Goal: Task Accomplishment & Management: Use online tool/utility

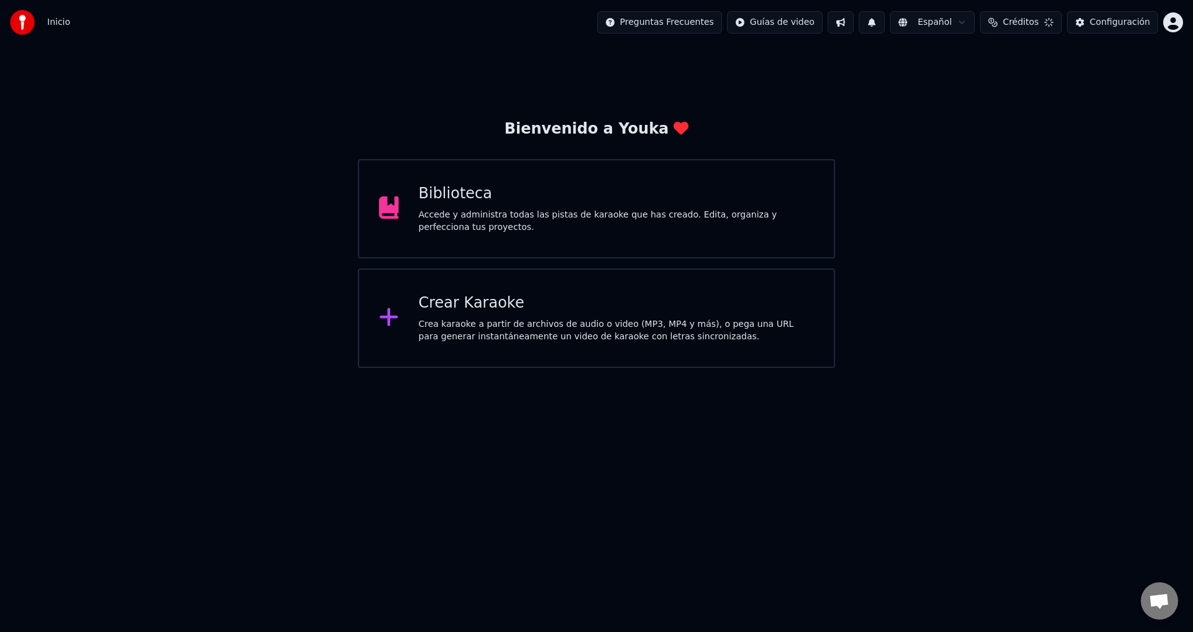
scroll to position [414, 0]
click at [532, 314] on div "Crear Karaoke Crea karaoke a partir de archivos de audio o video (MP3, MP4 y má…" at bounding box center [617, 318] width 396 height 50
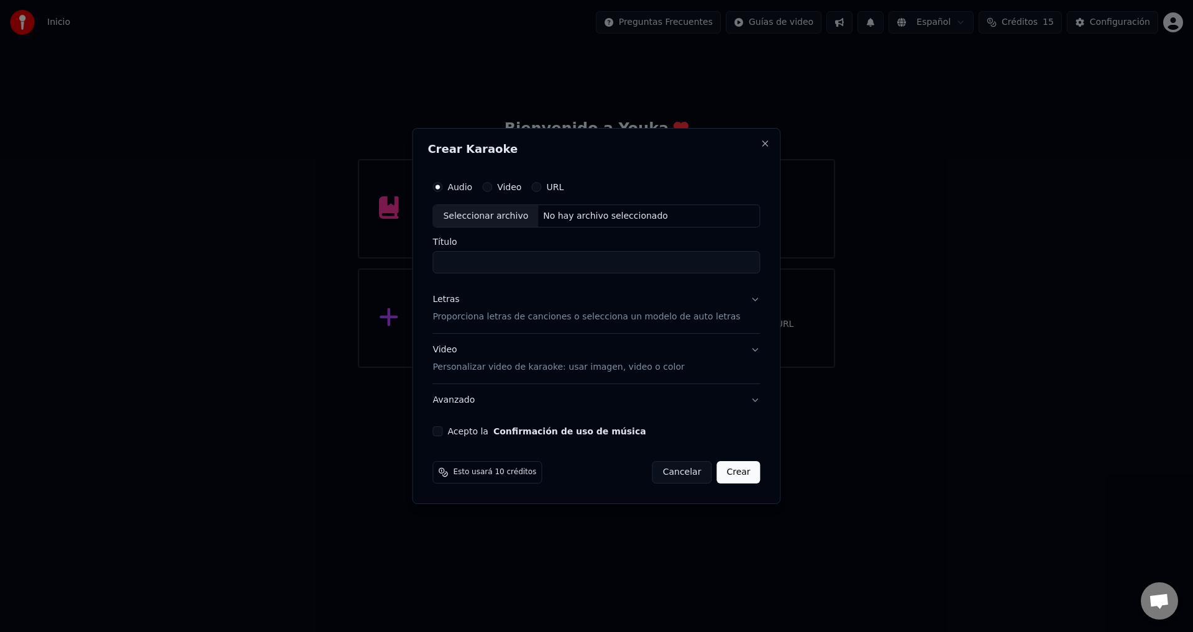
click at [492, 189] on button "Video" at bounding box center [487, 187] width 10 height 10
click at [552, 214] on div "No hay archivo seleccionado" at bounding box center [605, 216] width 135 height 12
type input "**********"
click at [473, 365] on p "Personalizar video de karaoke: usar imagen, video o color" at bounding box center [558, 367] width 252 height 12
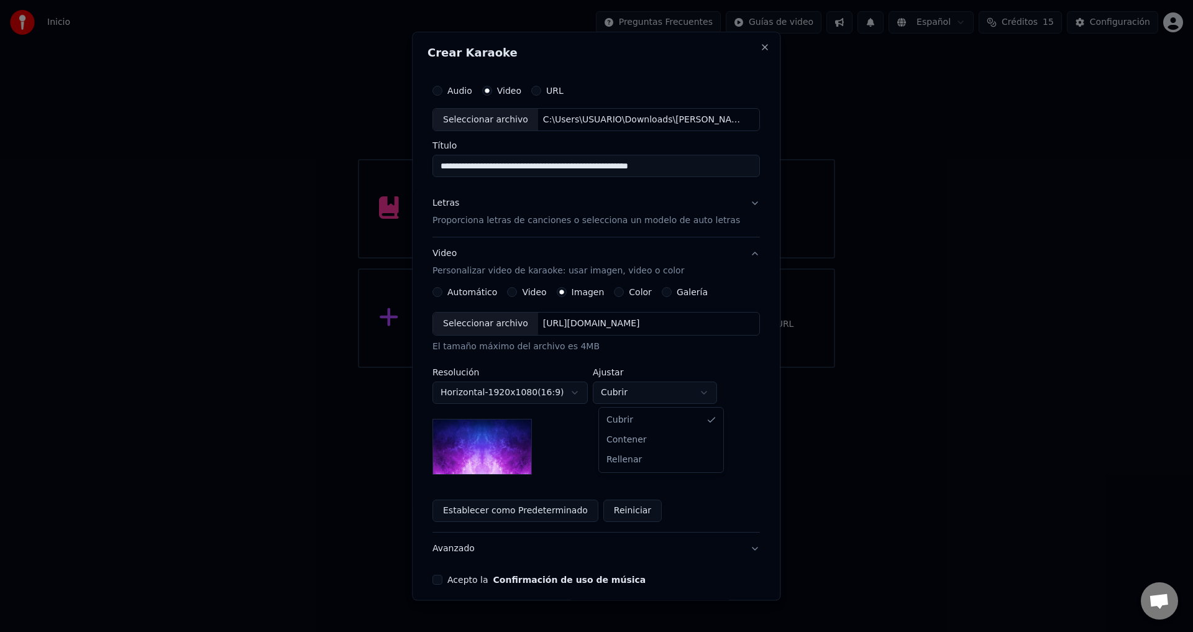
click at [626, 368] on body "Inicio Preguntas Frecuentes Guías de video Español Créditos 15 Configuración Bi…" at bounding box center [596, 184] width 1193 height 368
click at [557, 327] on div "[URL][DOMAIN_NAME]" at bounding box center [591, 324] width 107 height 12
click at [513, 293] on button "Video" at bounding box center [513, 293] width 10 height 10
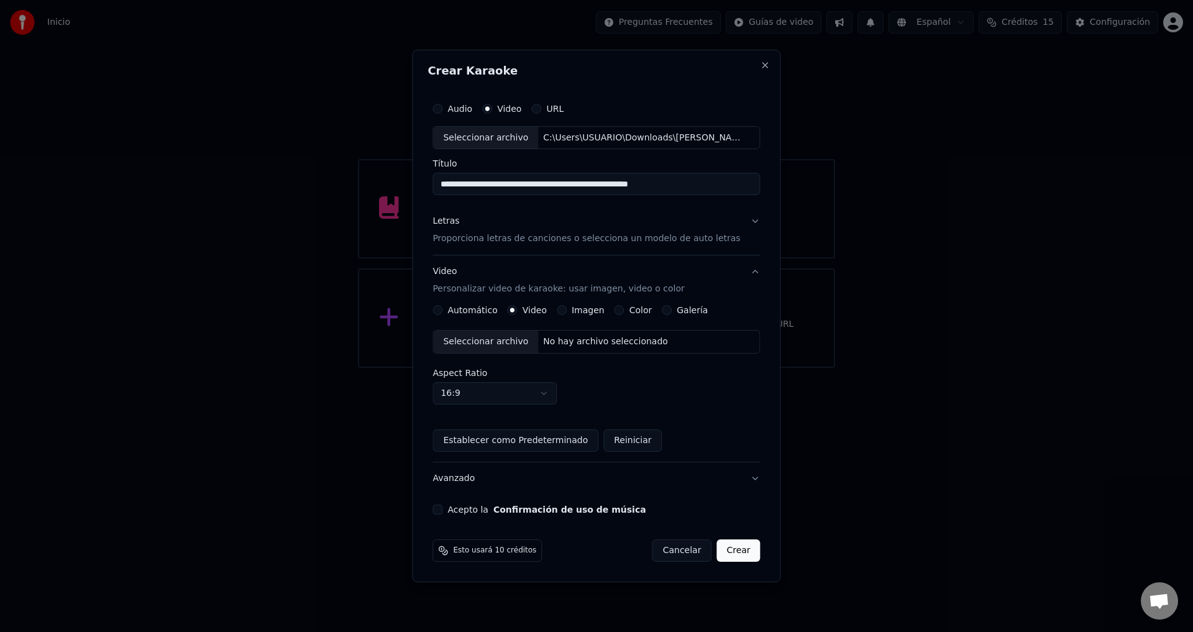
click at [554, 368] on body "Inicio Preguntas Frecuentes Guías de video Español Créditos 15 Configuración Bi…" at bounding box center [596, 184] width 1193 height 368
click at [464, 242] on p "Proporciona letras de canciones o selecciona un modelo de auto letras" at bounding box center [586, 239] width 308 height 12
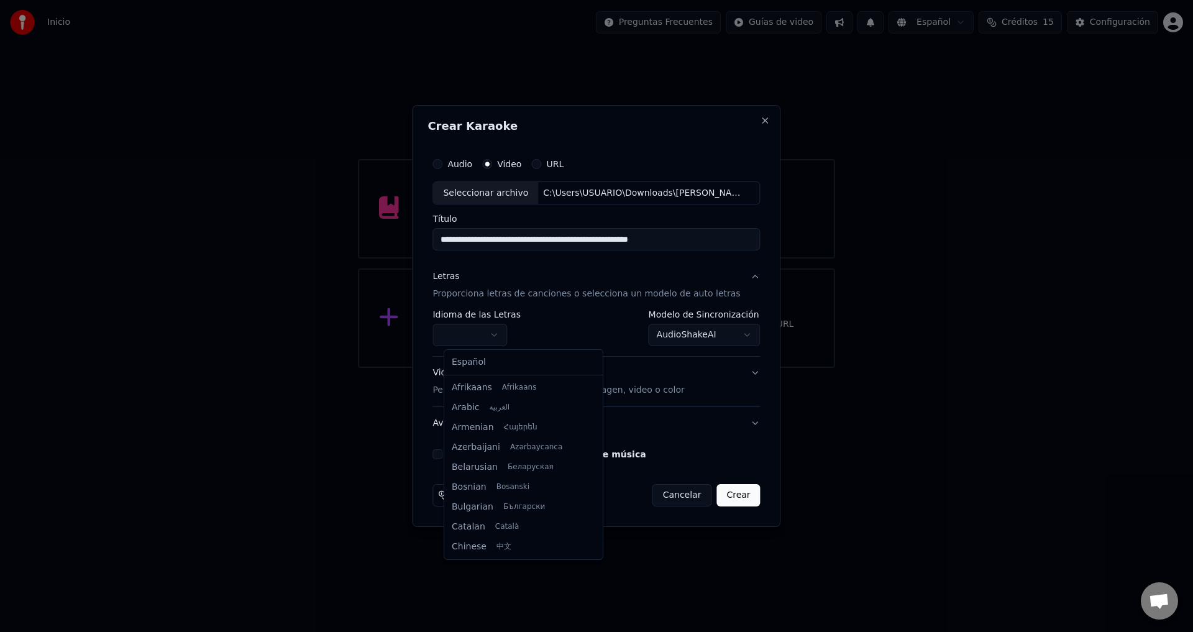
click at [467, 337] on body "Inicio Preguntas Frecuentes Guías de video Español Créditos 15 Configuración Bi…" at bounding box center [596, 184] width 1193 height 368
select select "**"
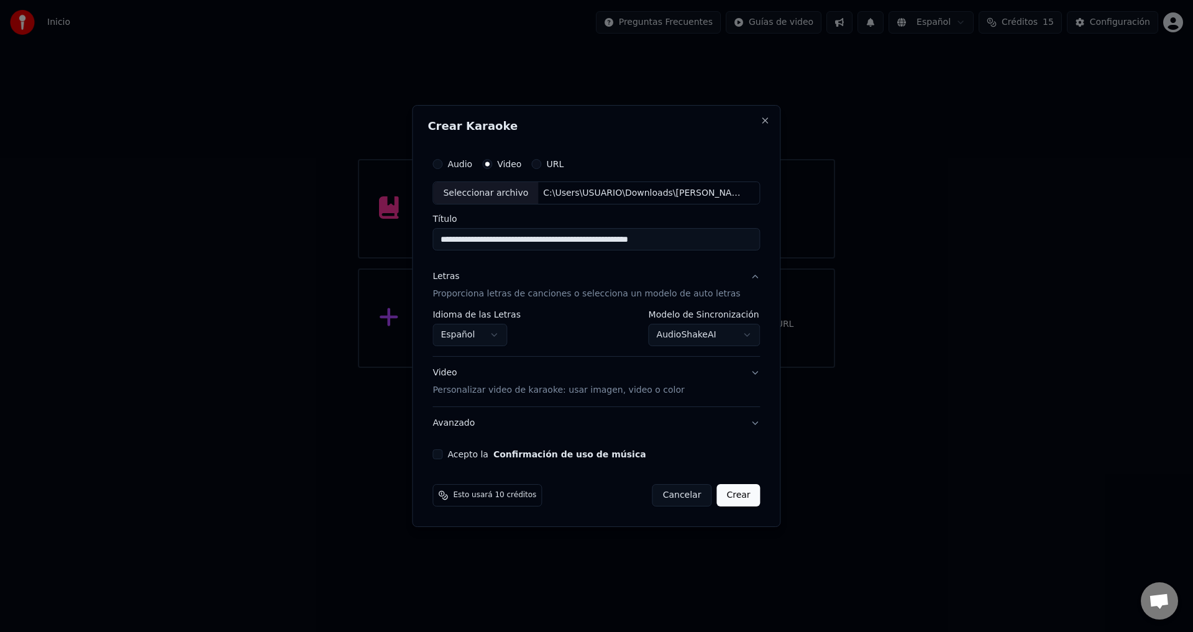
click at [442, 454] on button "Acepto la Confirmación de uso de música" at bounding box center [437, 454] width 10 height 10
click at [730, 494] on button "Crear" at bounding box center [737, 495] width 43 height 22
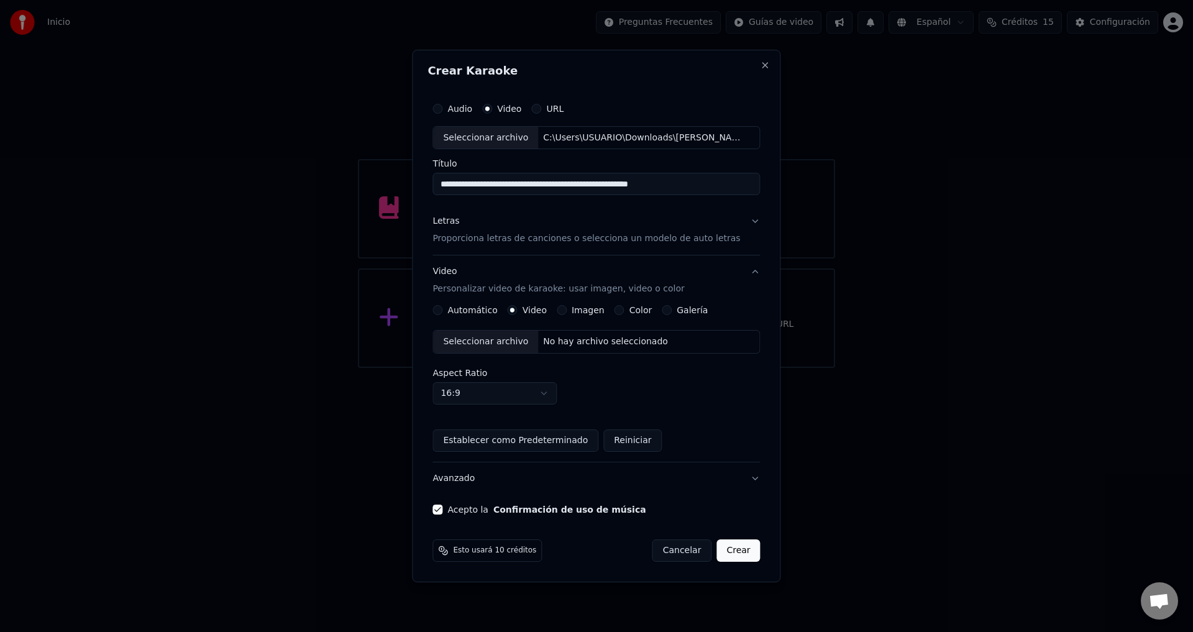
click at [467, 240] on p "Proporciona letras de canciones o selecciona un modelo de auto letras" at bounding box center [586, 239] width 308 height 12
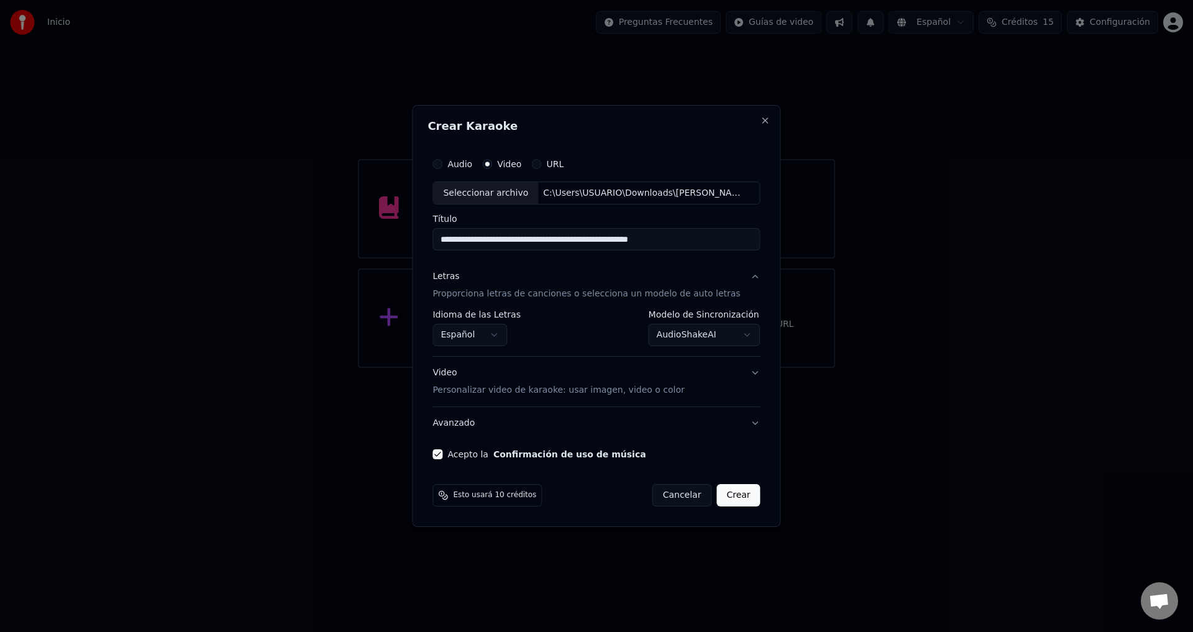
click at [724, 495] on button "Crear" at bounding box center [737, 495] width 43 height 22
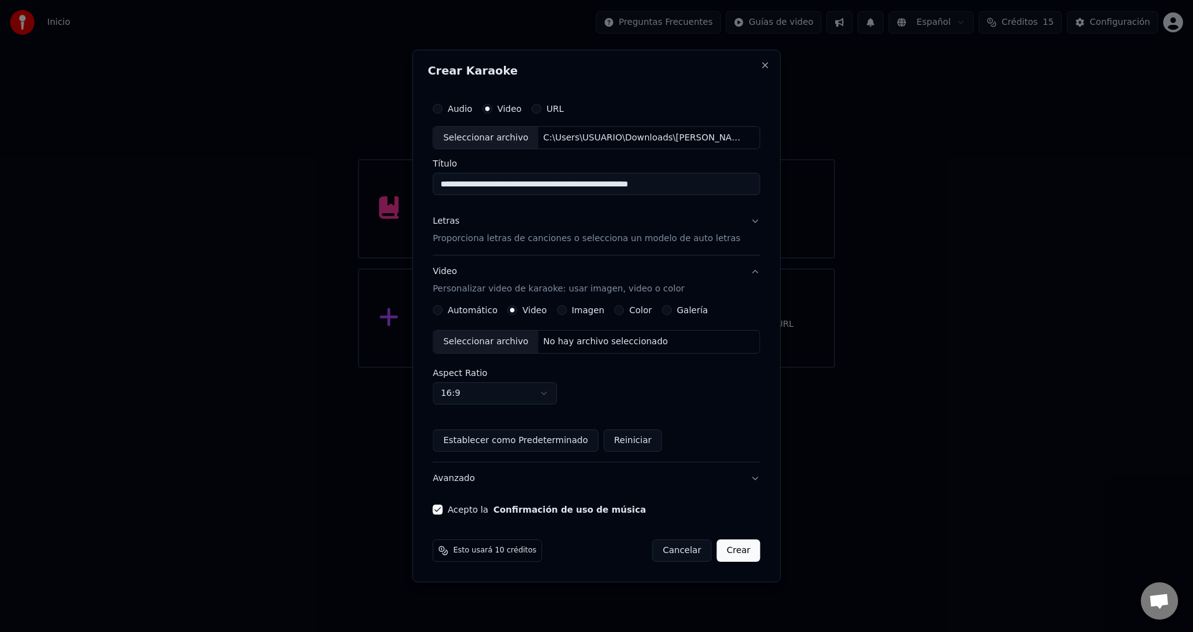
click at [729, 546] on button "Crear" at bounding box center [737, 550] width 43 height 22
click at [727, 553] on button "Crear" at bounding box center [737, 550] width 43 height 22
click at [730, 549] on button "Crear" at bounding box center [737, 550] width 43 height 22
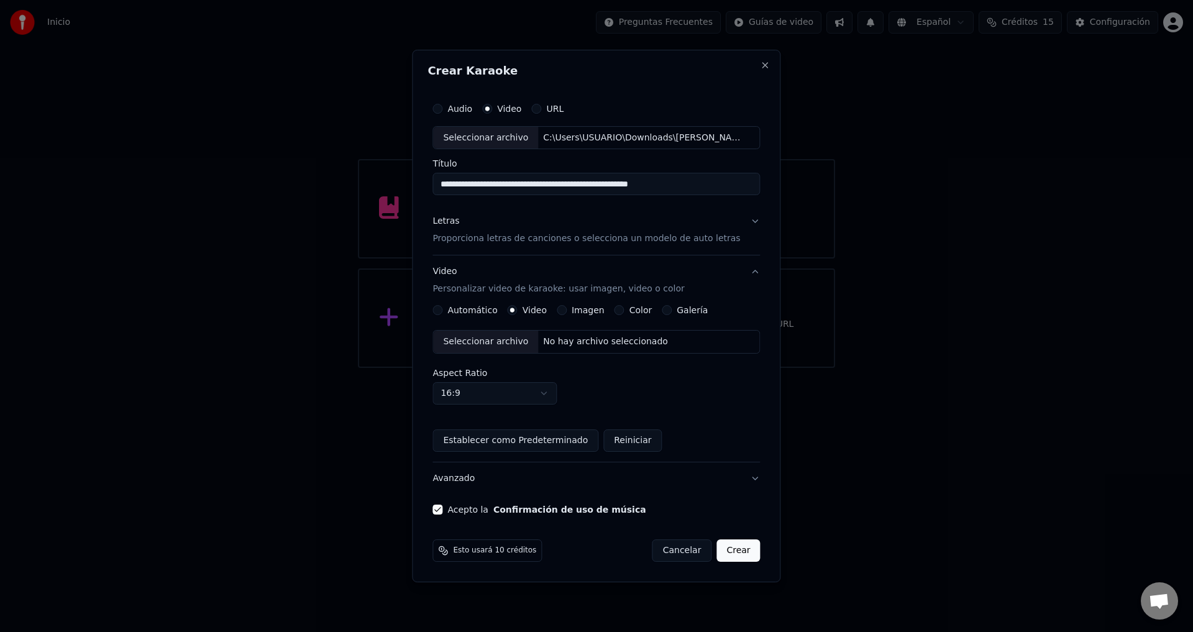
click at [730, 549] on button "Crear" at bounding box center [737, 550] width 43 height 22
click at [724, 547] on button "Crear" at bounding box center [737, 550] width 43 height 22
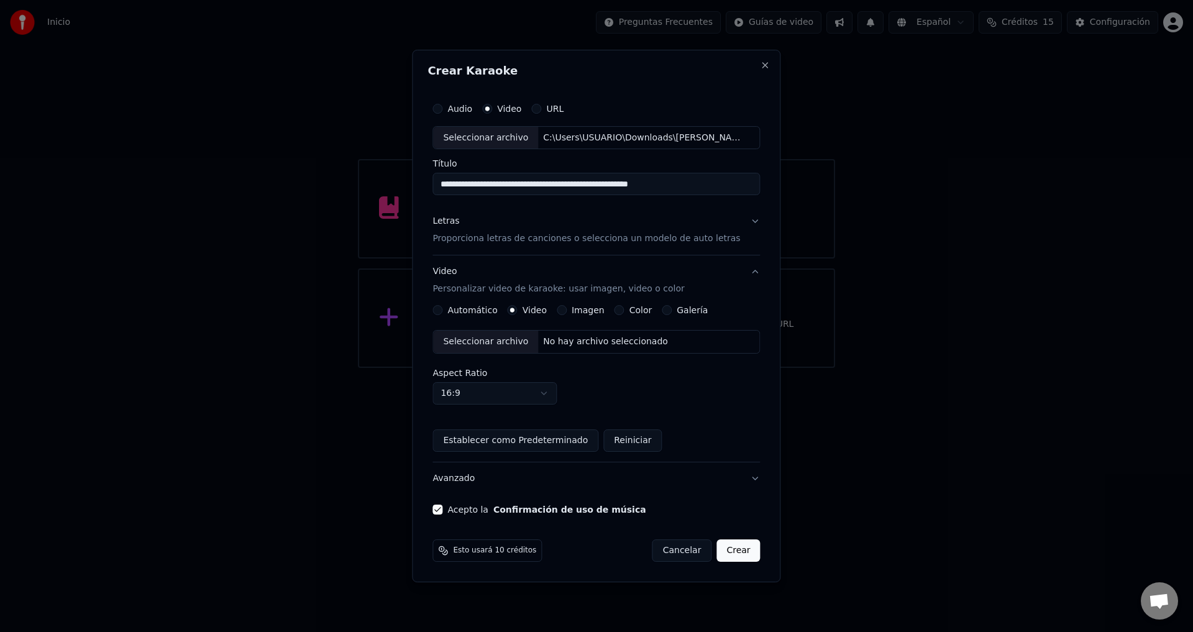
click at [724, 547] on button "Crear" at bounding box center [737, 550] width 43 height 22
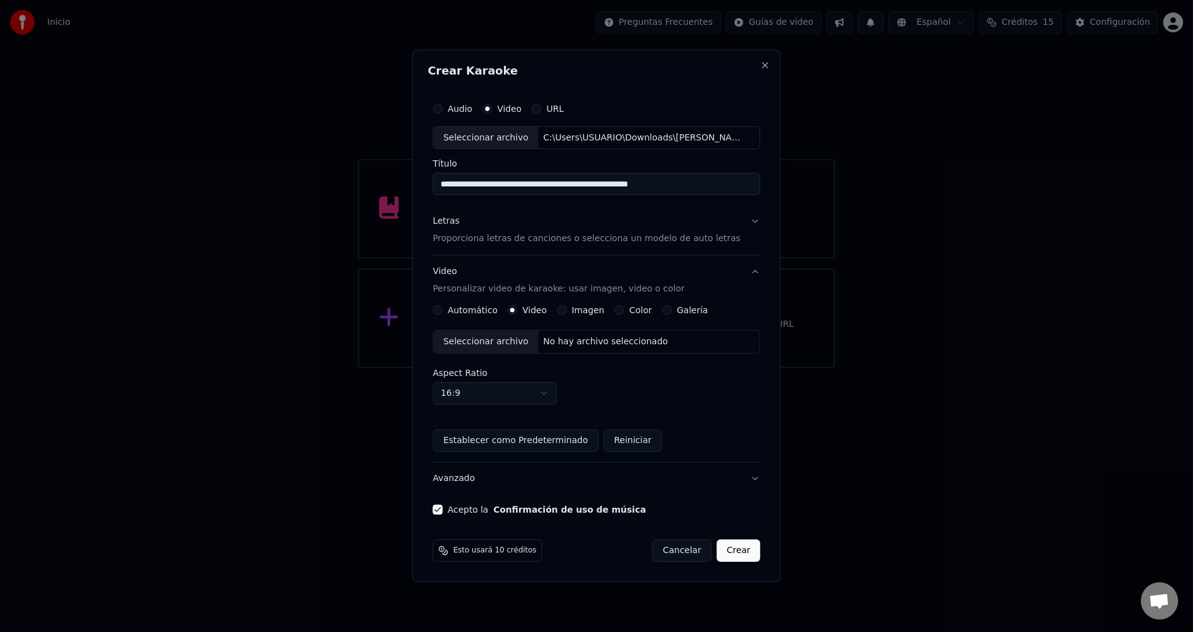
click at [724, 547] on button "Crear" at bounding box center [737, 550] width 43 height 22
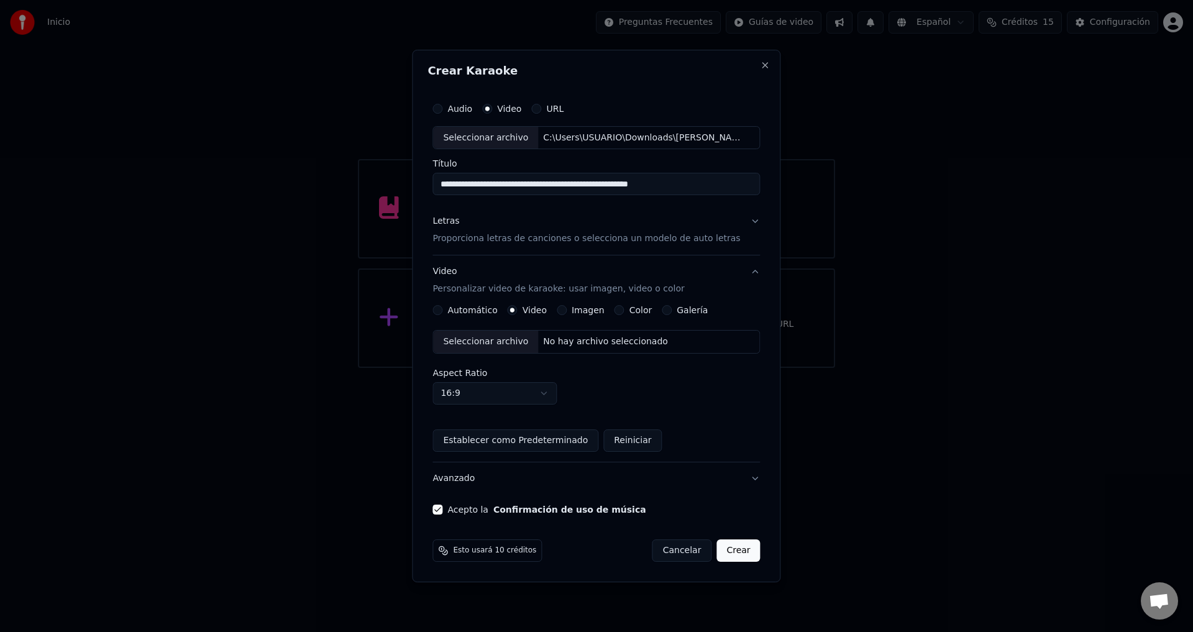
click at [724, 547] on button "Crear" at bounding box center [737, 550] width 43 height 22
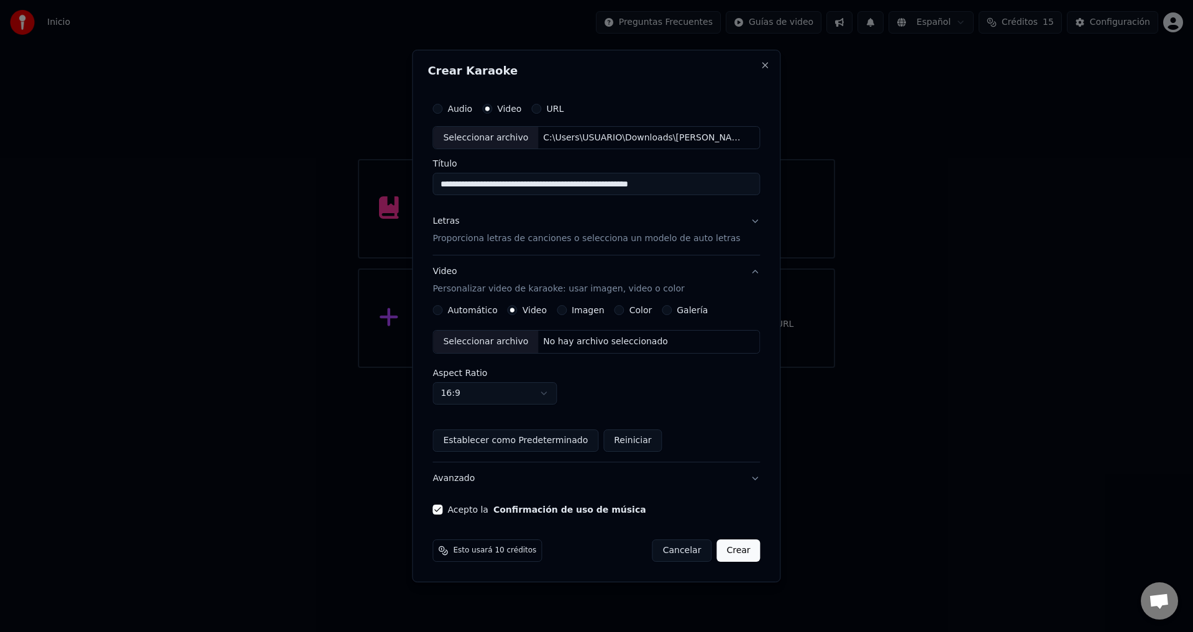
click at [724, 547] on button "Crear" at bounding box center [737, 550] width 43 height 22
click at [603, 345] on div "No hay archivo seleccionado" at bounding box center [605, 342] width 135 height 12
click at [442, 308] on button "Automático" at bounding box center [437, 310] width 10 height 10
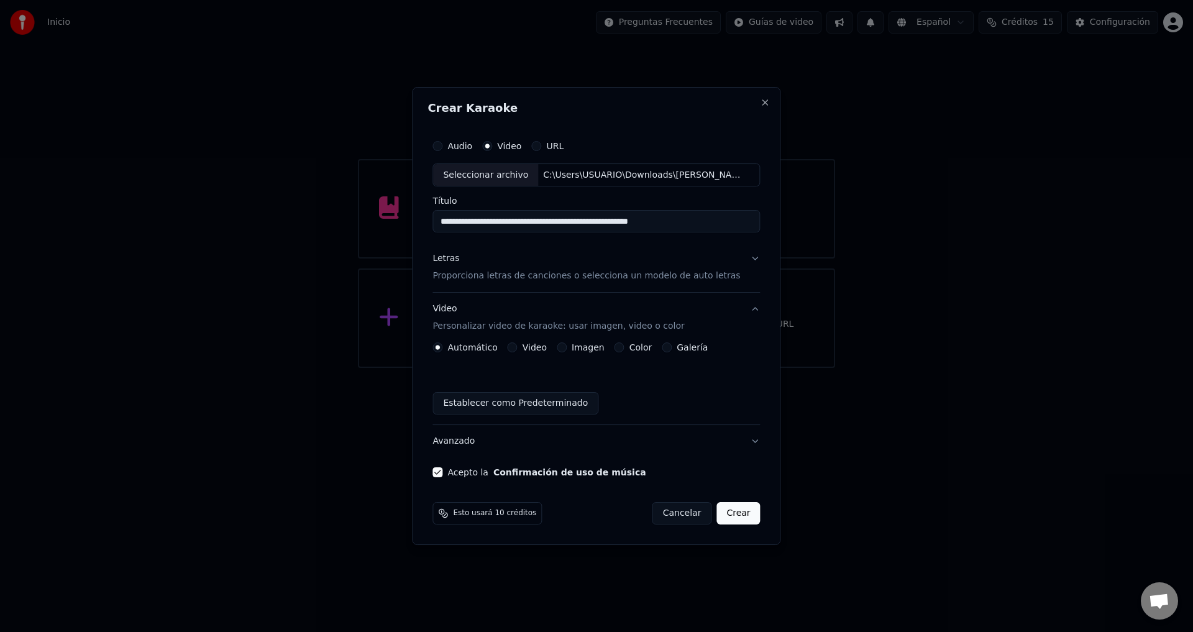
click at [730, 518] on button "Crear" at bounding box center [737, 513] width 43 height 22
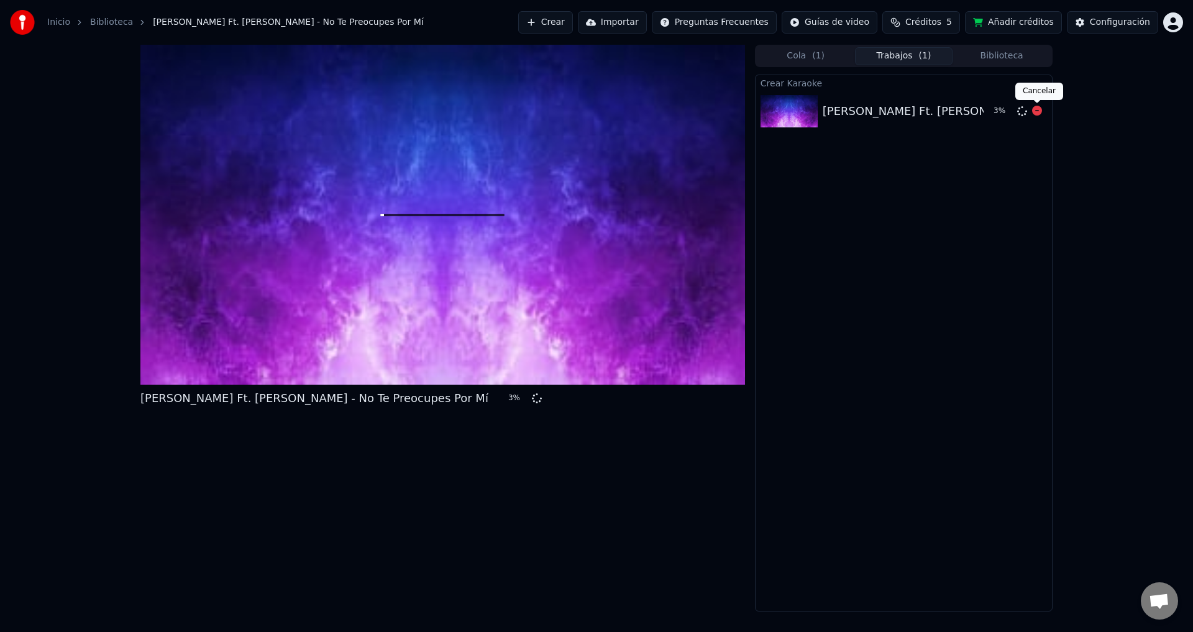
click at [1034, 112] on icon at bounding box center [1037, 111] width 10 height 10
click at [1036, 112] on icon at bounding box center [1037, 111] width 10 height 10
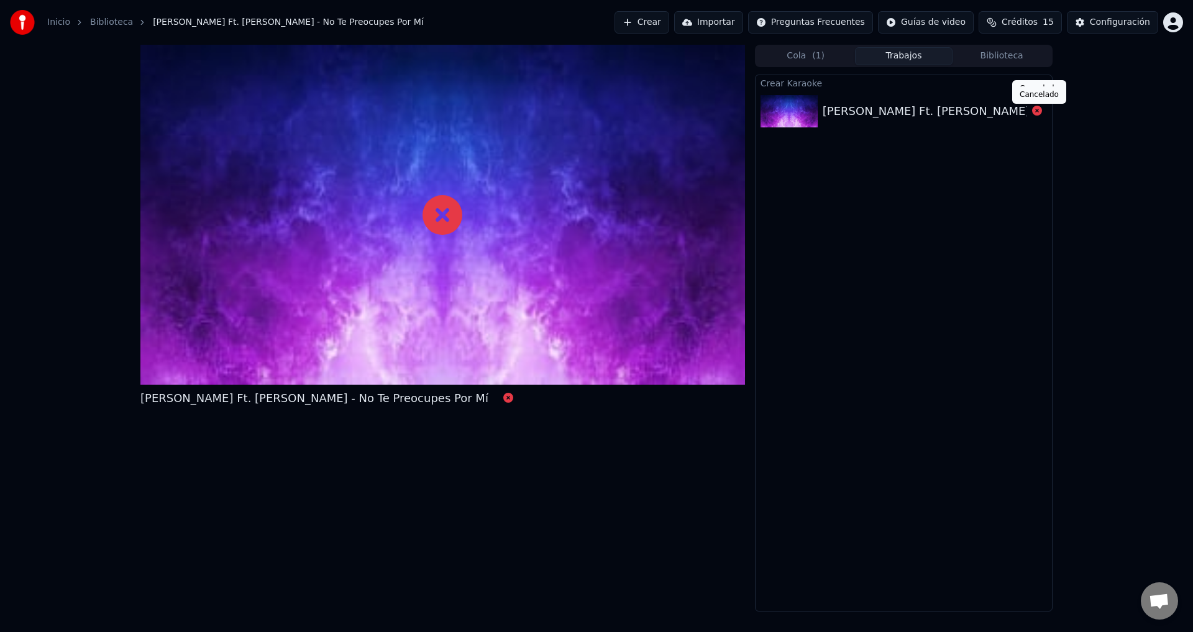
click at [1039, 114] on icon at bounding box center [1037, 111] width 10 height 10
click at [669, 22] on button "Crear" at bounding box center [641, 22] width 55 height 22
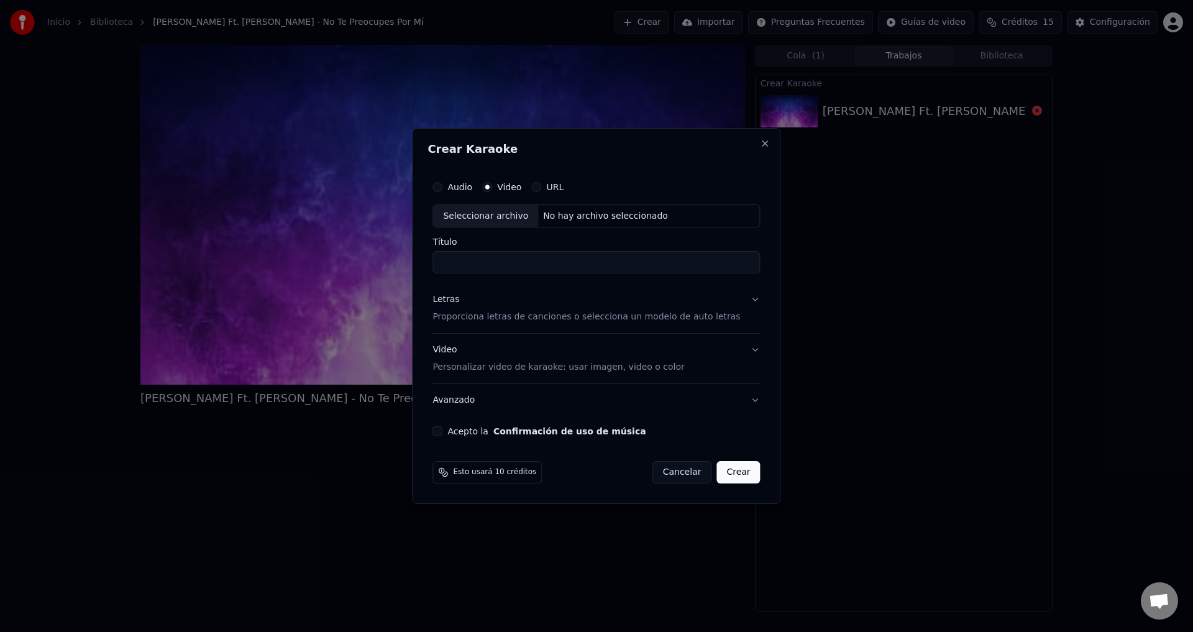
click at [548, 221] on div "No hay archivo seleccionado" at bounding box center [605, 216] width 135 height 12
type input "**********"
click at [466, 320] on p "Proporciona letras de canciones o selecciona un modelo de auto letras" at bounding box center [586, 317] width 308 height 12
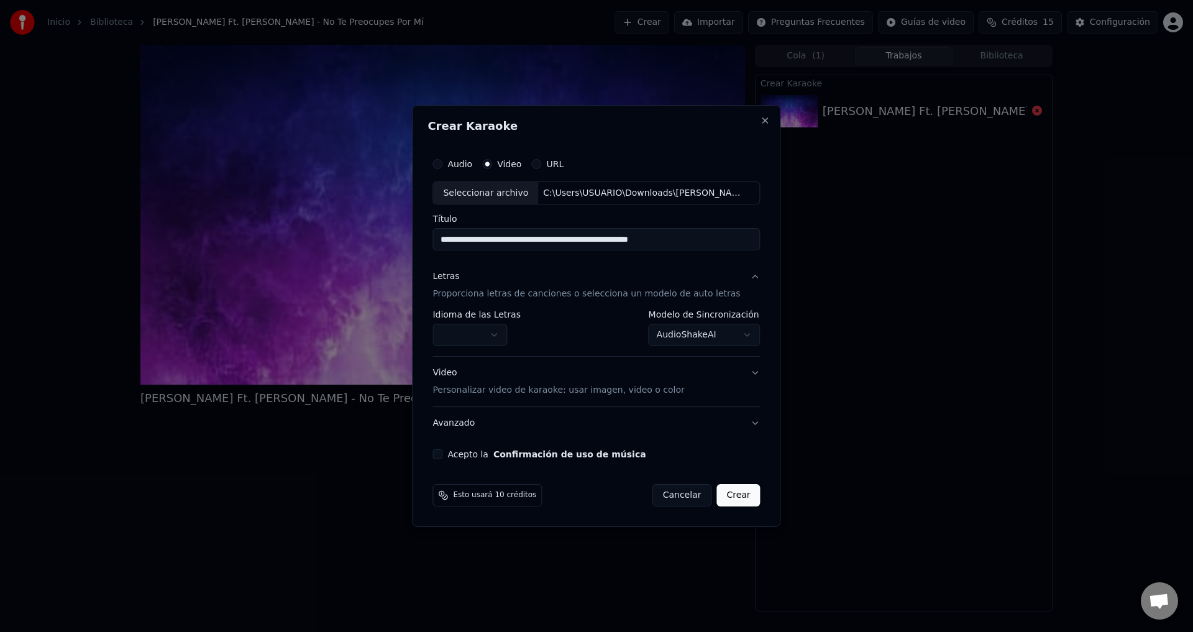
click at [475, 332] on body "Inicio Biblioteca [PERSON_NAME] Ft. [PERSON_NAME] - No Te Preocupes Por Mí Crea…" at bounding box center [596, 316] width 1193 height 632
select select "**"
click at [471, 390] on p "Personalizar video de karaoke: usar imagen, video o color" at bounding box center [558, 390] width 252 height 12
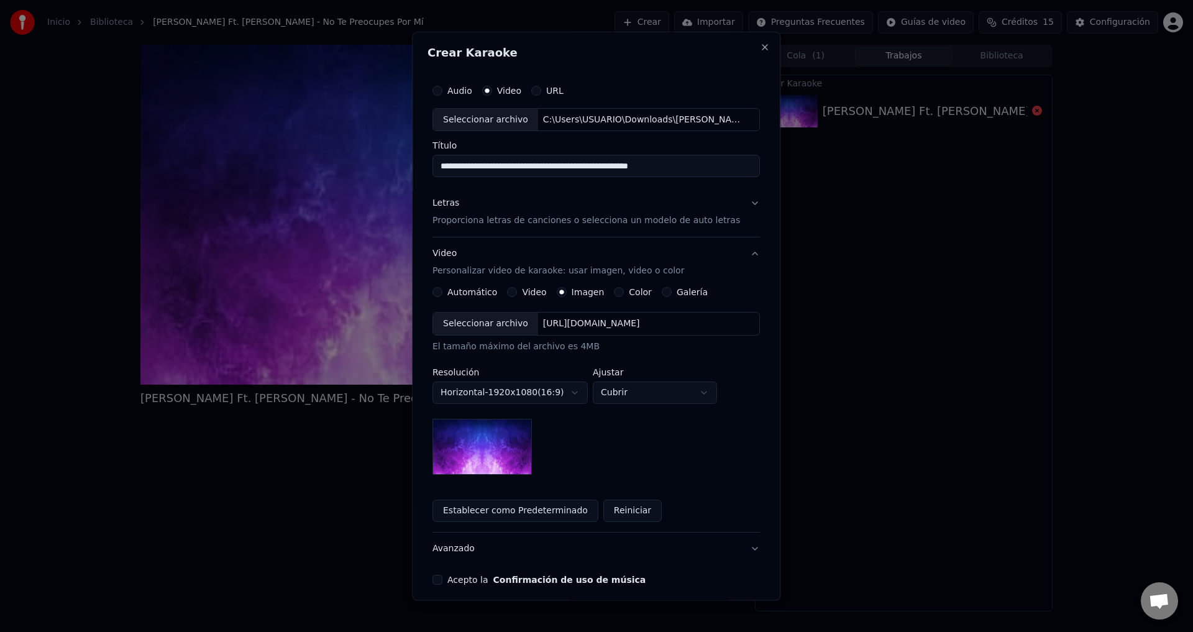
click at [518, 291] on button "Video" at bounding box center [513, 293] width 10 height 10
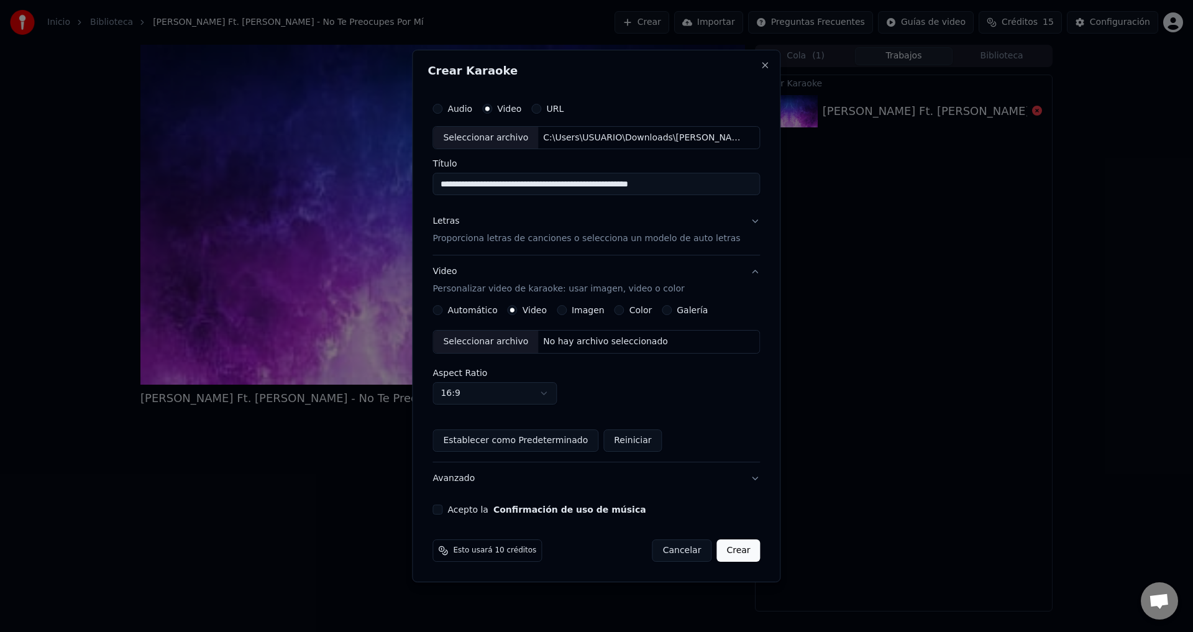
click at [552, 341] on div "No hay archivo seleccionado" at bounding box center [605, 342] width 135 height 12
click at [442, 509] on button "Acepto la Confirmación de uso de música" at bounding box center [437, 509] width 10 height 10
click at [473, 247] on button "Letras Proporciona letras de canciones o selecciona un modelo de auto letras" at bounding box center [595, 231] width 327 height 50
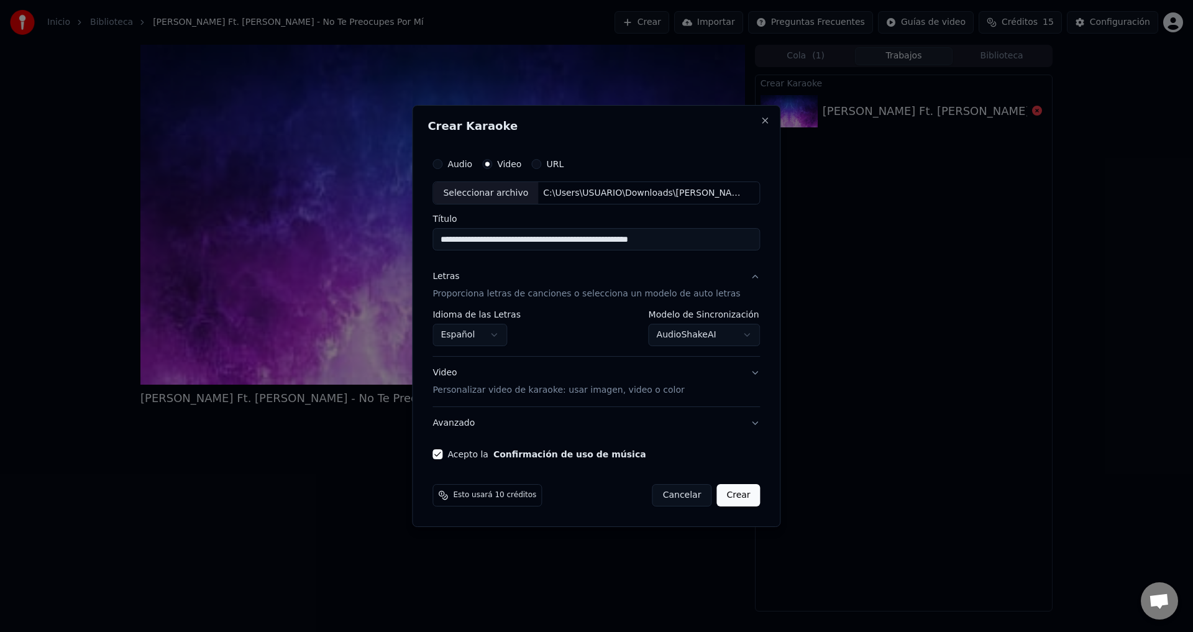
click at [727, 493] on button "Crear" at bounding box center [737, 495] width 43 height 22
select select
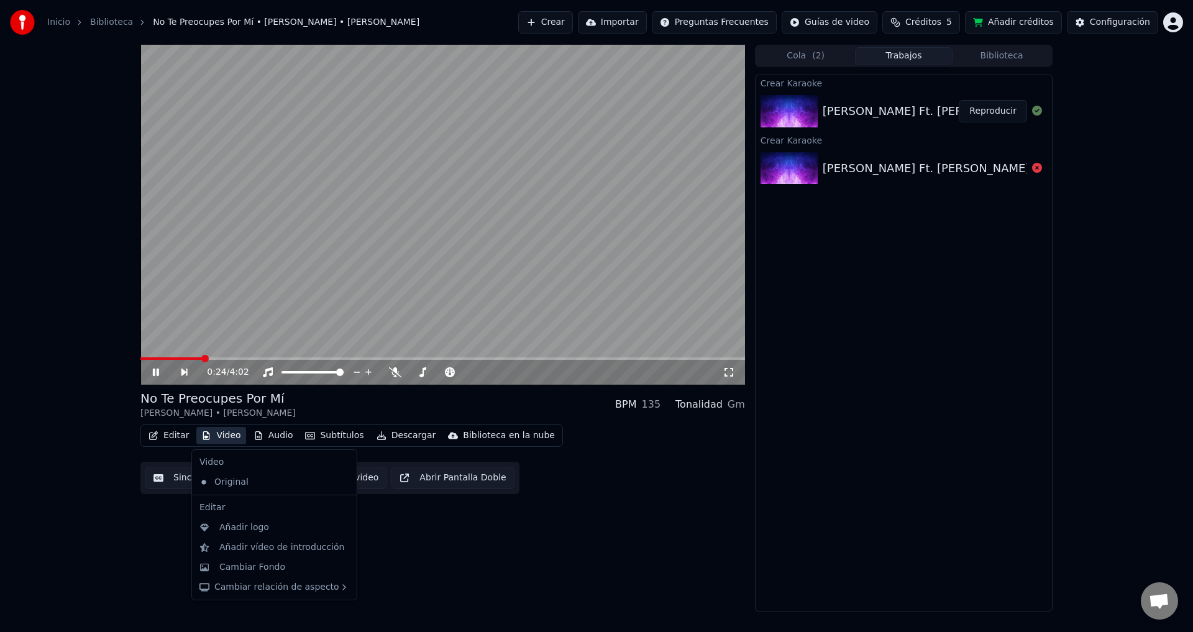
click at [232, 434] on button "Video" at bounding box center [220, 435] width 49 height 17
click at [218, 482] on div "Original" at bounding box center [264, 482] width 141 height 20
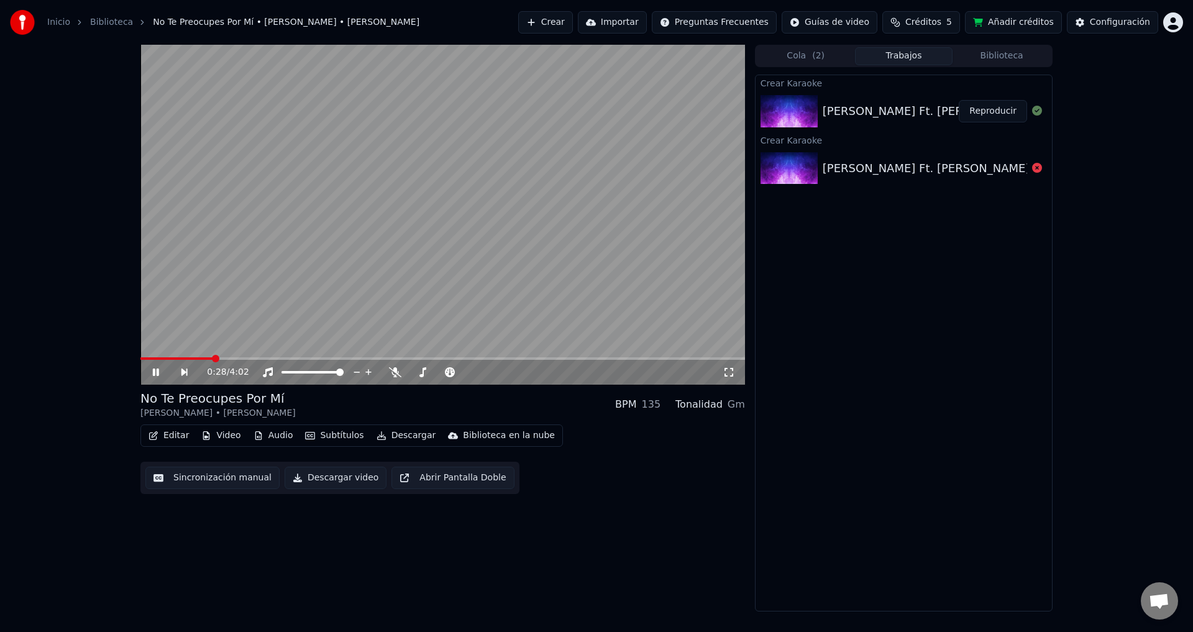
click at [217, 436] on button "Video" at bounding box center [220, 435] width 49 height 17
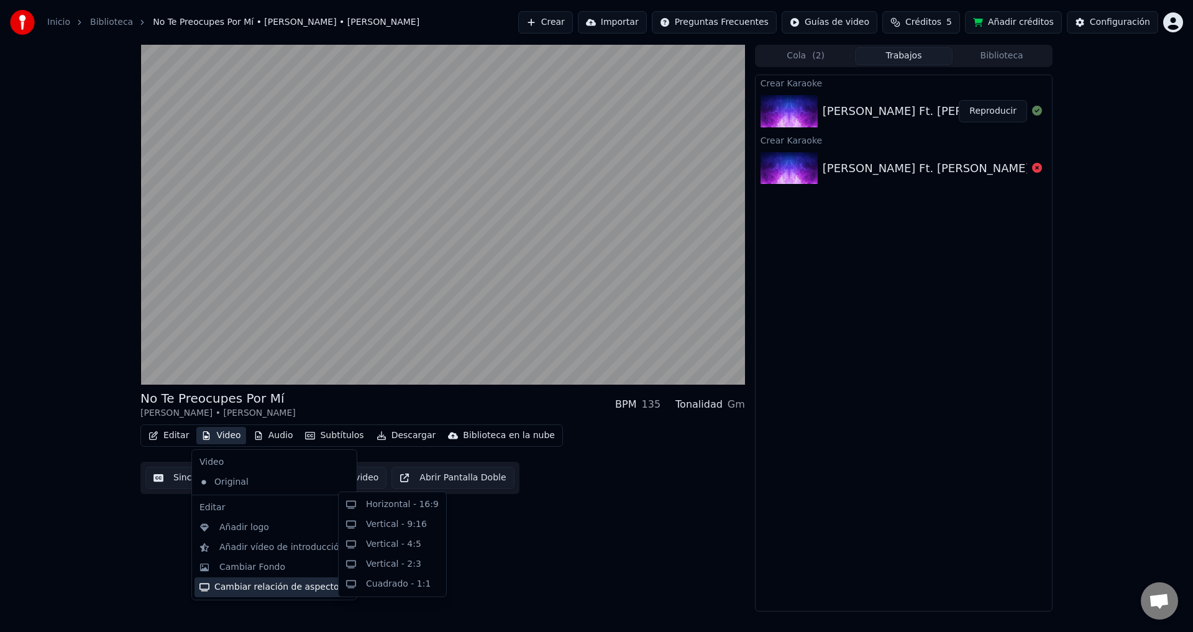
click at [246, 588] on div "Cambiar relación de aspecto" at bounding box center [274, 587] width 160 height 20
click at [389, 509] on div "Horizontal - 16:9" at bounding box center [402, 504] width 73 height 12
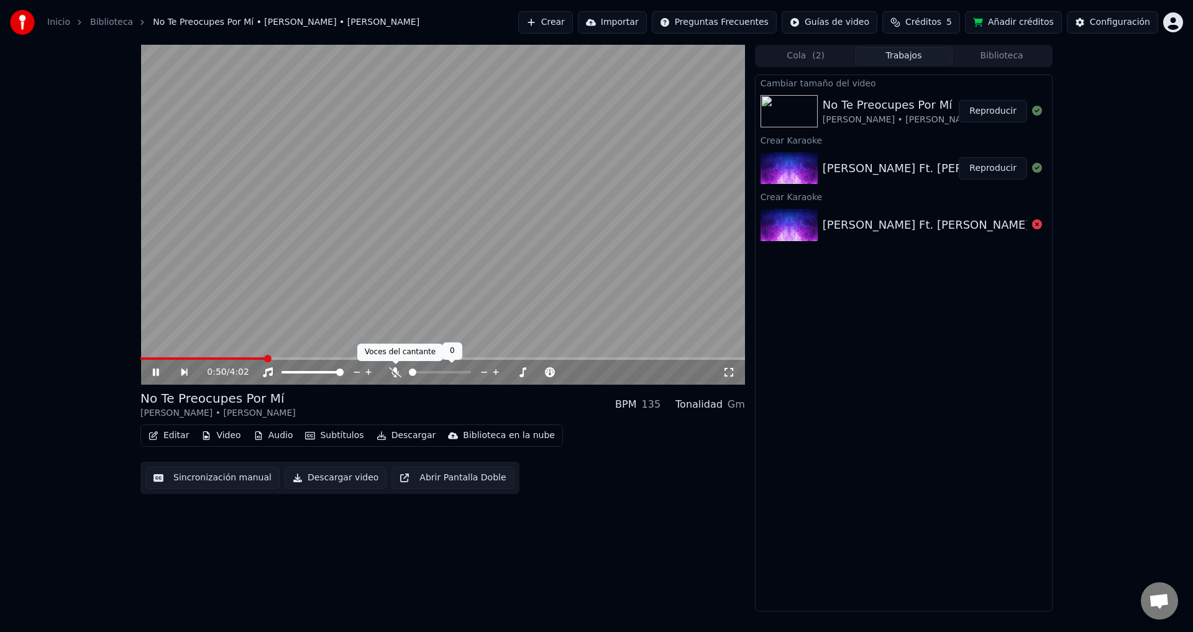
click at [393, 370] on icon at bounding box center [395, 372] width 12 height 10
click at [390, 372] on icon at bounding box center [395, 372] width 12 height 10
click at [395, 373] on icon at bounding box center [395, 372] width 7 height 10
click at [985, 110] on button "Reproducir" at bounding box center [993, 111] width 68 height 22
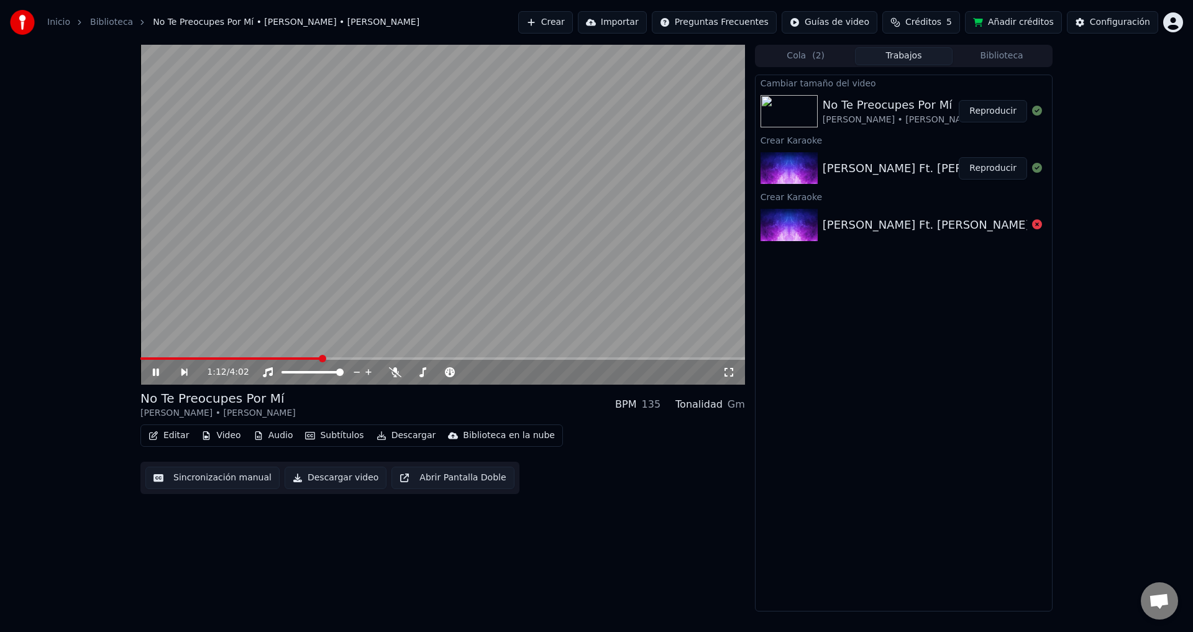
click at [161, 375] on icon at bounding box center [164, 372] width 29 height 10
click at [222, 436] on button "Video" at bounding box center [220, 435] width 49 height 17
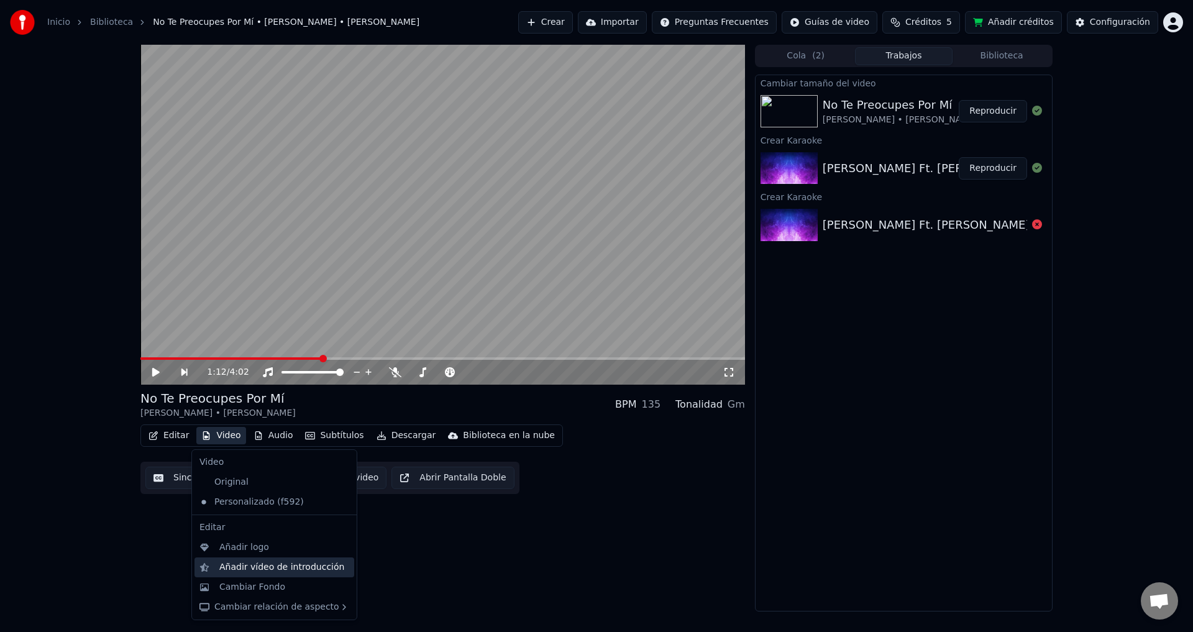
click at [285, 567] on div "Añadir vídeo de introducción" at bounding box center [281, 567] width 125 height 12
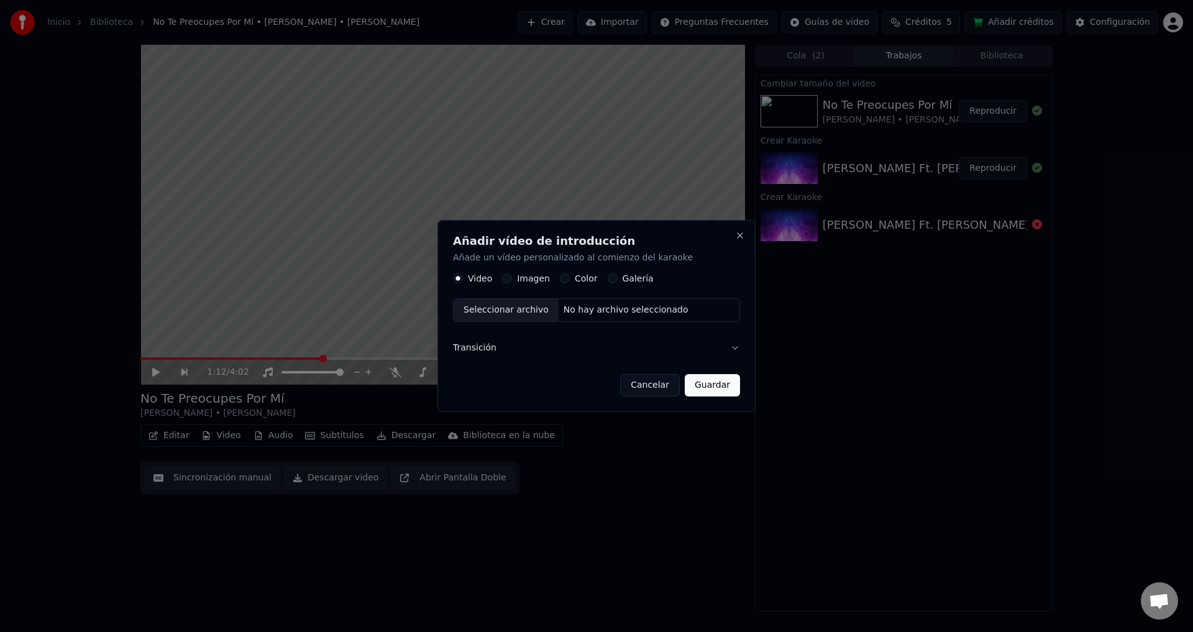
click at [559, 308] on div "No hay archivo seleccionado" at bounding box center [626, 310] width 135 height 12
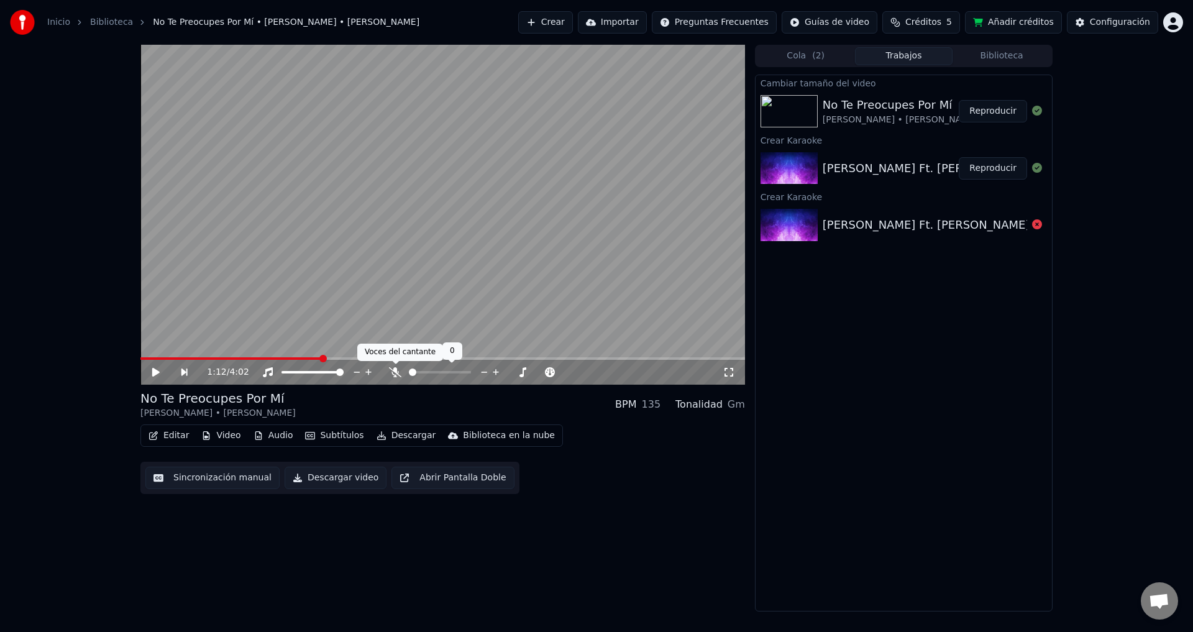
click at [395, 372] on icon at bounding box center [395, 372] width 12 height 10
click at [193, 359] on span at bounding box center [166, 358] width 52 height 2
click at [153, 368] on icon at bounding box center [164, 372] width 29 height 10
click at [216, 359] on span at bounding box center [442, 358] width 605 height 2
click at [155, 378] on div "0:35 / 4:02" at bounding box center [442, 372] width 595 height 12
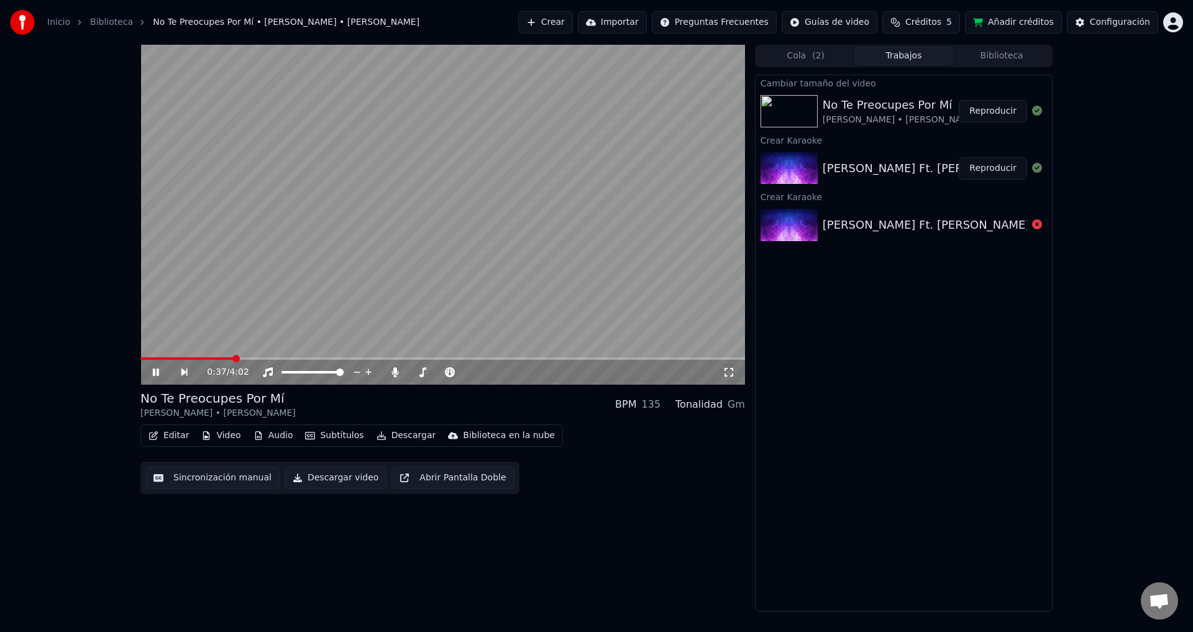
click at [149, 375] on div "0:37 / 4:02" at bounding box center [442, 372] width 595 height 12
click at [161, 370] on icon at bounding box center [164, 372] width 29 height 10
click at [224, 437] on button "Video" at bounding box center [220, 435] width 49 height 17
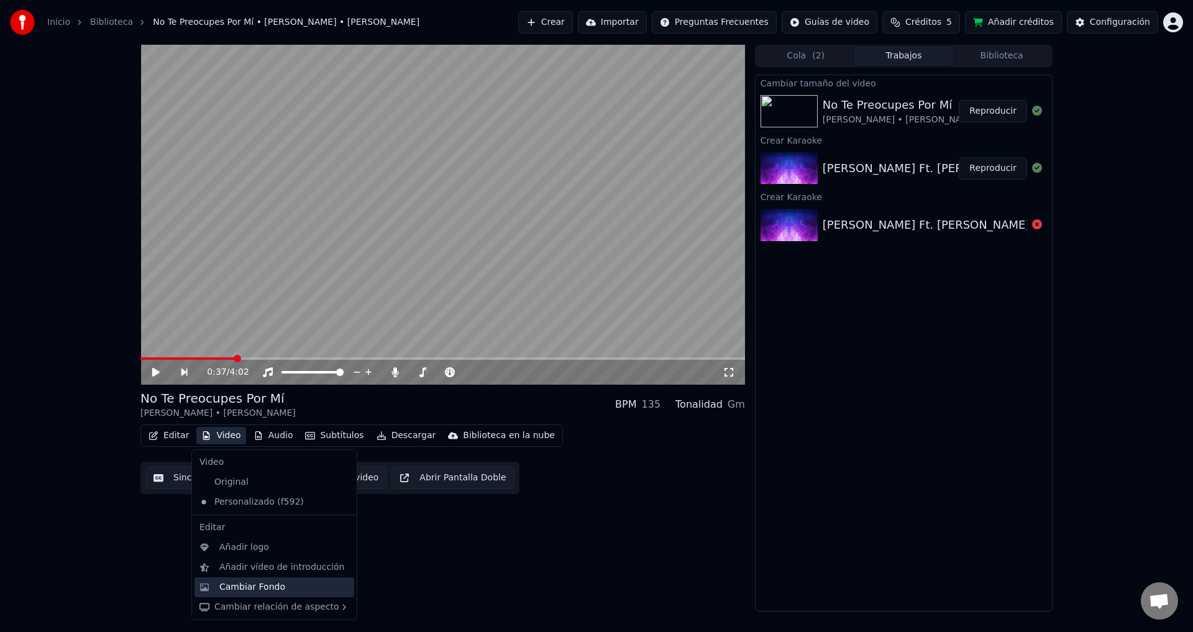
click at [260, 583] on div "Cambiar Fondo" at bounding box center [252, 587] width 66 height 12
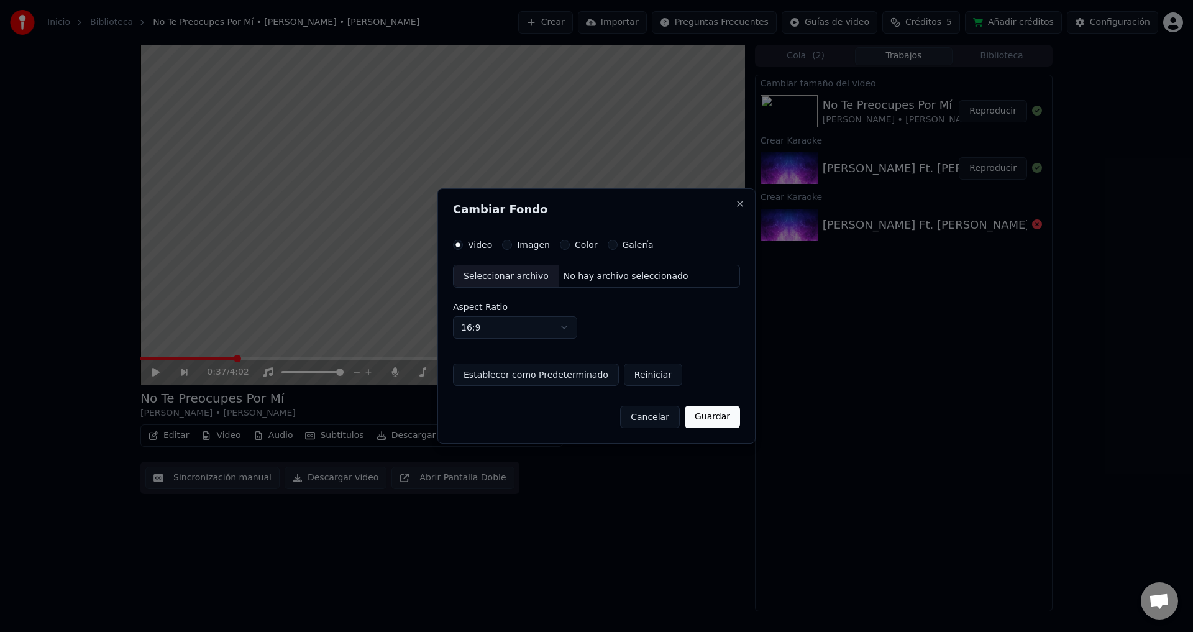
click at [559, 276] on div "No hay archivo seleccionado" at bounding box center [626, 276] width 135 height 12
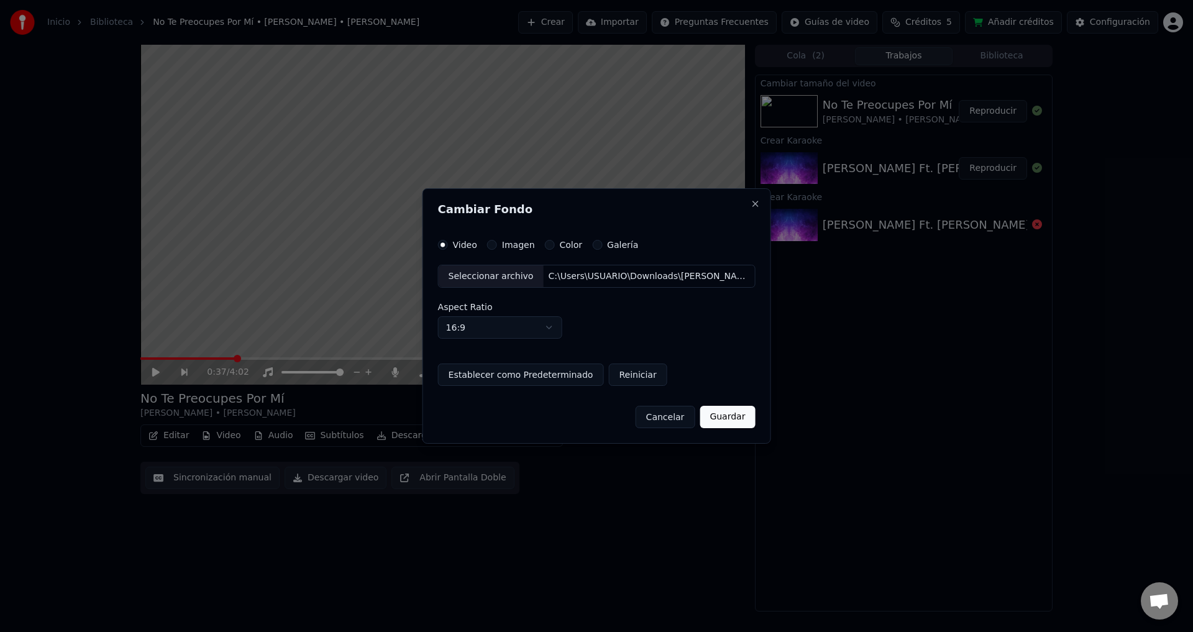
click at [733, 419] on button "Guardar" at bounding box center [727, 417] width 55 height 22
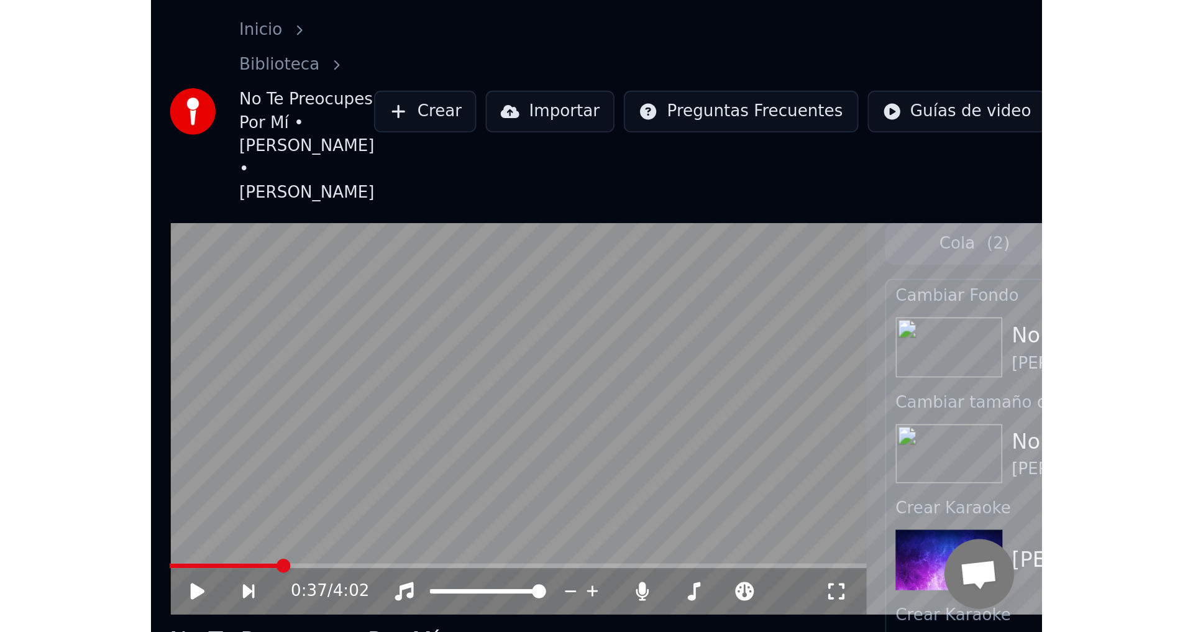
scroll to position [452, 0]
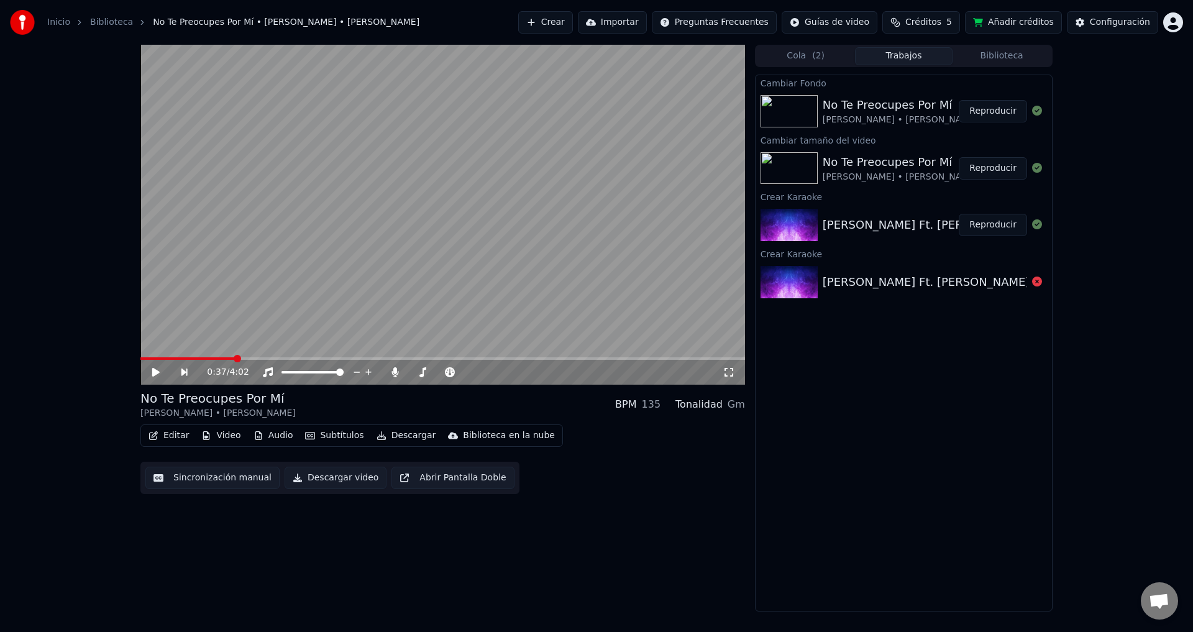
click at [1003, 116] on button "Reproducir" at bounding box center [993, 111] width 68 height 22
click at [166, 434] on button "Editar" at bounding box center [169, 435] width 50 height 17
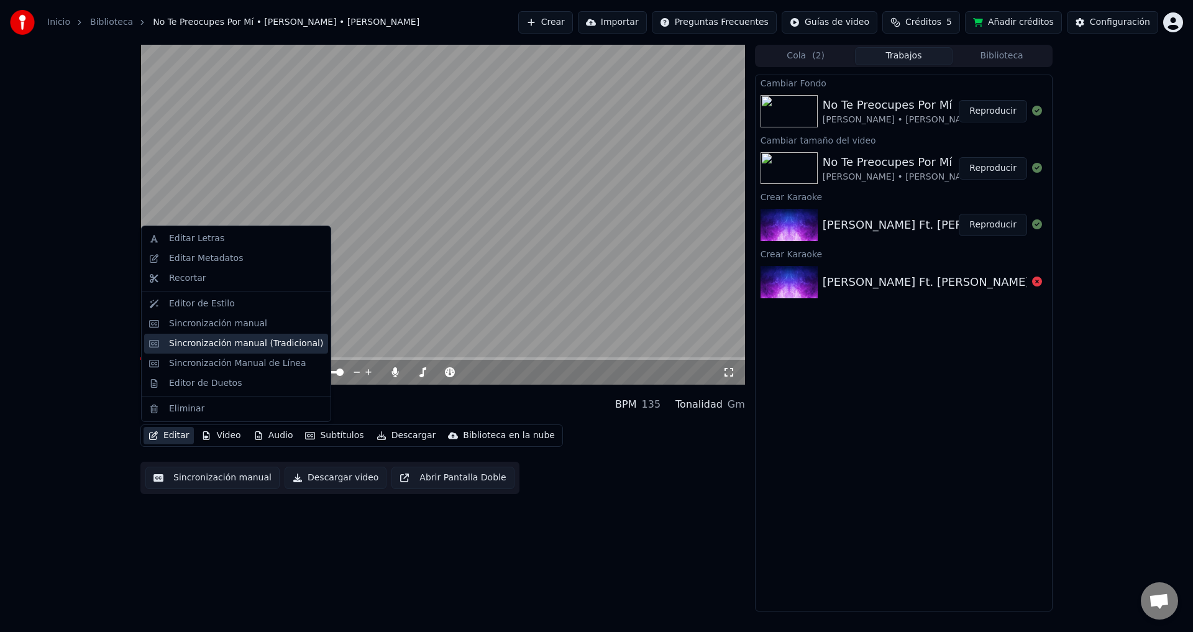
click at [216, 350] on div "Sincronización manual (Tradicional)" at bounding box center [236, 344] width 184 height 20
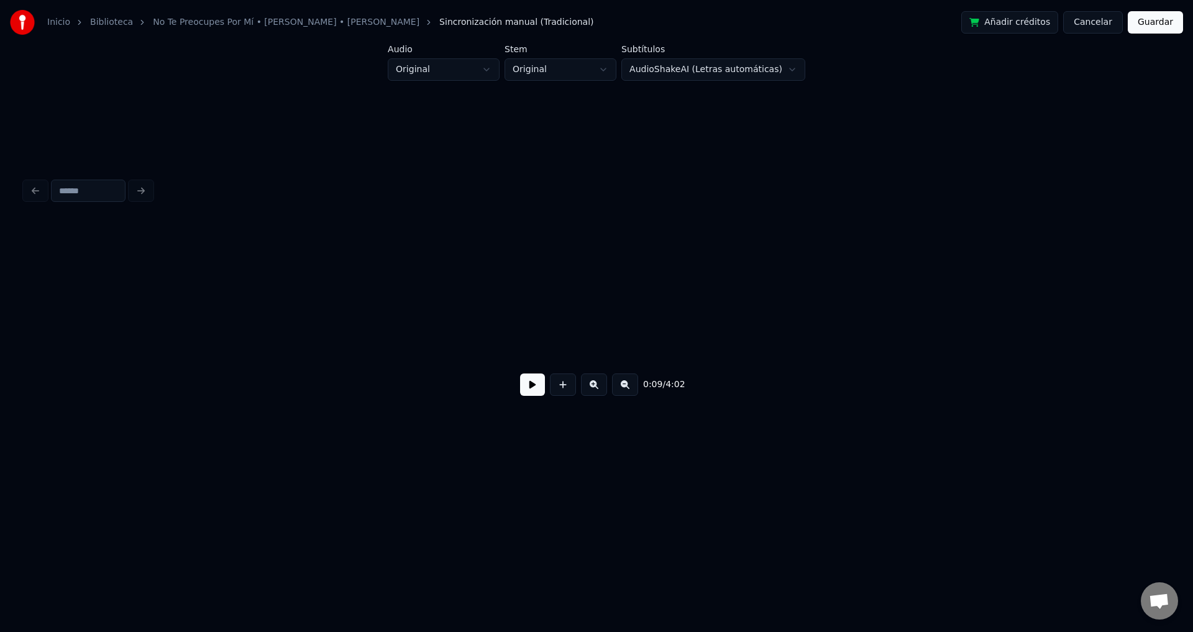
scroll to position [0, 1158]
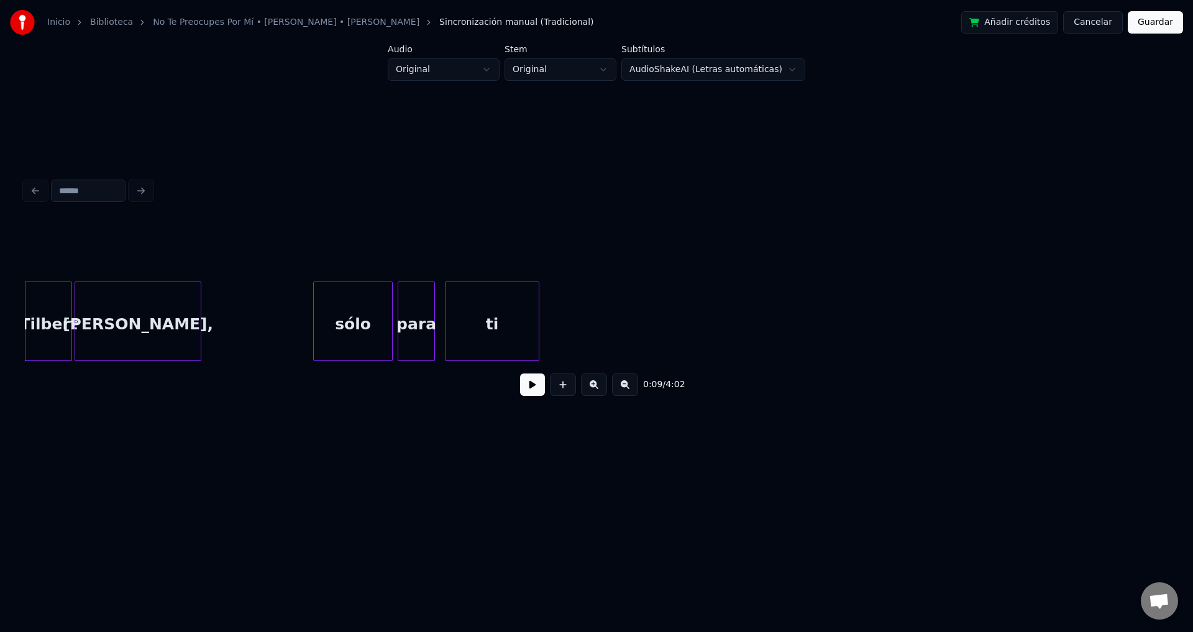
click at [53, 327] on div "Tilbert" at bounding box center [48, 324] width 46 height 84
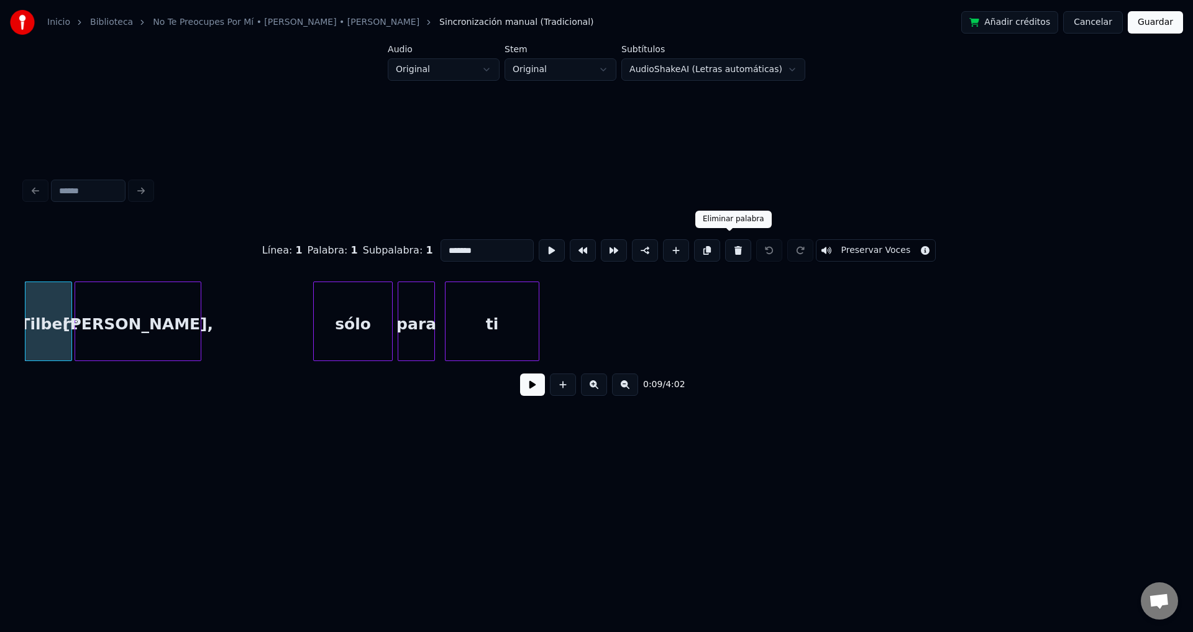
click at [726, 240] on button at bounding box center [738, 250] width 26 height 22
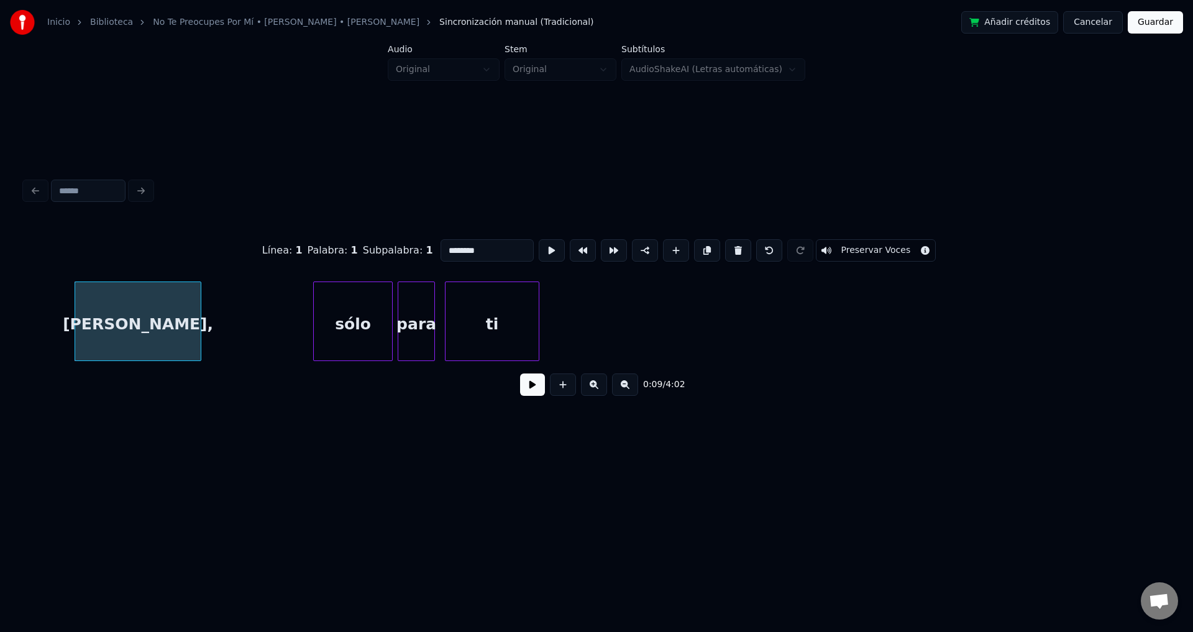
click at [726, 240] on button at bounding box center [738, 250] width 26 height 22
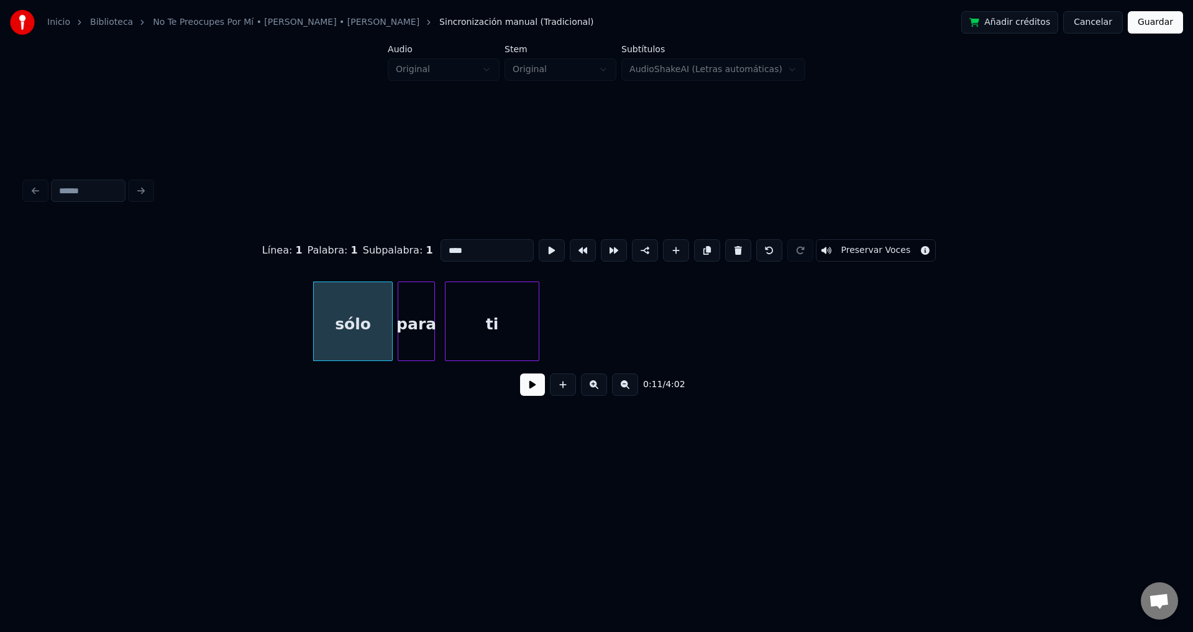
click at [726, 240] on button at bounding box center [738, 250] width 26 height 22
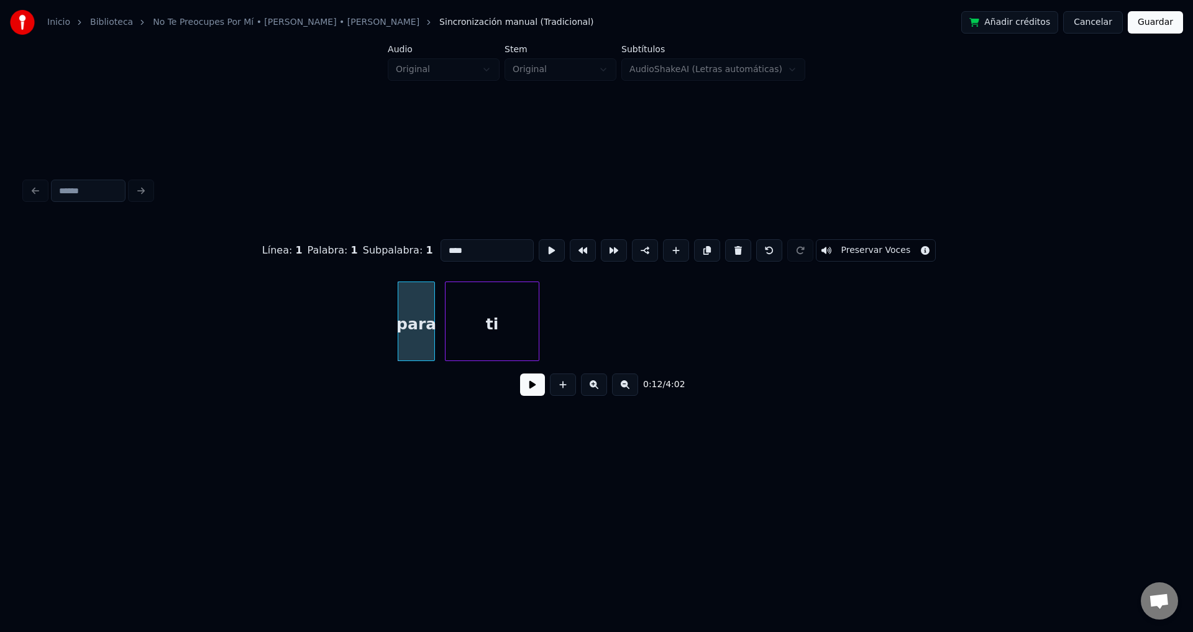
click at [726, 240] on button at bounding box center [738, 250] width 26 height 22
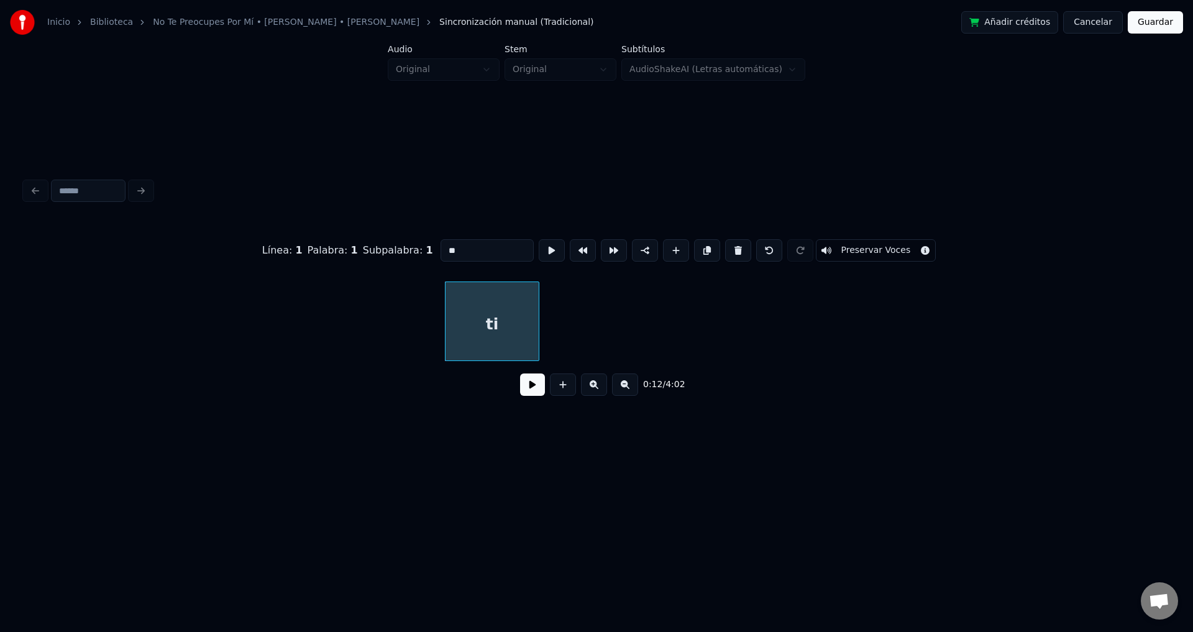
click at [726, 240] on button at bounding box center [738, 250] width 26 height 22
type input "**"
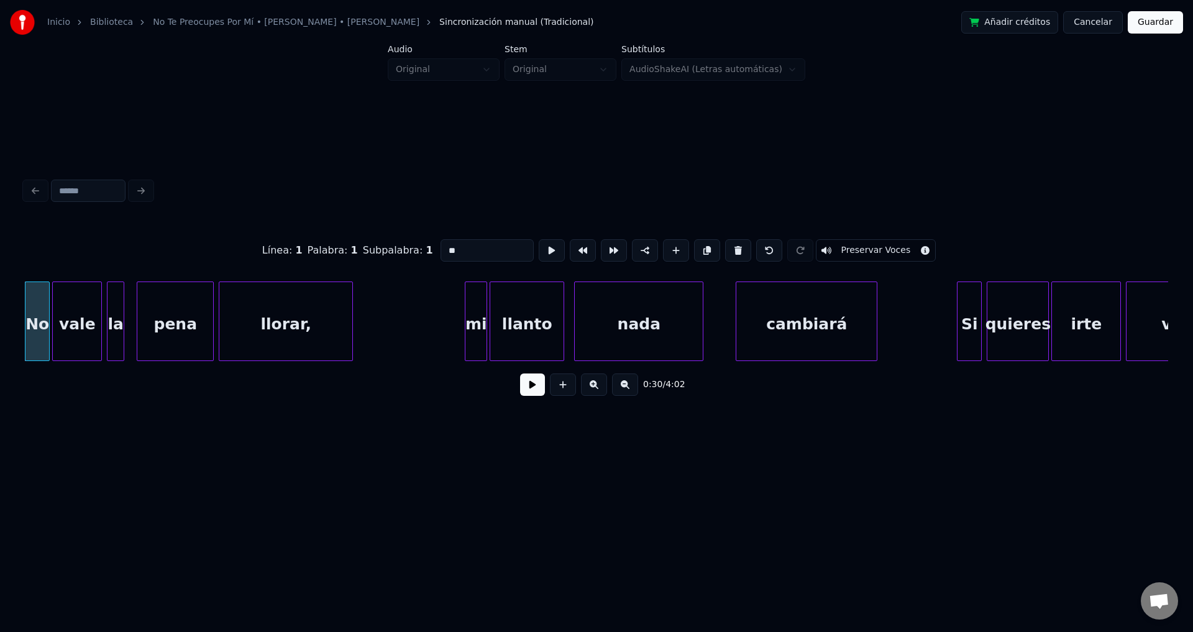
click at [531, 387] on button at bounding box center [532, 384] width 25 height 22
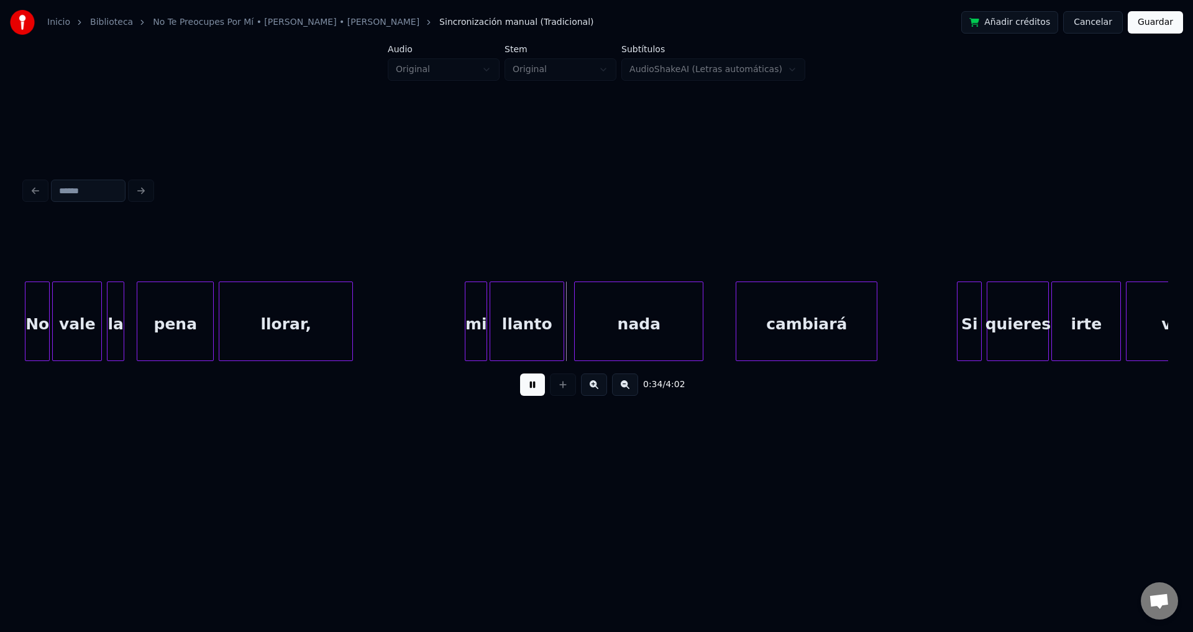
click at [531, 387] on button at bounding box center [532, 384] width 25 height 22
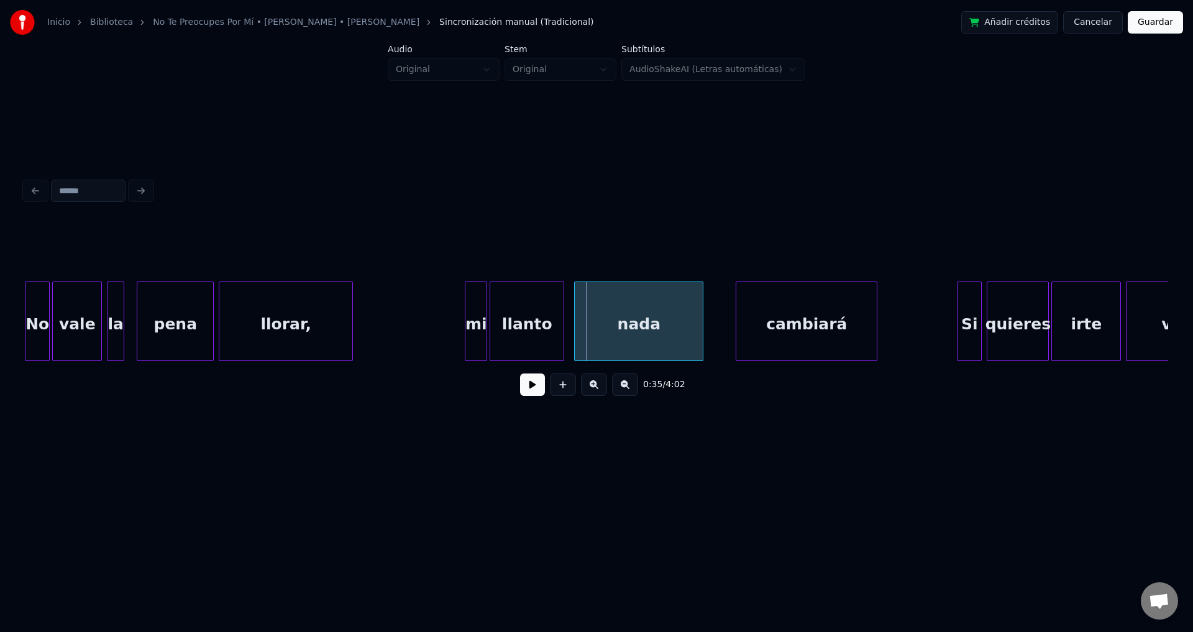
click at [475, 331] on div "mi" at bounding box center [475, 324] width 21 height 84
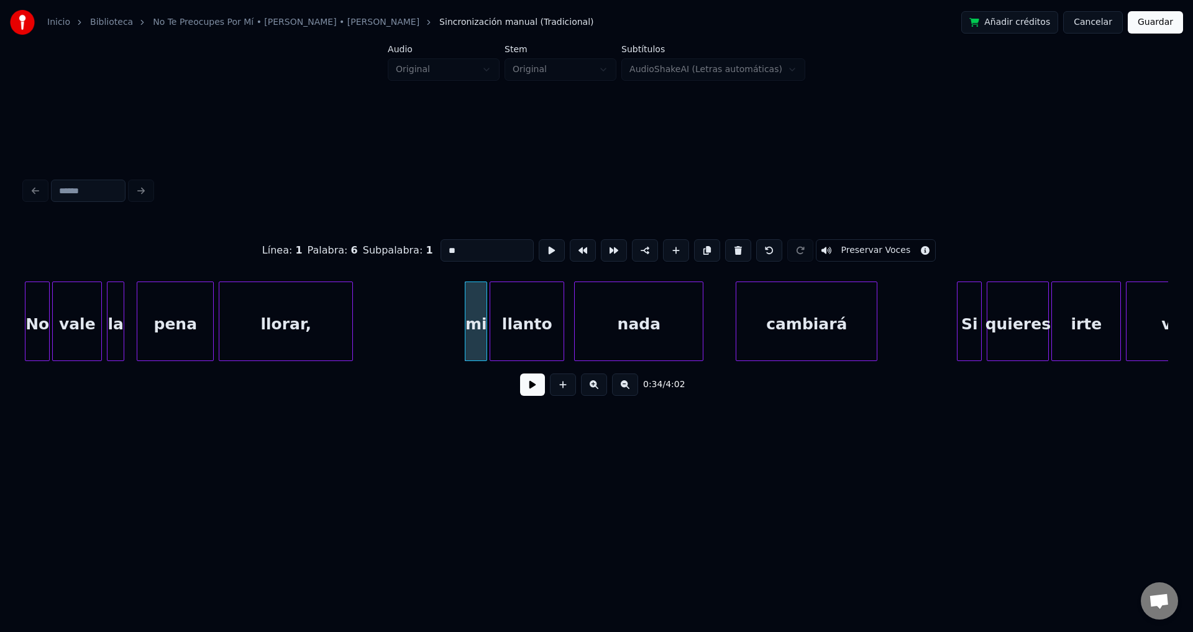
drag, startPoint x: 450, startPoint y: 245, endPoint x: 411, endPoint y: 246, distance: 38.5
click at [411, 246] on div "Línea : 1 Palabra : 6 Subpalabra : 1 ** Preservar Voces" at bounding box center [596, 250] width 1143 height 62
click at [466, 326] on div "ni" at bounding box center [465, 324] width 21 height 84
type input "**"
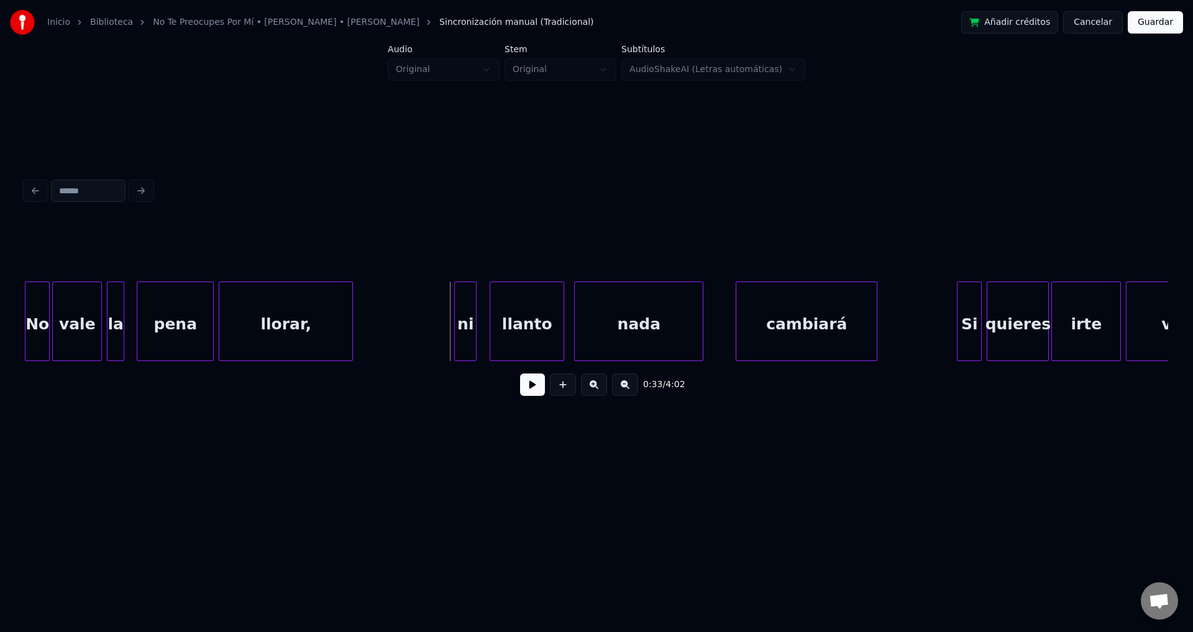
click at [527, 390] on button at bounding box center [532, 384] width 25 height 22
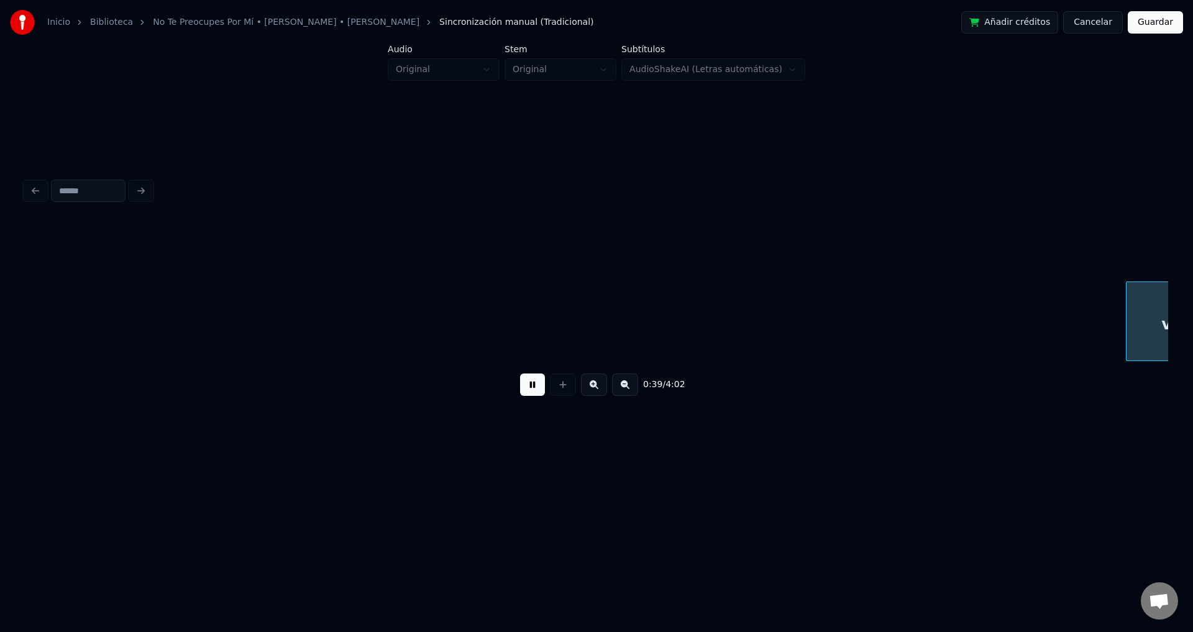
scroll to position [0, 4718]
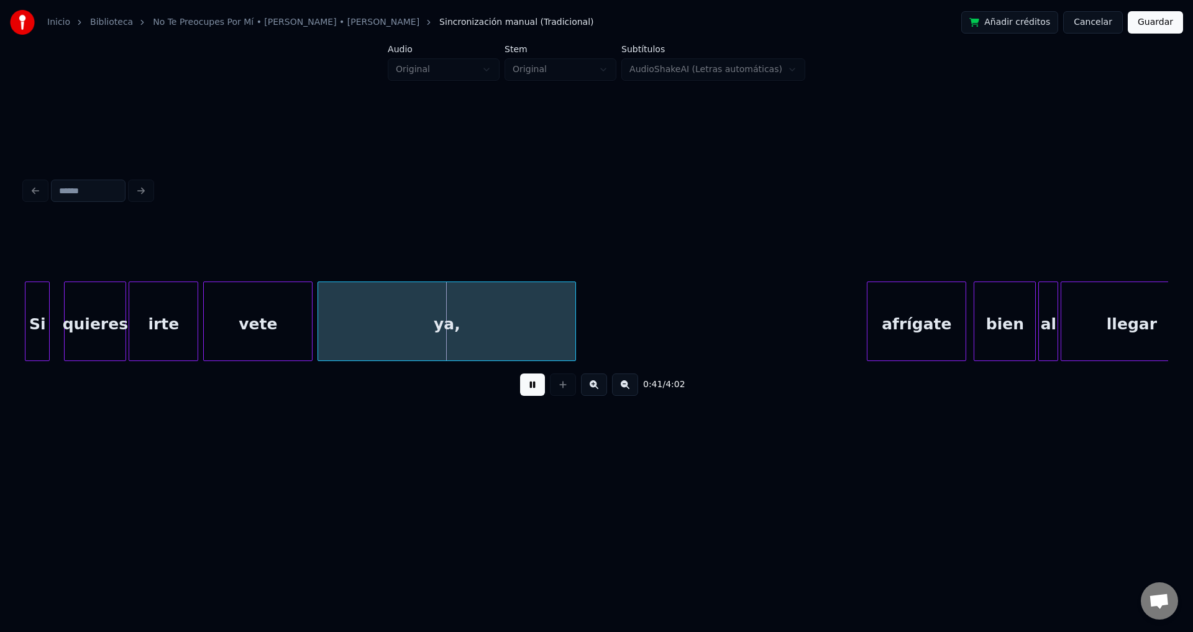
click at [355, 324] on div "ya," at bounding box center [446, 324] width 257 height 84
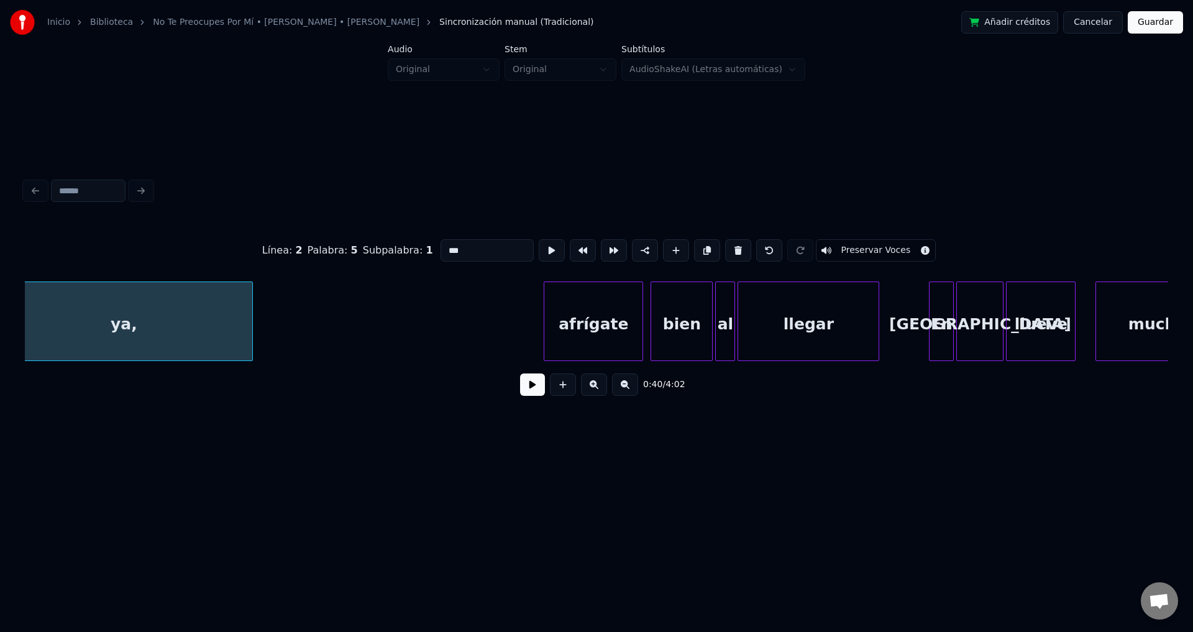
scroll to position [0, 5257]
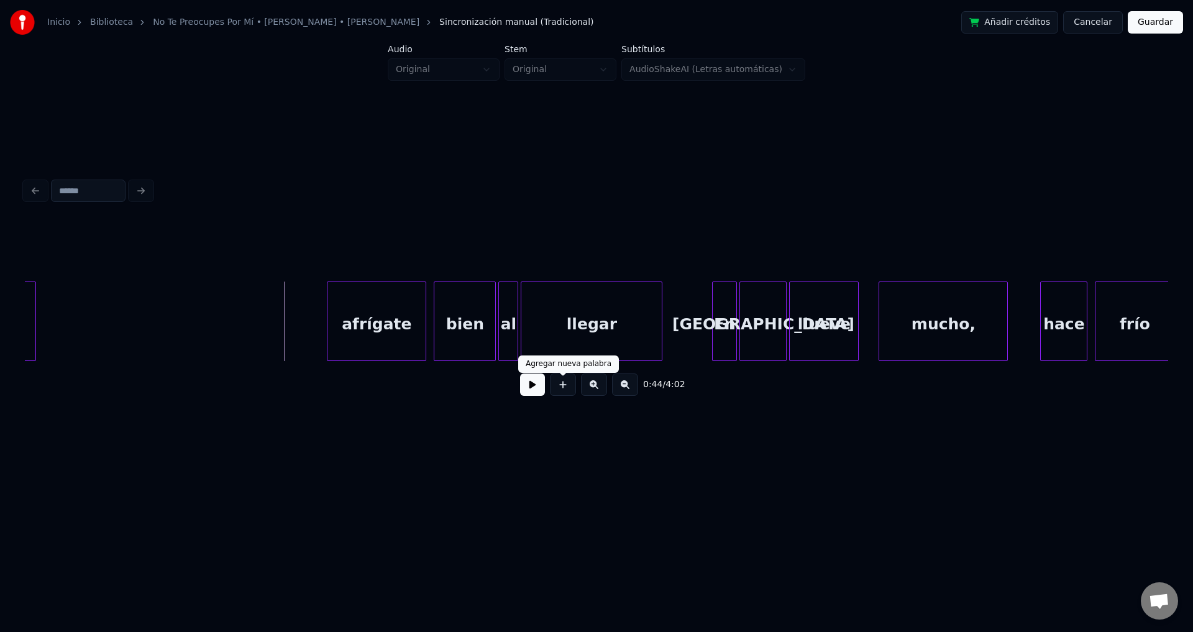
click at [534, 388] on button at bounding box center [532, 384] width 25 height 22
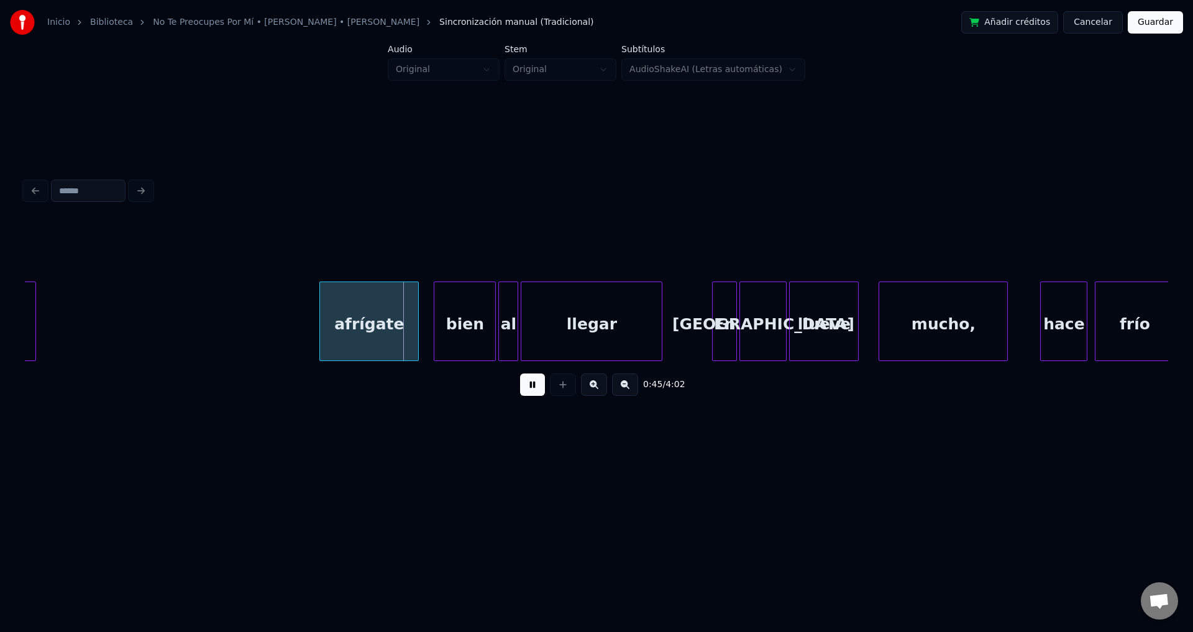
click at [391, 335] on div "afrígate" at bounding box center [369, 324] width 98 height 84
click at [391, 335] on div "afrígate" at bounding box center [368, 324] width 98 height 84
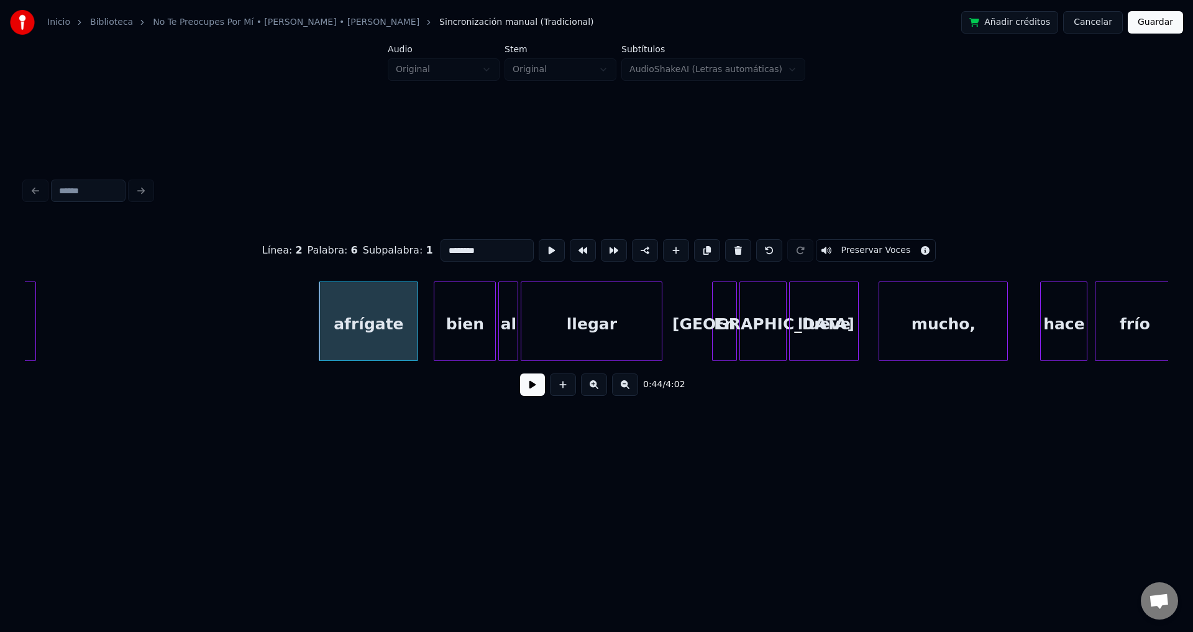
drag, startPoint x: 482, startPoint y: 243, endPoint x: 403, endPoint y: 247, distance: 79.0
click at [403, 247] on div "Línea : 2 Palabra : 6 Subpalabra : 1 ******** Preservar Voces" at bounding box center [596, 250] width 1143 height 62
type input "*"
click at [343, 332] on div "Abrigate" at bounding box center [368, 324] width 98 height 84
type input "********"
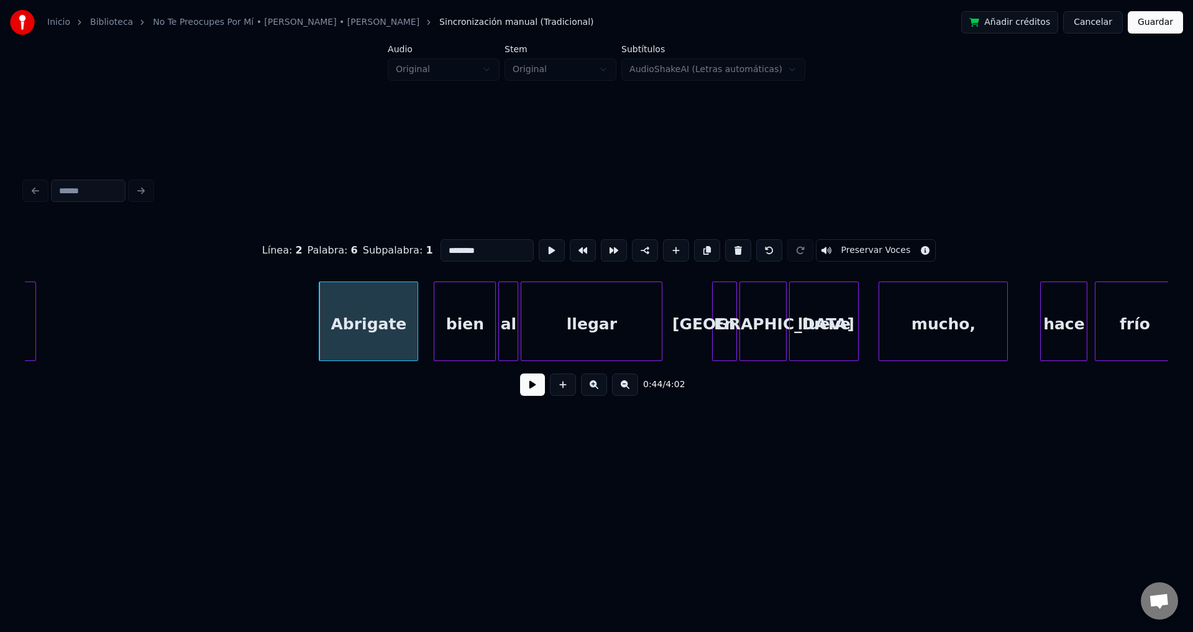
click at [522, 388] on button at bounding box center [532, 384] width 25 height 22
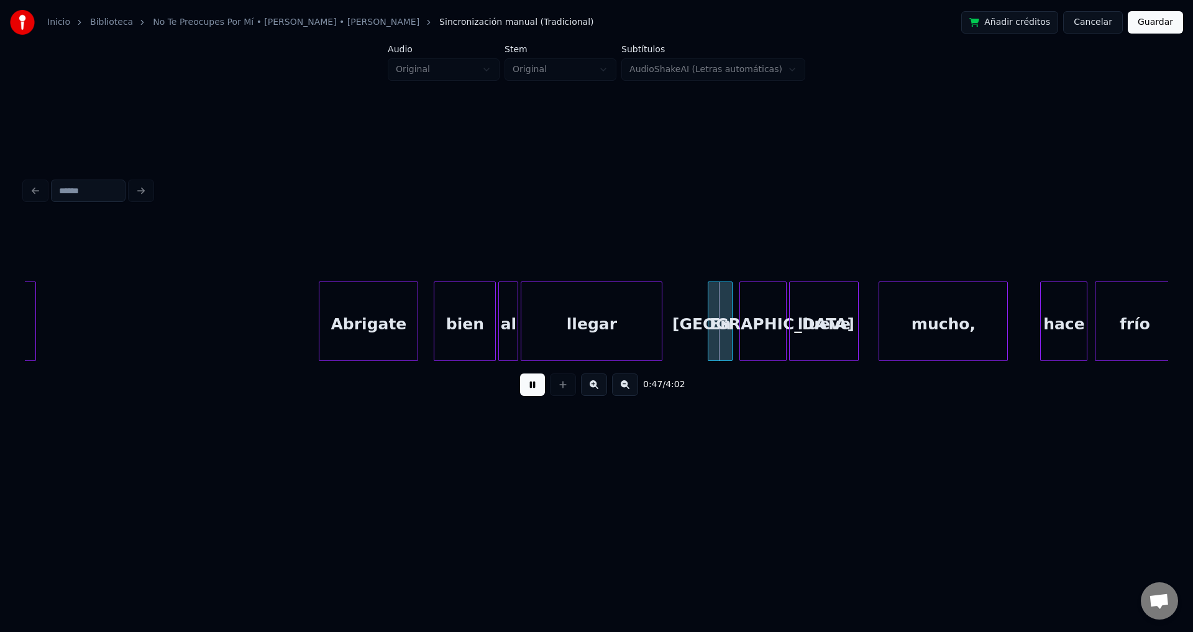
click at [718, 331] on div "En" at bounding box center [720, 324] width 24 height 84
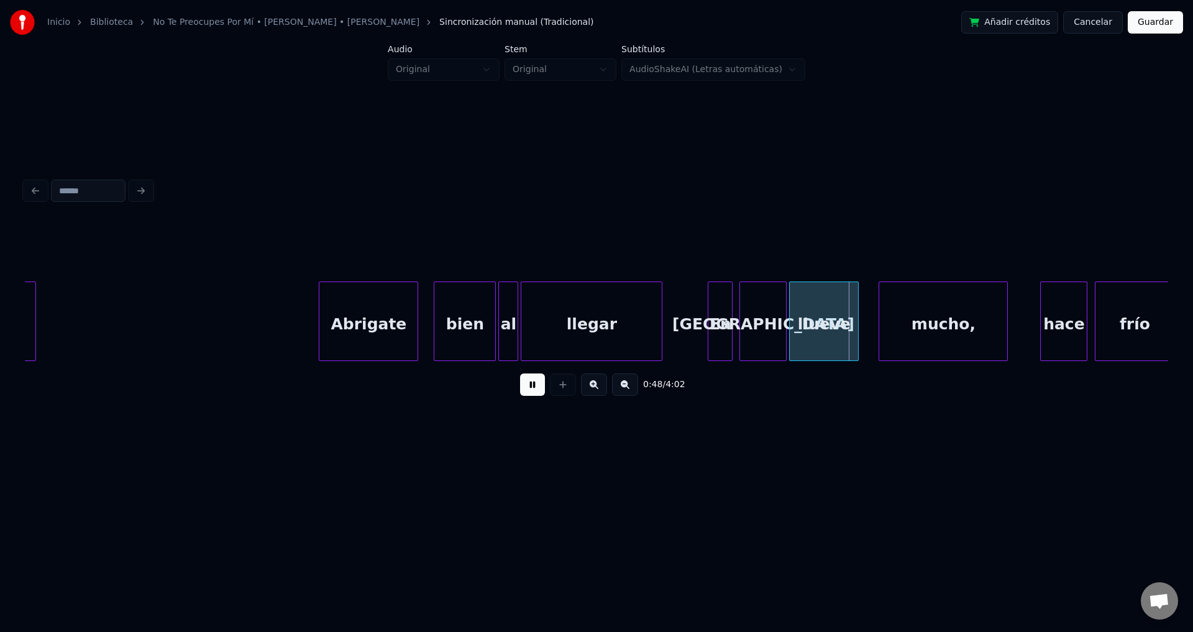
click at [520, 373] on button at bounding box center [532, 384] width 25 height 22
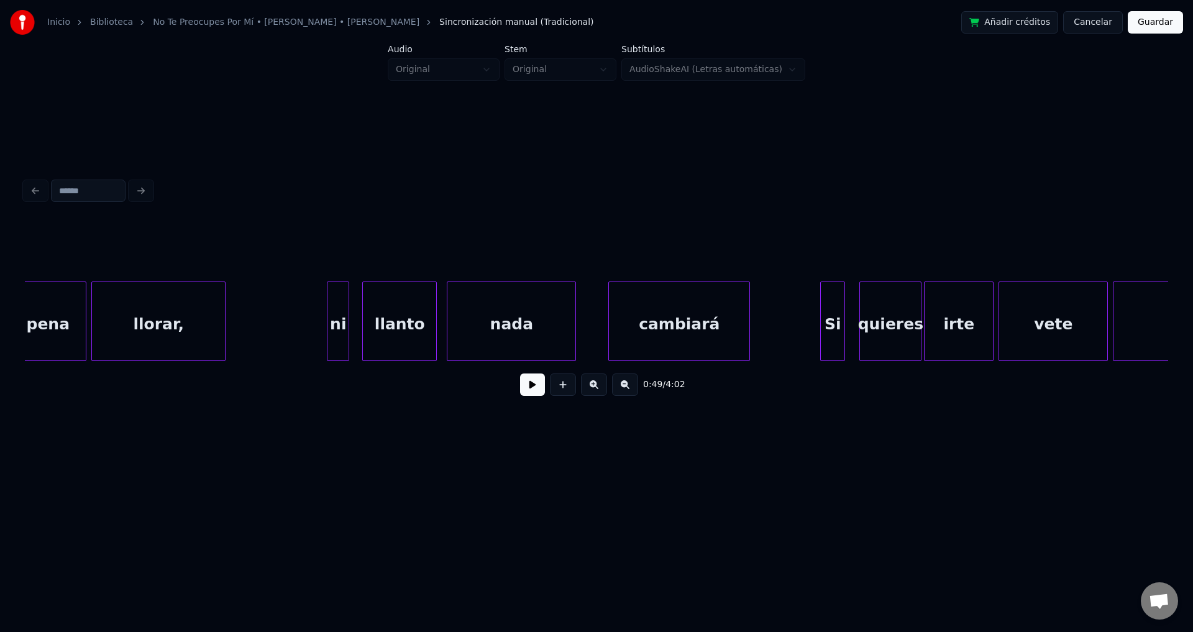
scroll to position [0, 3622]
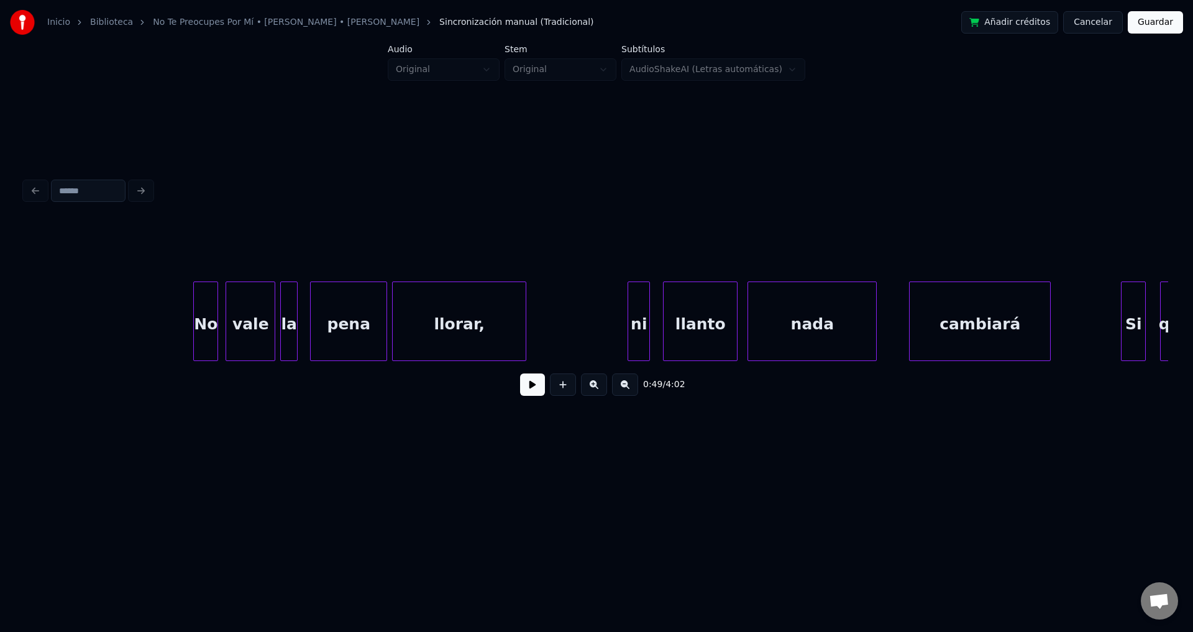
click at [206, 340] on div "No" at bounding box center [206, 324] width 24 height 84
click at [526, 387] on button at bounding box center [532, 384] width 25 height 22
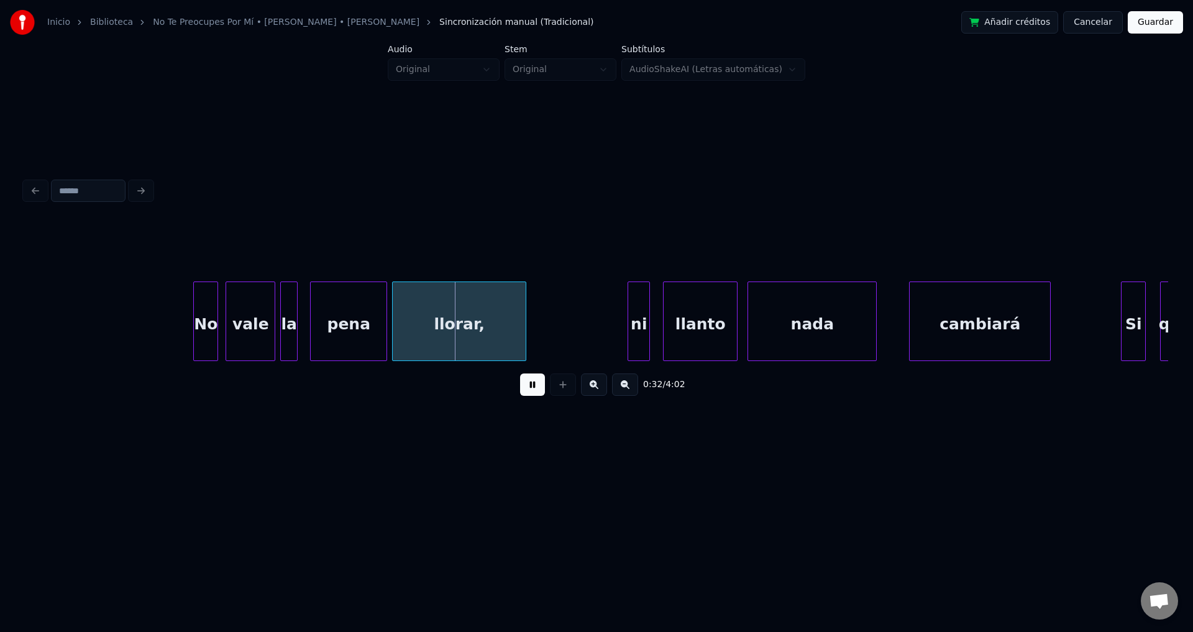
click at [255, 309] on div "vale" at bounding box center [250, 324] width 48 height 84
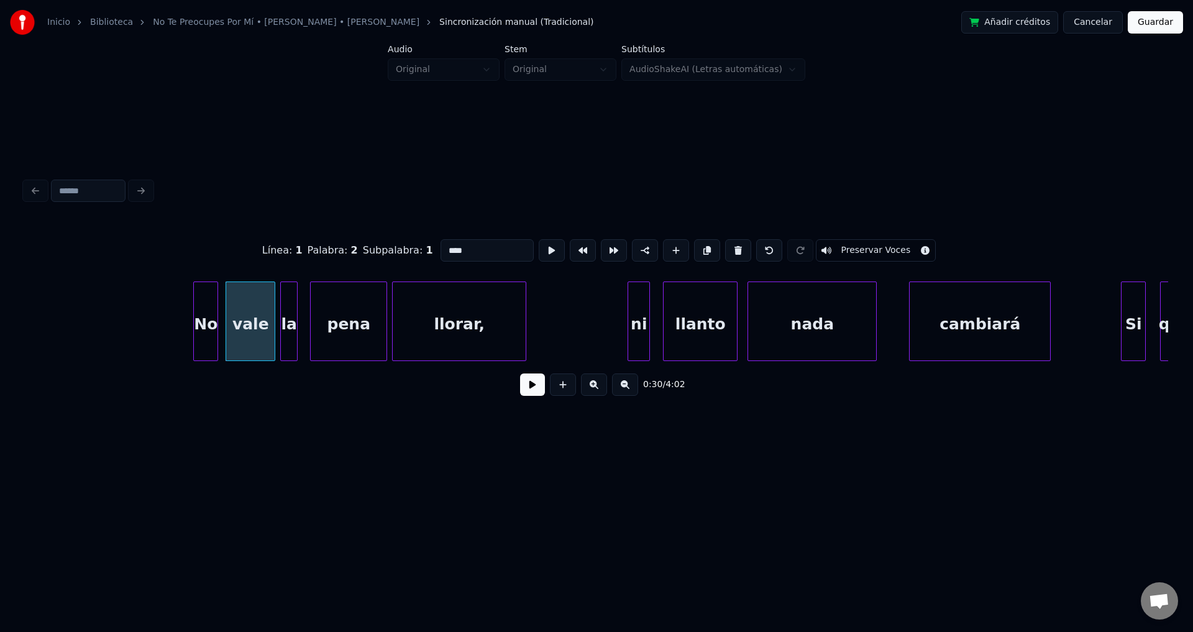
click at [260, 306] on div "vale" at bounding box center [250, 324] width 48 height 84
click at [268, 313] on div at bounding box center [269, 321] width 4 height 78
click at [293, 316] on div at bounding box center [292, 321] width 4 height 78
click at [281, 314] on div "la" at bounding box center [281, 324] width 12 height 84
drag, startPoint x: 538, startPoint y: 395, endPoint x: 531, endPoint y: 392, distance: 7.3
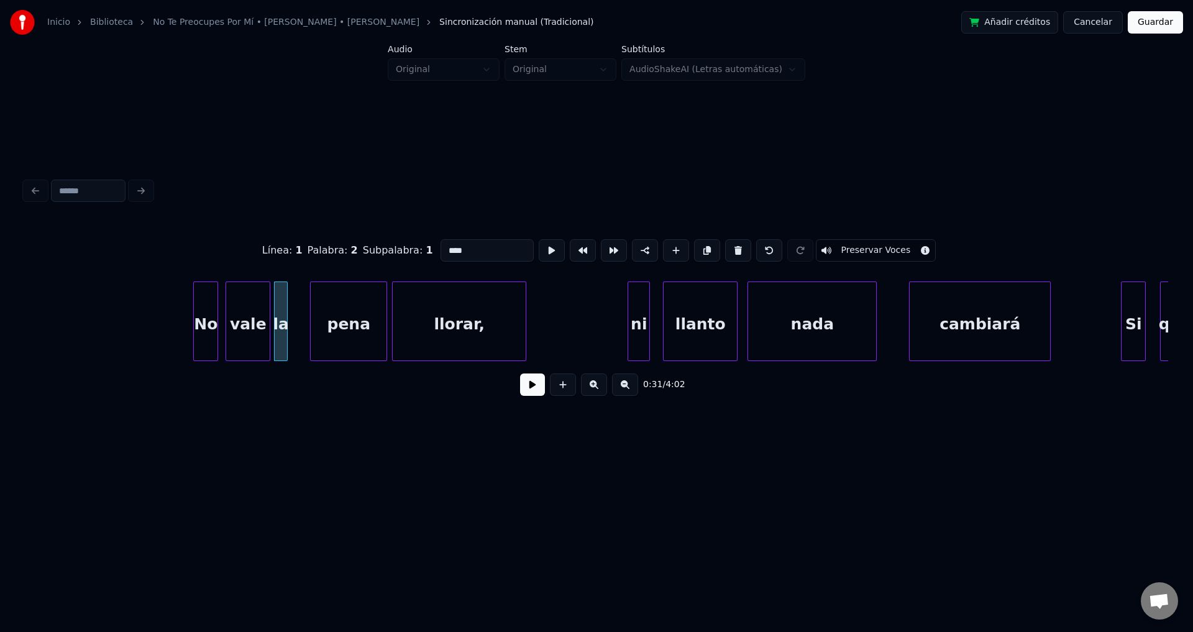
click at [535, 394] on button at bounding box center [532, 384] width 25 height 22
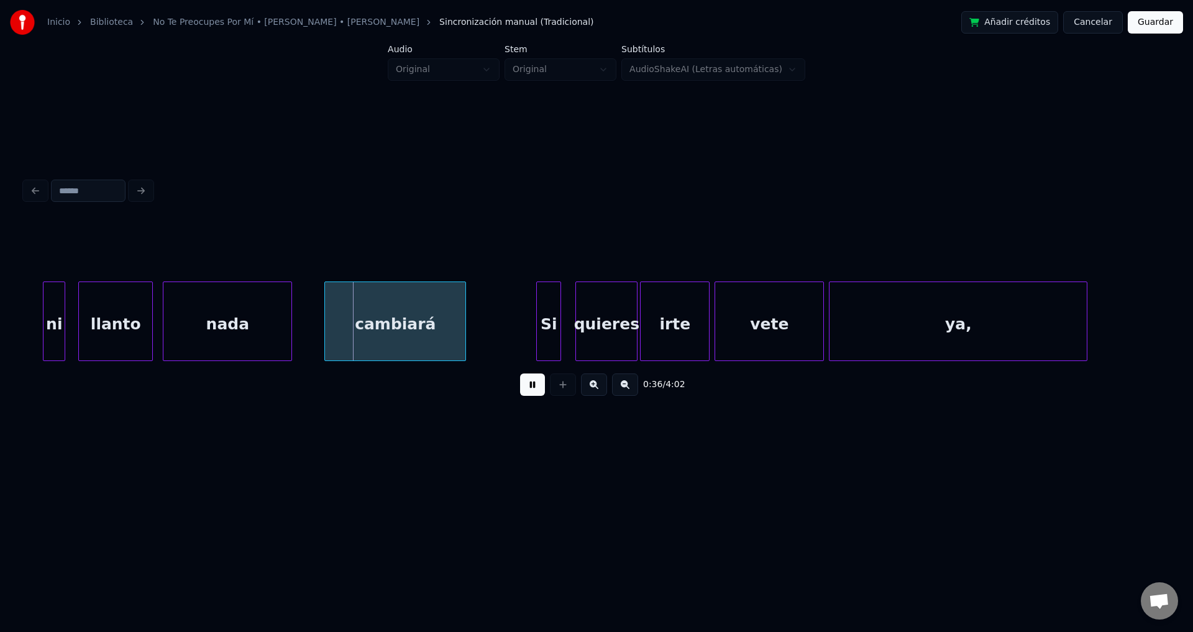
scroll to position [0, 4223]
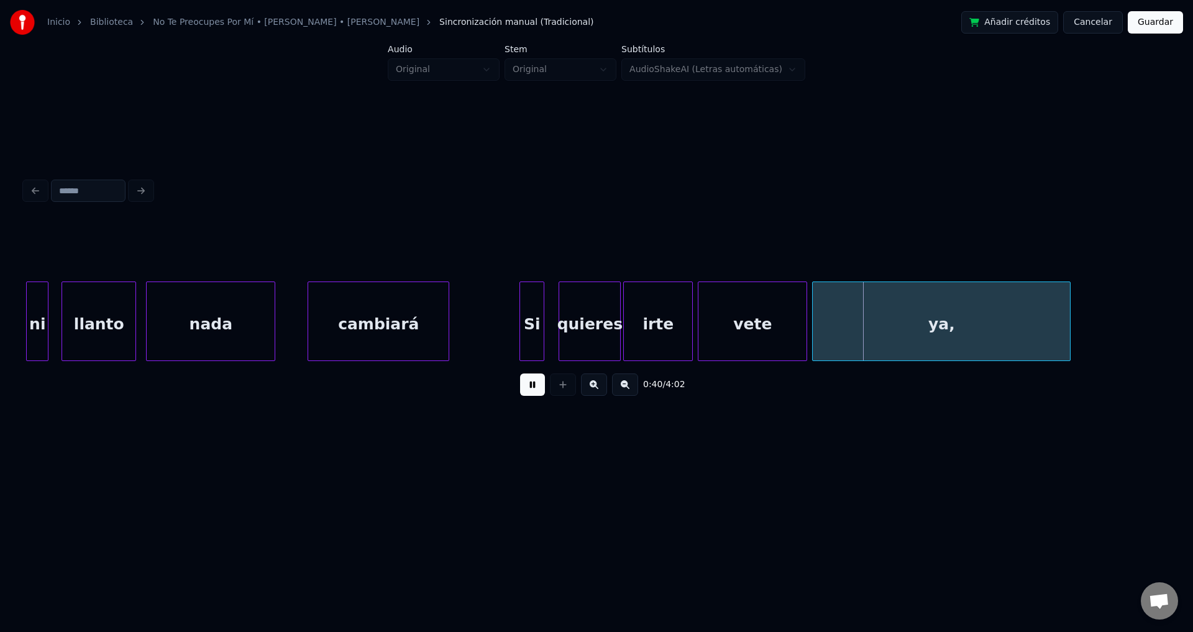
click at [520, 373] on button at bounding box center [532, 384] width 25 height 22
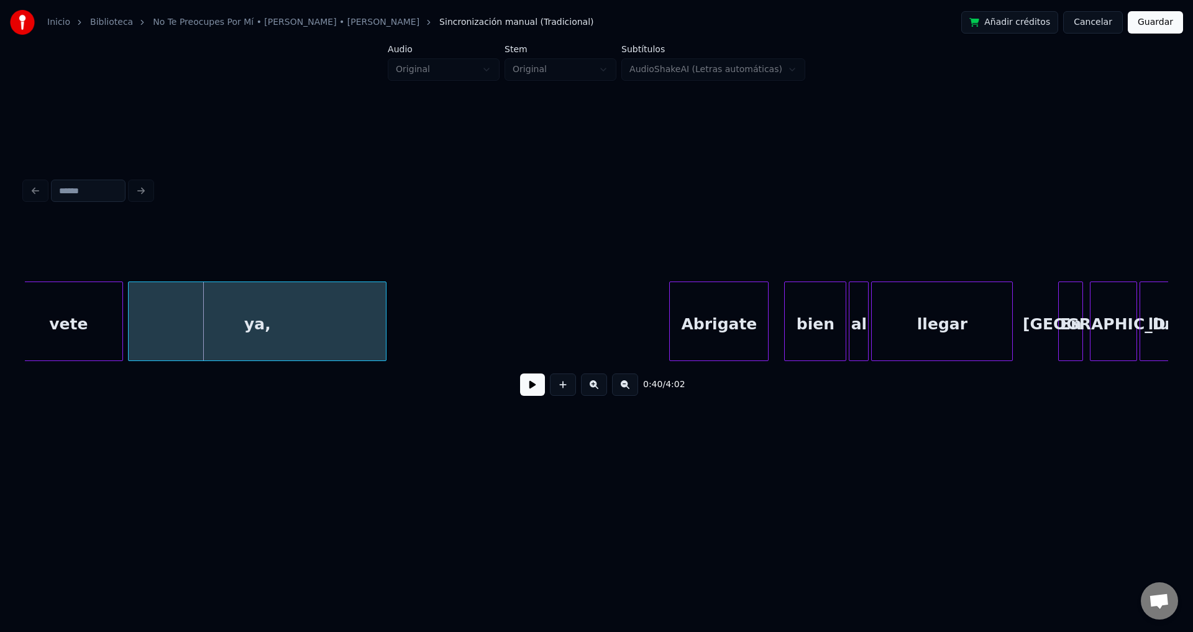
scroll to position [0, 5008]
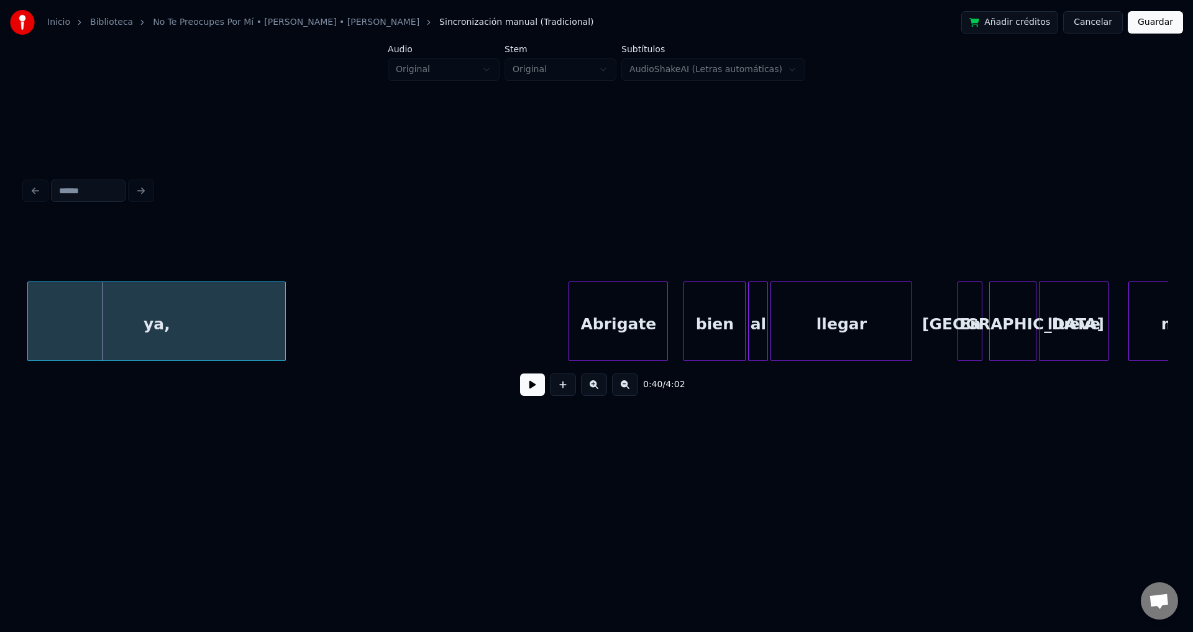
click at [539, 387] on button at bounding box center [532, 384] width 25 height 22
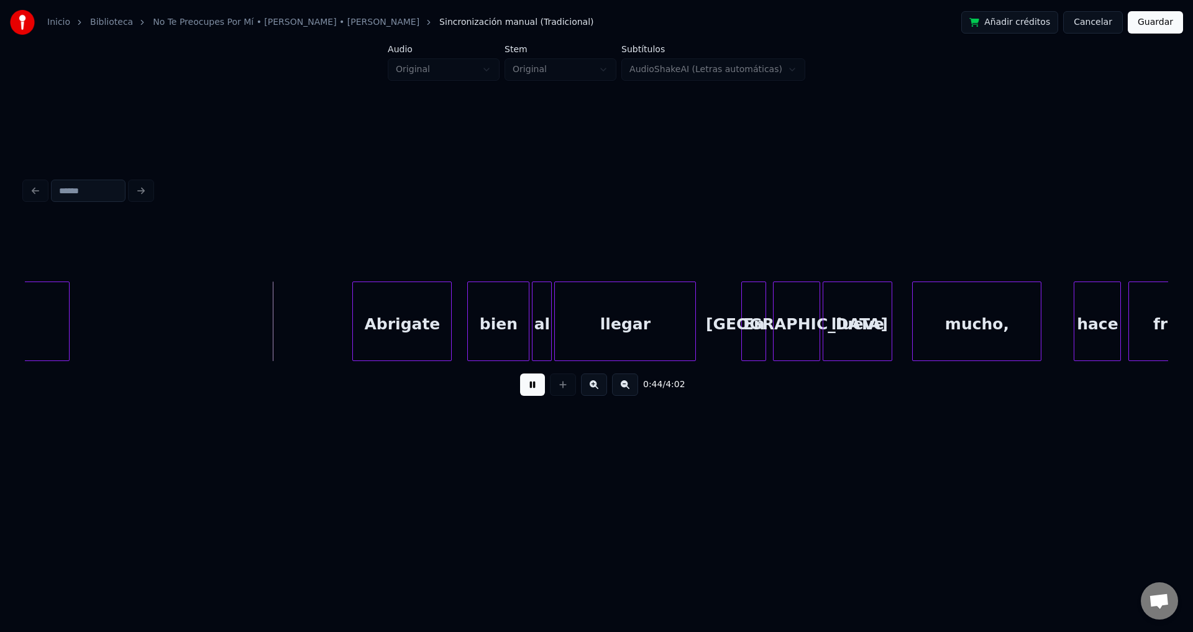
scroll to position [0, 5257]
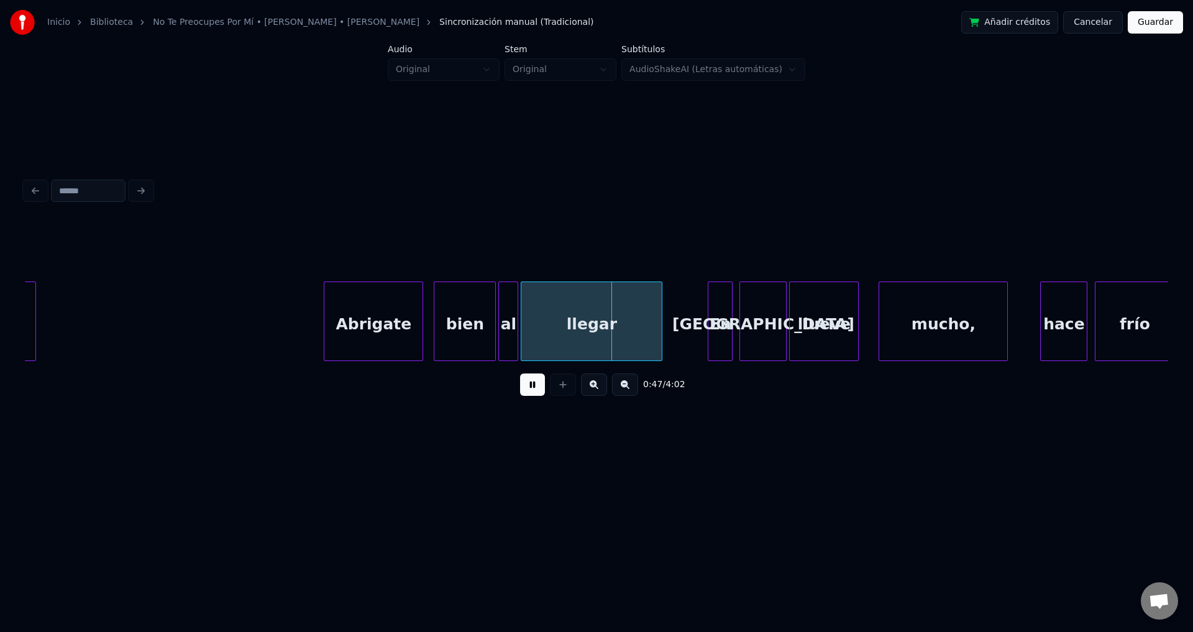
click at [351, 325] on div "Abrigate" at bounding box center [373, 324] width 98 height 84
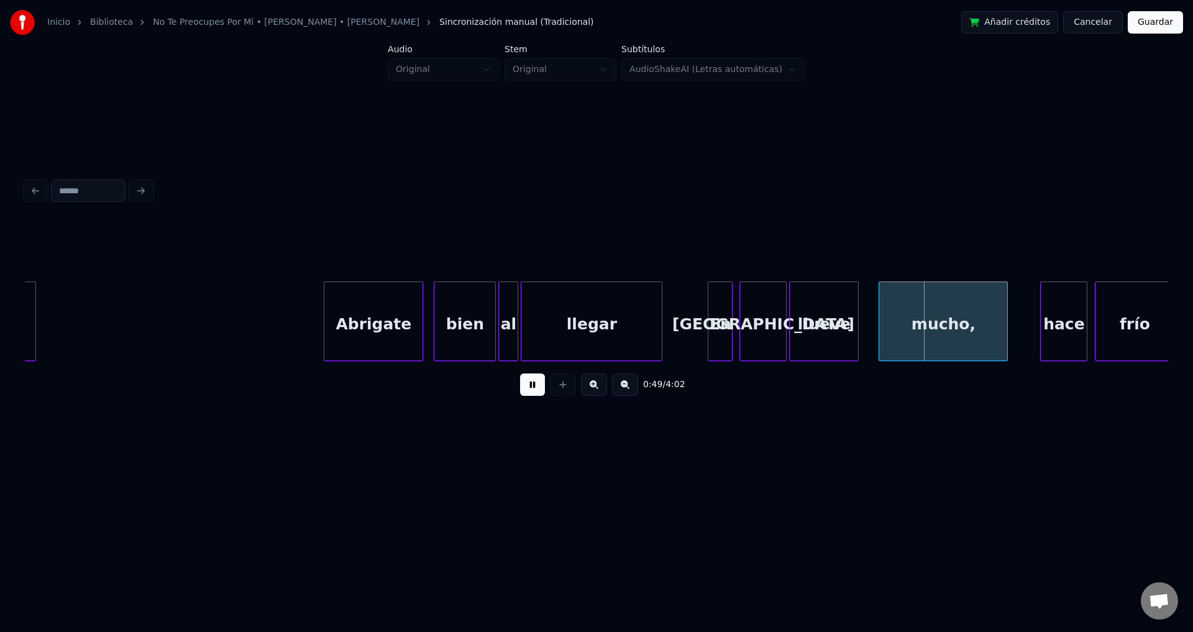
click at [542, 393] on button at bounding box center [532, 384] width 25 height 22
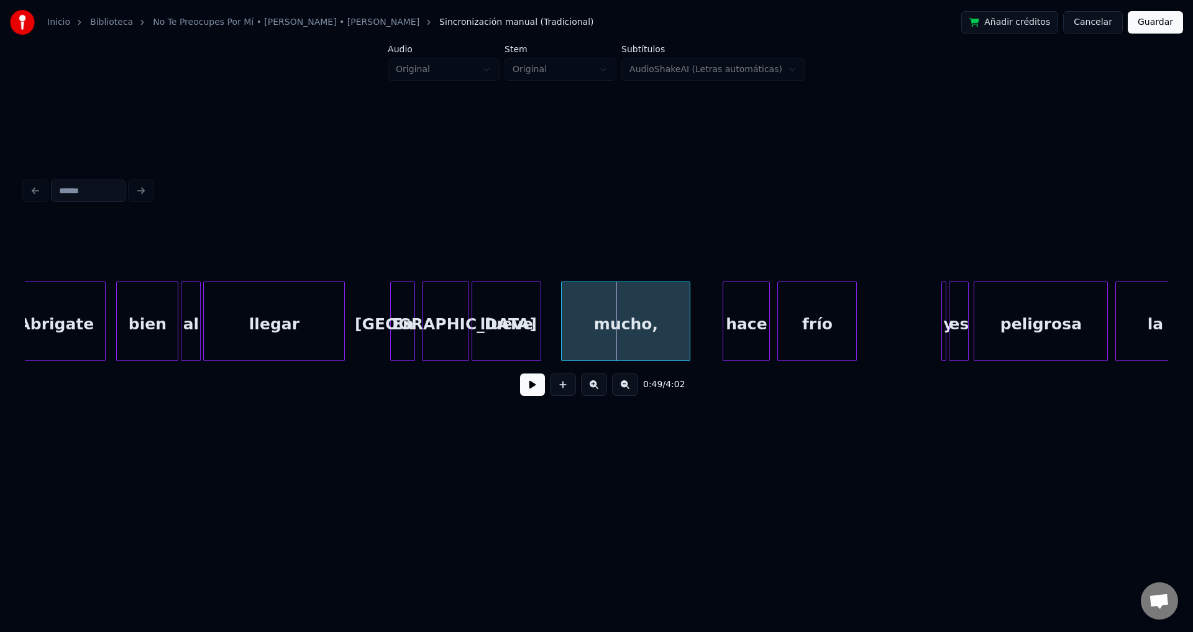
scroll to position [0, 5725]
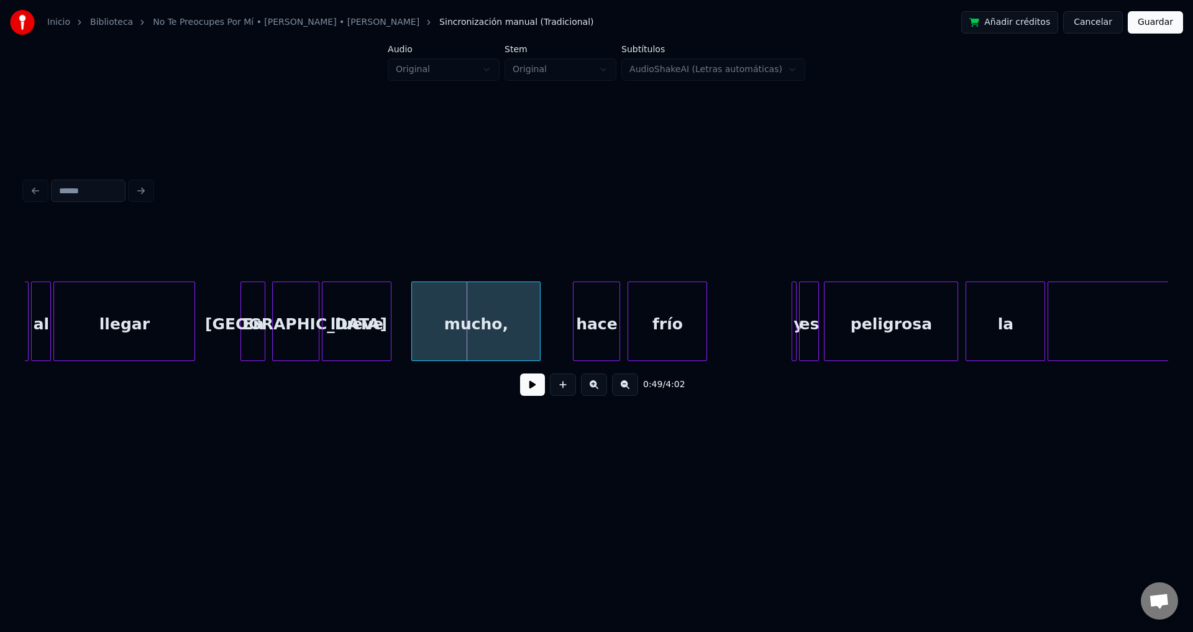
click at [528, 390] on button at bounding box center [532, 384] width 25 height 22
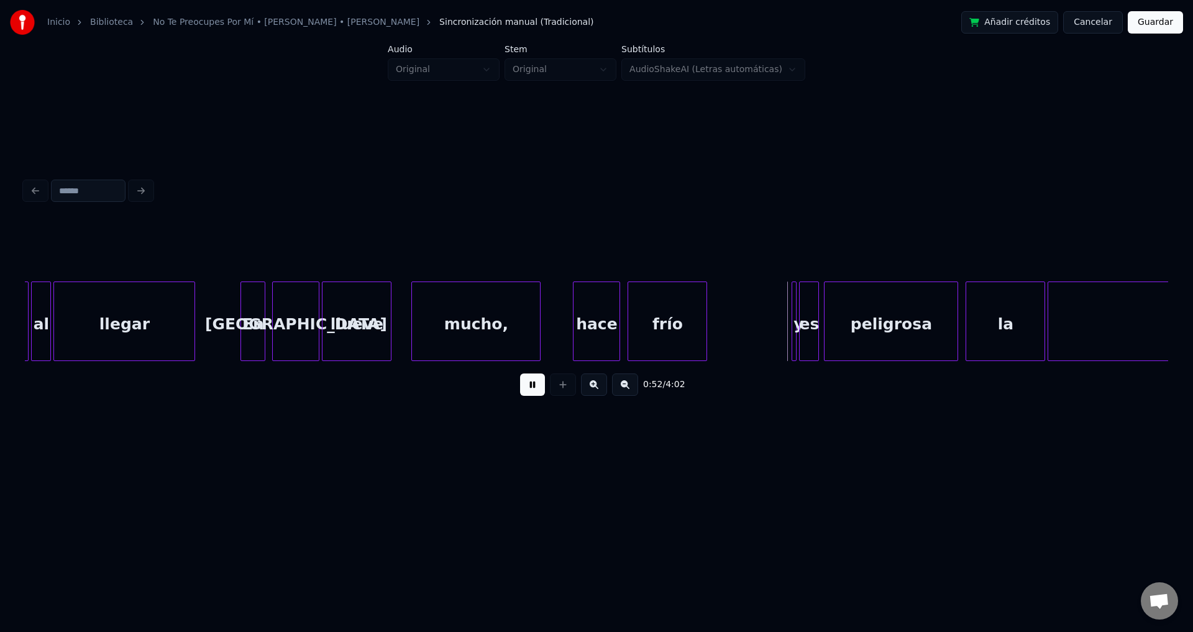
click at [528, 390] on button at bounding box center [532, 384] width 25 height 22
click at [589, 316] on div "hace" at bounding box center [596, 324] width 46 height 84
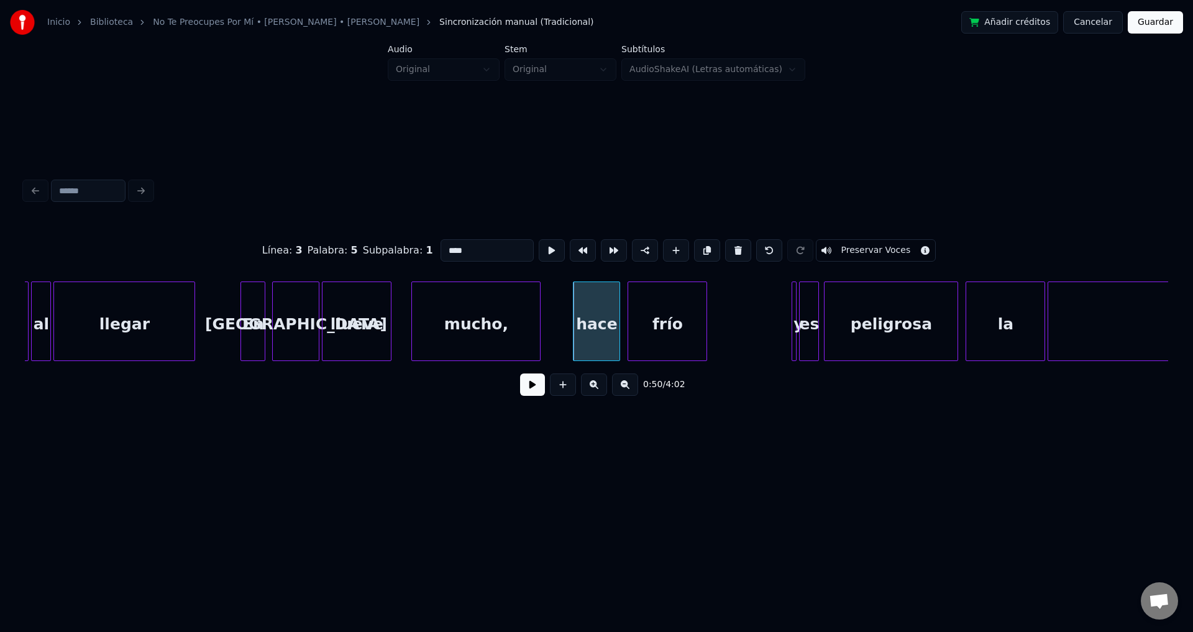
click at [530, 387] on button at bounding box center [532, 384] width 25 height 22
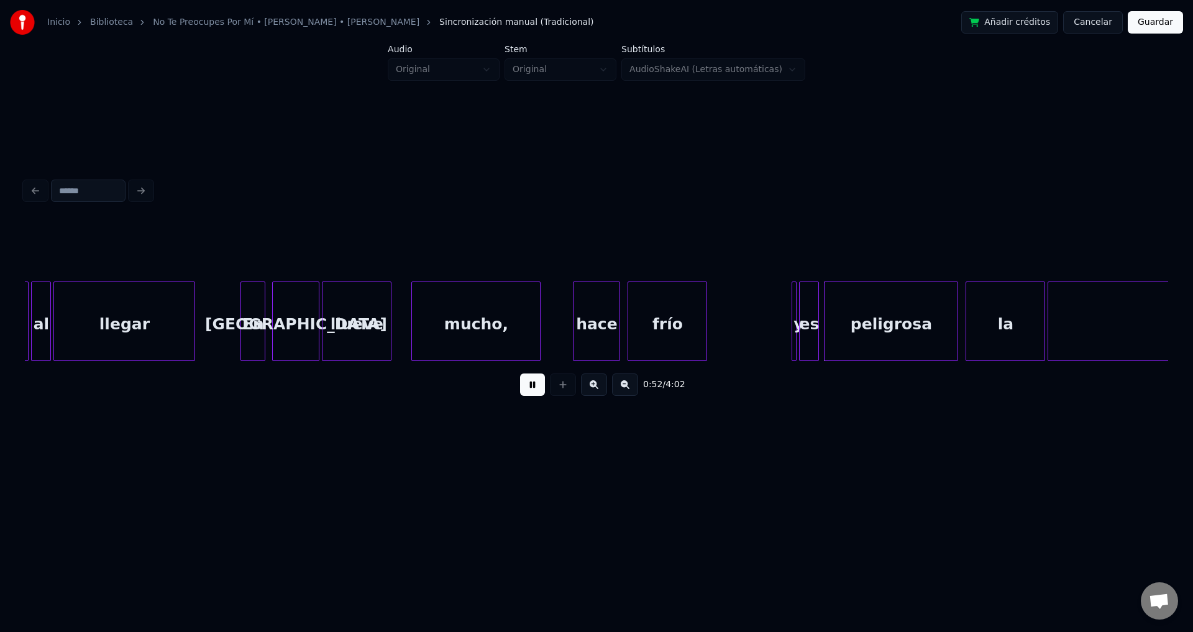
click at [530, 387] on button at bounding box center [532, 384] width 25 height 22
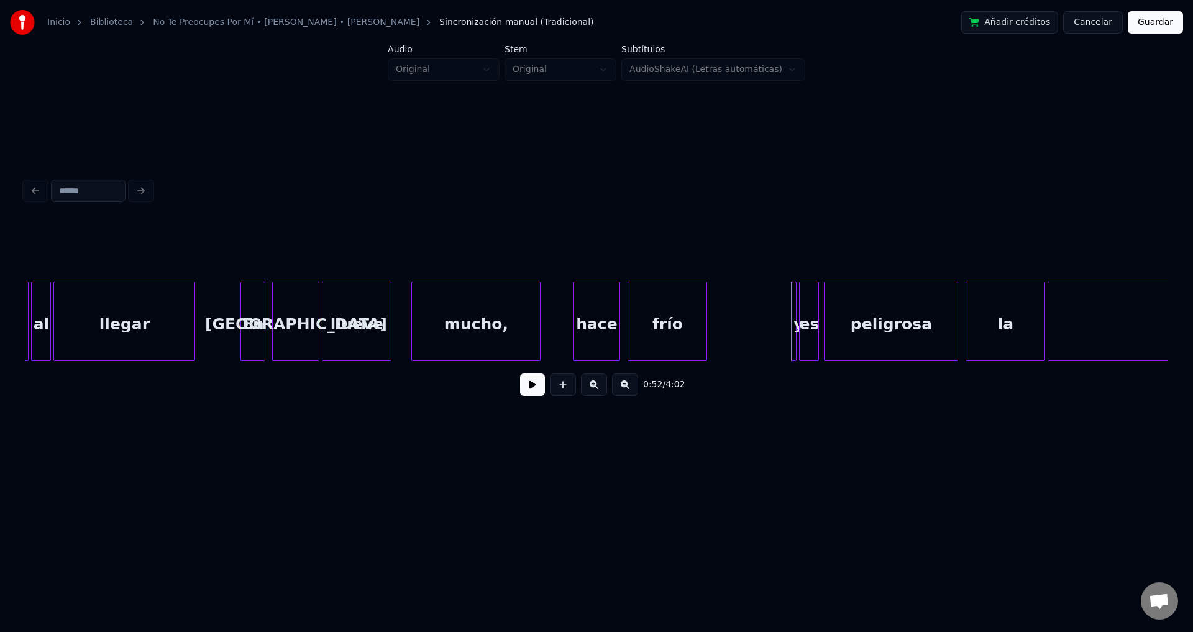
click at [793, 331] on div at bounding box center [794, 321] width 4 height 78
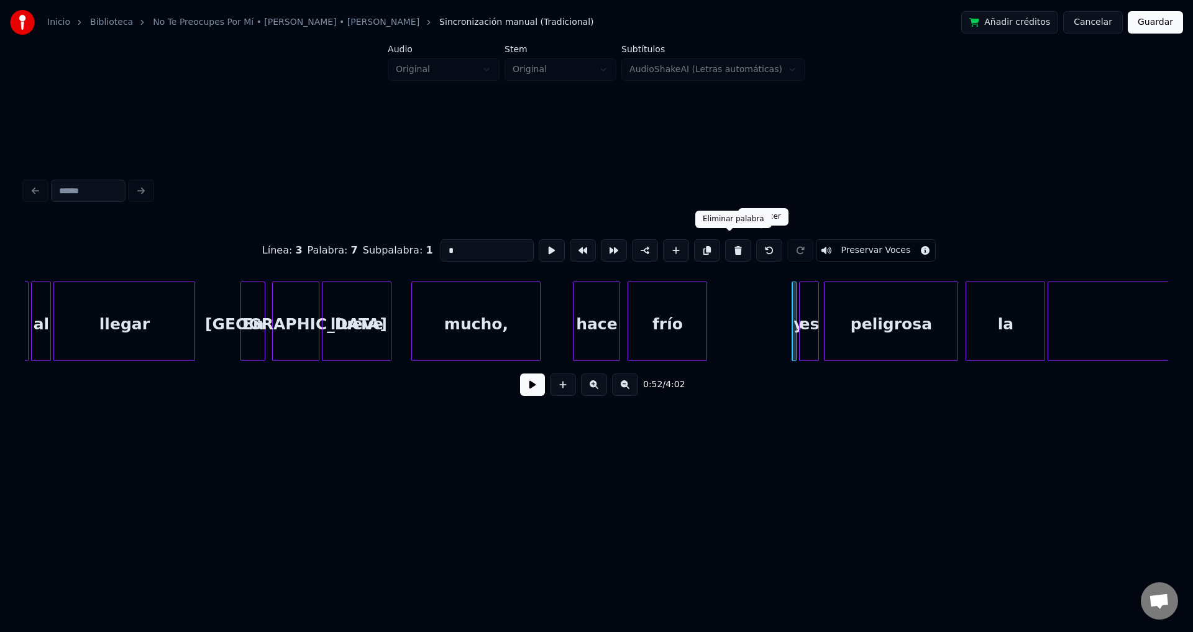
click at [729, 240] on button at bounding box center [738, 250] width 26 height 22
type input "**"
click at [805, 331] on div "es" at bounding box center [801, 324] width 19 height 84
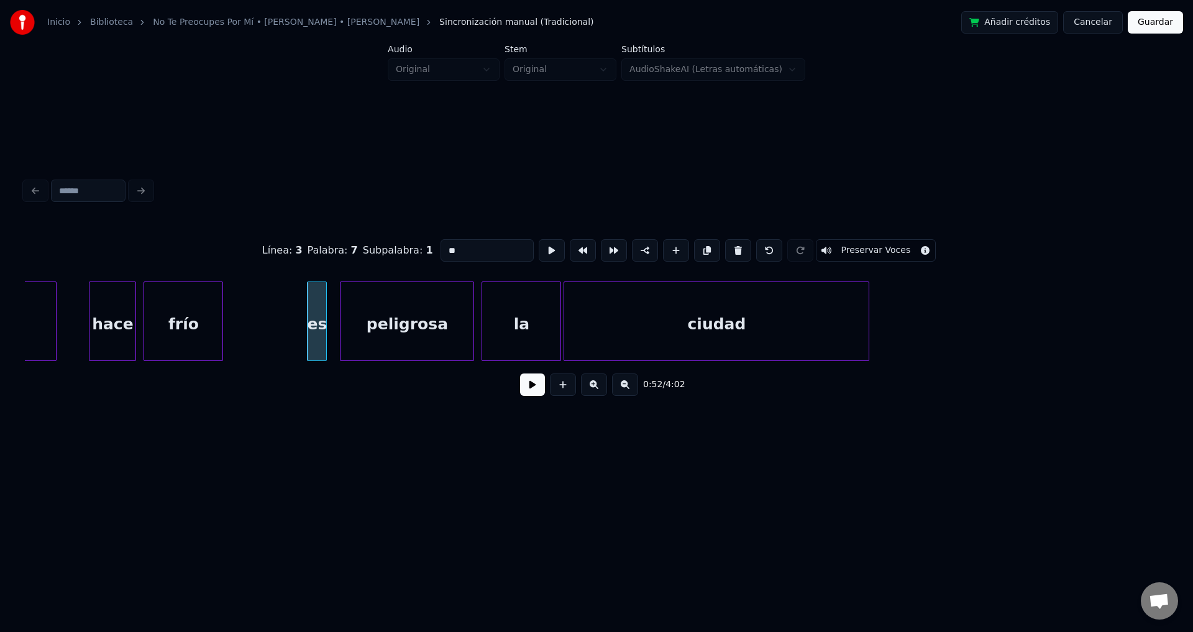
scroll to position [0, 6226]
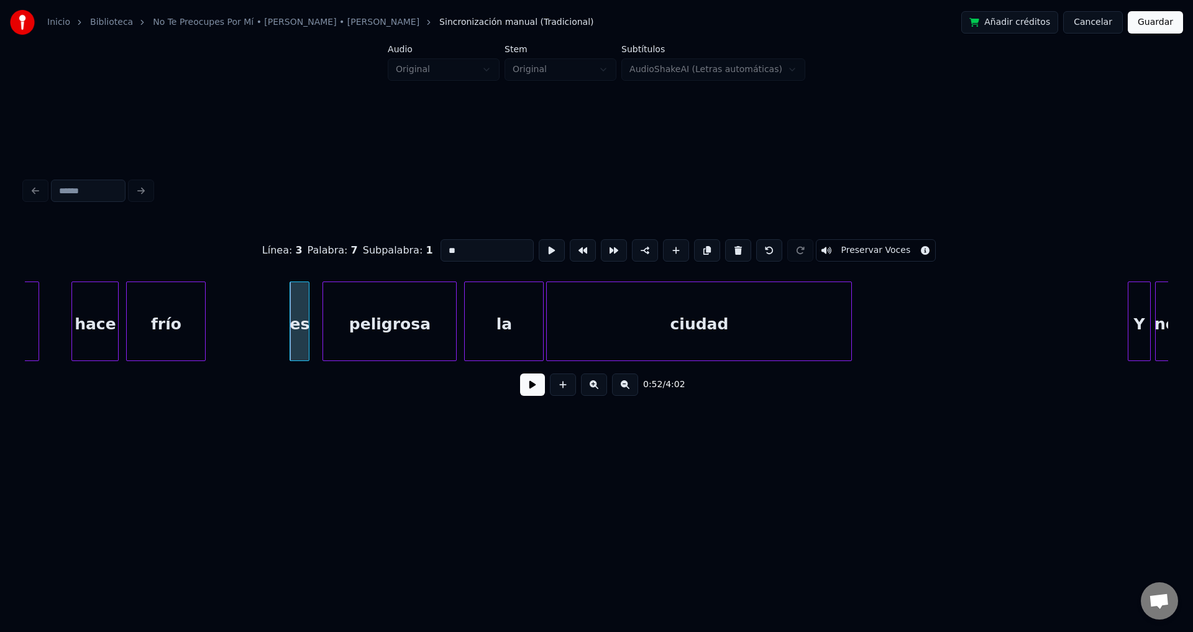
click at [532, 388] on button at bounding box center [532, 384] width 25 height 22
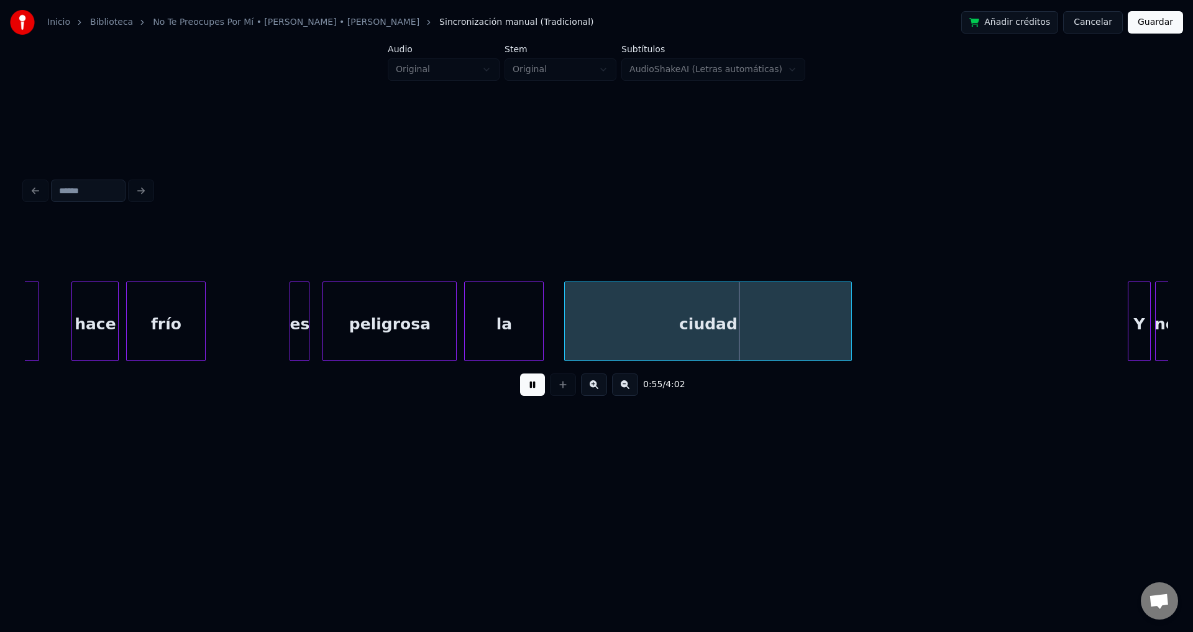
click at [568, 331] on div at bounding box center [567, 321] width 4 height 78
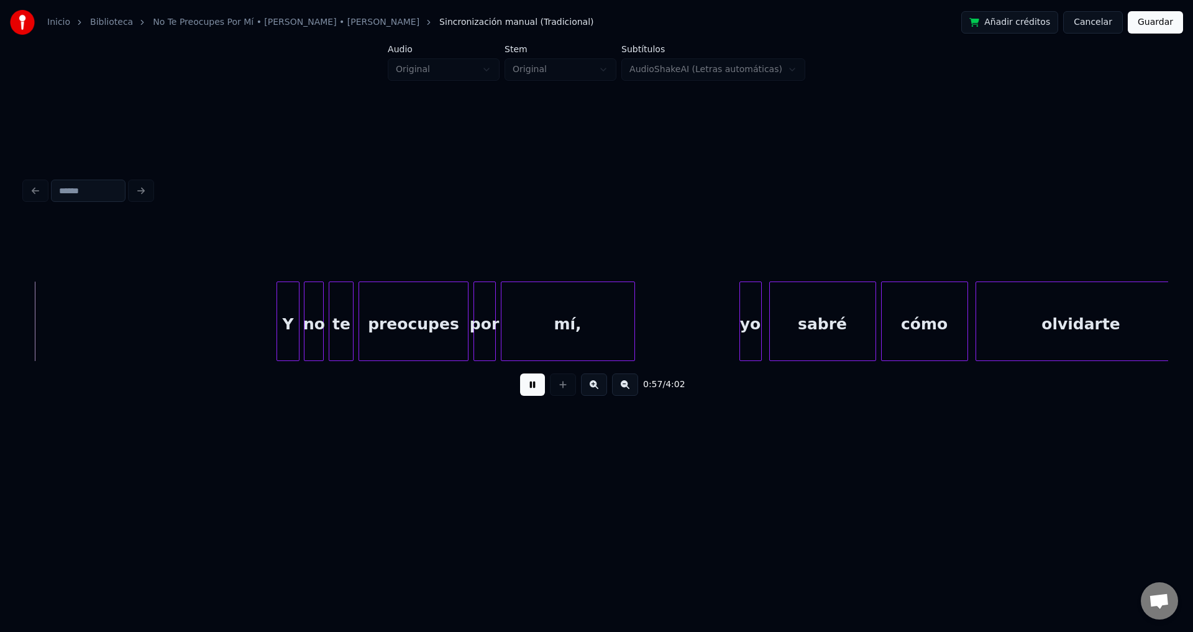
scroll to position [0, 7094]
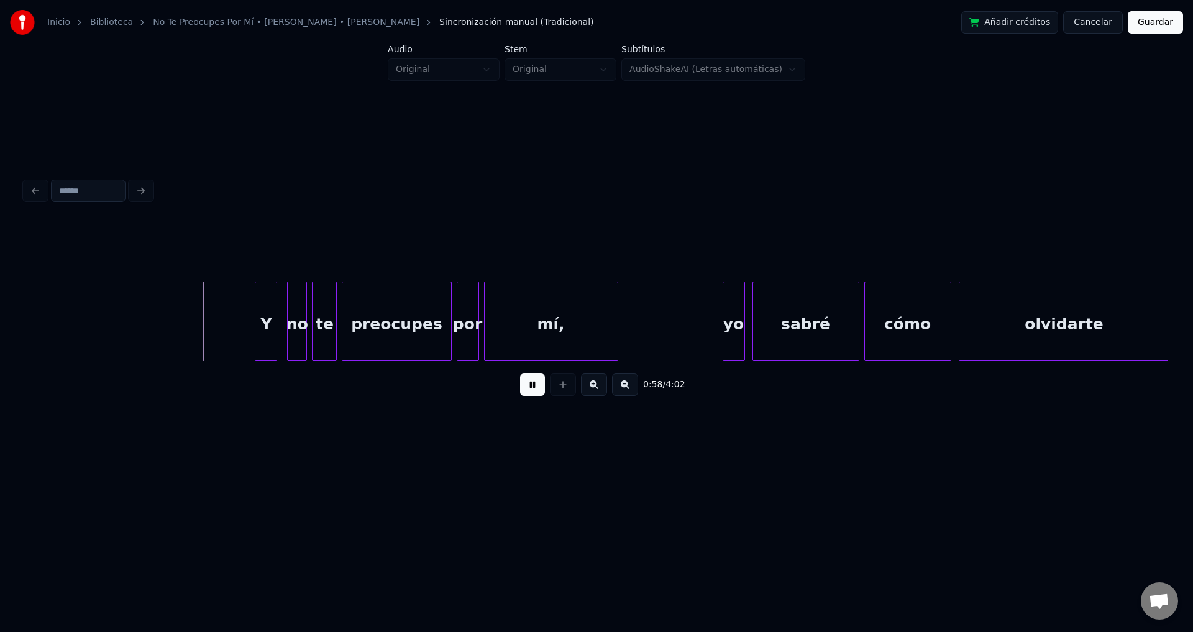
click at [266, 328] on div "Y" at bounding box center [265, 324] width 21 height 84
click at [296, 333] on div "no" at bounding box center [294, 324] width 19 height 84
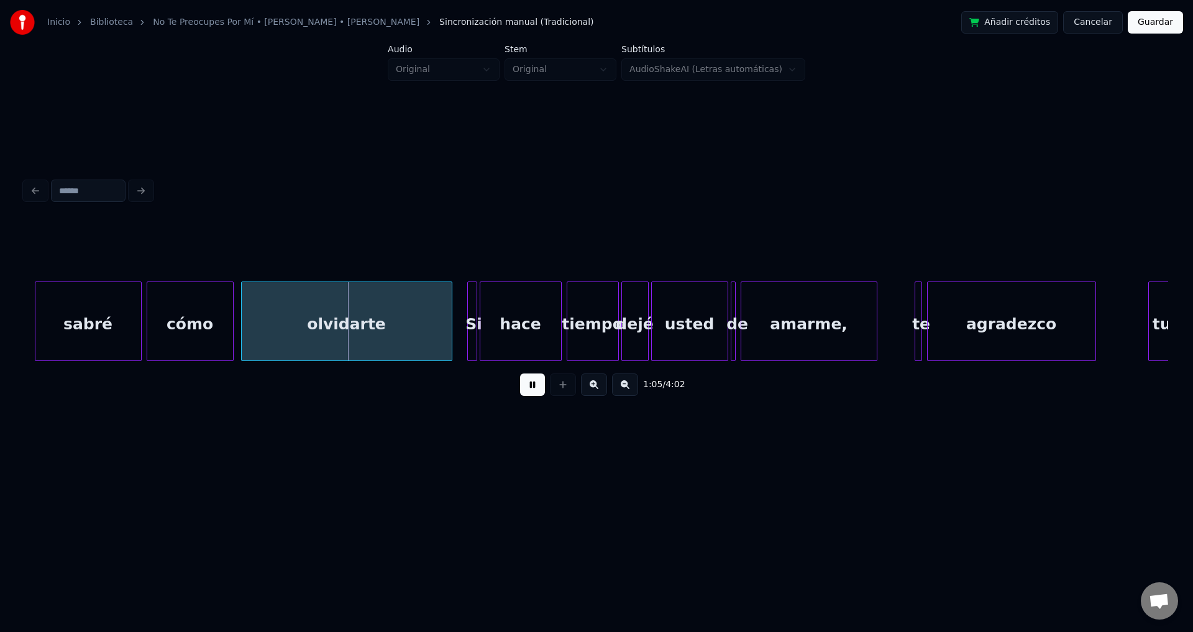
scroll to position [0, 7828]
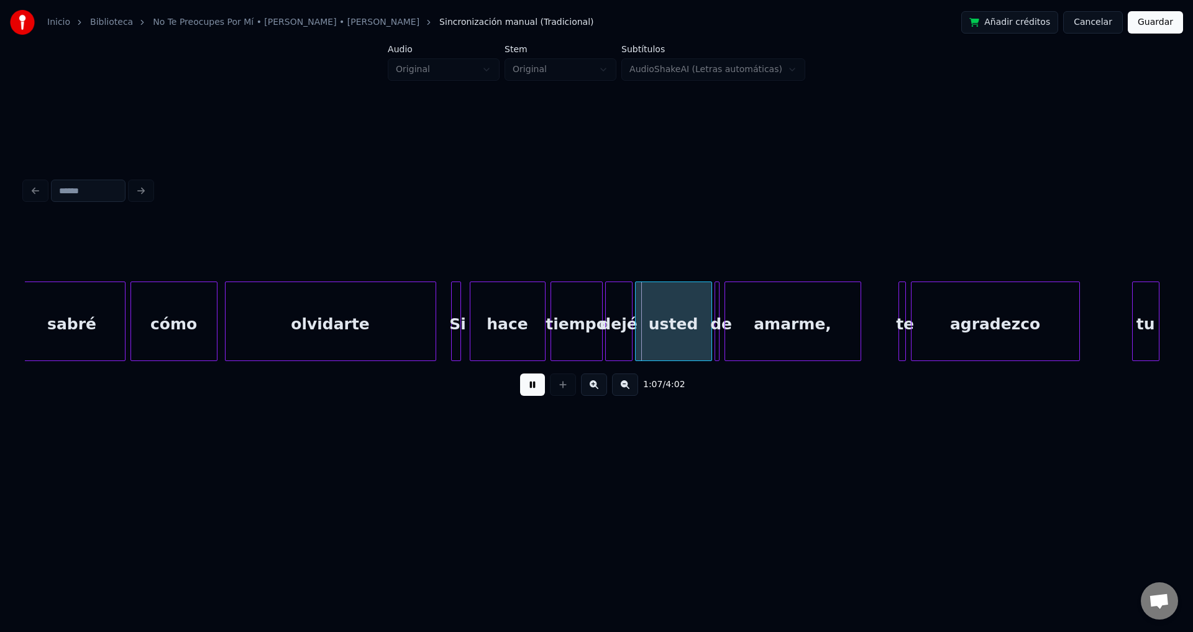
click at [472, 317] on div at bounding box center [472, 321] width 4 height 78
click at [464, 310] on div at bounding box center [464, 321] width 4 height 78
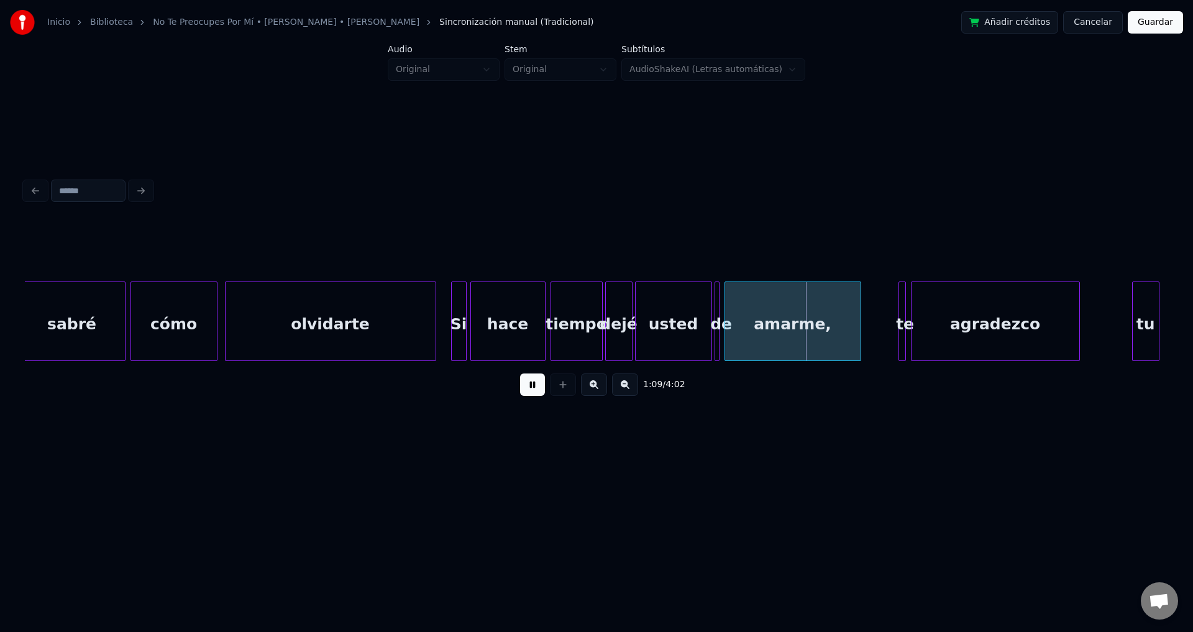
click at [618, 343] on div "dejé" at bounding box center [619, 324] width 26 height 84
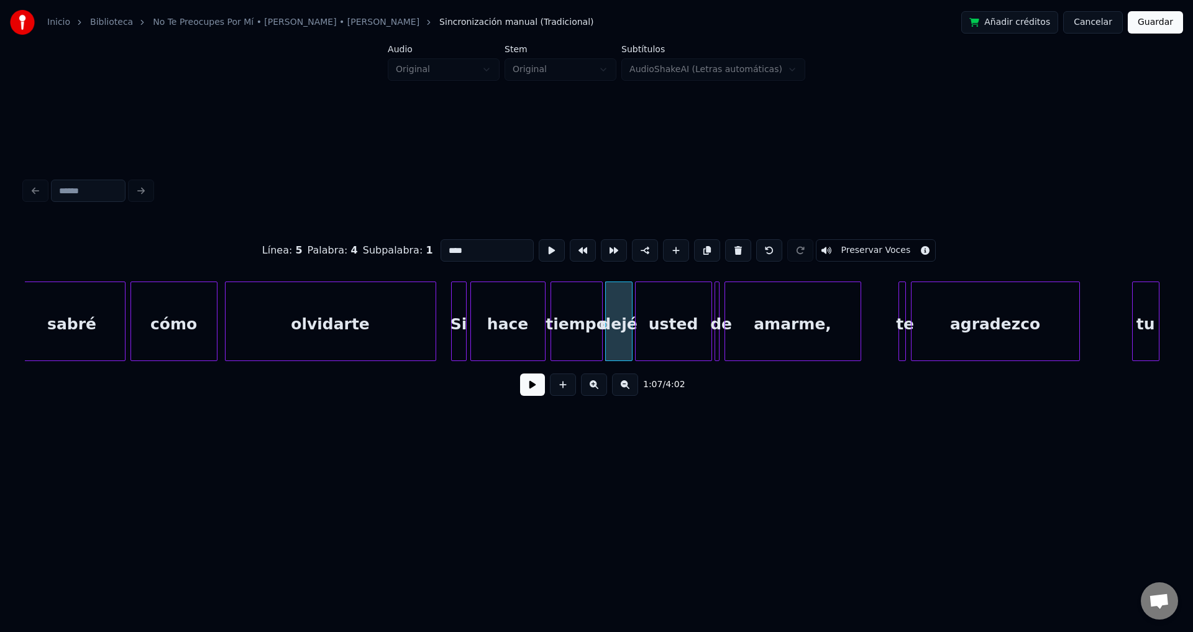
click at [671, 332] on div "usted" at bounding box center [674, 324] width 76 height 84
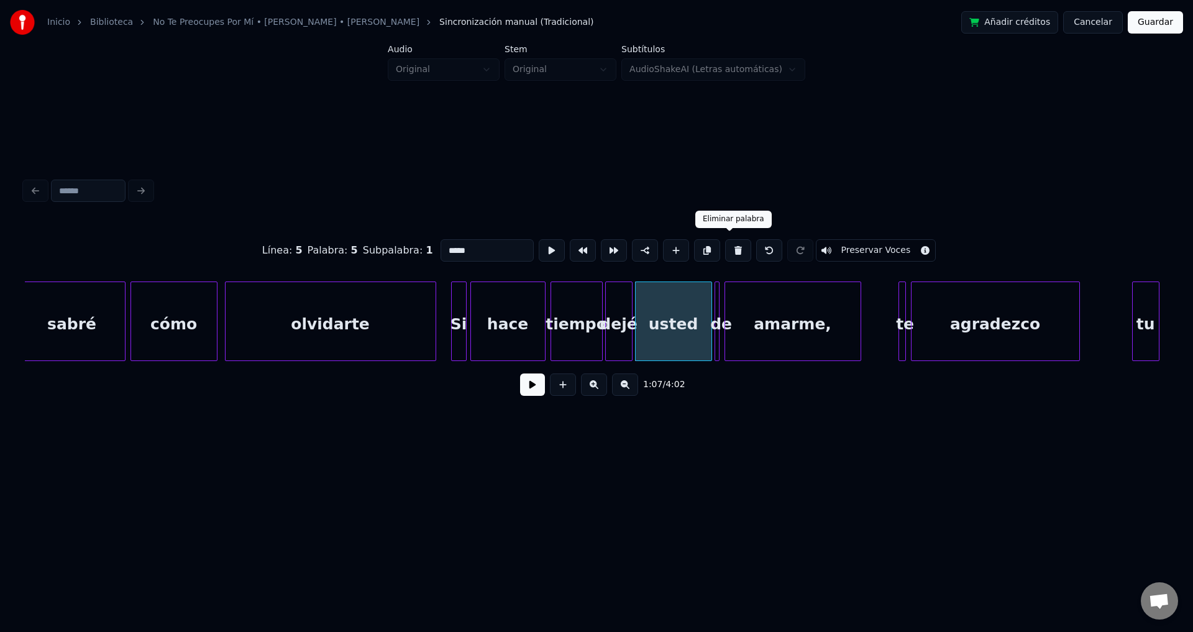
click at [726, 247] on button at bounding box center [738, 250] width 26 height 22
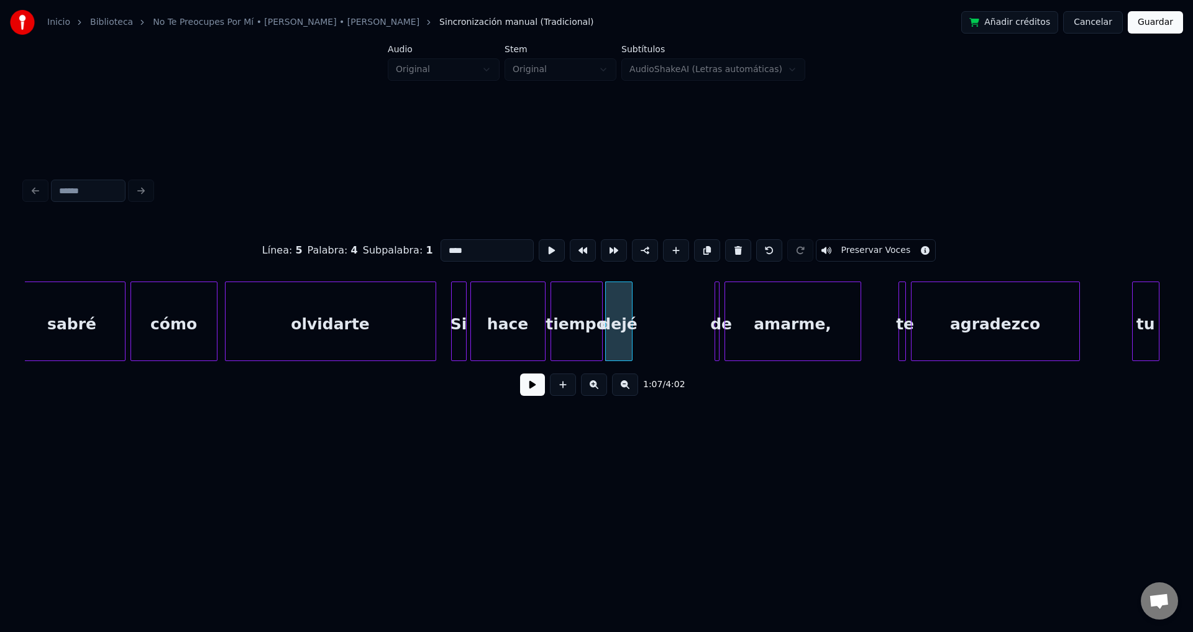
click at [625, 312] on div "dejé" at bounding box center [619, 324] width 26 height 84
drag, startPoint x: 488, startPoint y: 240, endPoint x: 344, endPoint y: 245, distance: 143.6
click at [344, 245] on div "Línea : 5 Palabra : 4 Subpalabra : 1 **** Preservar Voces" at bounding box center [596, 250] width 1143 height 62
click at [648, 311] on div at bounding box center [647, 321] width 4 height 78
click at [631, 311] on div "dejaste" at bounding box center [627, 324] width 43 height 84
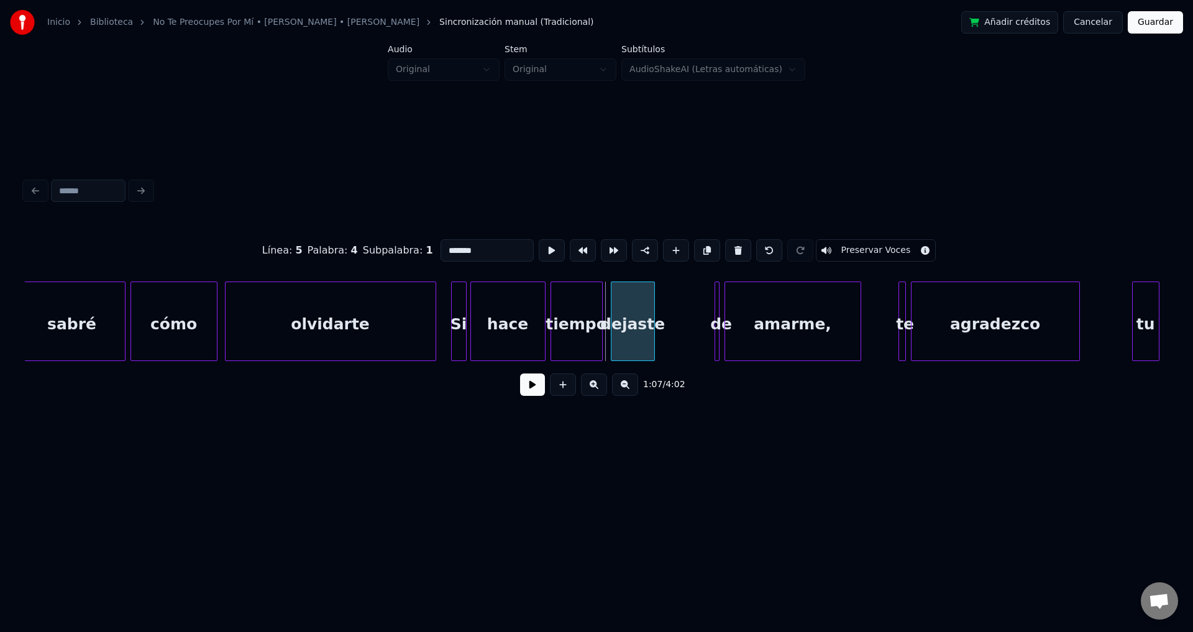
click at [645, 316] on div "dejaste" at bounding box center [632, 324] width 43 height 84
click at [574, 314] on div "tiempo" at bounding box center [576, 324] width 51 height 84
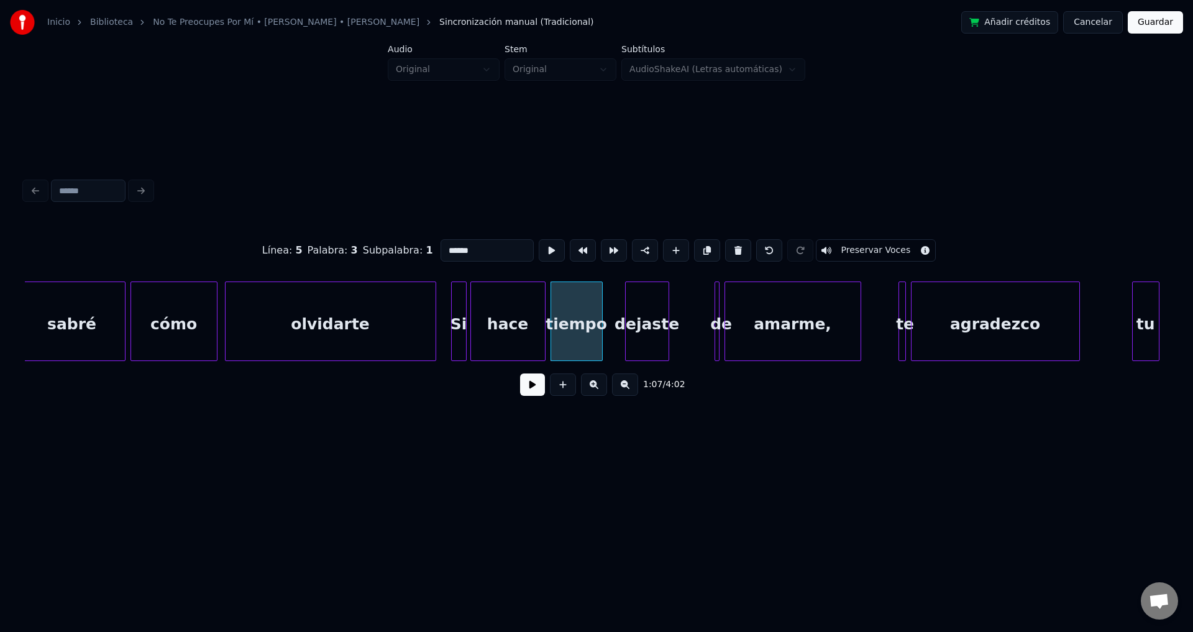
type input "******"
click at [523, 406] on div "1:07 / 4:02" at bounding box center [596, 384] width 1143 height 47
click at [527, 393] on button at bounding box center [532, 384] width 25 height 22
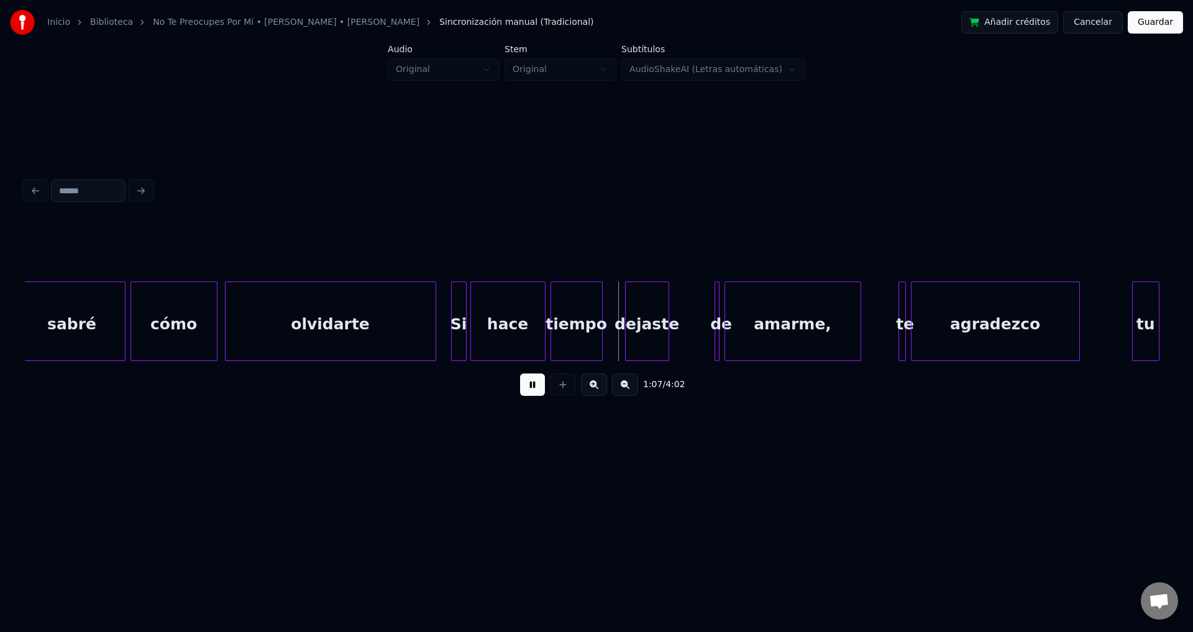
click at [527, 393] on button at bounding box center [532, 384] width 25 height 22
click at [621, 325] on div "dejaste" at bounding box center [630, 324] width 43 height 84
click at [597, 311] on div at bounding box center [597, 321] width 4 height 78
click at [621, 317] on div "dejaste" at bounding box center [626, 324] width 43 height 84
click at [529, 396] on button at bounding box center [532, 384] width 25 height 22
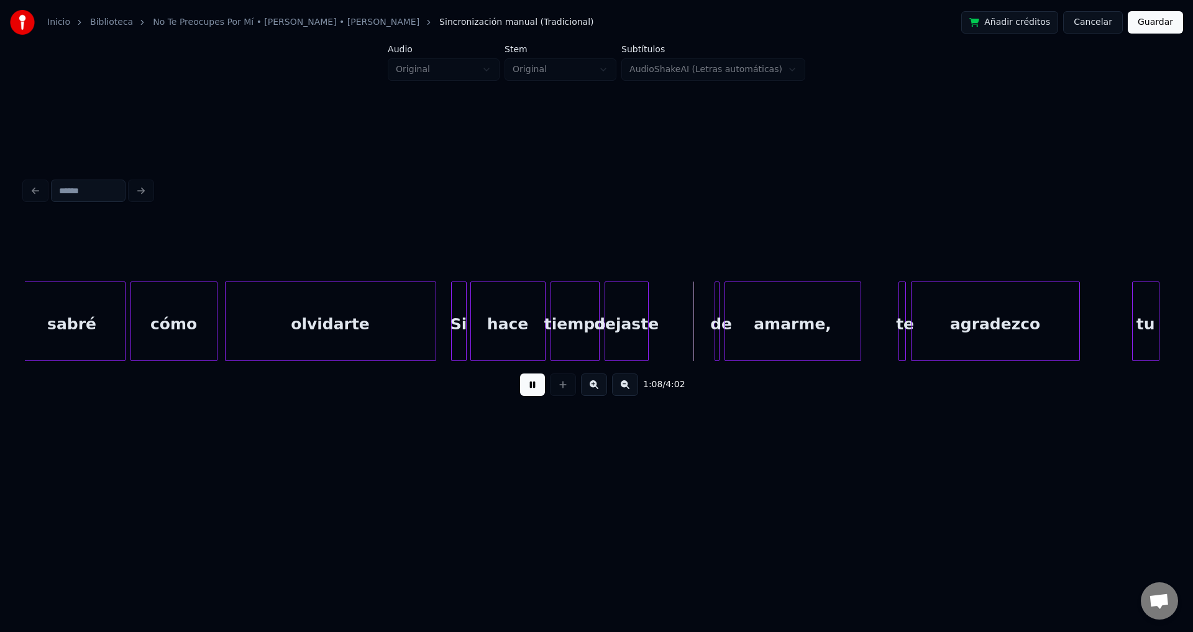
drag, startPoint x: 529, startPoint y: 396, endPoint x: 543, endPoint y: 388, distance: 16.4
click at [530, 396] on button at bounding box center [532, 384] width 25 height 22
click at [616, 319] on div "dejaste" at bounding box center [626, 324] width 43 height 84
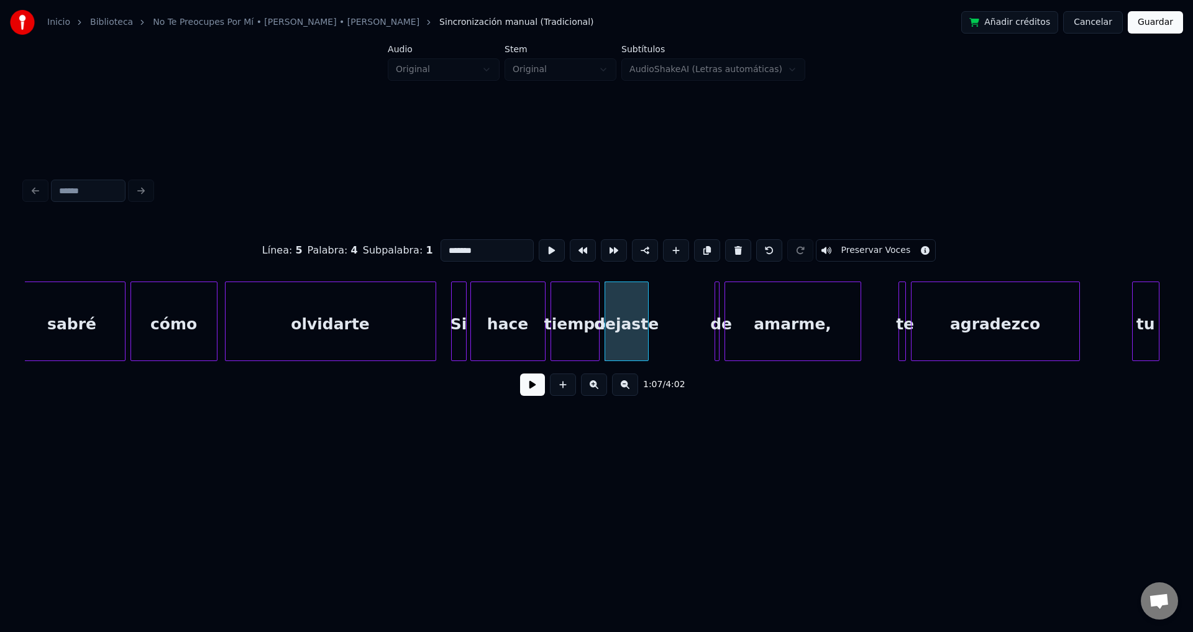
click at [534, 391] on button at bounding box center [532, 384] width 25 height 22
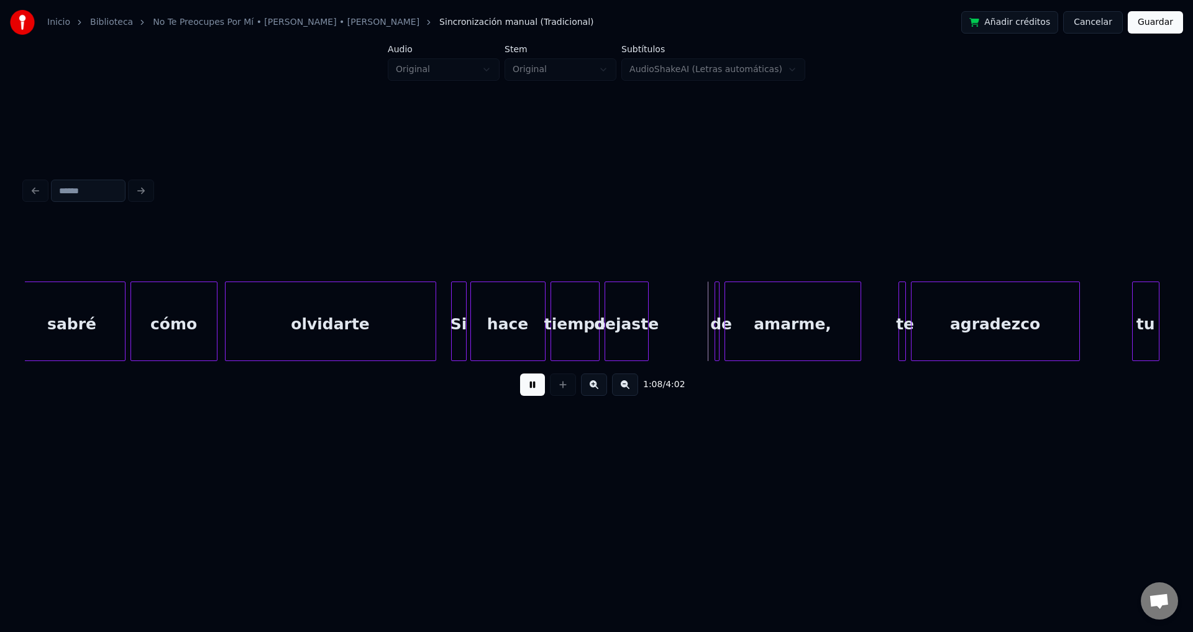
click at [534, 391] on button at bounding box center [532, 384] width 25 height 22
click at [697, 317] on div at bounding box center [695, 321] width 4 height 78
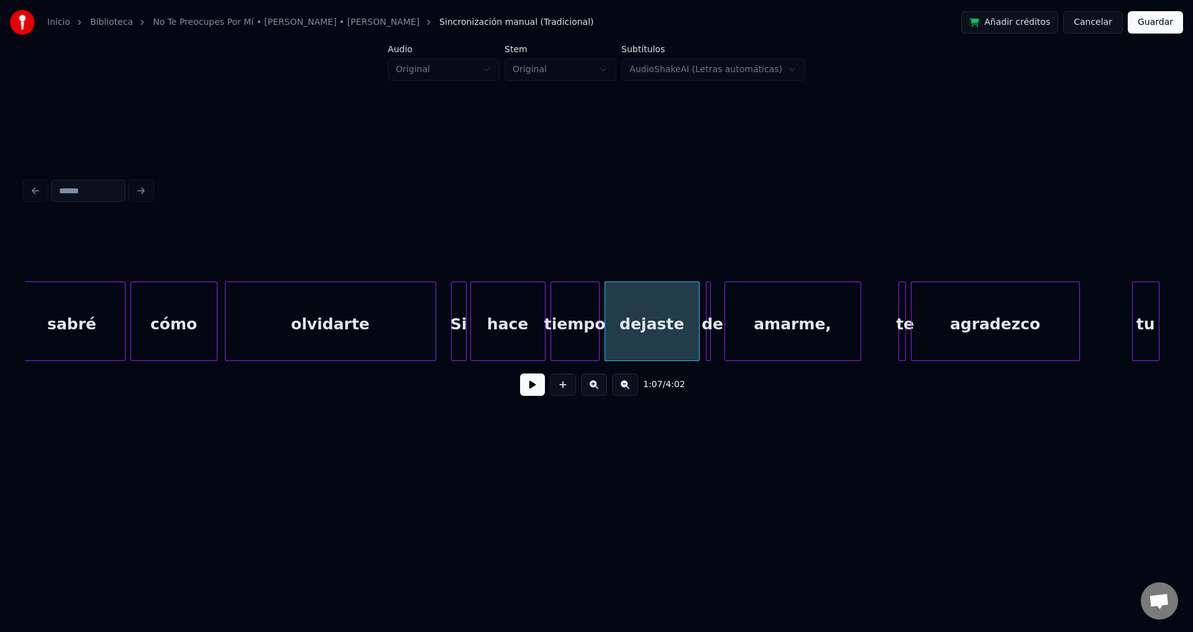
click at [706, 311] on div "de" at bounding box center [712, 324] width 12 height 84
click at [718, 311] on div at bounding box center [716, 321] width 4 height 78
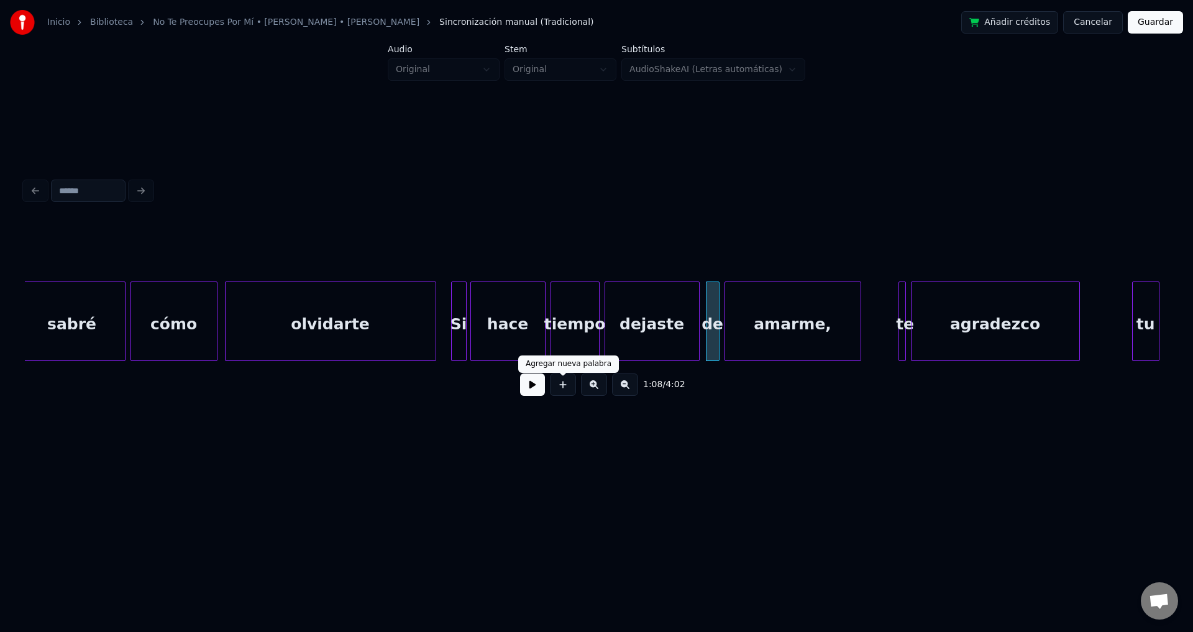
click at [541, 388] on button at bounding box center [532, 384] width 25 height 22
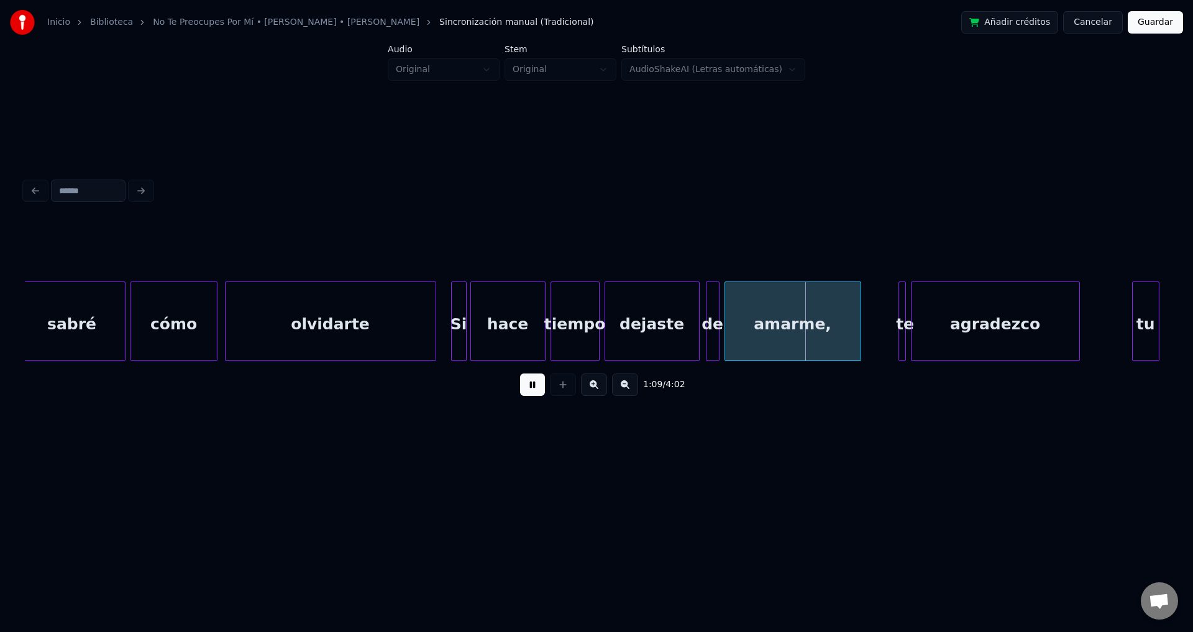
click at [737, 329] on div "amarme," at bounding box center [792, 324] width 135 height 84
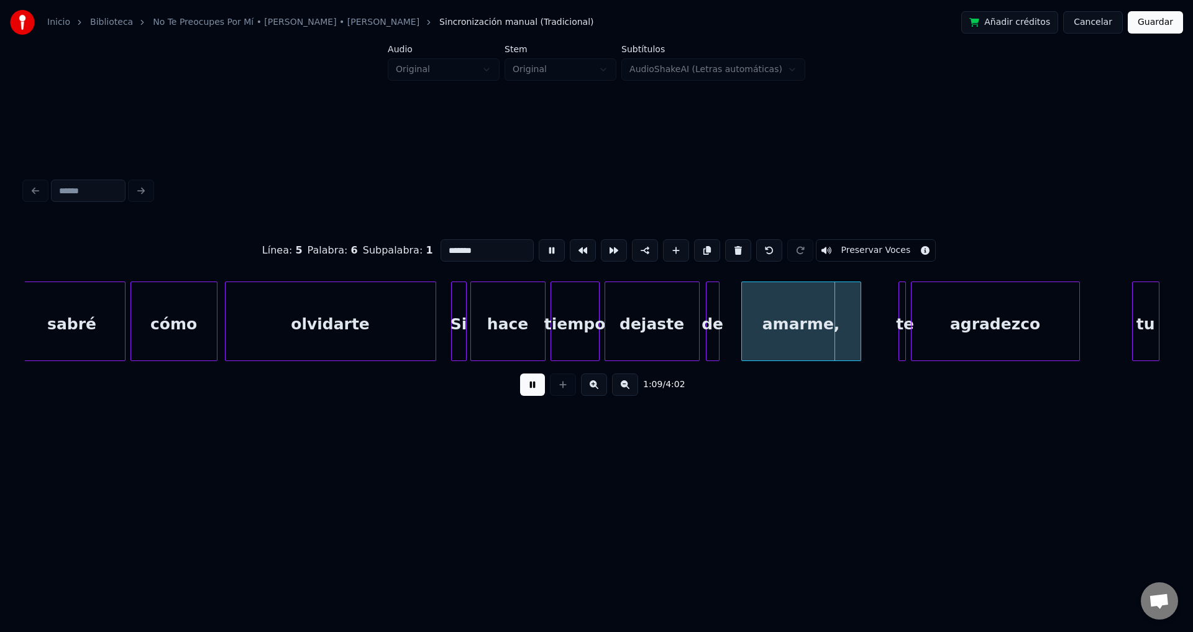
click at [746, 323] on div at bounding box center [744, 321] width 4 height 78
click at [722, 309] on div at bounding box center [724, 321] width 4 height 78
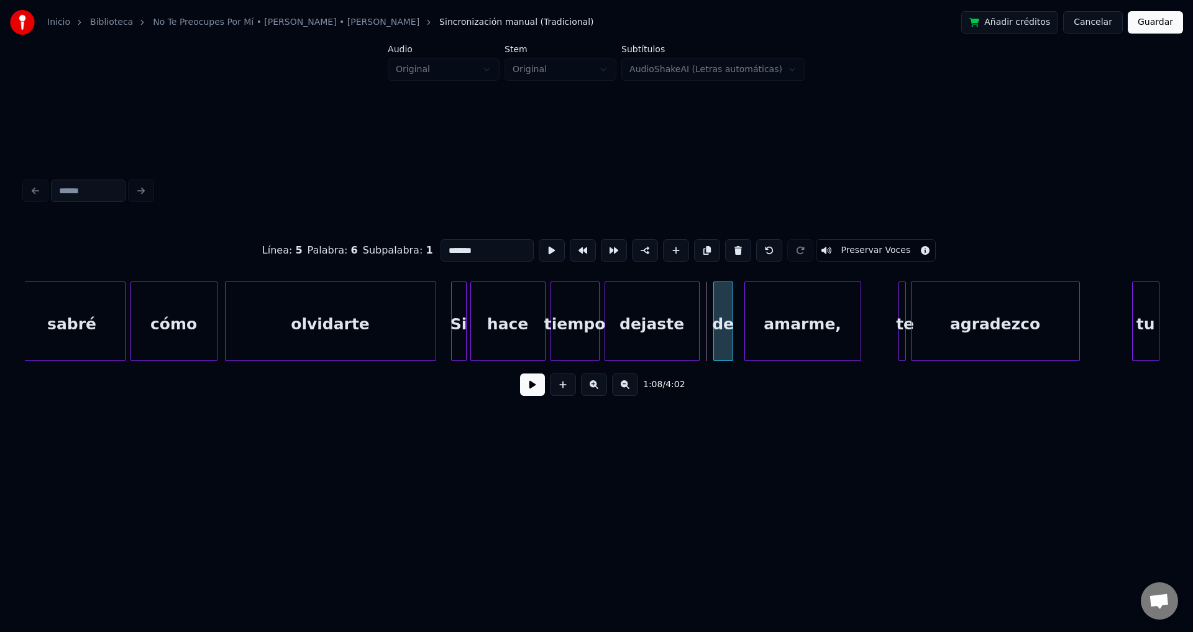
click at [723, 311] on div "de" at bounding box center [723, 324] width 19 height 84
click at [535, 388] on button at bounding box center [532, 384] width 25 height 22
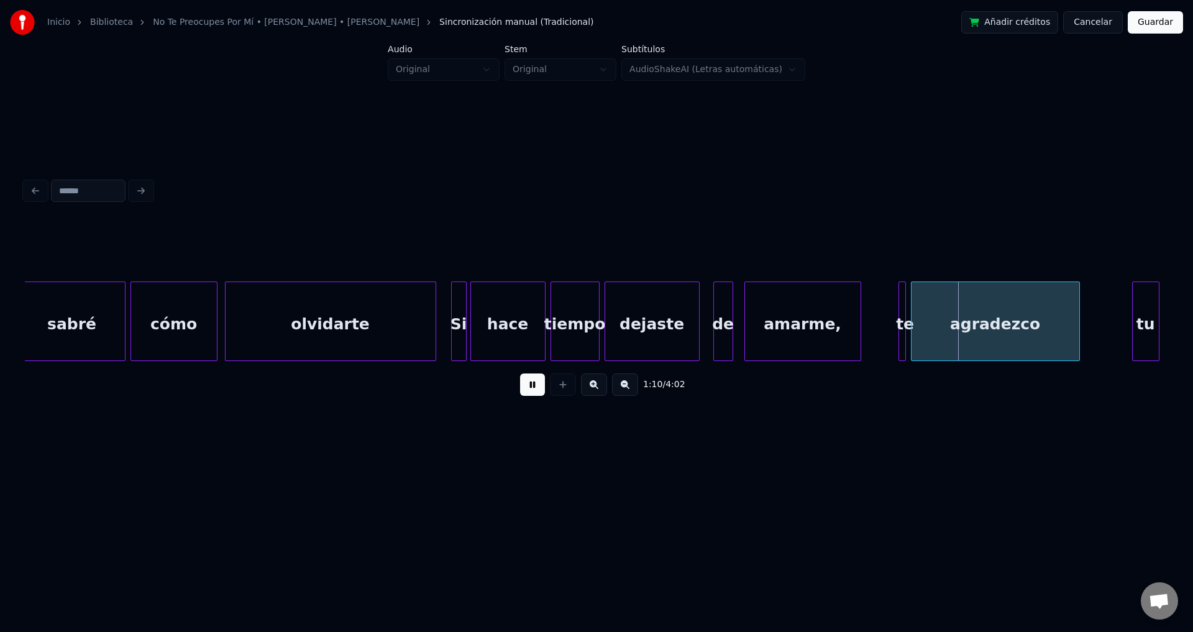
click at [520, 373] on button at bounding box center [532, 384] width 25 height 22
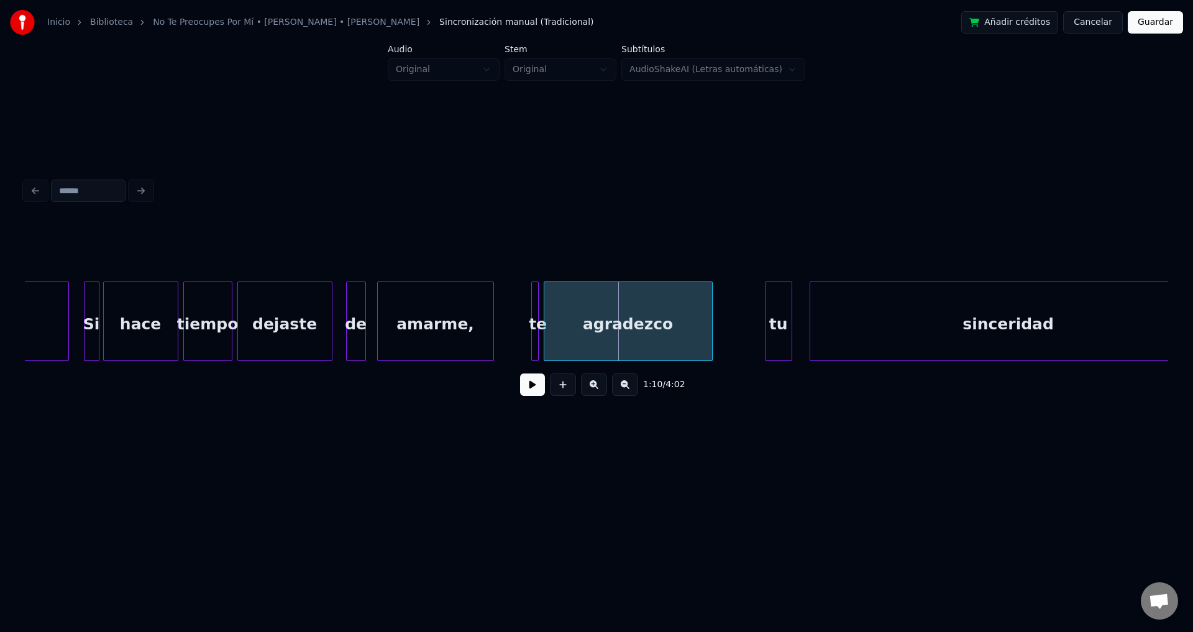
scroll to position [0, 8229]
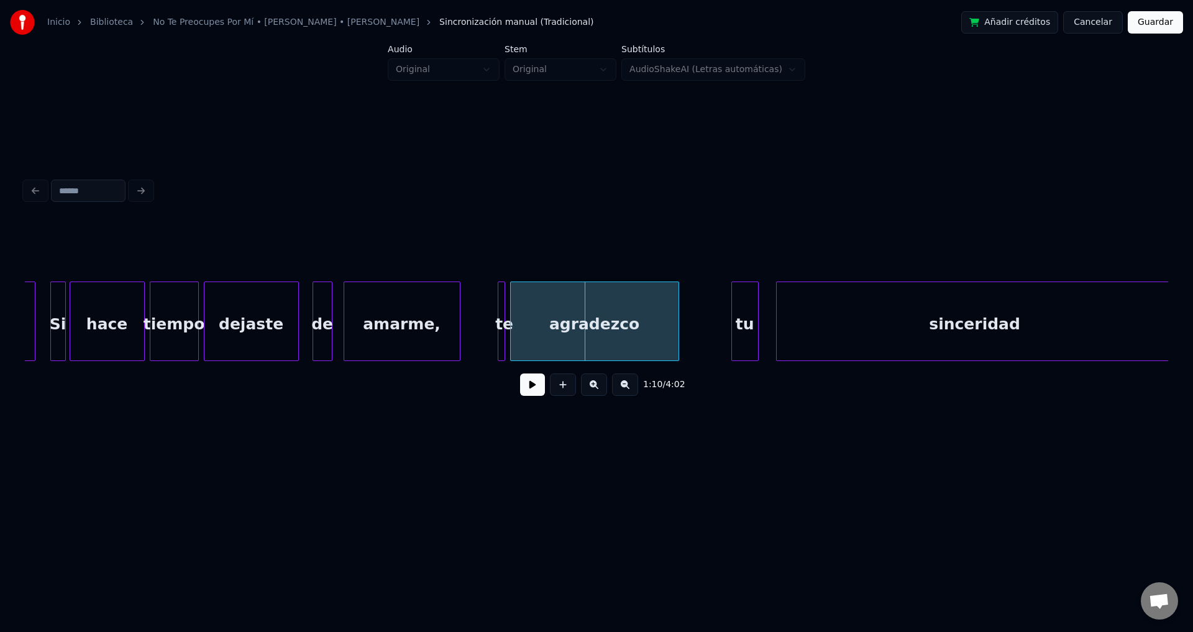
click at [499, 316] on div at bounding box center [500, 321] width 4 height 78
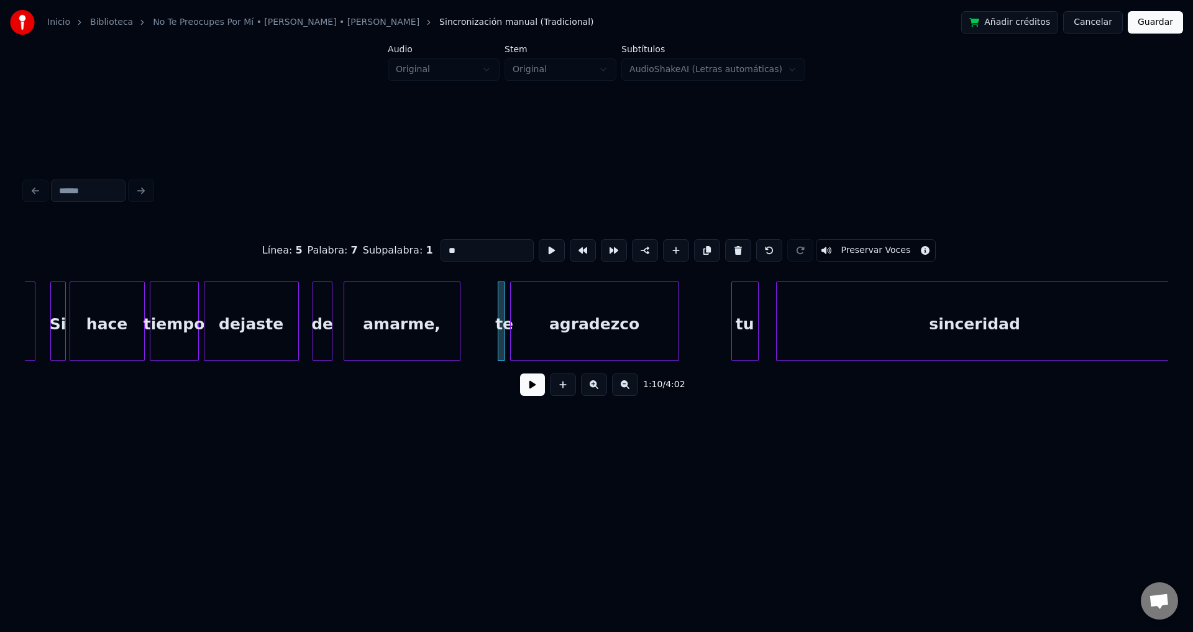
click at [516, 314] on div "agradezco" at bounding box center [595, 324] width 168 height 84
type input "*********"
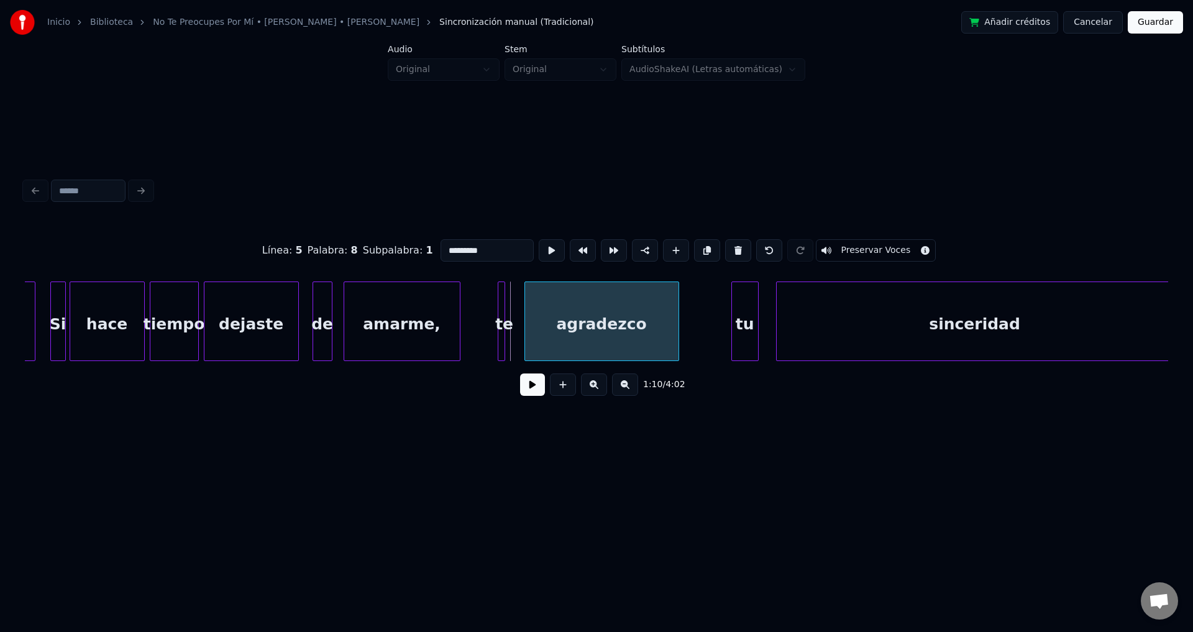
click at [526, 314] on div at bounding box center [527, 321] width 4 height 78
click at [520, 373] on button at bounding box center [532, 384] width 25 height 22
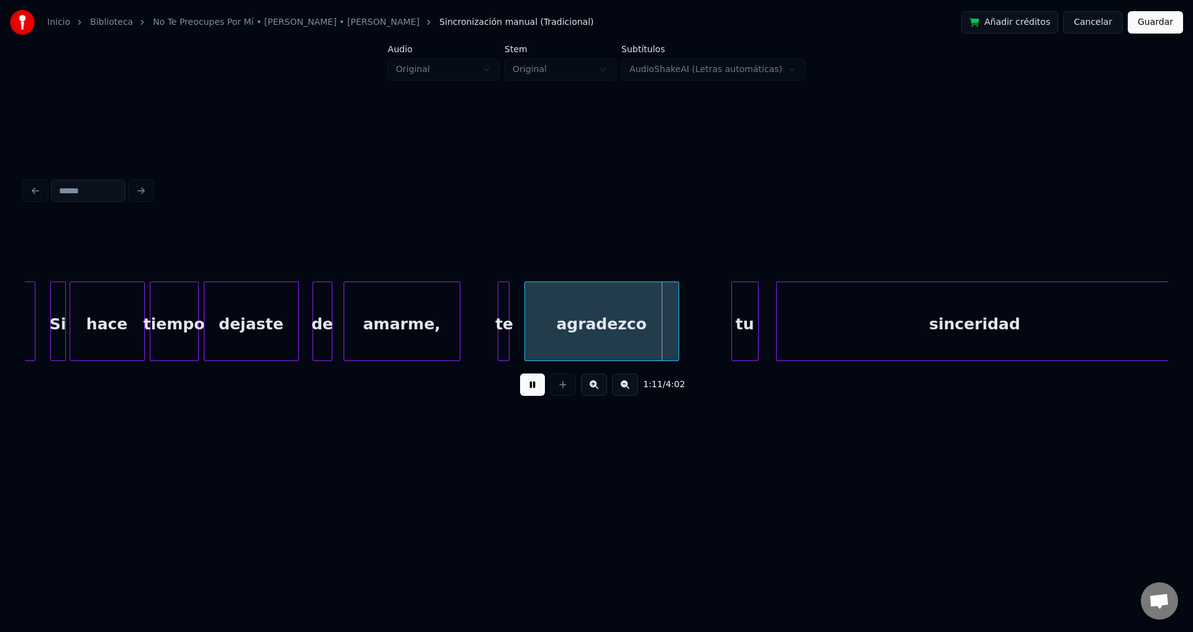
click at [507, 314] on div at bounding box center [507, 321] width 4 height 78
click at [506, 316] on div "te" at bounding box center [507, 324] width 12 height 84
click at [516, 316] on div at bounding box center [518, 321] width 4 height 78
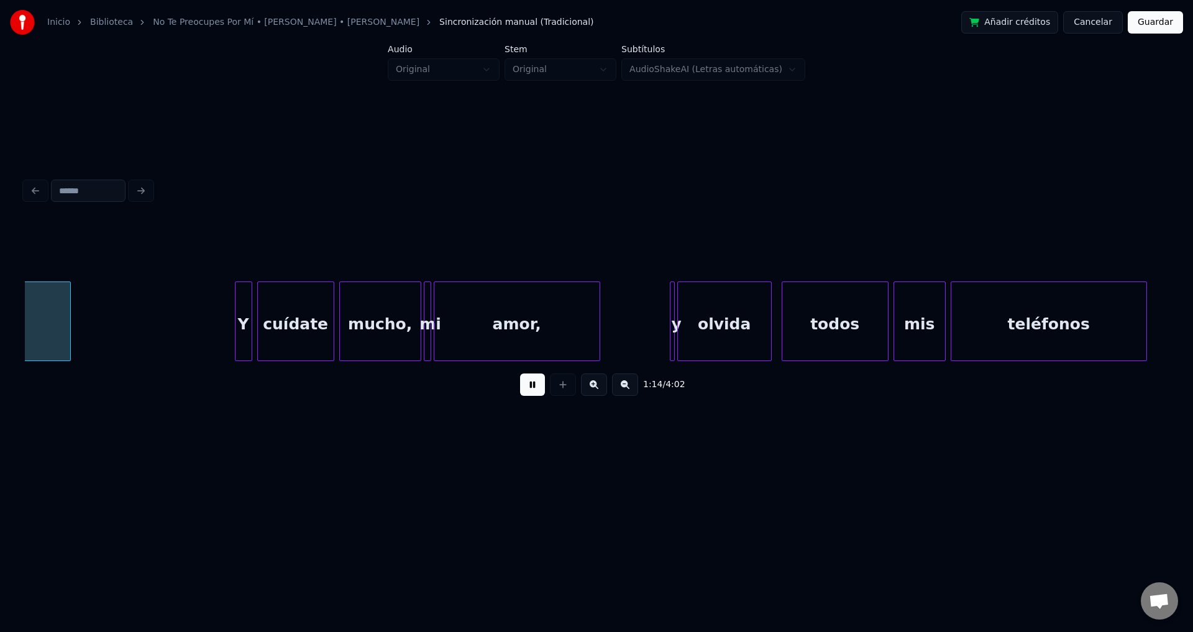
scroll to position [0, 9333]
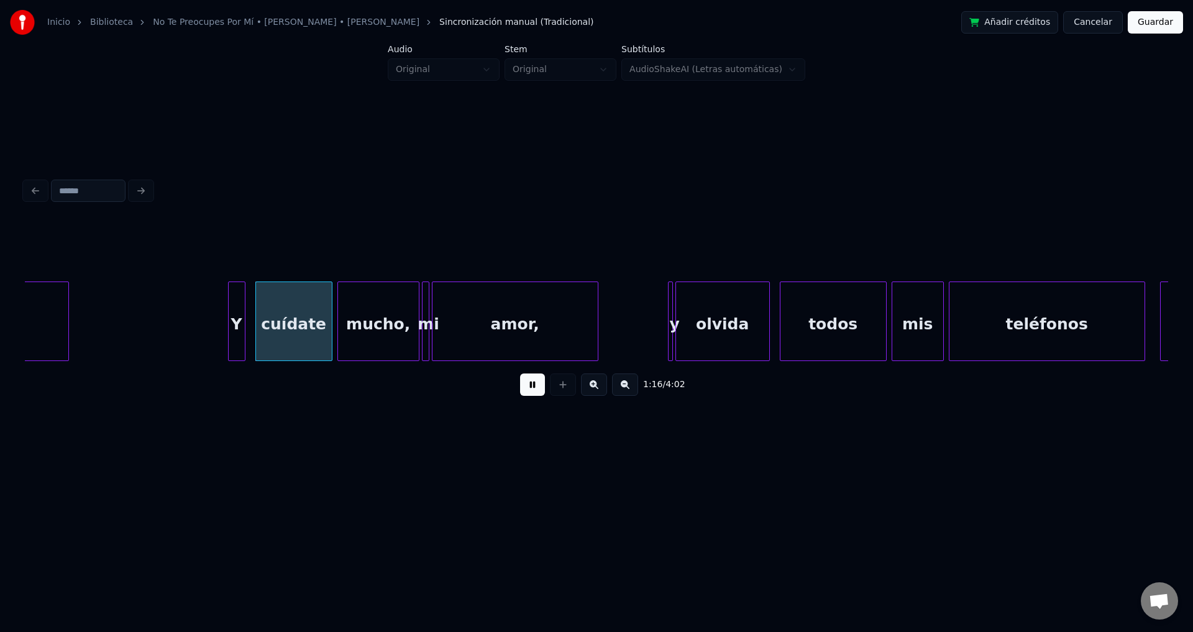
click at [234, 329] on div "Y" at bounding box center [237, 324] width 16 height 84
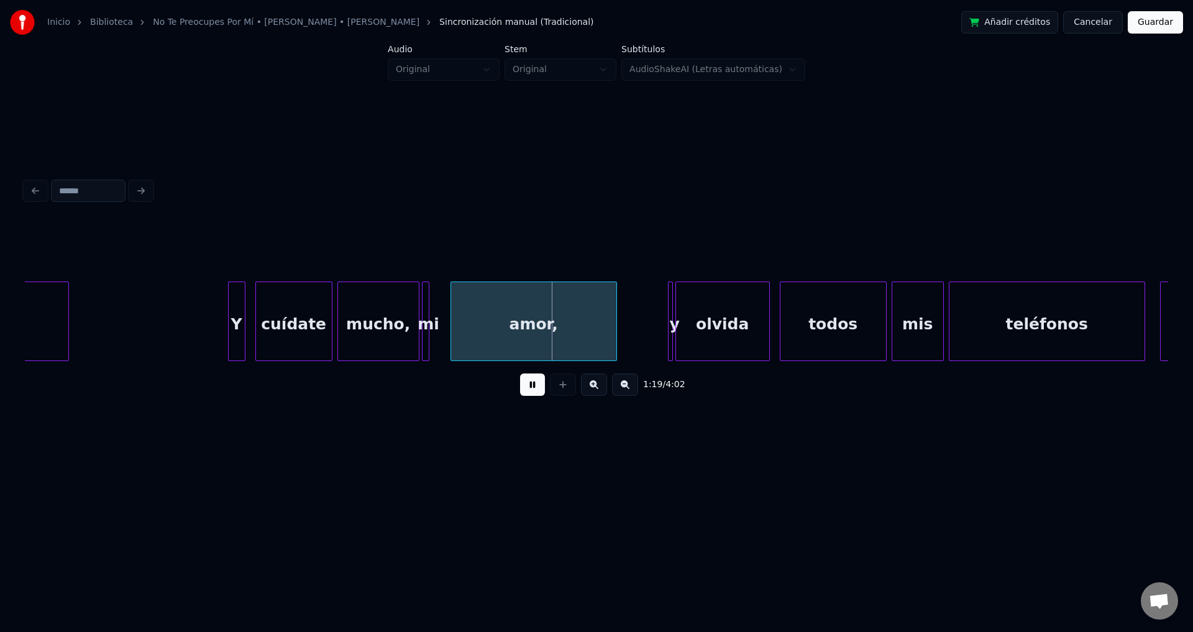
click at [498, 337] on div "amor," at bounding box center [533, 324] width 165 height 84
click at [439, 313] on div at bounding box center [438, 321] width 4 height 78
click at [437, 314] on div "mi" at bounding box center [435, 324] width 19 height 84
click at [434, 314] on div "mi" at bounding box center [436, 324] width 19 height 84
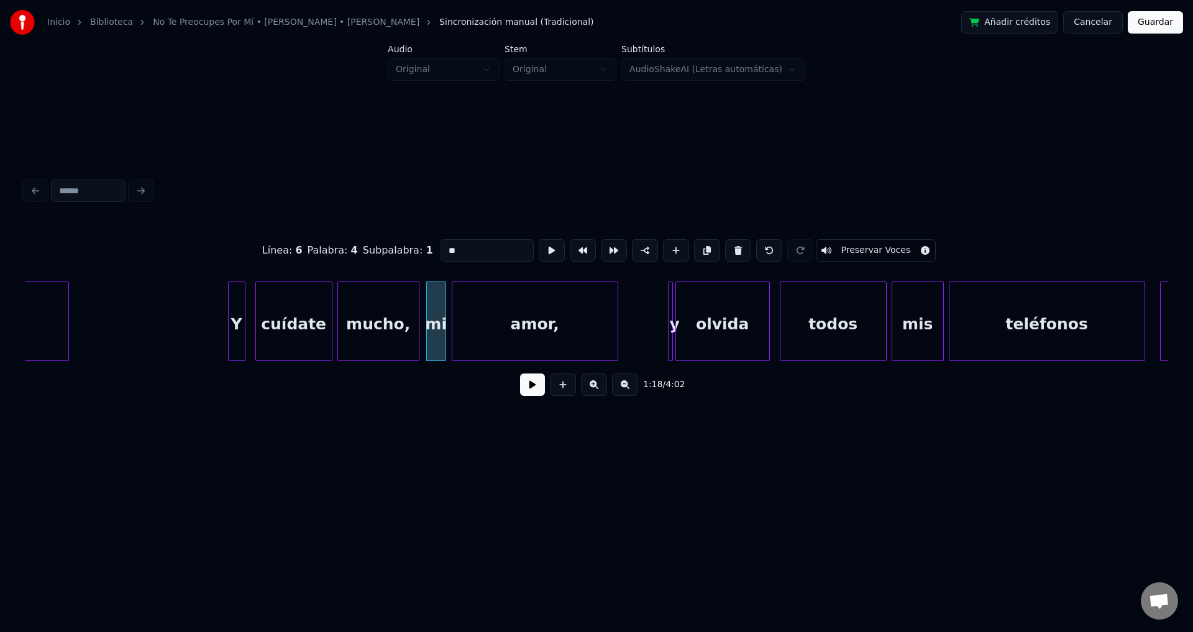
click at [535, 387] on button at bounding box center [532, 384] width 25 height 22
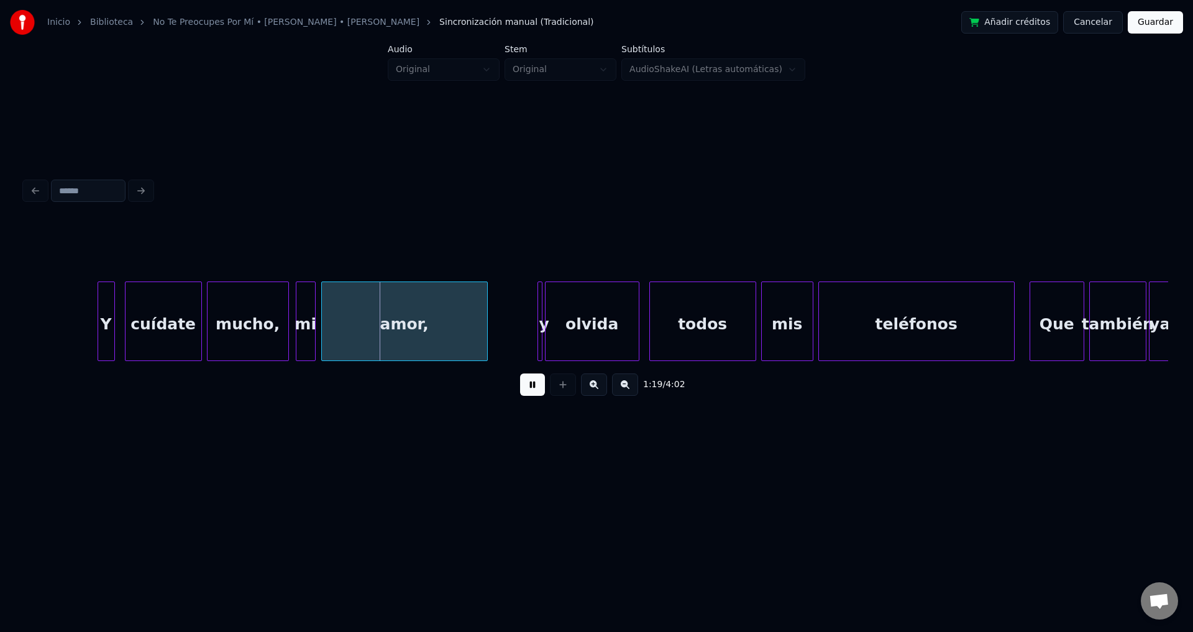
scroll to position [0, 9497]
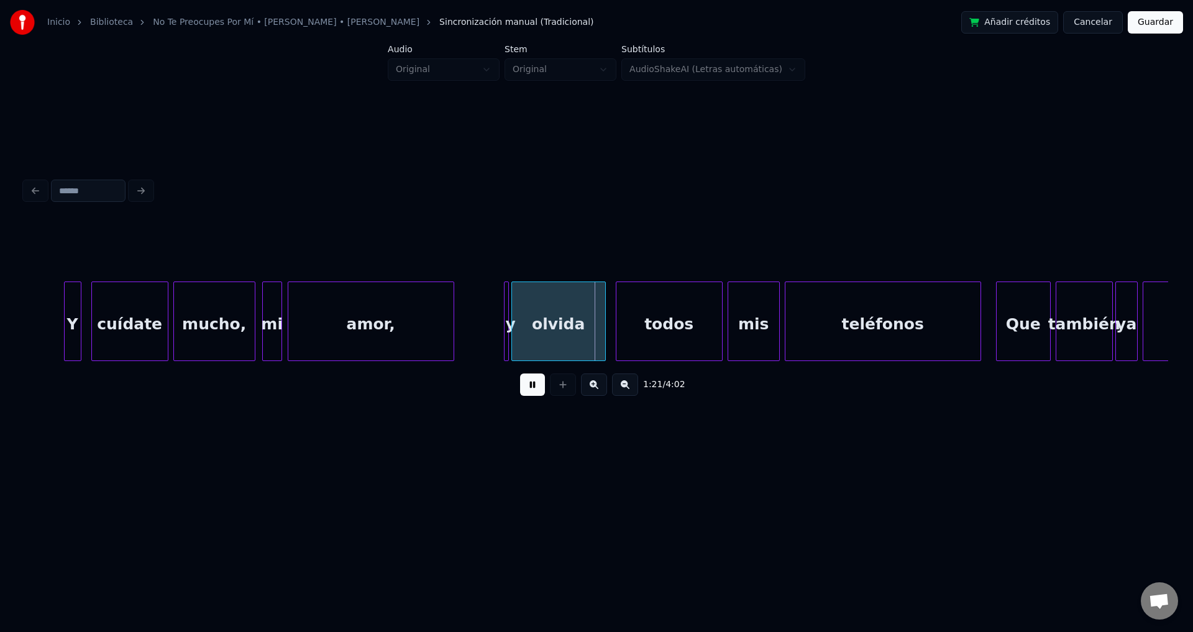
click at [505, 331] on div at bounding box center [506, 321] width 4 height 78
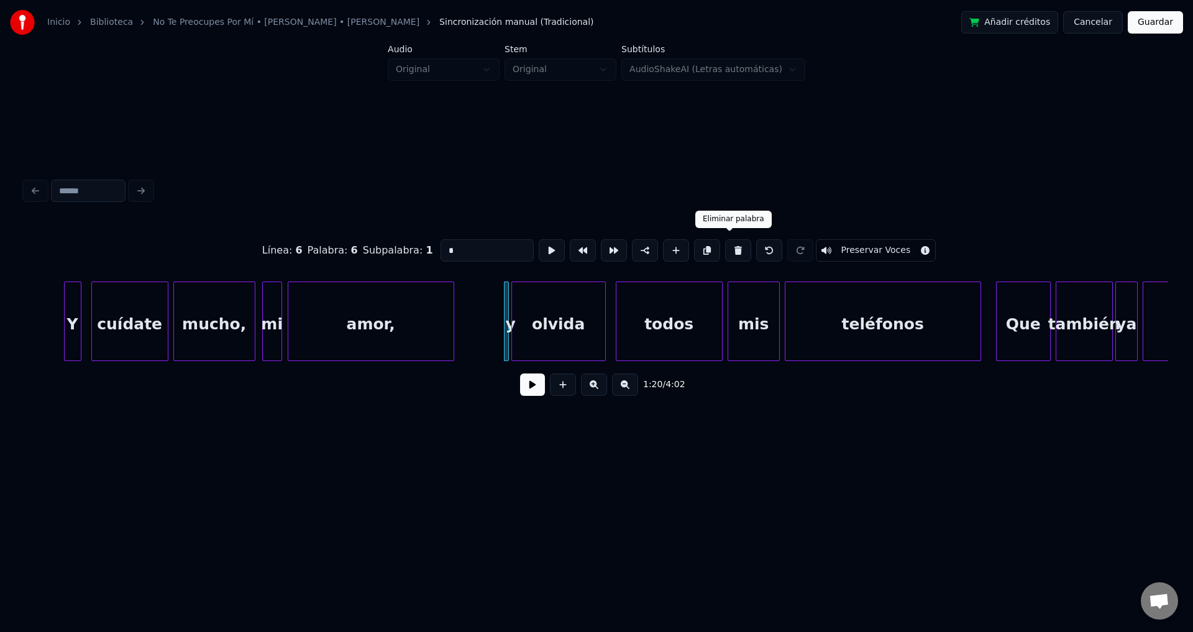
click at [732, 244] on button at bounding box center [738, 250] width 26 height 22
type input "******"
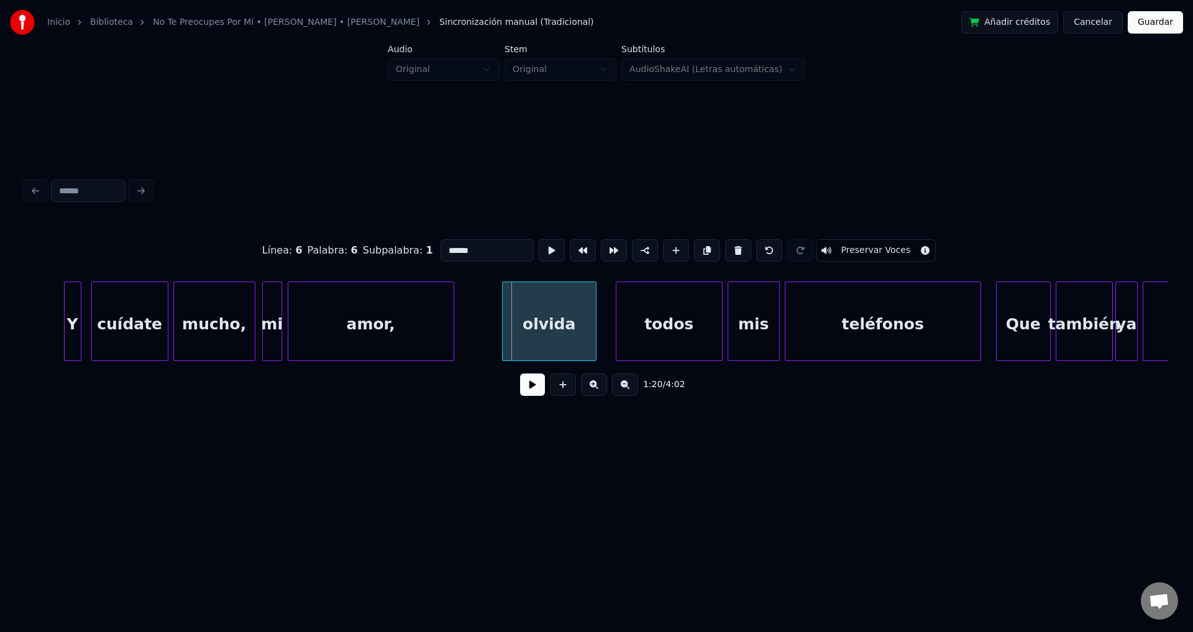
click at [561, 313] on div "olvida" at bounding box center [549, 324] width 93 height 84
click at [529, 390] on button at bounding box center [532, 384] width 25 height 22
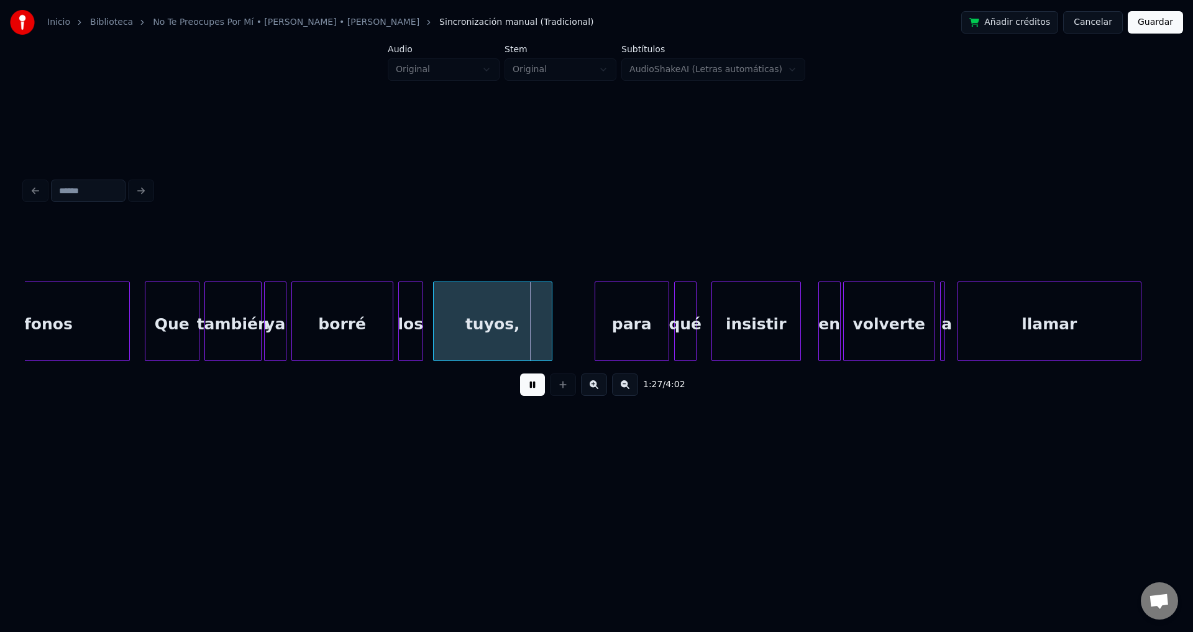
scroll to position [0, 10448]
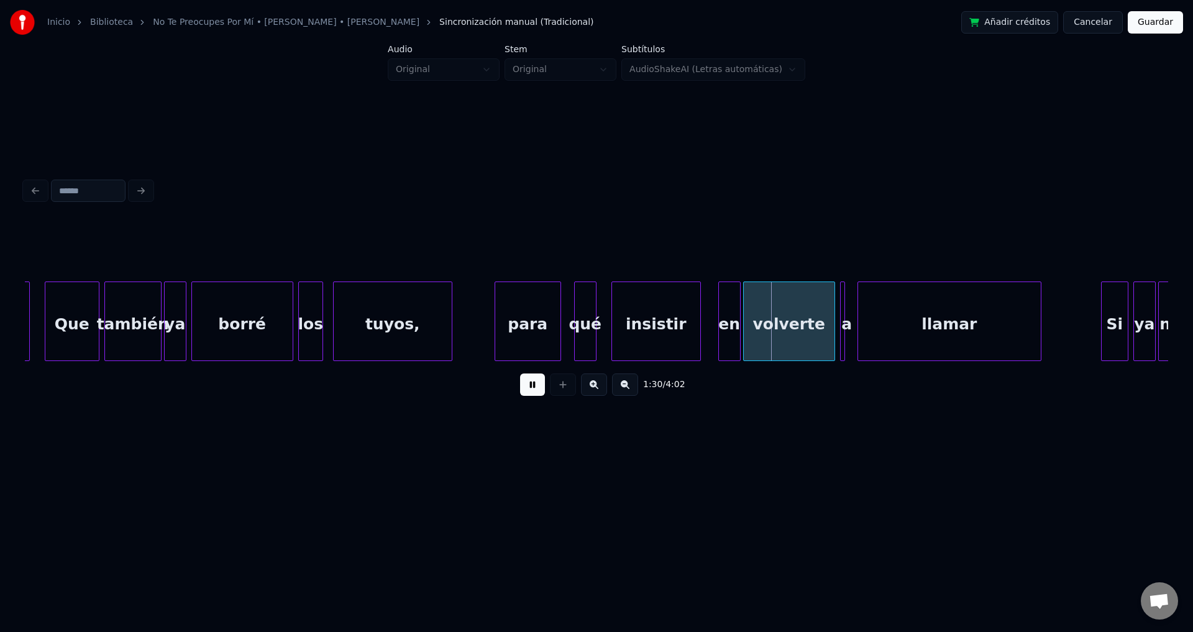
click at [558, 333] on div at bounding box center [559, 321] width 4 height 78
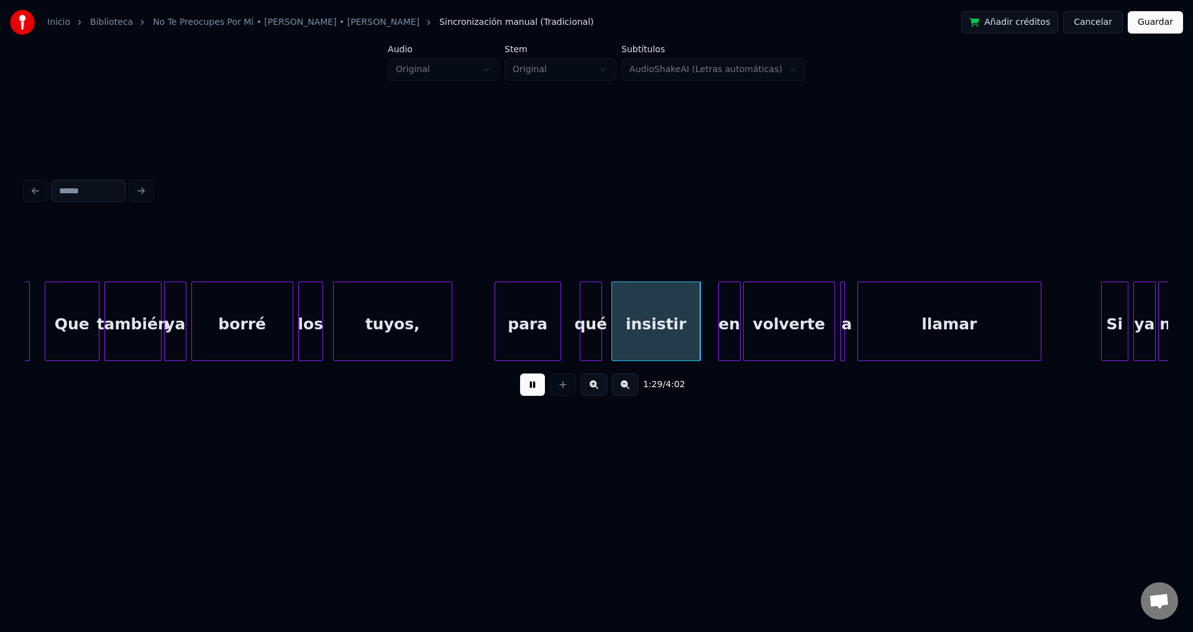
click at [592, 336] on div "qué" at bounding box center [590, 324] width 21 height 84
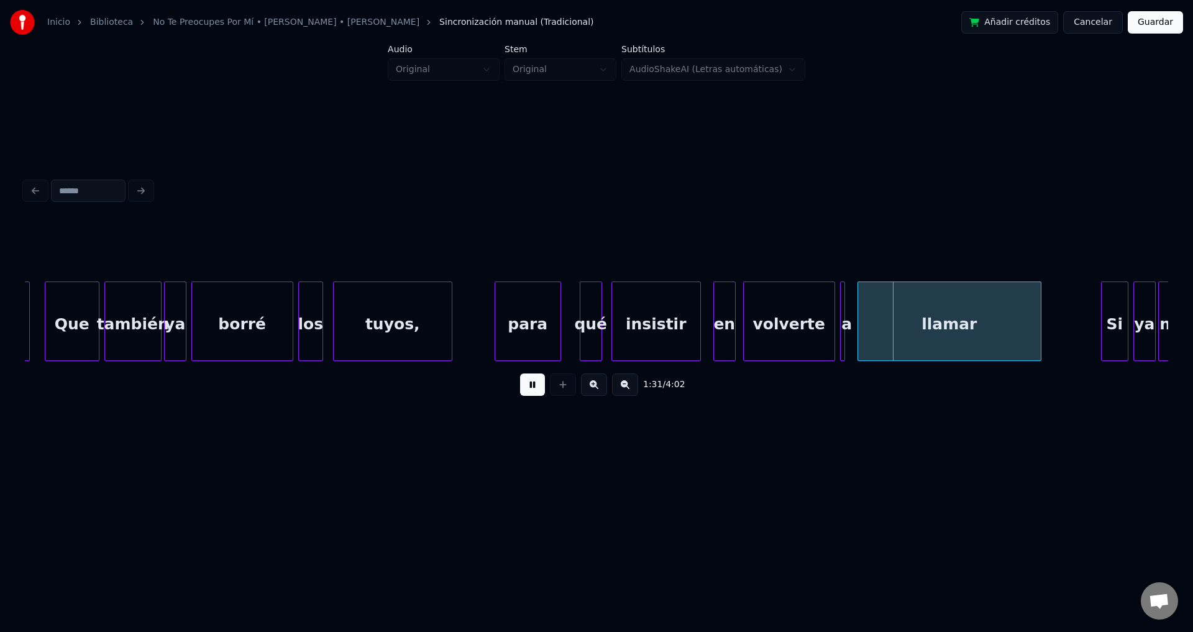
click at [723, 336] on div "en" at bounding box center [724, 324] width 21 height 84
click at [873, 326] on div at bounding box center [874, 321] width 4 height 78
click at [849, 311] on div "a" at bounding box center [850, 324] width 12 height 84
click at [857, 311] on div at bounding box center [857, 321] width 4 height 78
click at [848, 316] on div "a" at bounding box center [846, 324] width 14 height 84
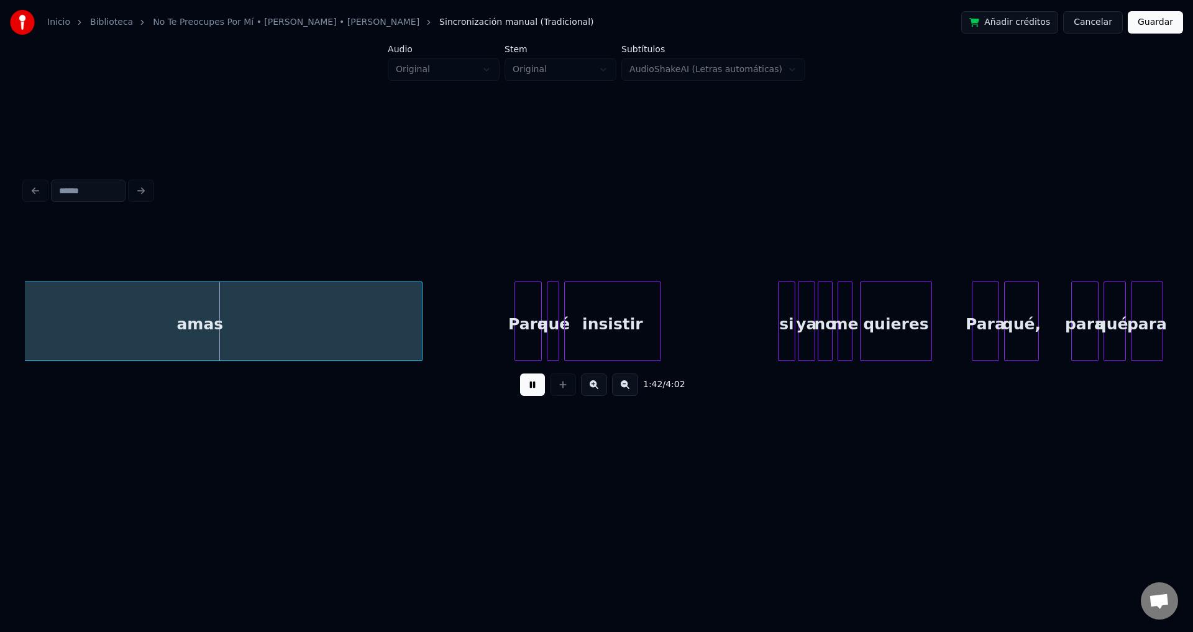
scroll to position [0, 12702]
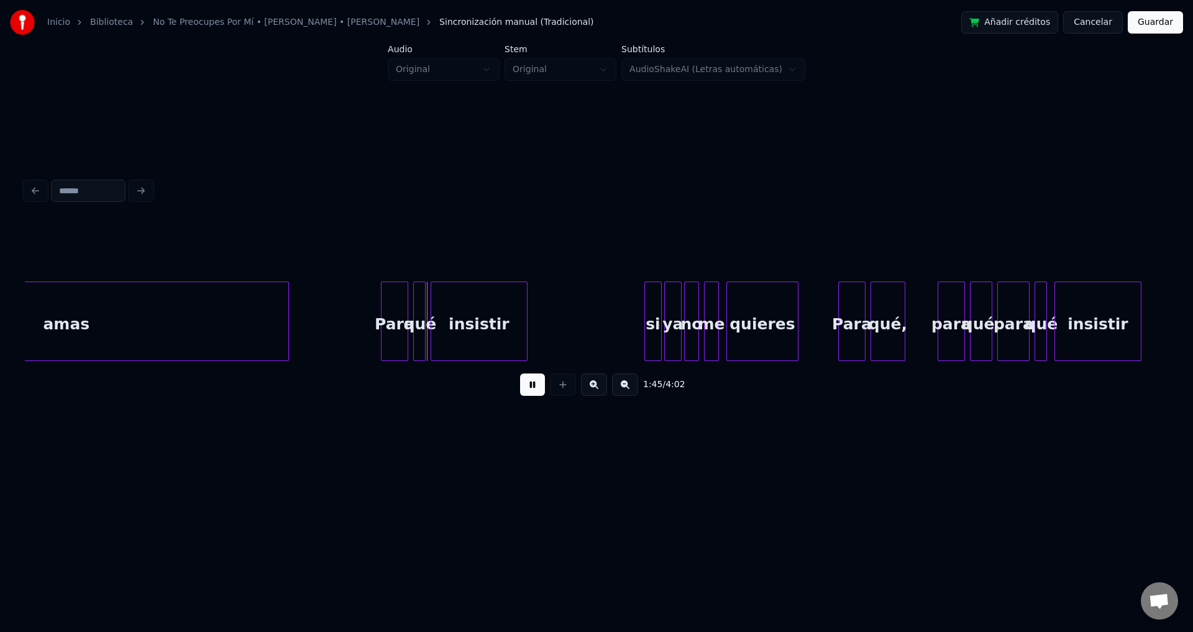
click at [395, 318] on div "Para" at bounding box center [394, 324] width 26 height 84
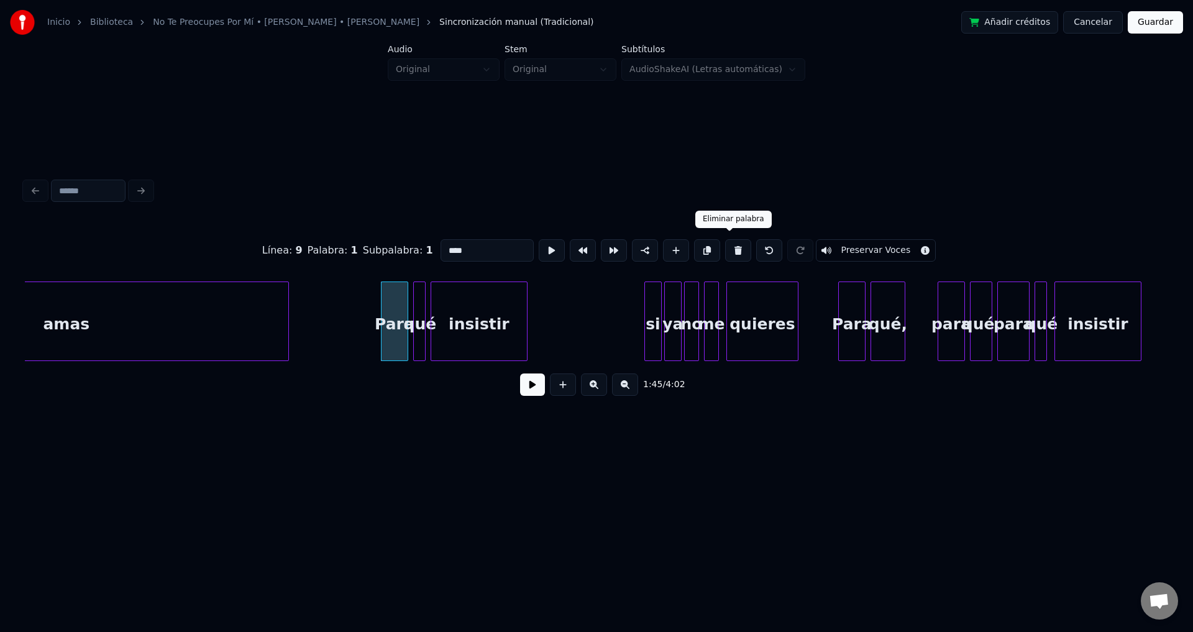
click at [727, 245] on button at bounding box center [738, 250] width 26 height 22
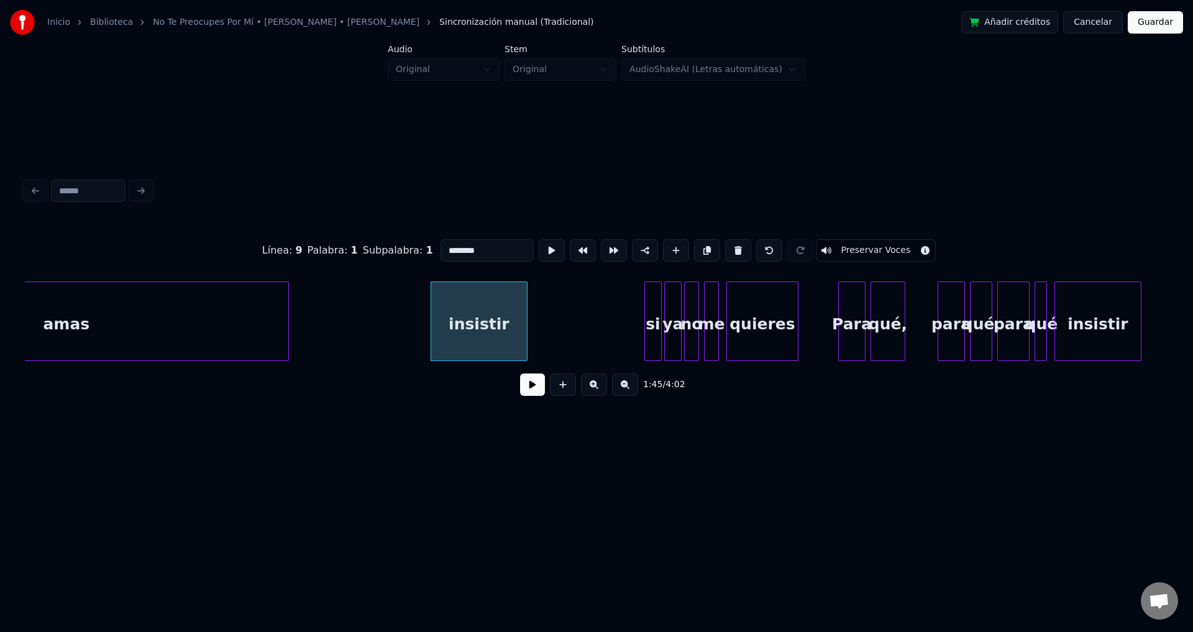
click at [727, 245] on button at bounding box center [738, 250] width 26 height 22
type input "****"
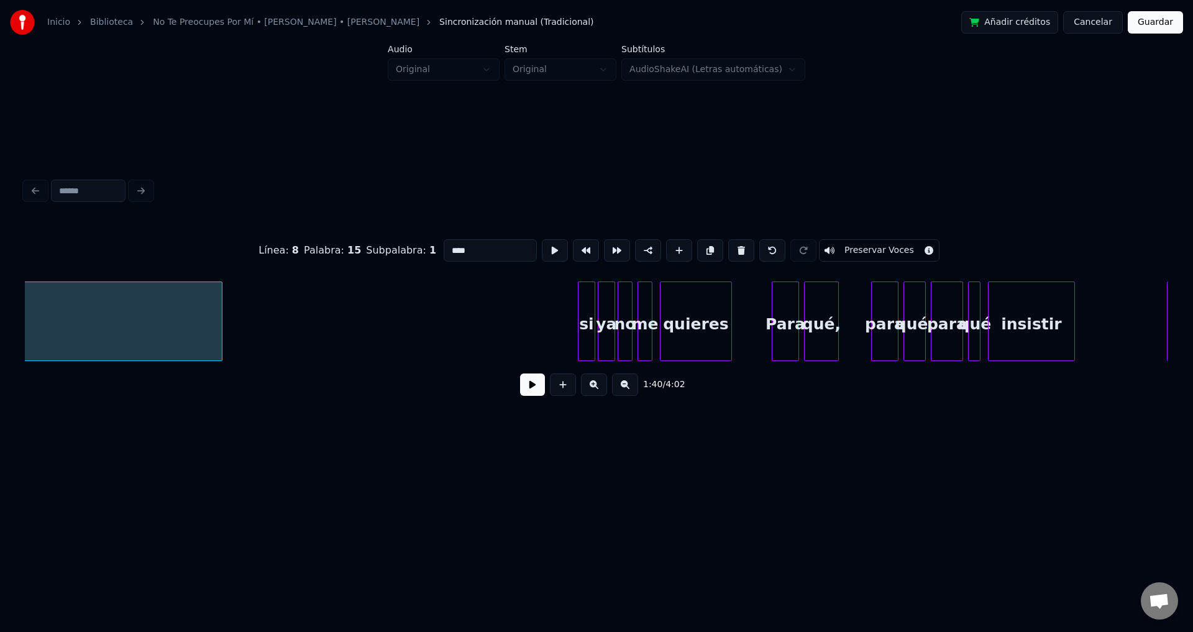
scroll to position [0, 12785]
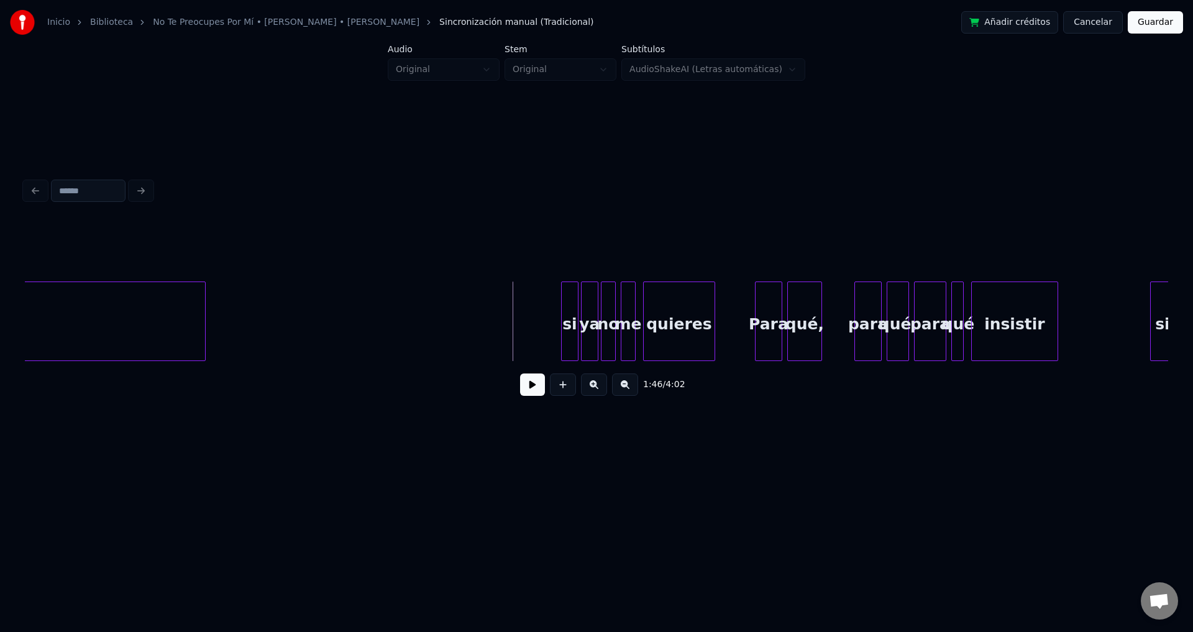
click at [532, 393] on button at bounding box center [532, 384] width 25 height 22
click at [564, 318] on div at bounding box center [564, 321] width 4 height 78
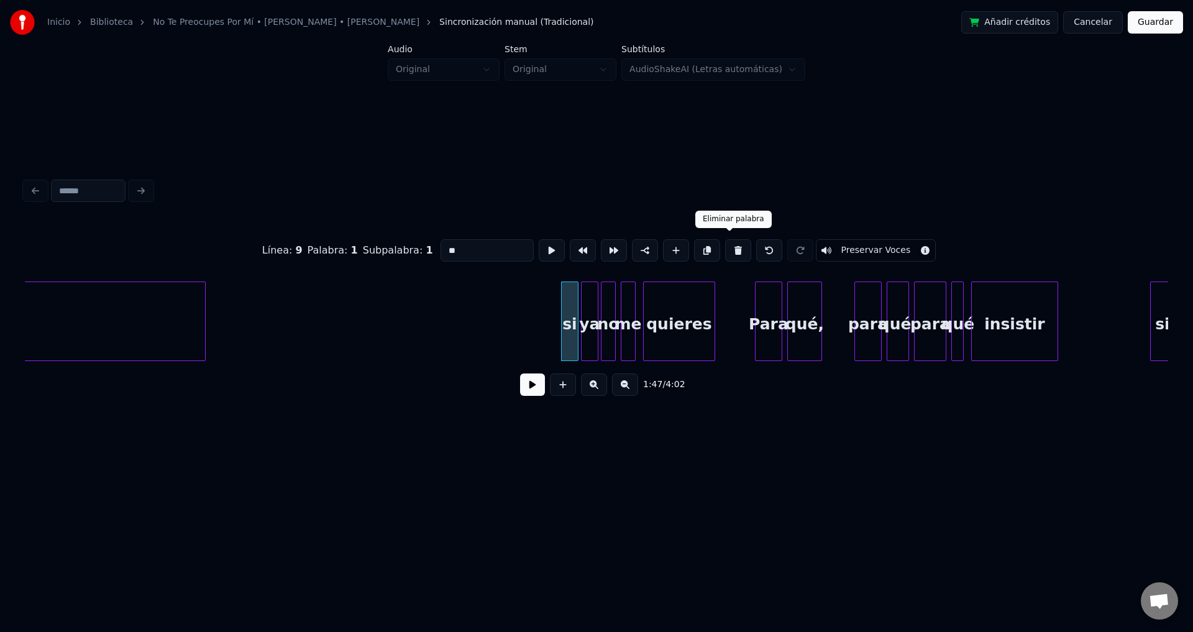
click at [727, 248] on button at bounding box center [738, 250] width 26 height 22
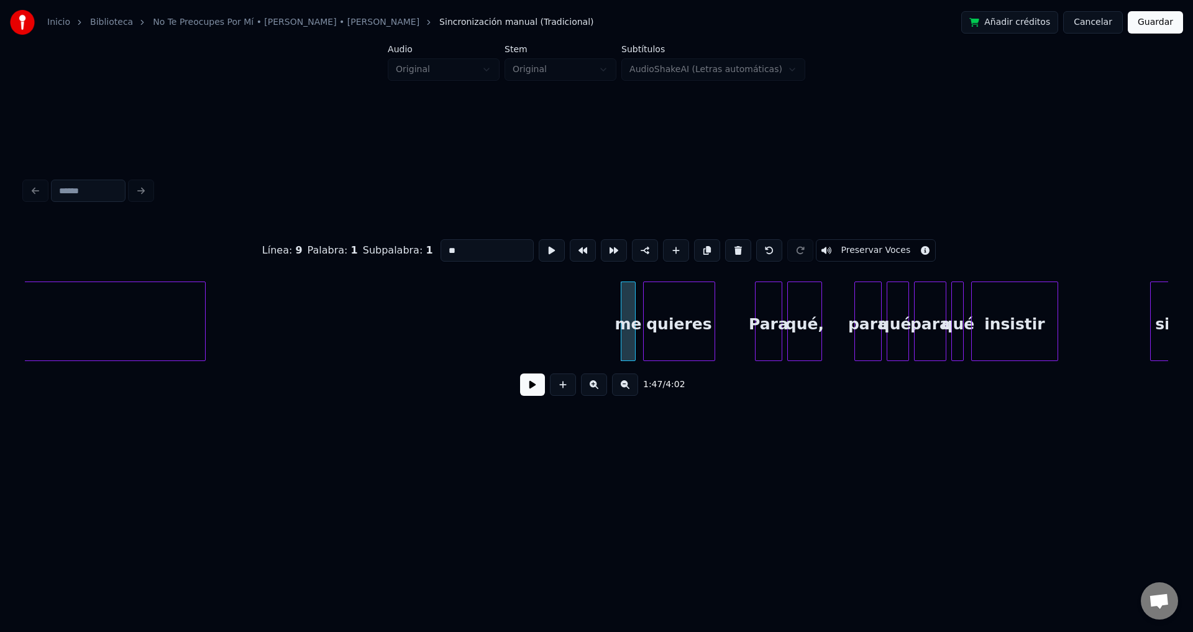
click at [727, 248] on button at bounding box center [738, 250] width 26 height 22
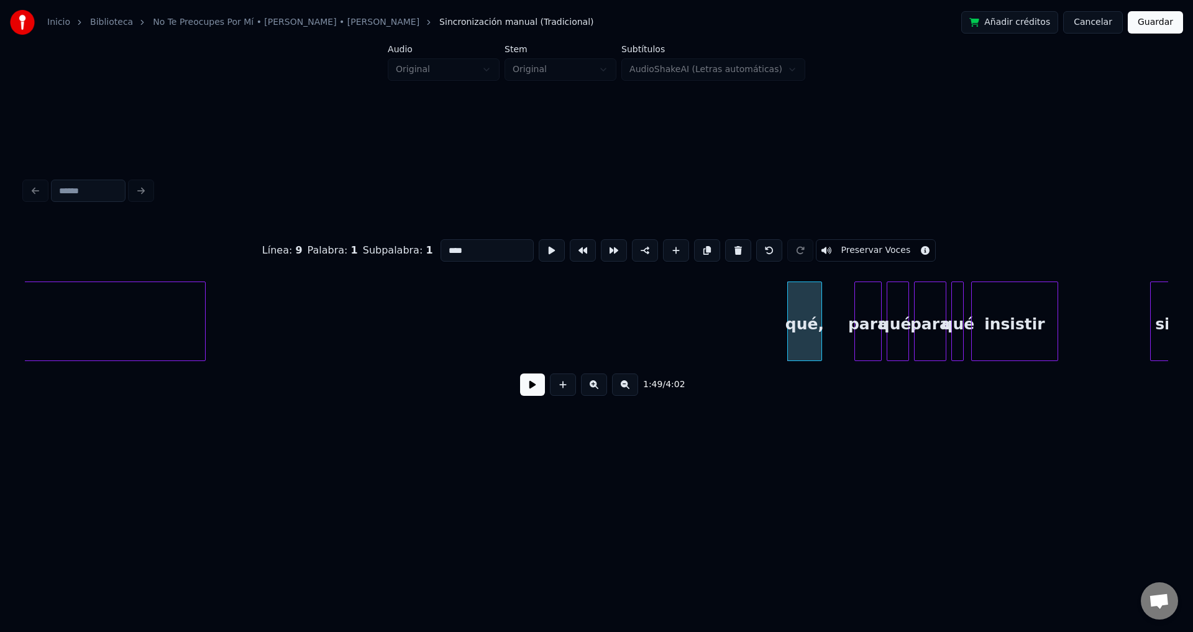
click at [727, 248] on button at bounding box center [738, 250] width 26 height 22
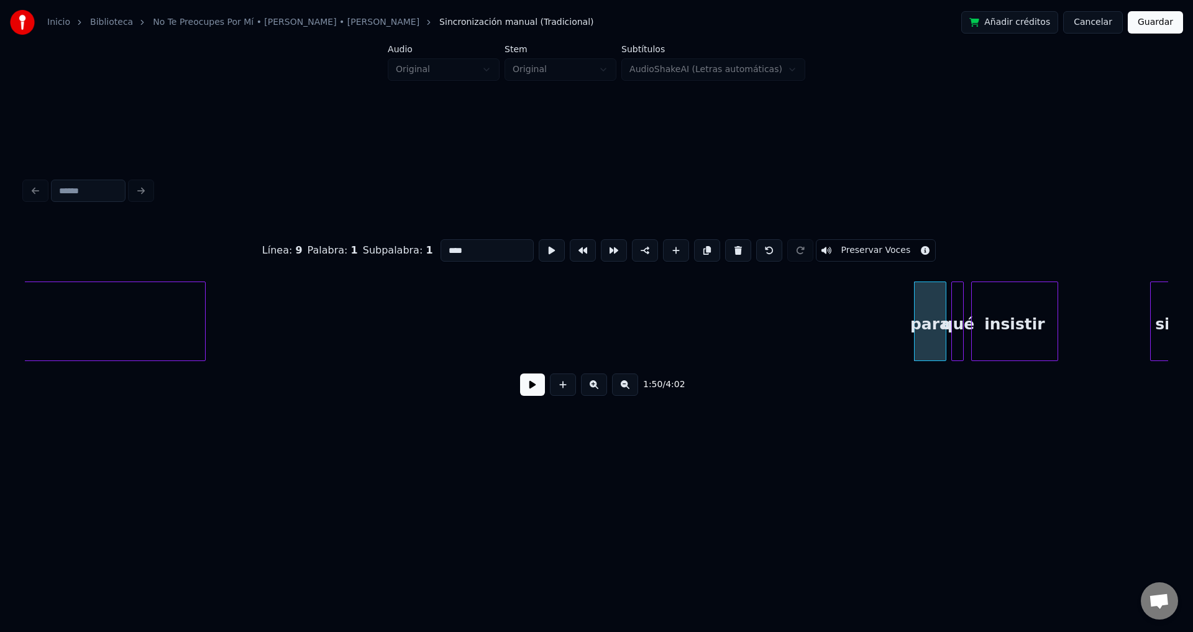
click at [727, 248] on button at bounding box center [738, 250] width 26 height 22
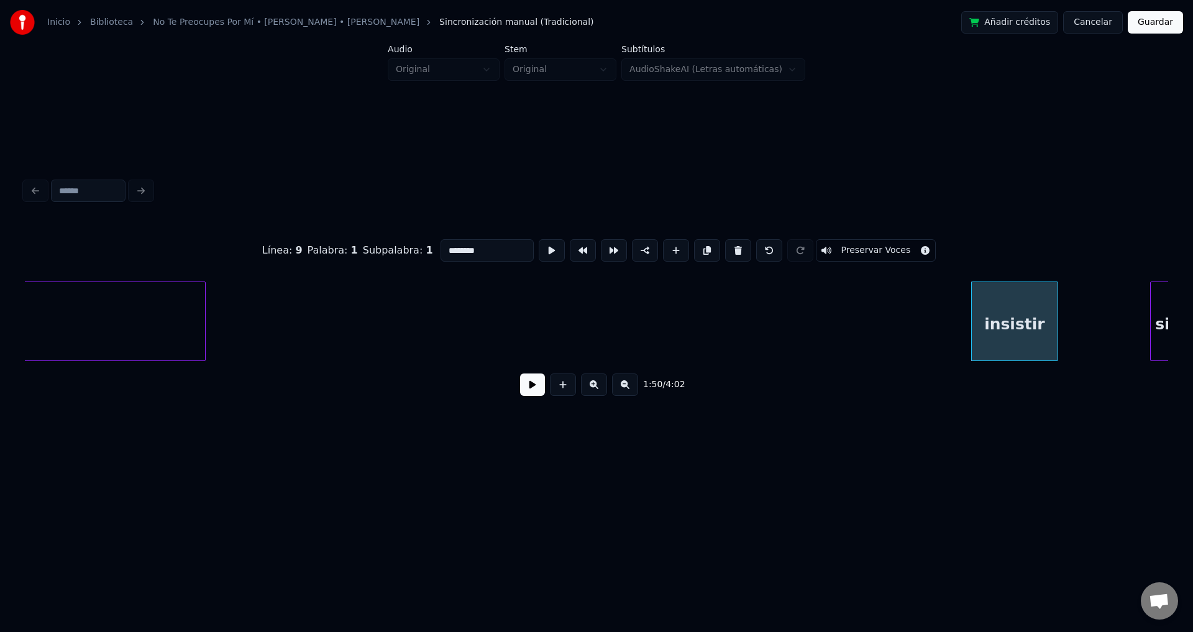
click at [727, 248] on button at bounding box center [738, 250] width 26 height 22
type input "**"
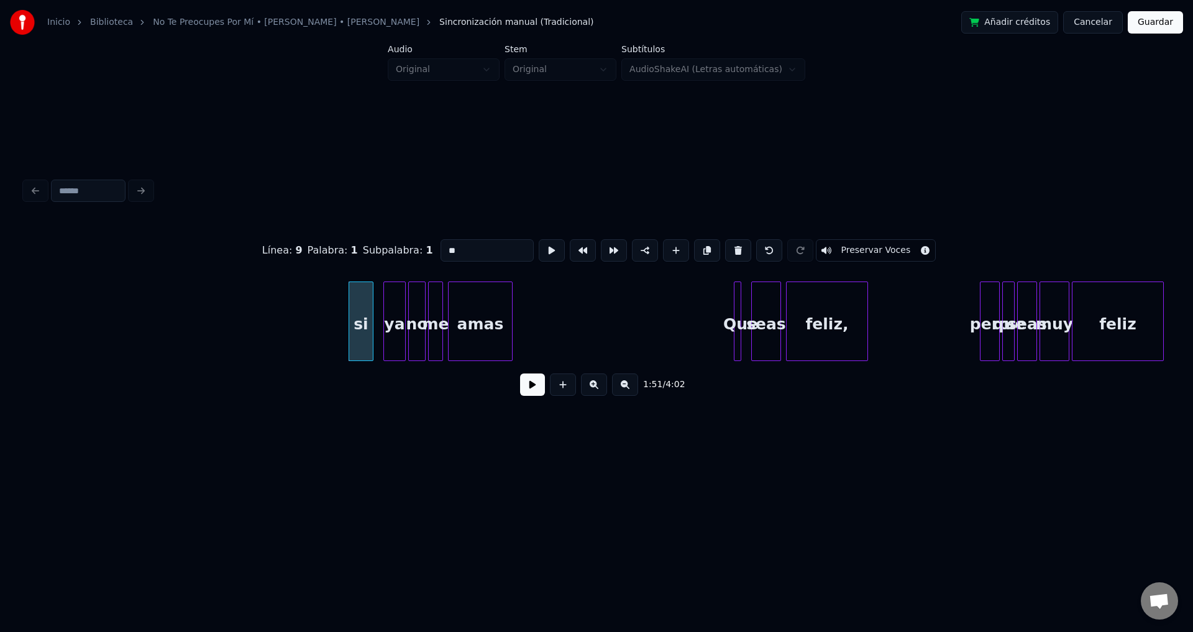
scroll to position [0, 13603]
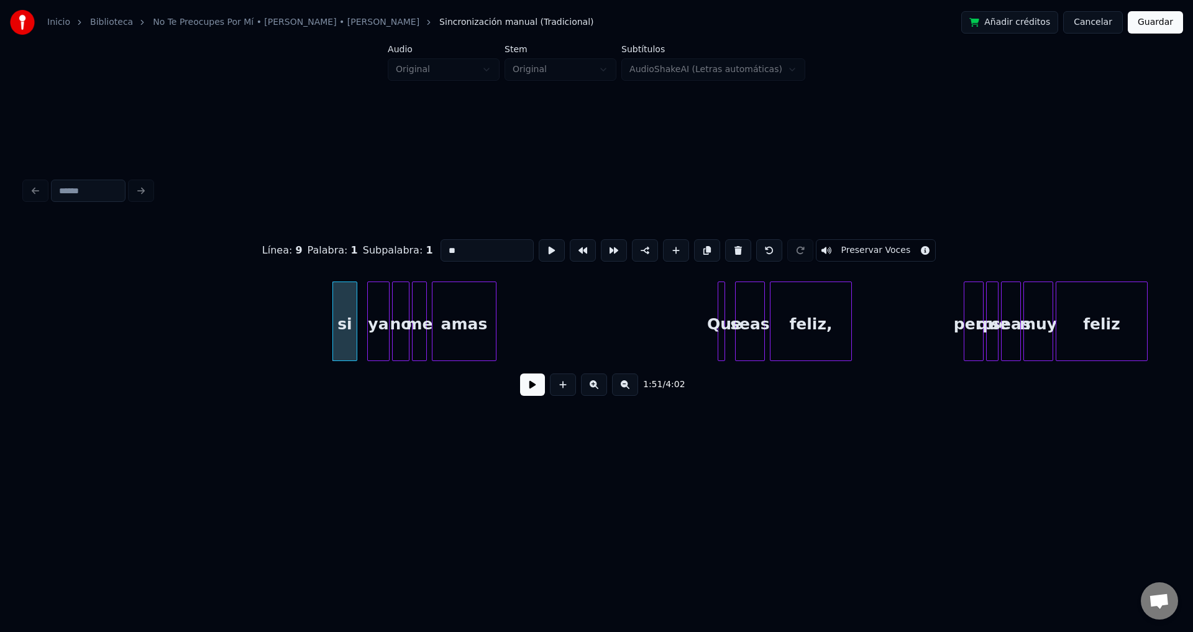
click at [529, 386] on button at bounding box center [532, 384] width 25 height 22
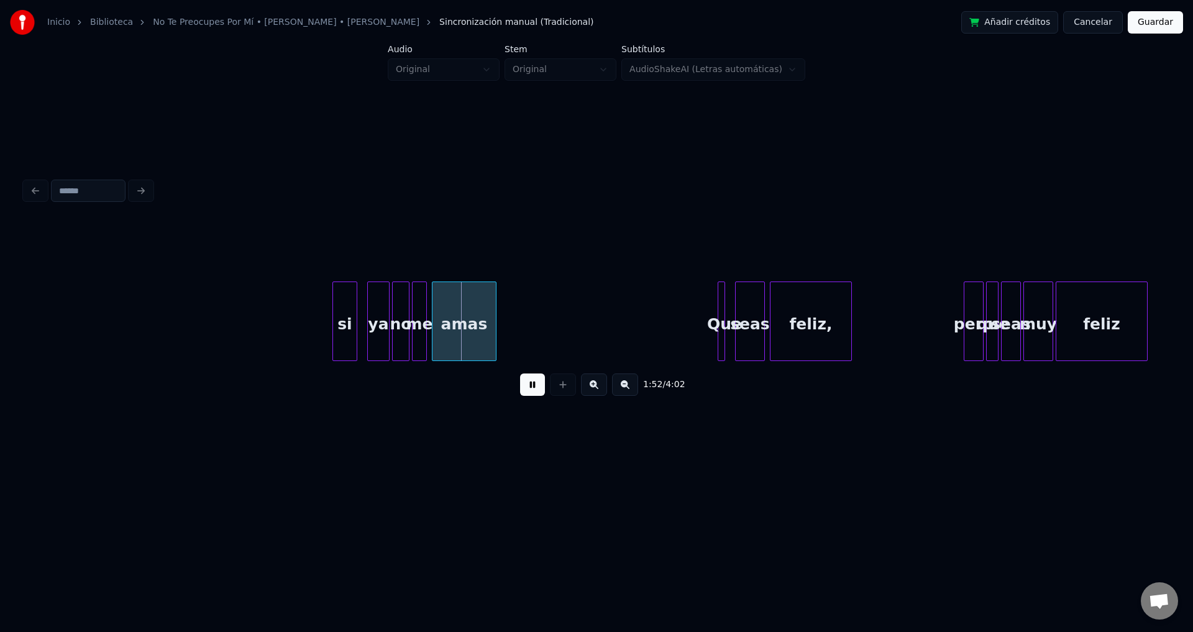
click at [531, 386] on button at bounding box center [532, 384] width 25 height 22
click at [344, 326] on div "si" at bounding box center [345, 324] width 24 height 84
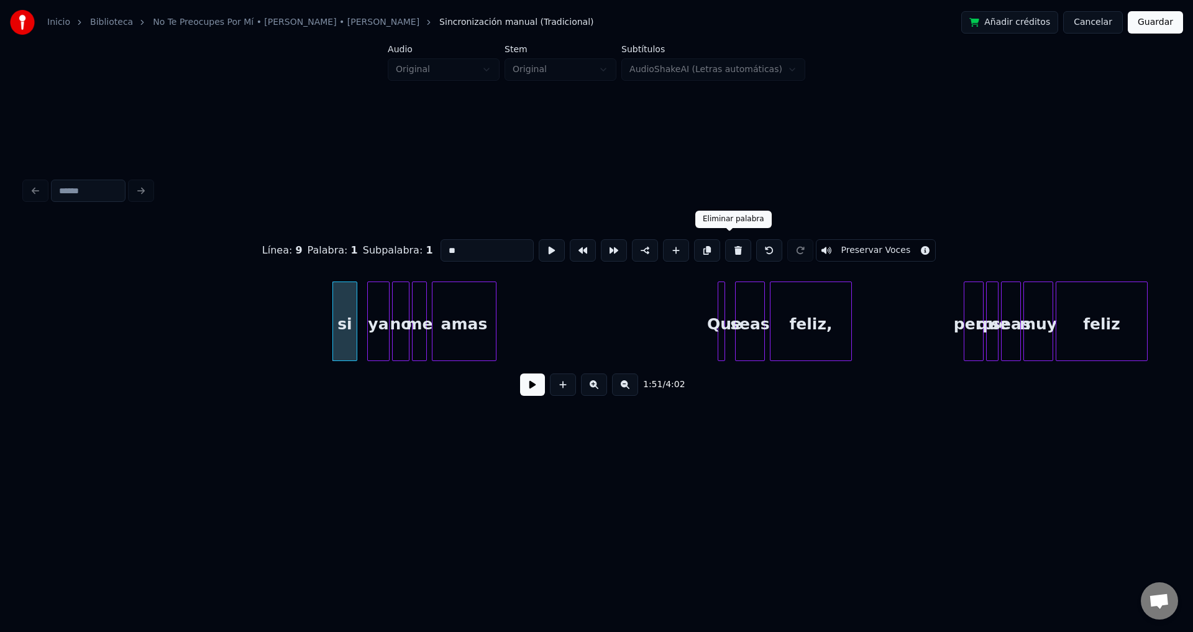
click at [725, 245] on button at bounding box center [738, 250] width 26 height 22
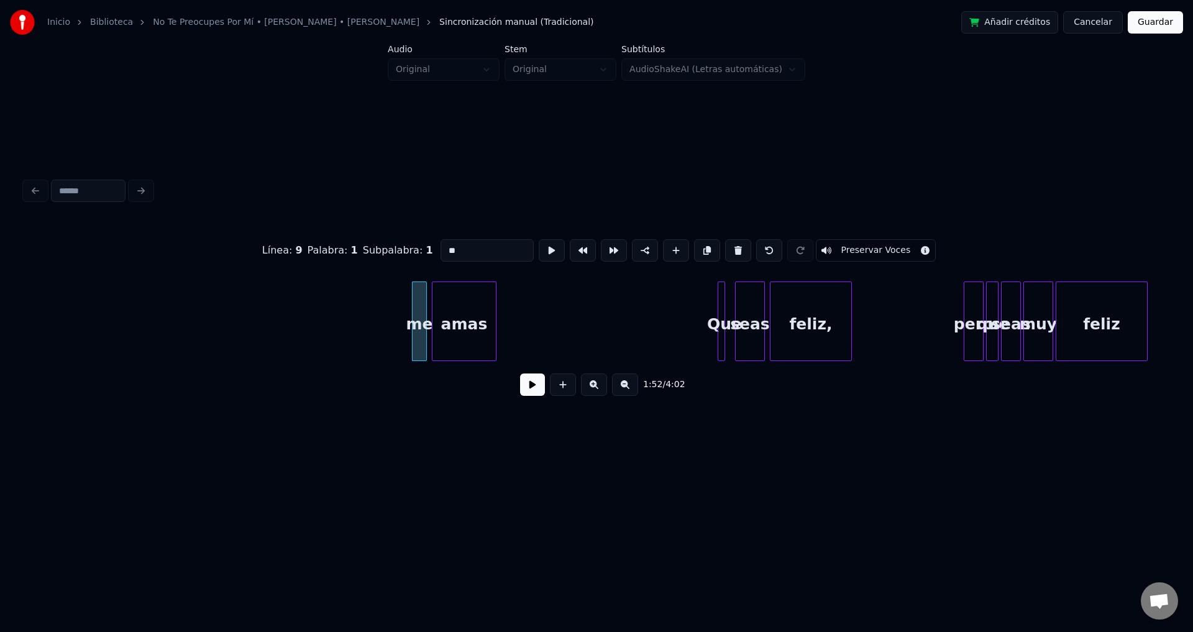
click at [725, 245] on button at bounding box center [738, 250] width 26 height 22
type input "****"
click at [535, 383] on button at bounding box center [532, 384] width 25 height 22
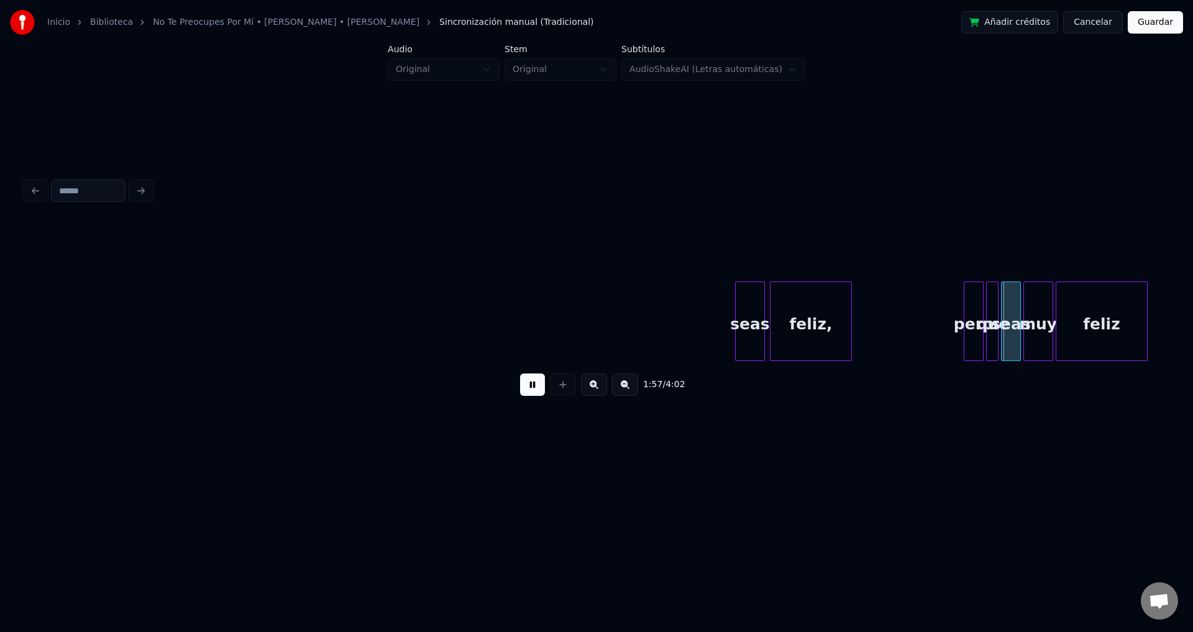
click at [533, 394] on button at bounding box center [532, 384] width 25 height 22
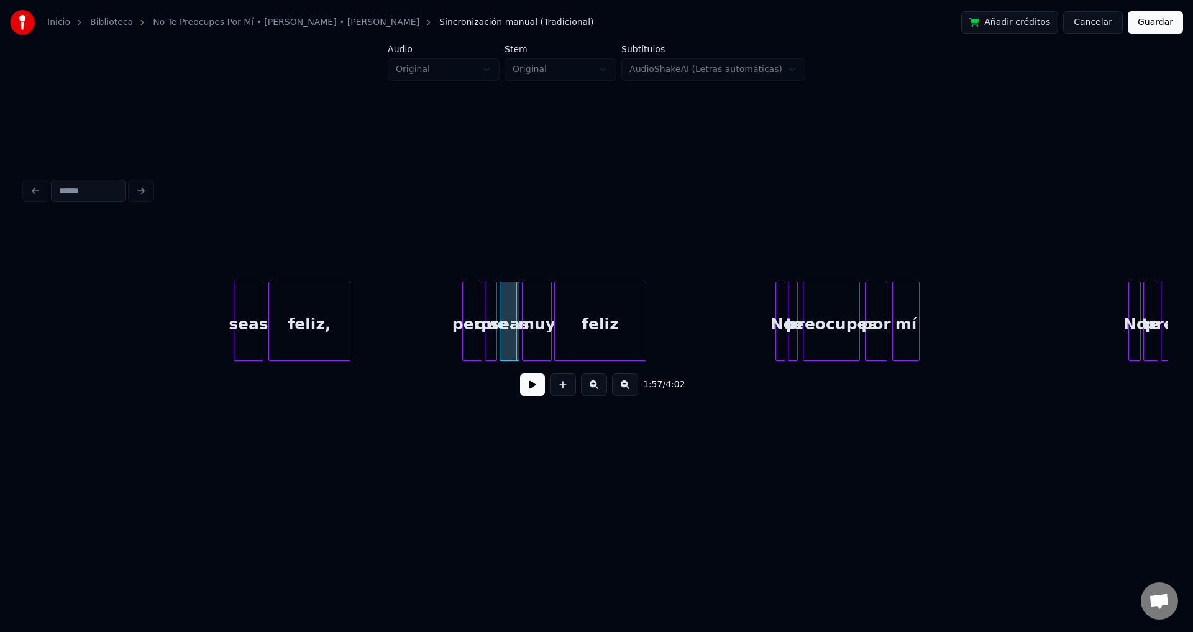
scroll to position [0, 14137]
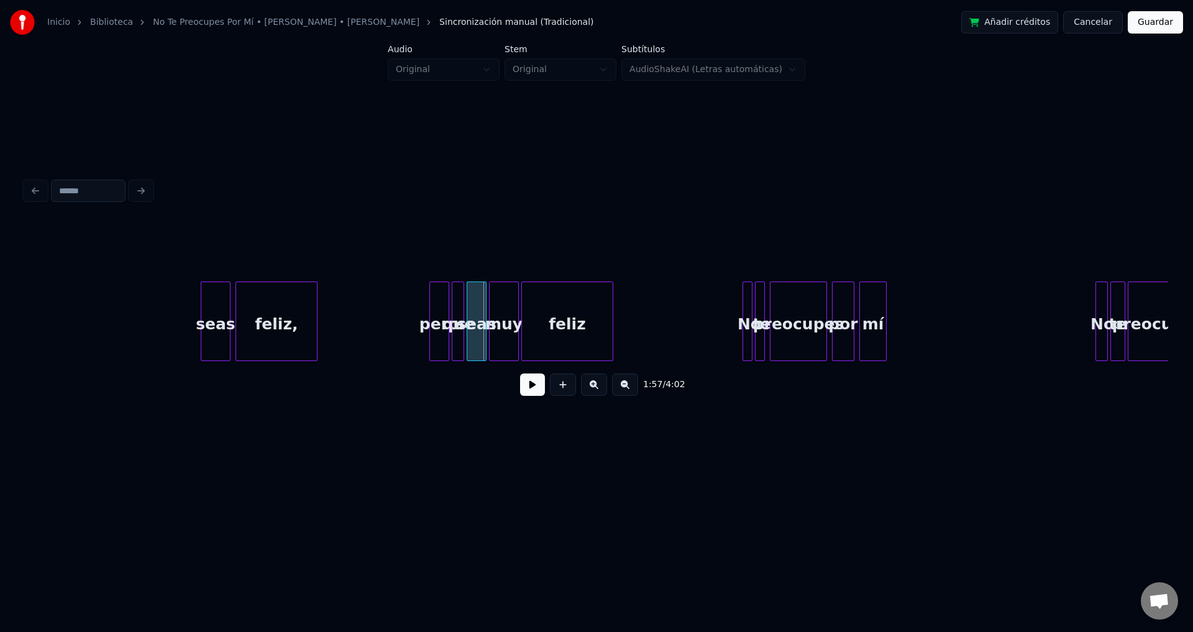
click at [222, 303] on div "seas" at bounding box center [215, 324] width 29 height 84
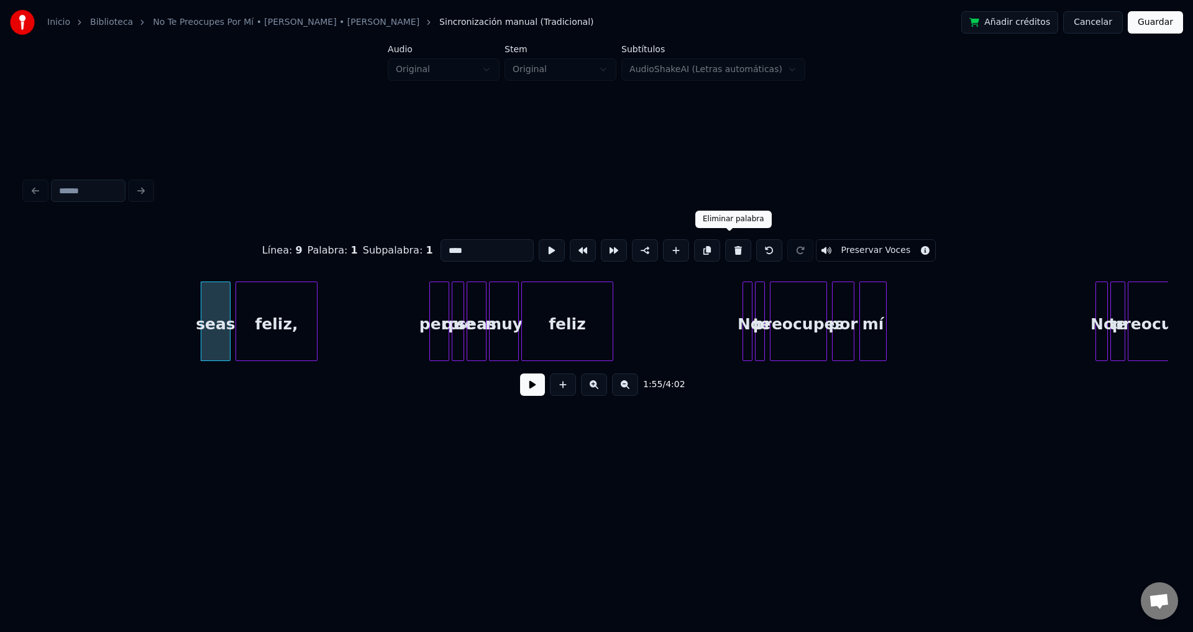
click at [725, 246] on button at bounding box center [738, 250] width 26 height 22
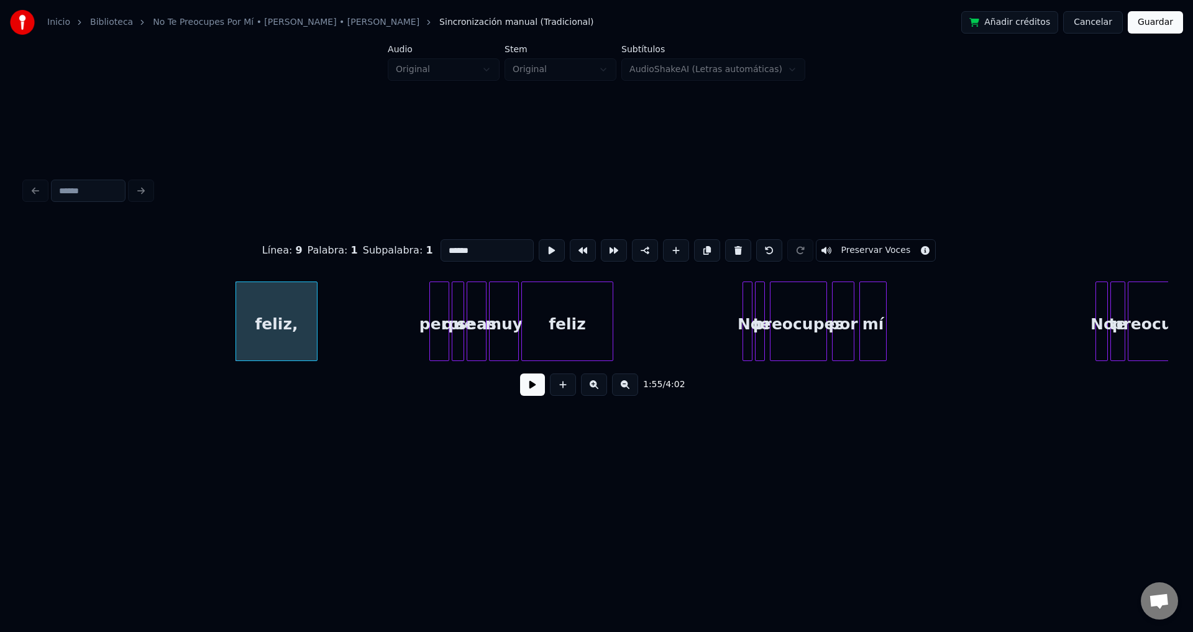
click at [725, 246] on button at bounding box center [738, 250] width 26 height 22
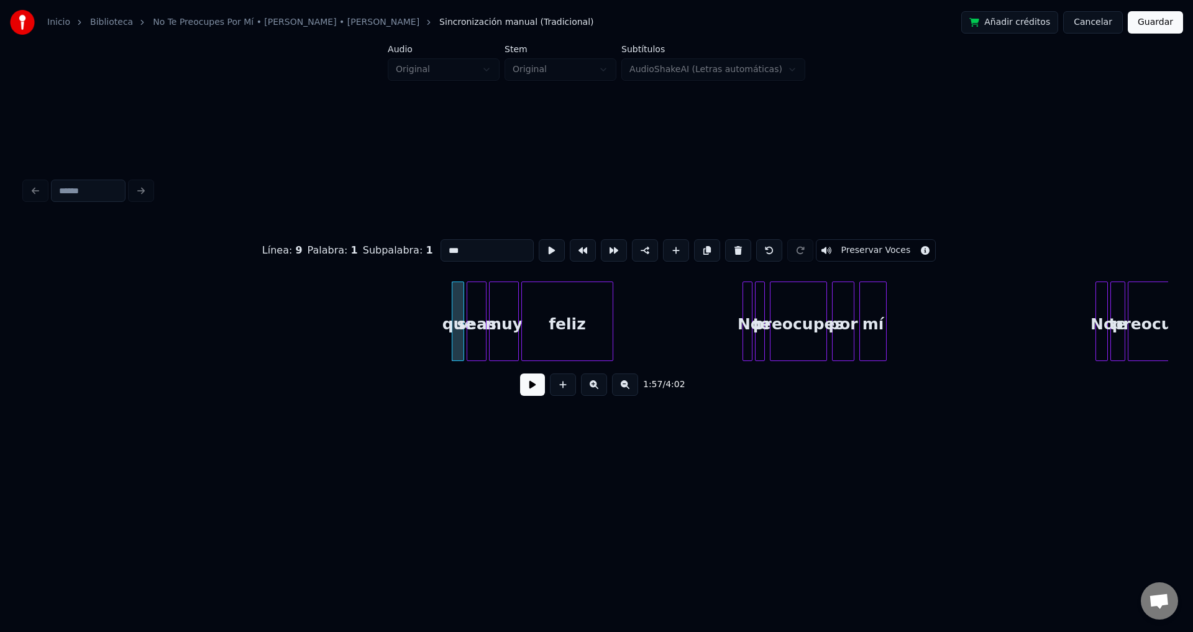
click at [725, 246] on button at bounding box center [738, 250] width 26 height 22
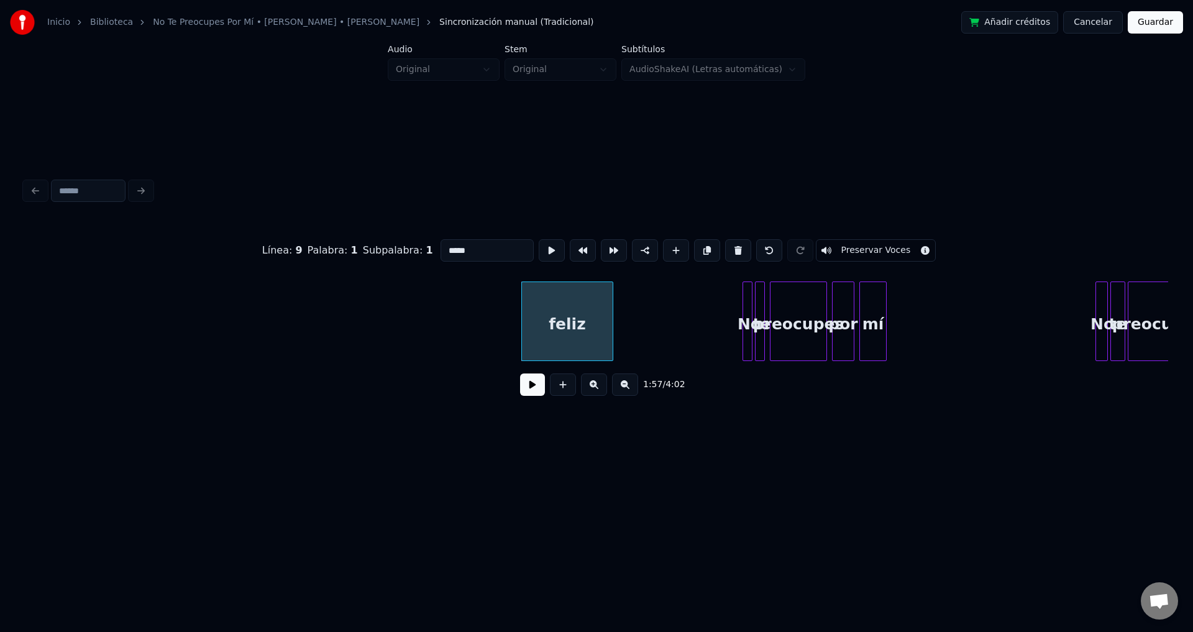
click at [725, 246] on button at bounding box center [738, 250] width 26 height 22
type input "**"
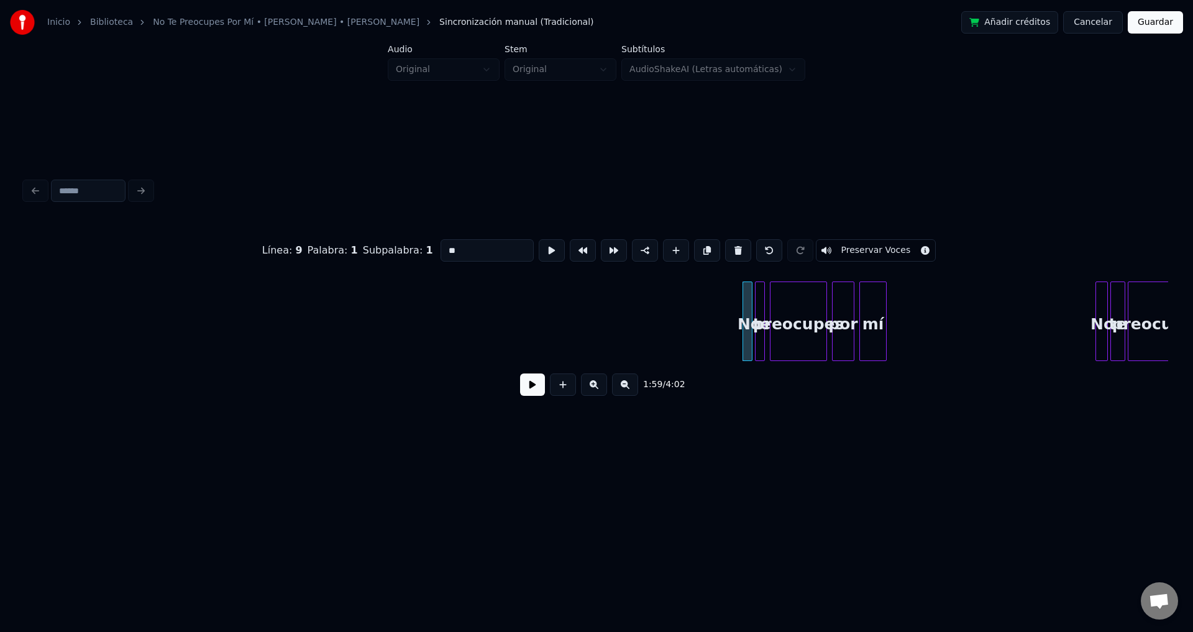
click at [526, 388] on button at bounding box center [532, 384] width 25 height 22
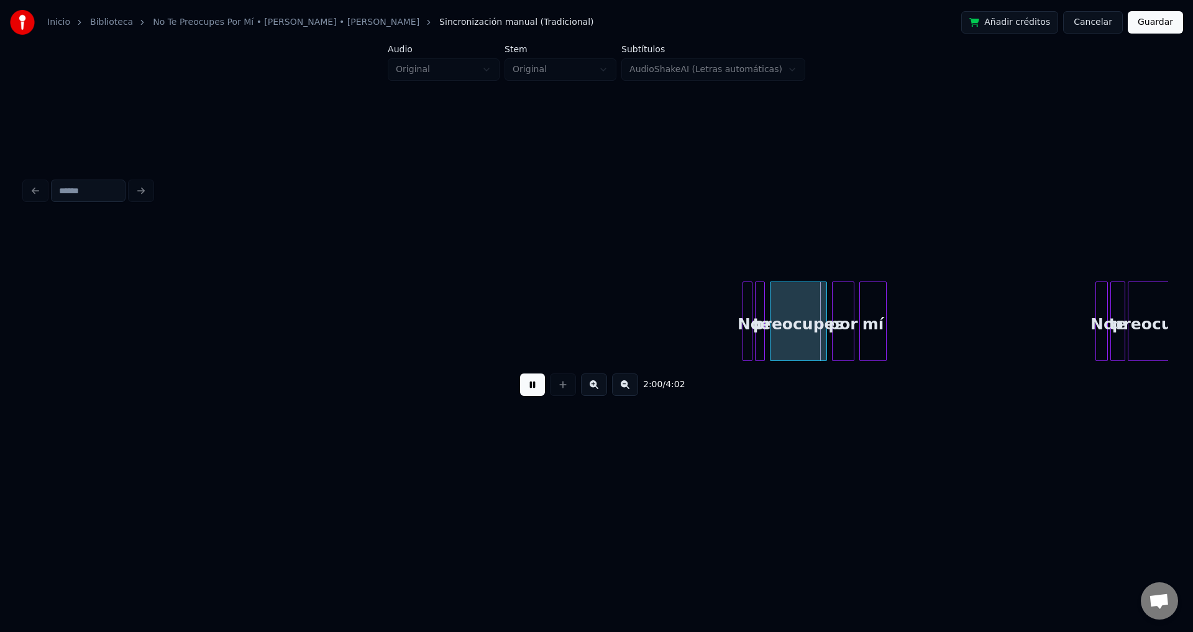
click at [526, 388] on button at bounding box center [532, 384] width 25 height 22
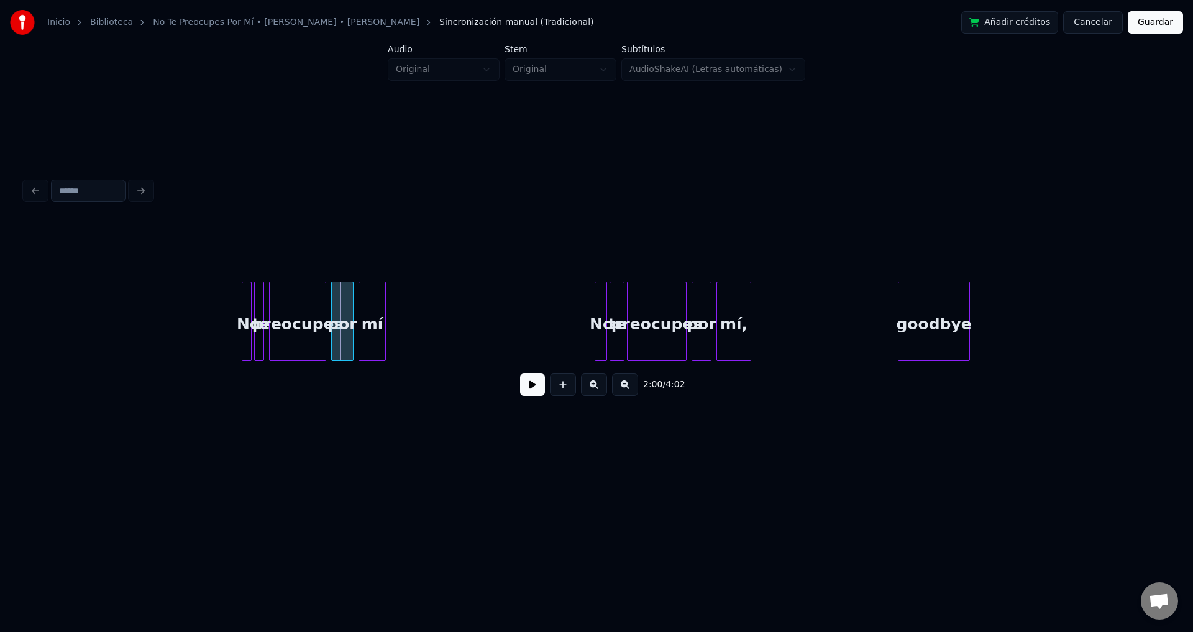
scroll to position [0, 14655]
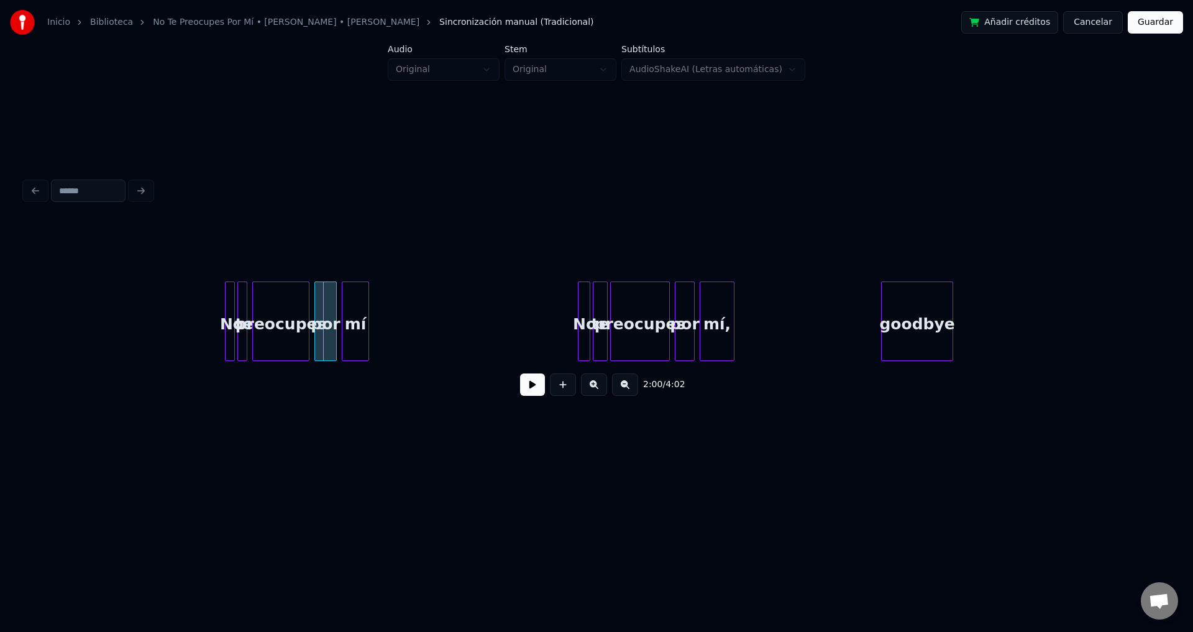
click at [235, 305] on div "No" at bounding box center [232, 324] width 12 height 84
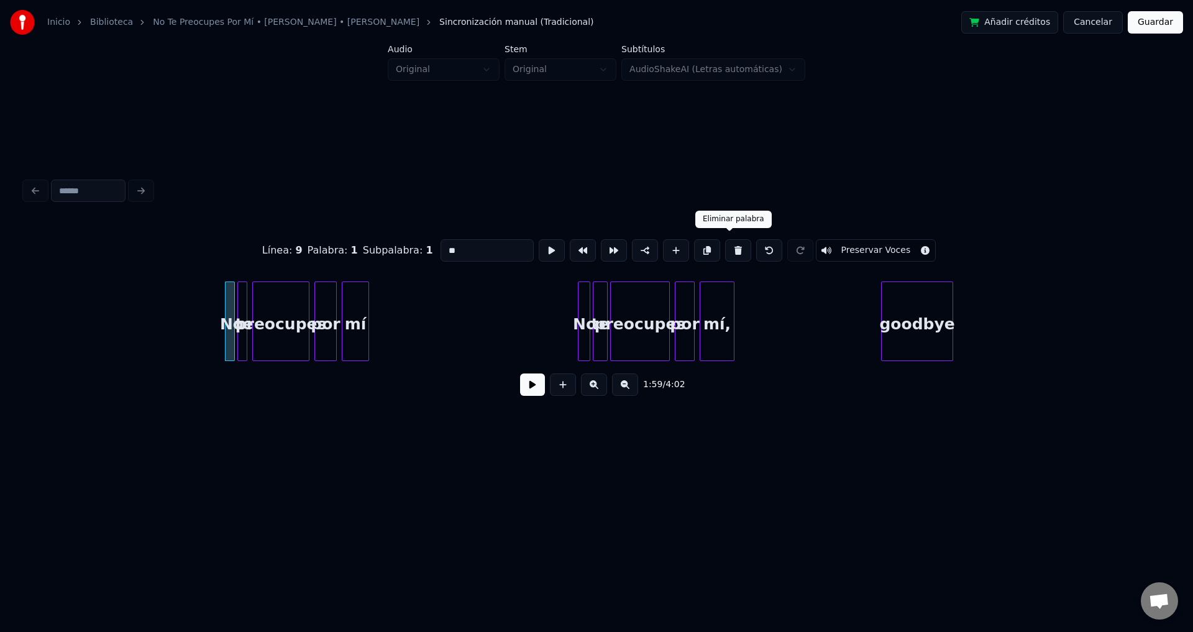
click at [726, 246] on button at bounding box center [738, 250] width 26 height 22
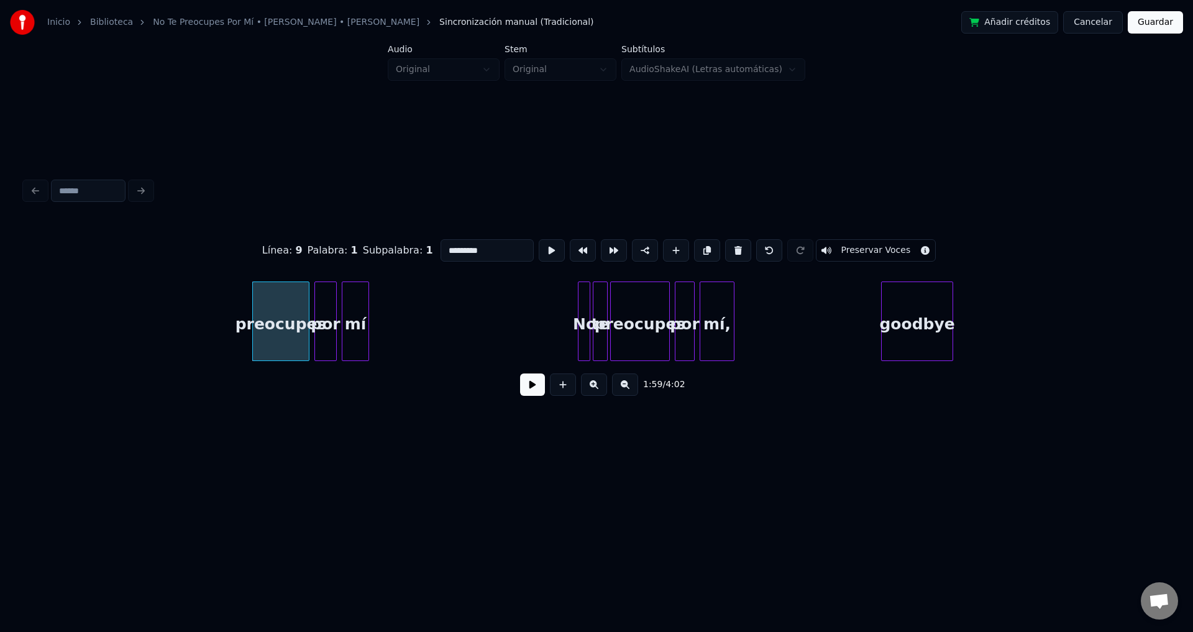
click at [726, 246] on button at bounding box center [738, 250] width 26 height 22
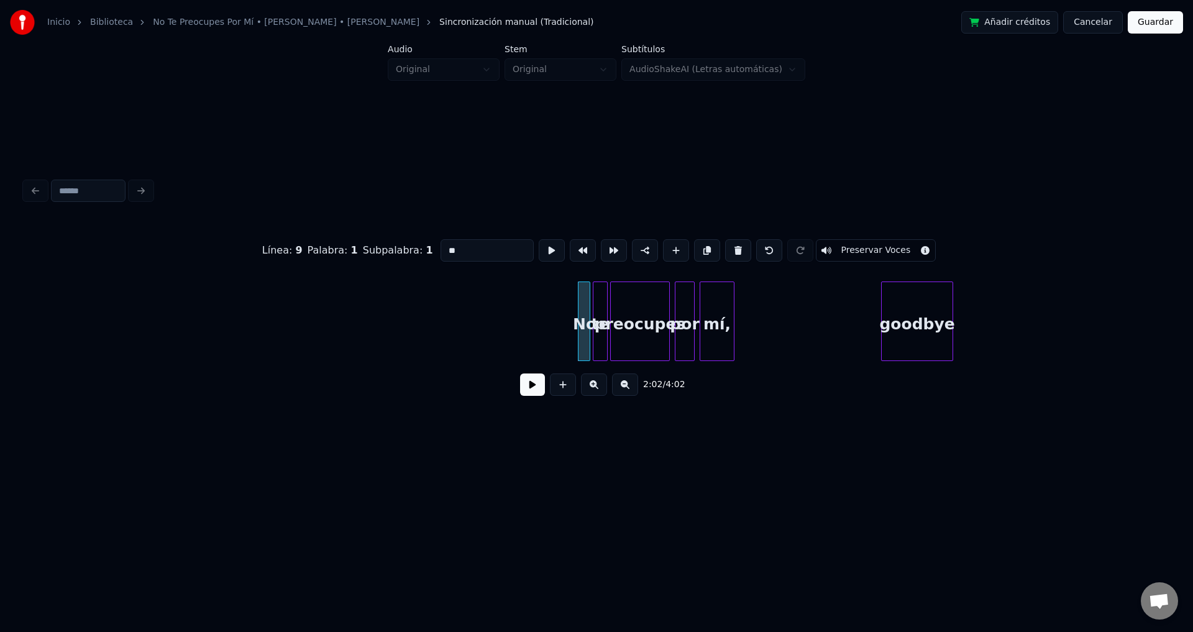
click at [726, 246] on button at bounding box center [738, 250] width 26 height 22
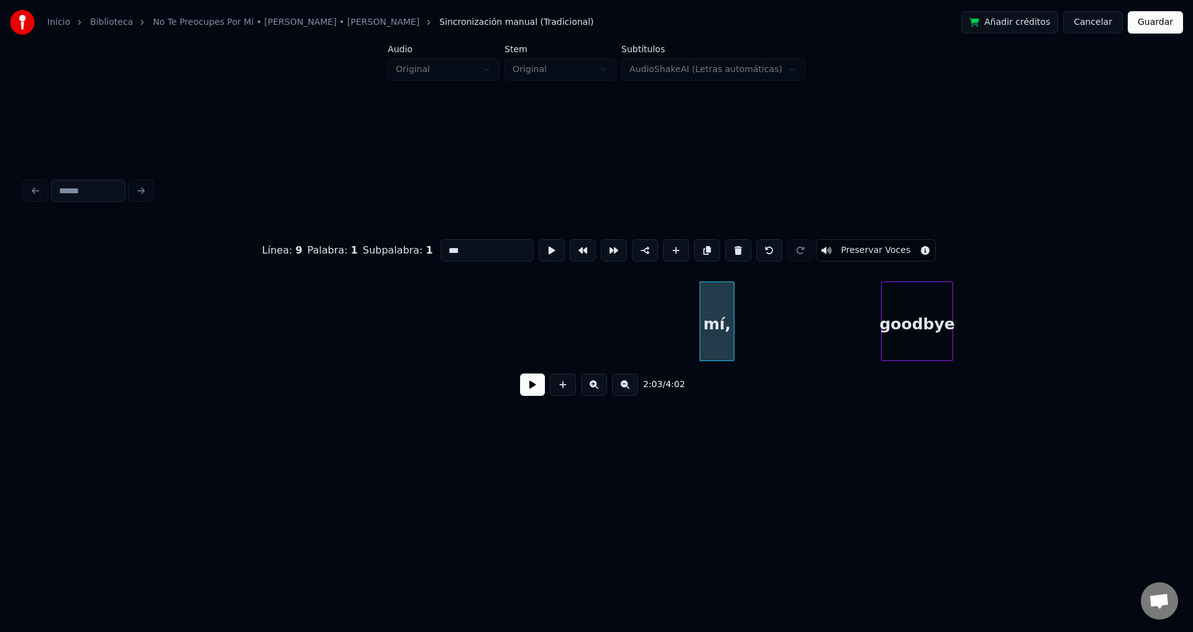
click at [726, 246] on button at bounding box center [738, 250] width 26 height 22
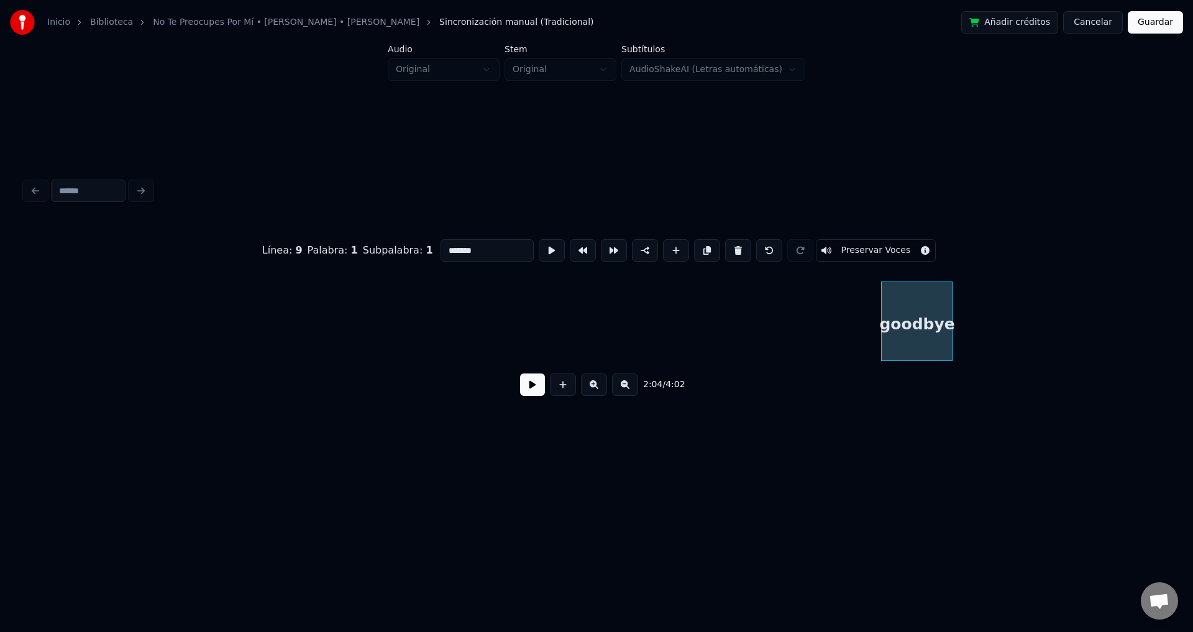
click at [726, 246] on button at bounding box center [738, 250] width 26 height 22
type input "*******"
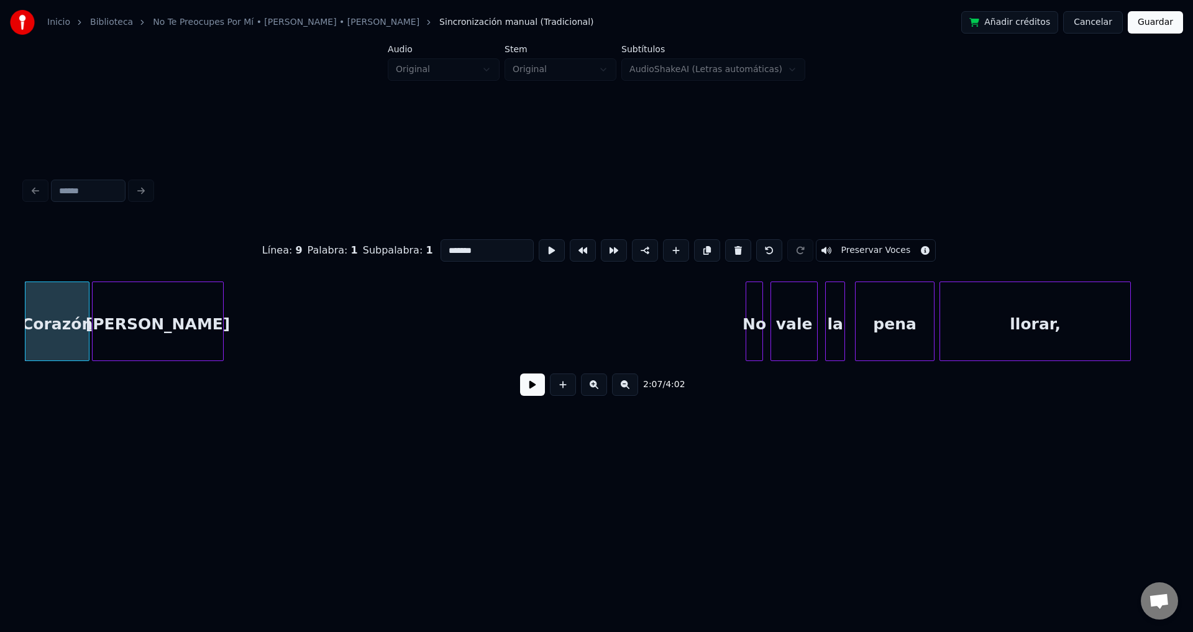
click at [523, 390] on button at bounding box center [532, 384] width 25 height 22
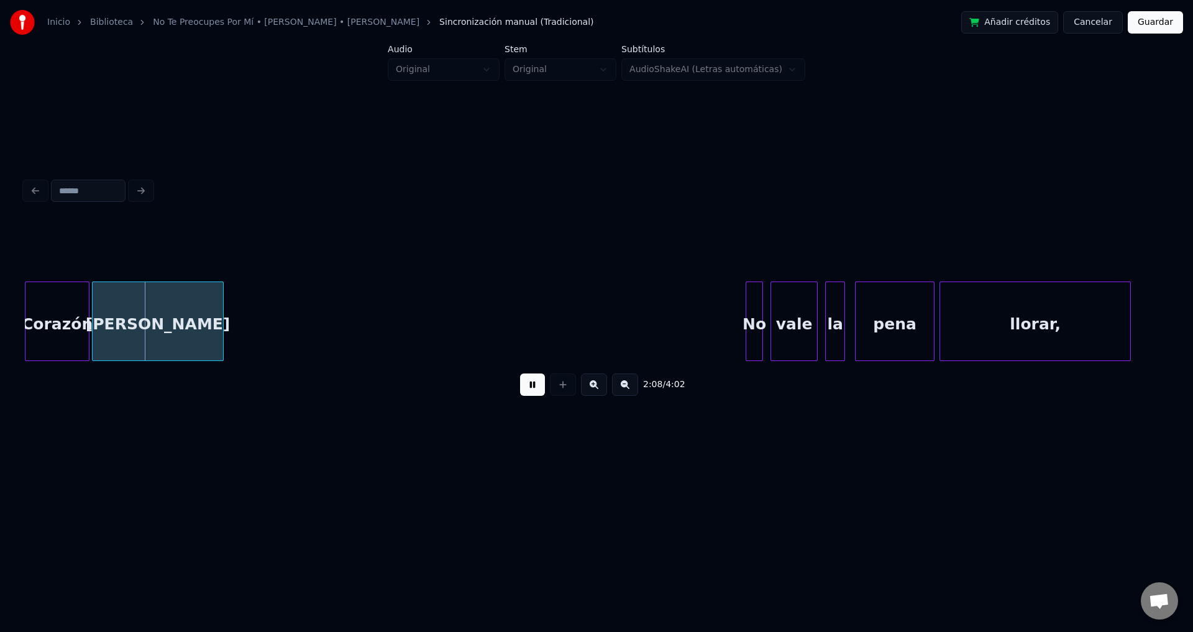
click at [526, 389] on button at bounding box center [532, 384] width 25 height 22
click at [69, 323] on div "Corazón" at bounding box center [56, 324] width 63 height 84
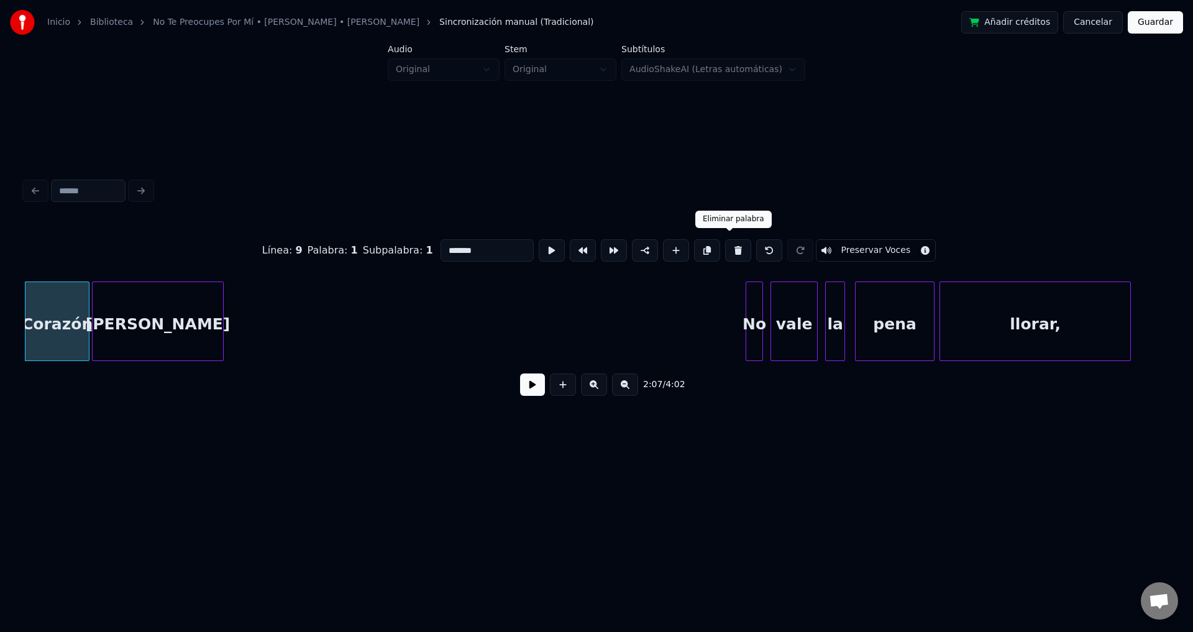
click at [725, 247] on button at bounding box center [738, 250] width 26 height 22
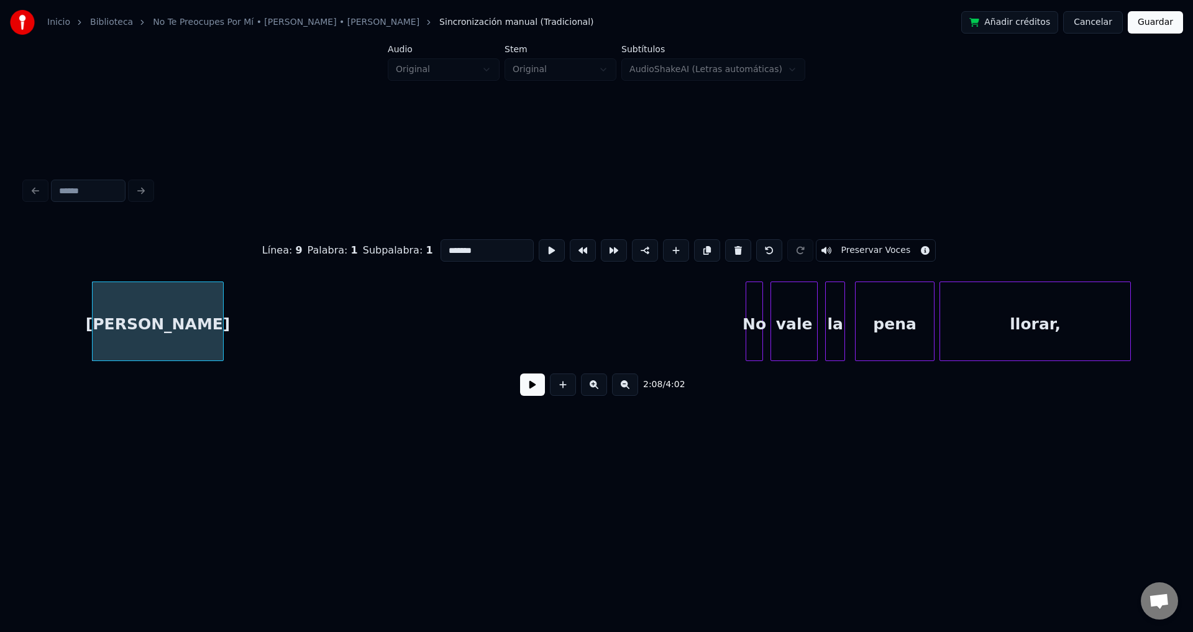
click at [185, 311] on div "[PERSON_NAME]" at bounding box center [158, 324] width 130 height 84
click at [726, 245] on button at bounding box center [738, 250] width 26 height 22
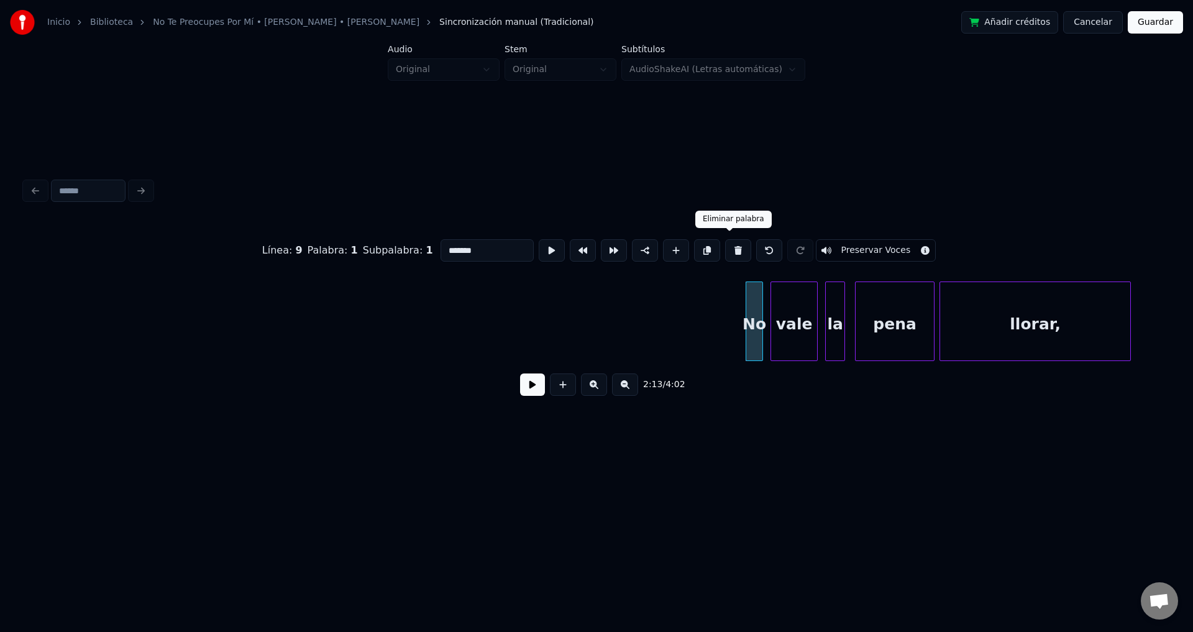
type input "**"
click at [750, 332] on div "No" at bounding box center [750, 324] width 16 height 84
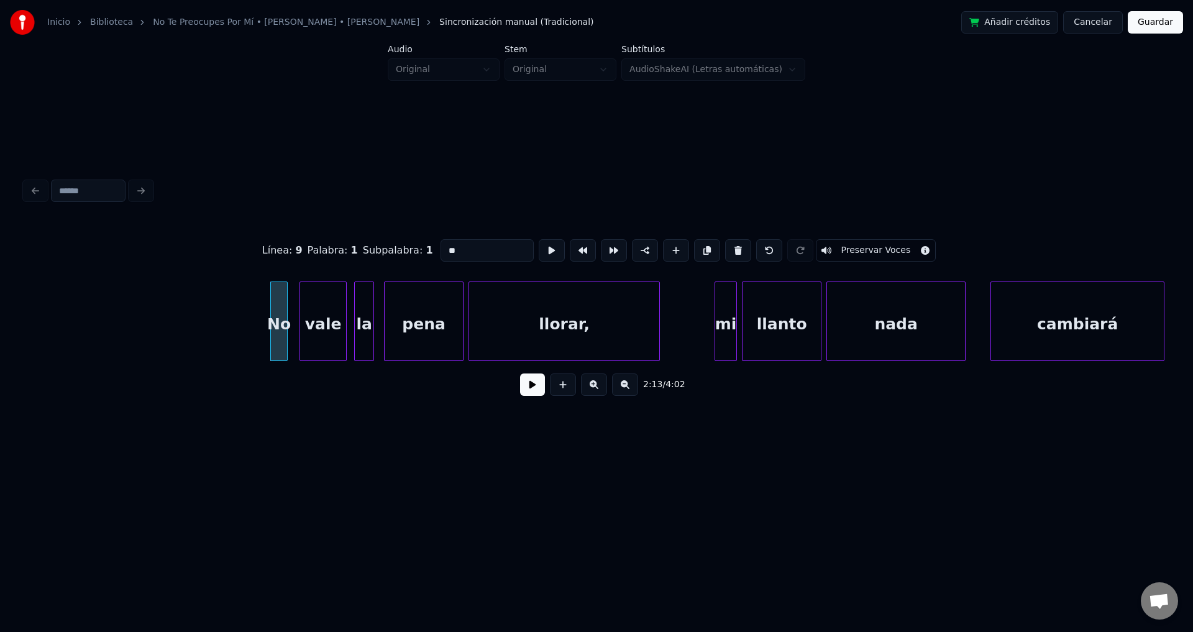
scroll to position [0, 16390]
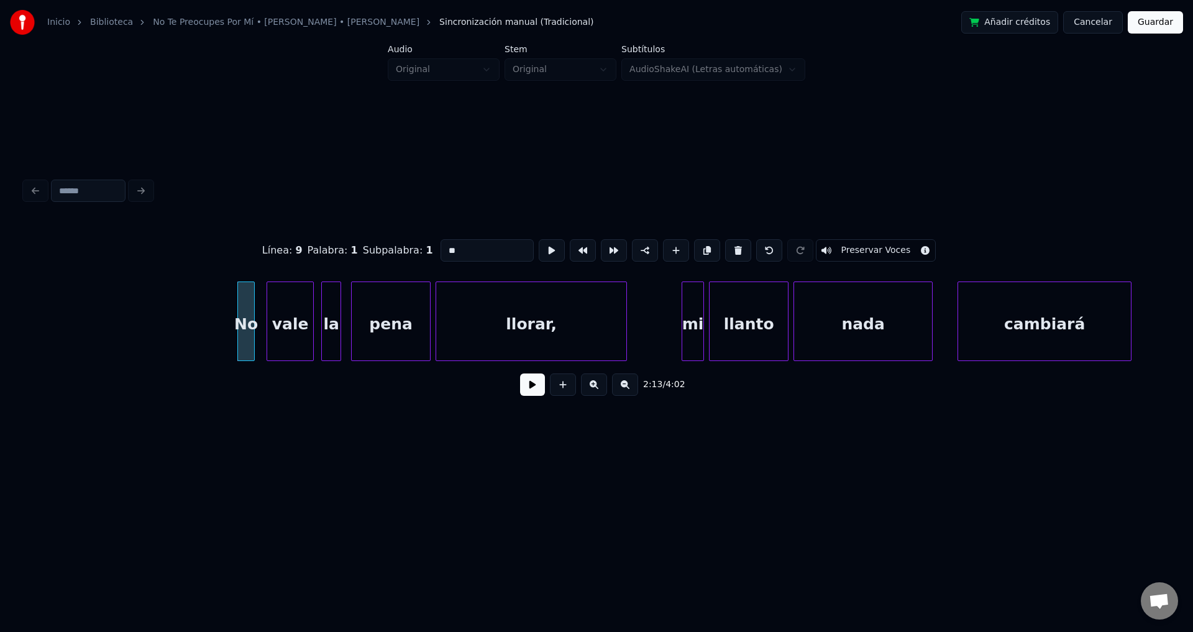
click at [528, 393] on button at bounding box center [532, 384] width 25 height 22
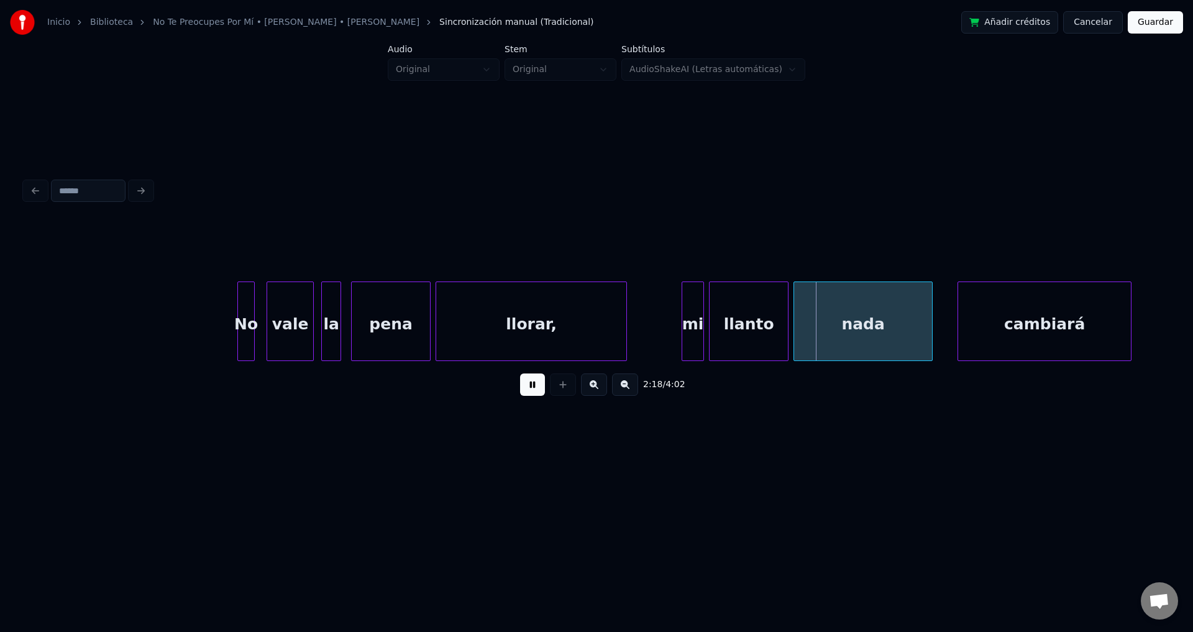
click at [692, 335] on div "mi" at bounding box center [692, 324] width 21 height 84
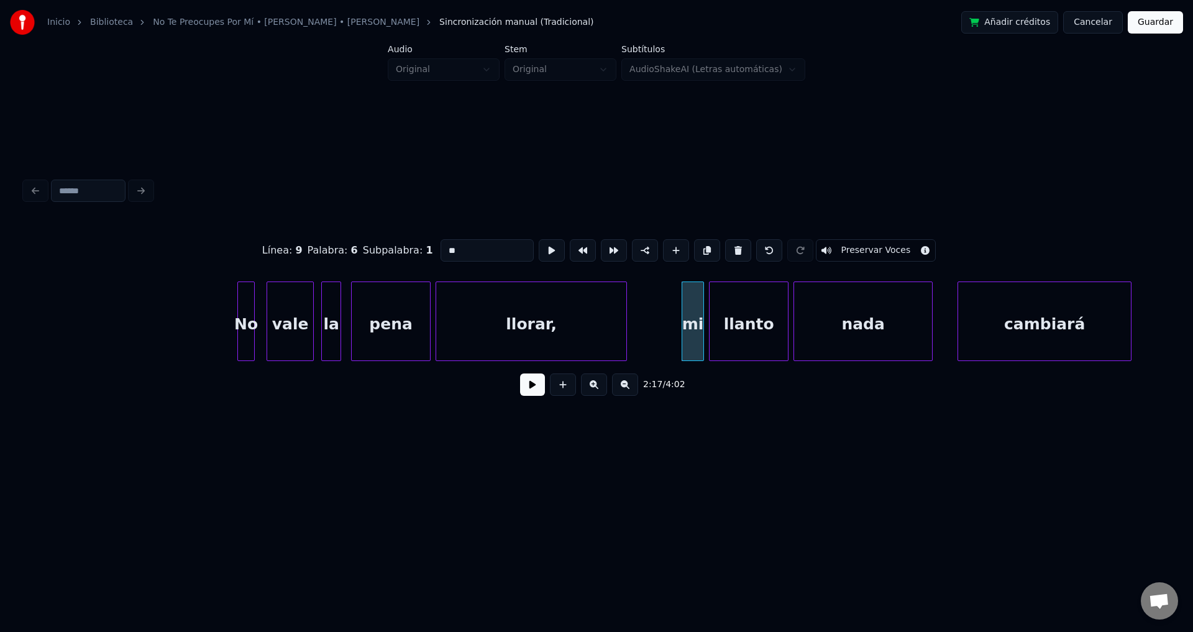
click at [445, 243] on input "**" at bounding box center [487, 250] width 93 height 22
click at [690, 326] on div "Ni" at bounding box center [687, 324] width 21 height 84
type input "**"
click at [534, 395] on button at bounding box center [532, 384] width 25 height 22
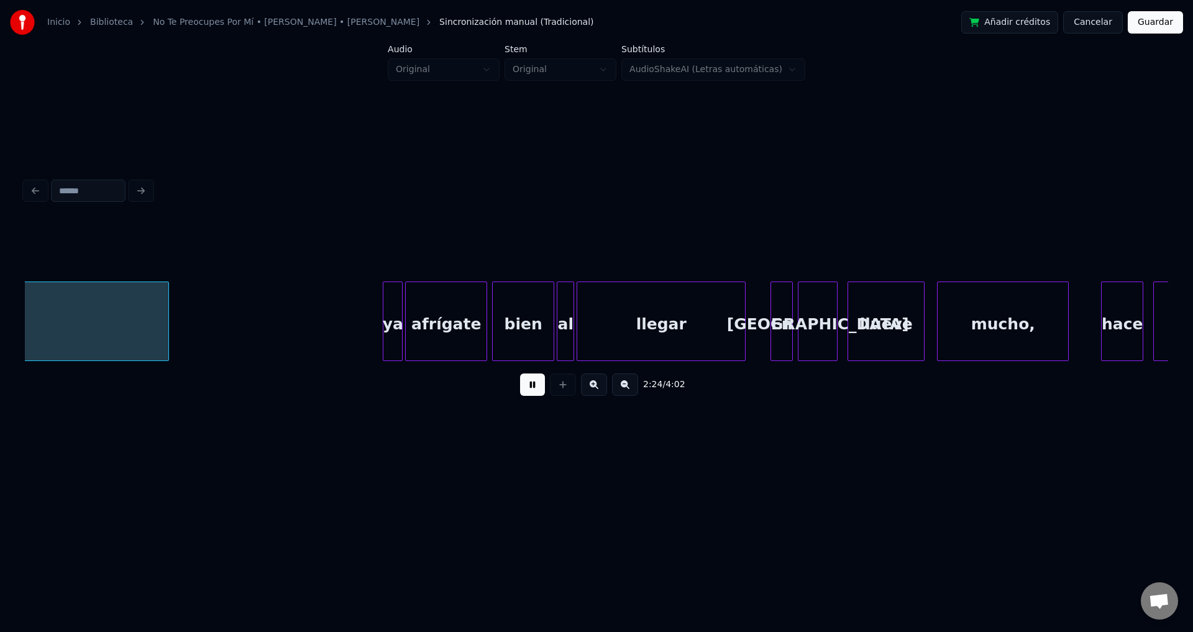
scroll to position [0, 18020]
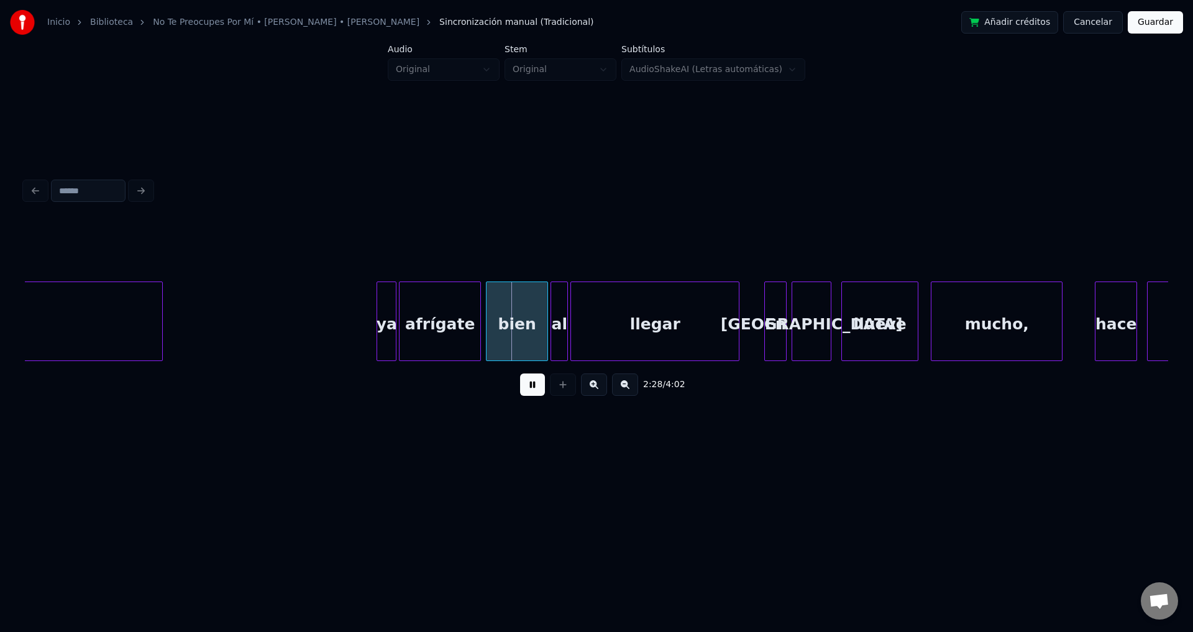
click at [534, 392] on button at bounding box center [532, 384] width 25 height 22
click at [531, 388] on button at bounding box center [532, 384] width 25 height 22
click at [378, 330] on div at bounding box center [379, 321] width 4 height 78
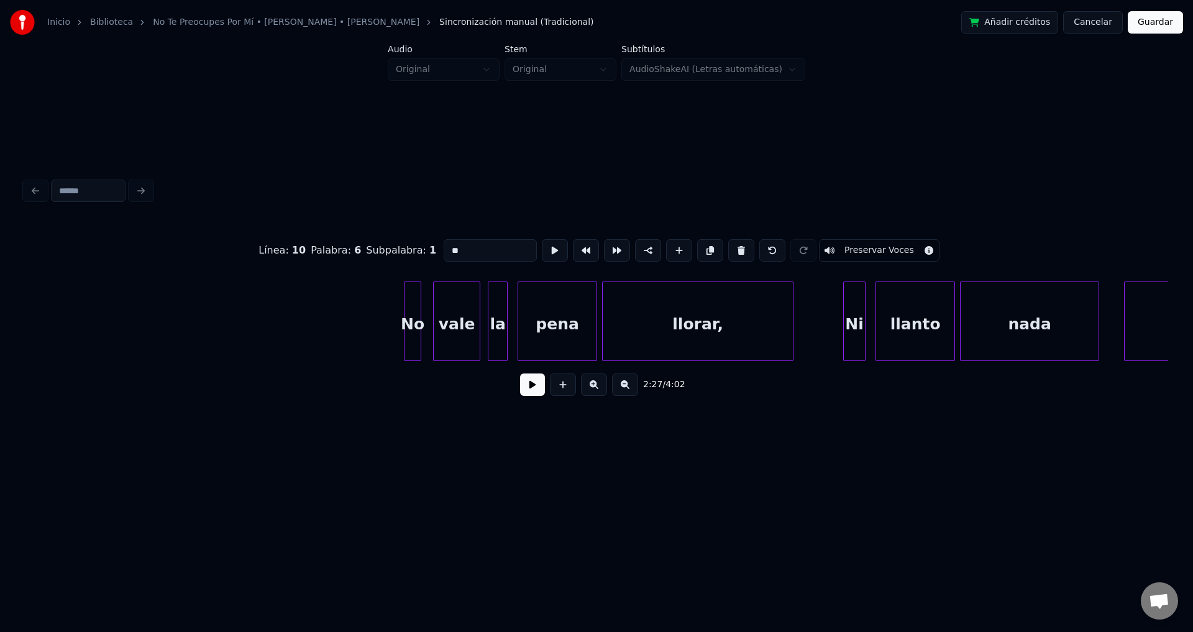
scroll to position [0, 16524]
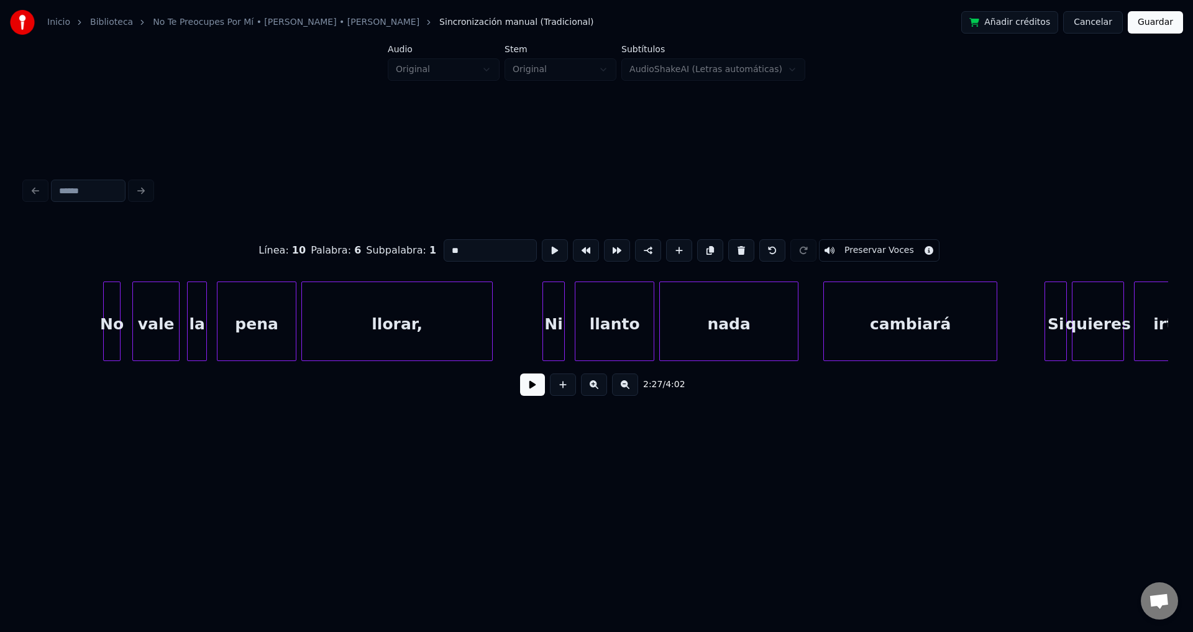
click at [118, 321] on div at bounding box center [118, 321] width 4 height 78
type input "**"
click at [534, 391] on button at bounding box center [532, 384] width 25 height 22
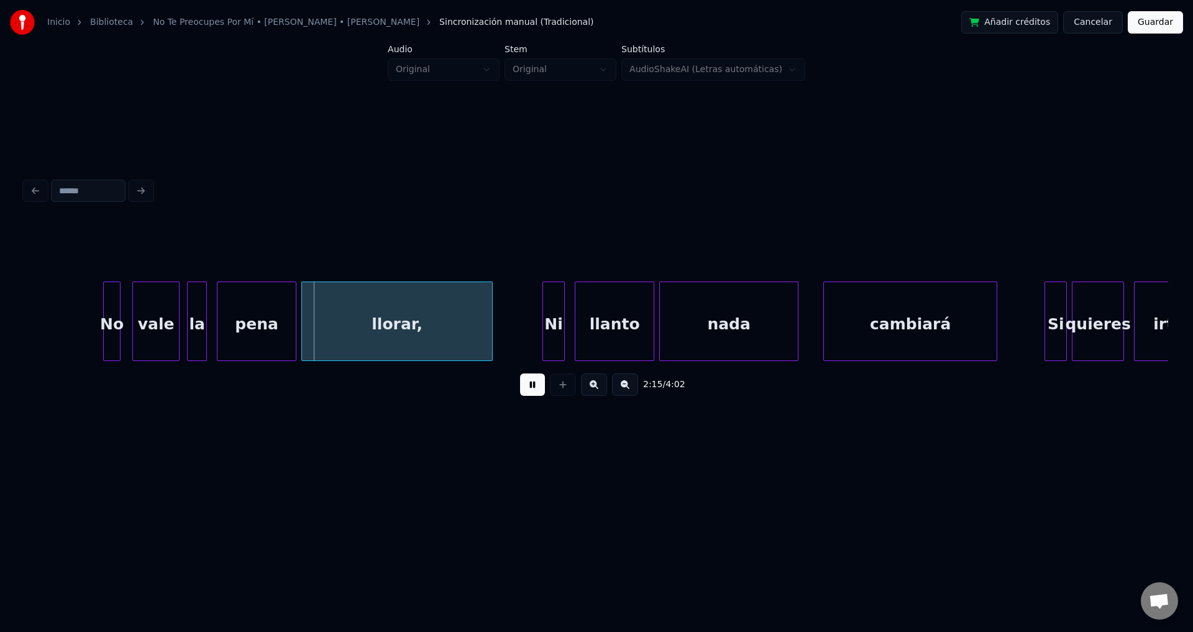
click at [157, 312] on div "vale" at bounding box center [156, 324] width 46 height 84
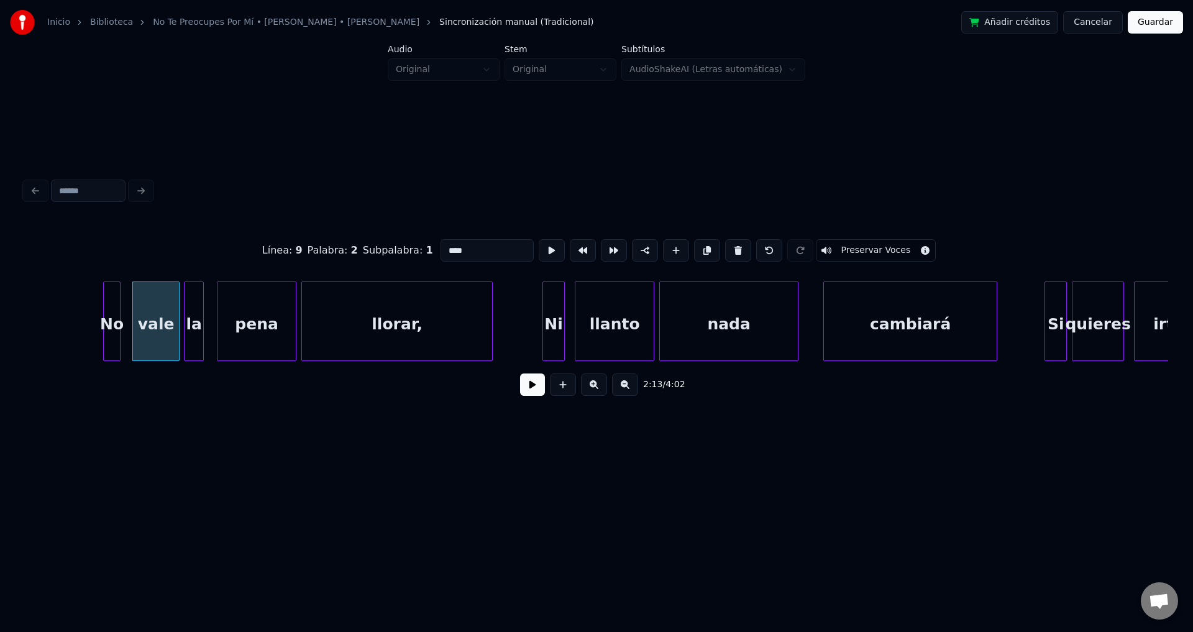
click at [192, 314] on div "la" at bounding box center [194, 324] width 19 height 84
click at [534, 389] on button at bounding box center [532, 384] width 25 height 22
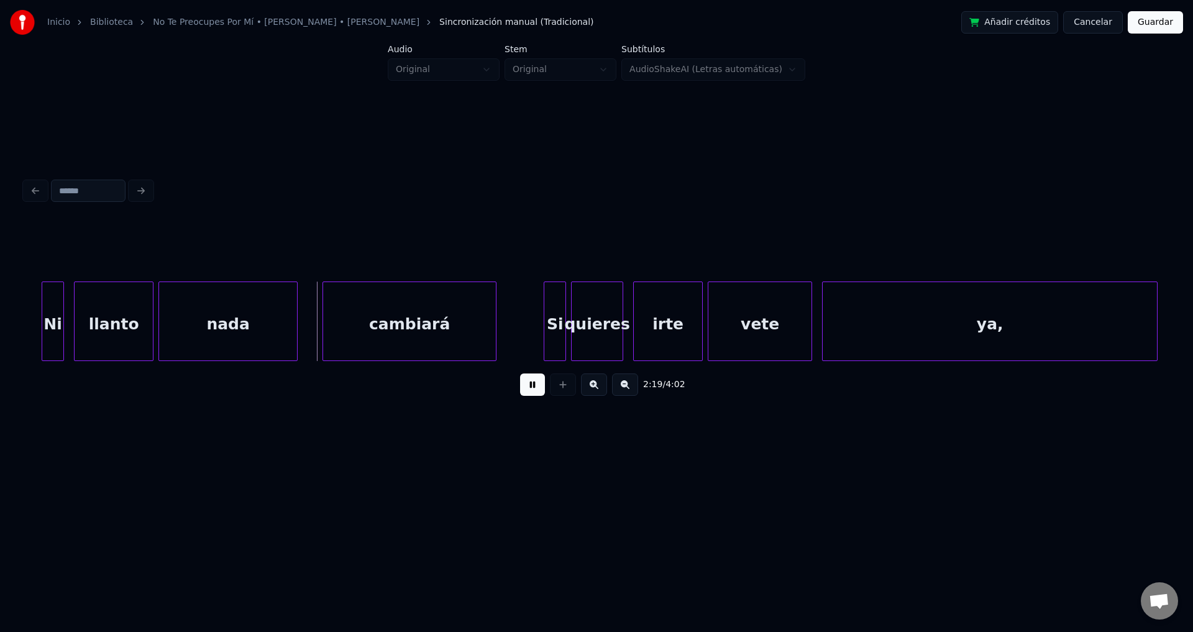
scroll to position [0, 17108]
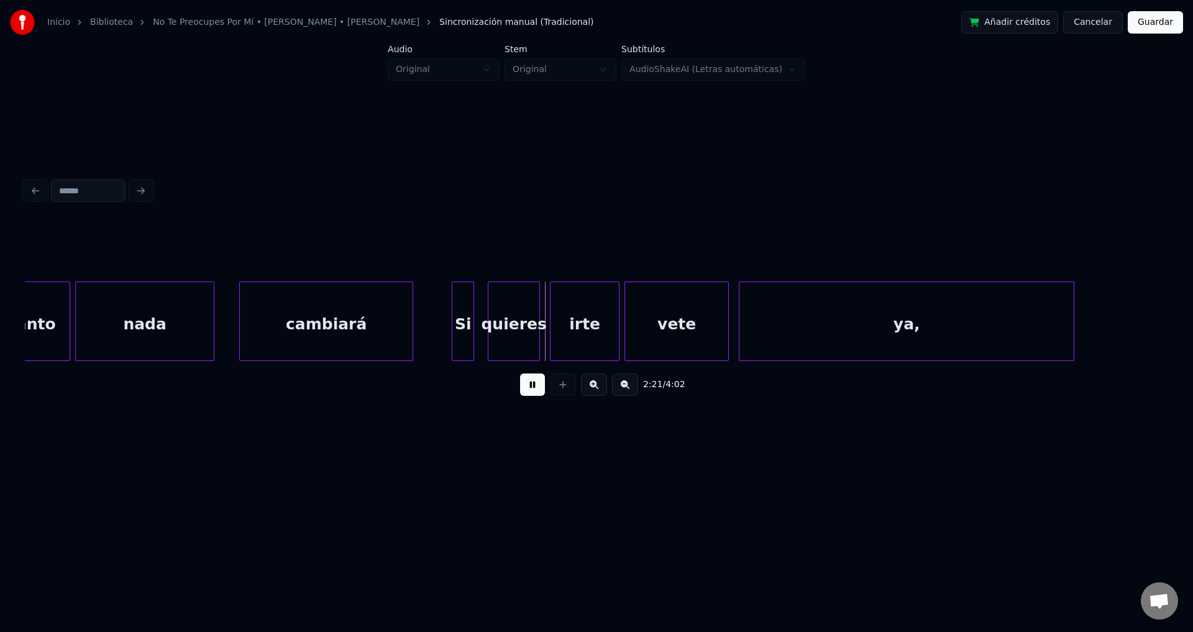
click at [464, 331] on div "Si" at bounding box center [462, 324] width 21 height 84
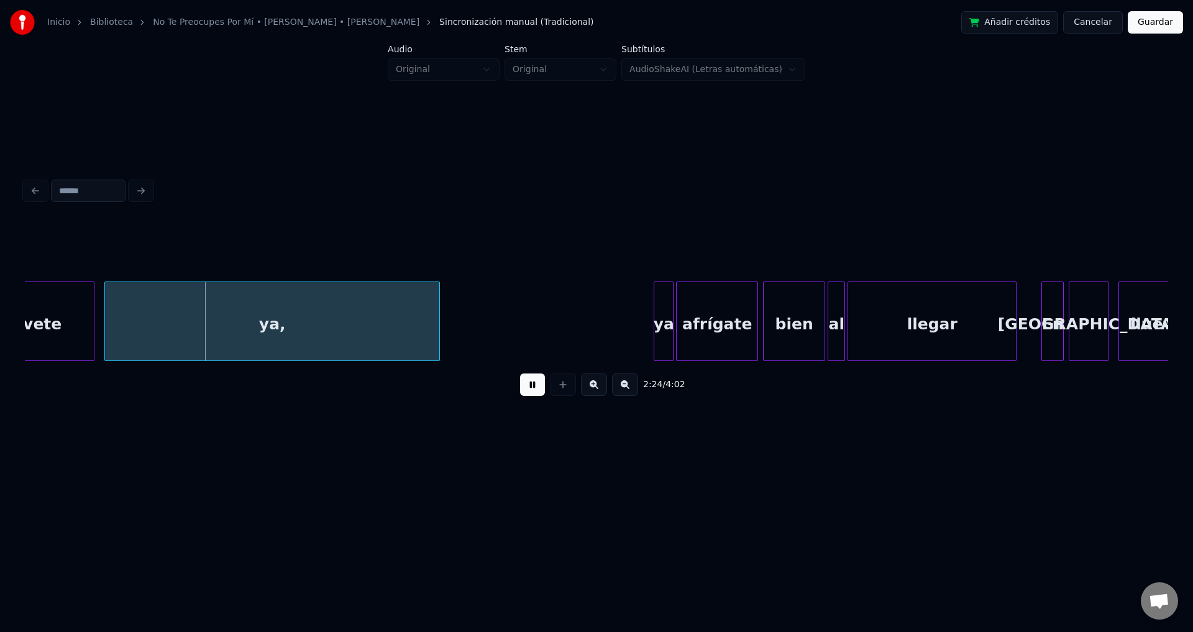
scroll to position [0, 17792]
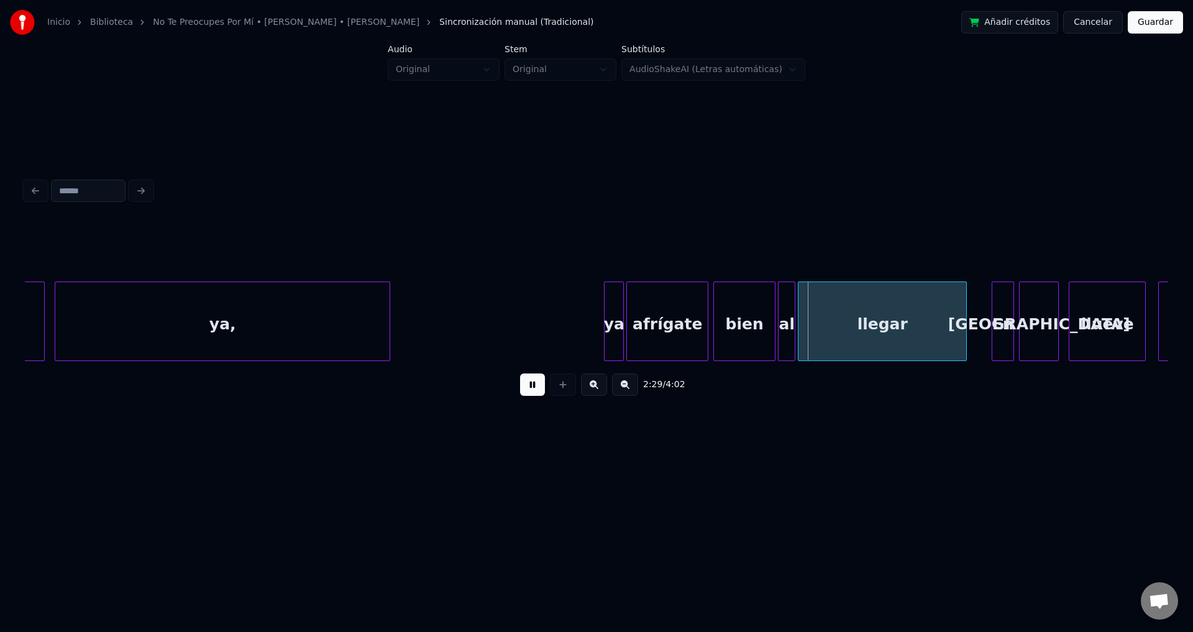
click at [613, 322] on div "ya" at bounding box center [614, 324] width 19 height 84
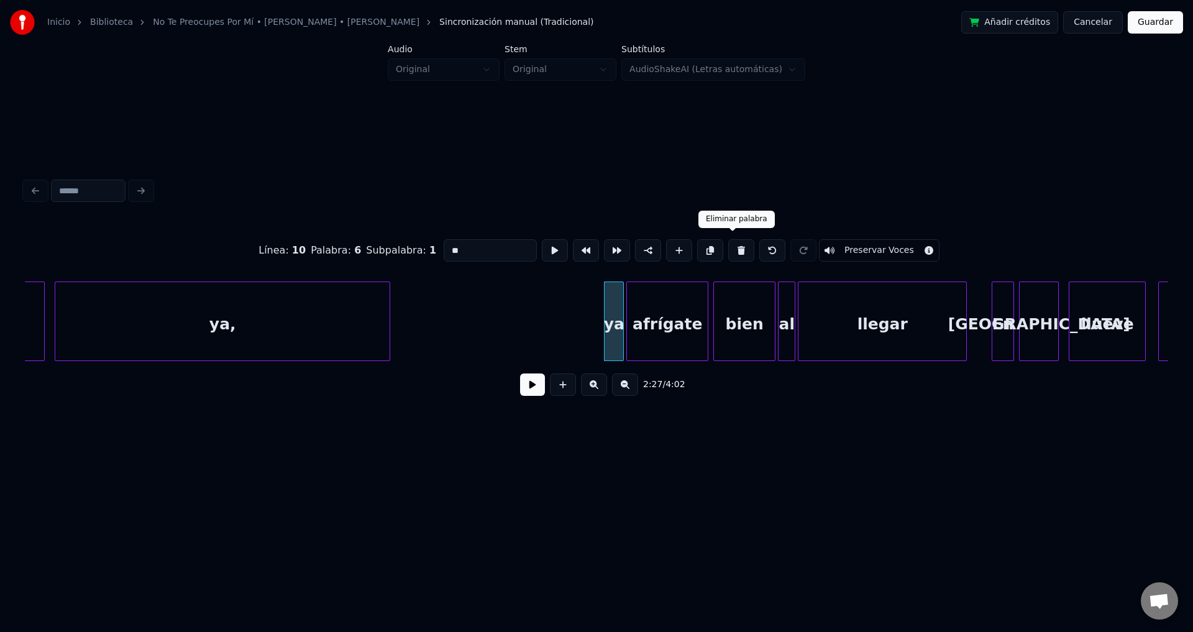
click at [731, 247] on button at bounding box center [741, 250] width 26 height 22
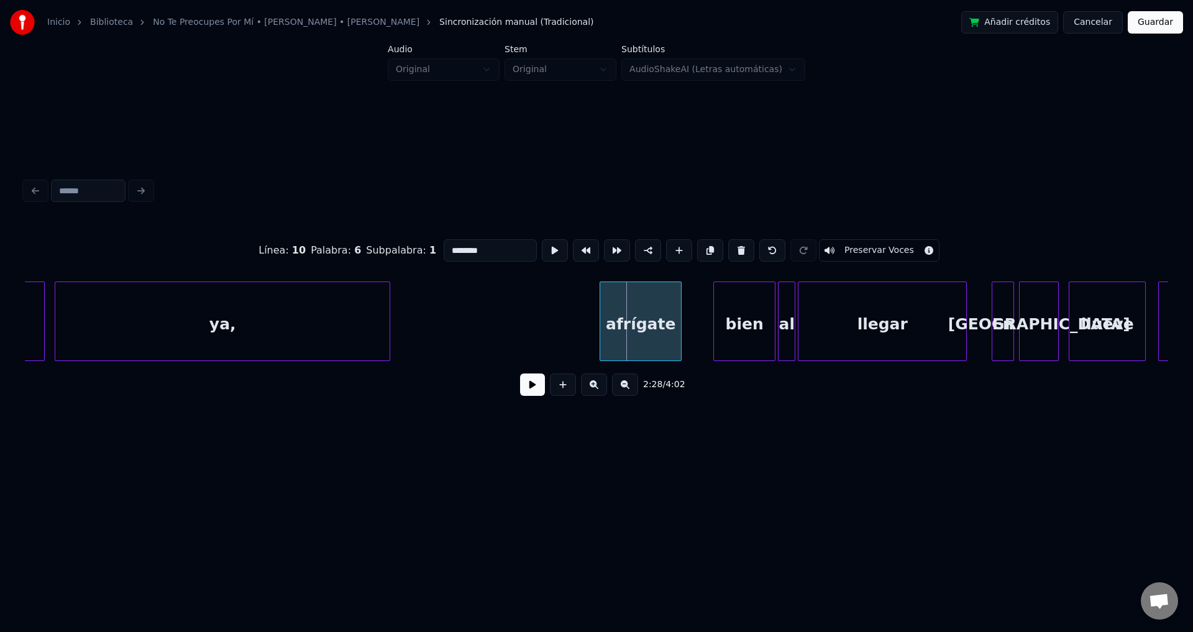
click at [642, 318] on div "afrígate" at bounding box center [640, 324] width 81 height 84
click at [643, 318] on div "afrígate" at bounding box center [639, 324] width 81 height 84
drag, startPoint x: 511, startPoint y: 242, endPoint x: 396, endPoint y: 252, distance: 114.8
click at [396, 252] on div "Línea : 10 Palabra : 6 Subpalabra : 1 ******** Preservar Voces" at bounding box center [596, 250] width 1143 height 62
type input "********"
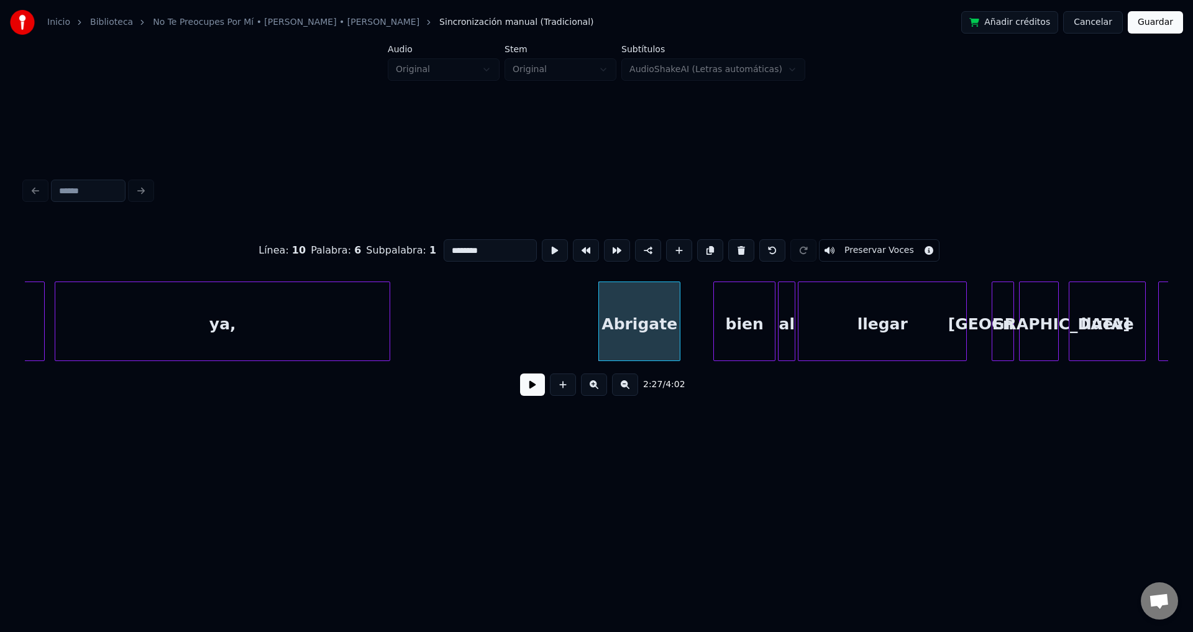
click at [532, 390] on button at bounding box center [532, 384] width 25 height 22
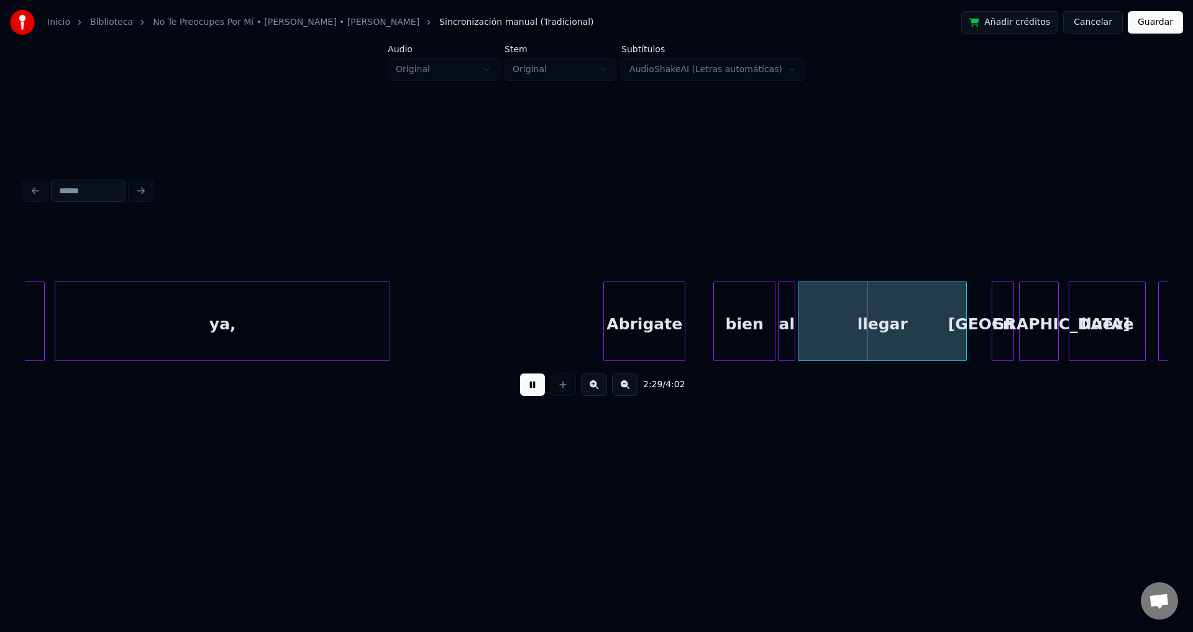
click at [680, 323] on div "Abrigate" at bounding box center [644, 324] width 81 height 84
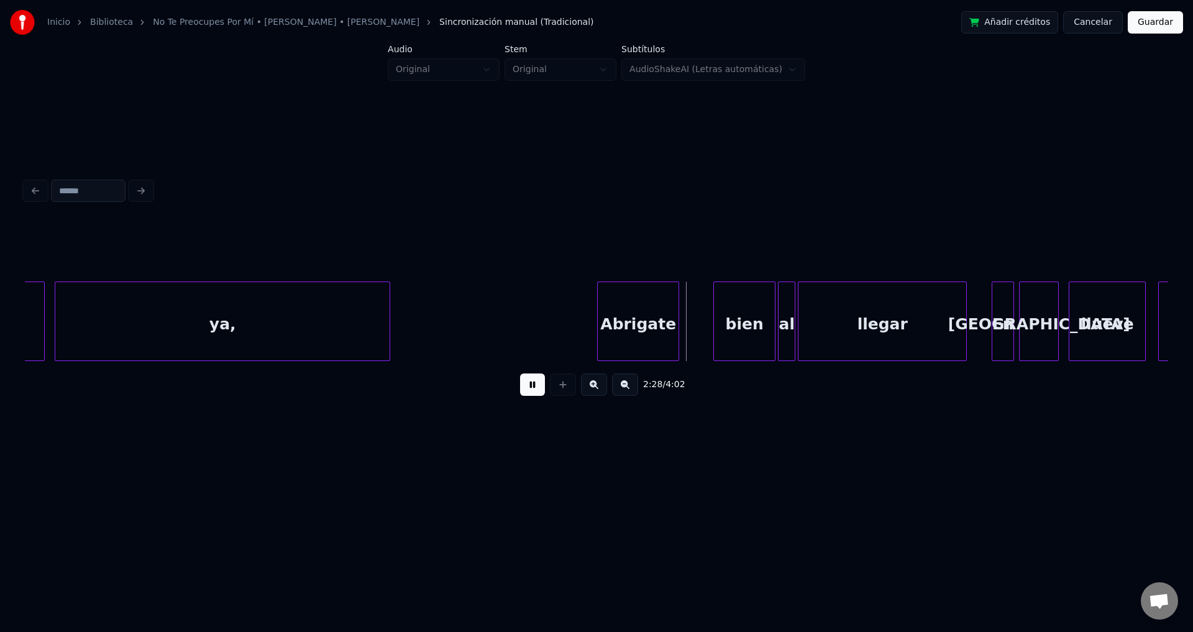
click at [669, 322] on div "Abrigate" at bounding box center [638, 324] width 81 height 84
click at [667, 321] on div "Abrigate" at bounding box center [640, 324] width 81 height 84
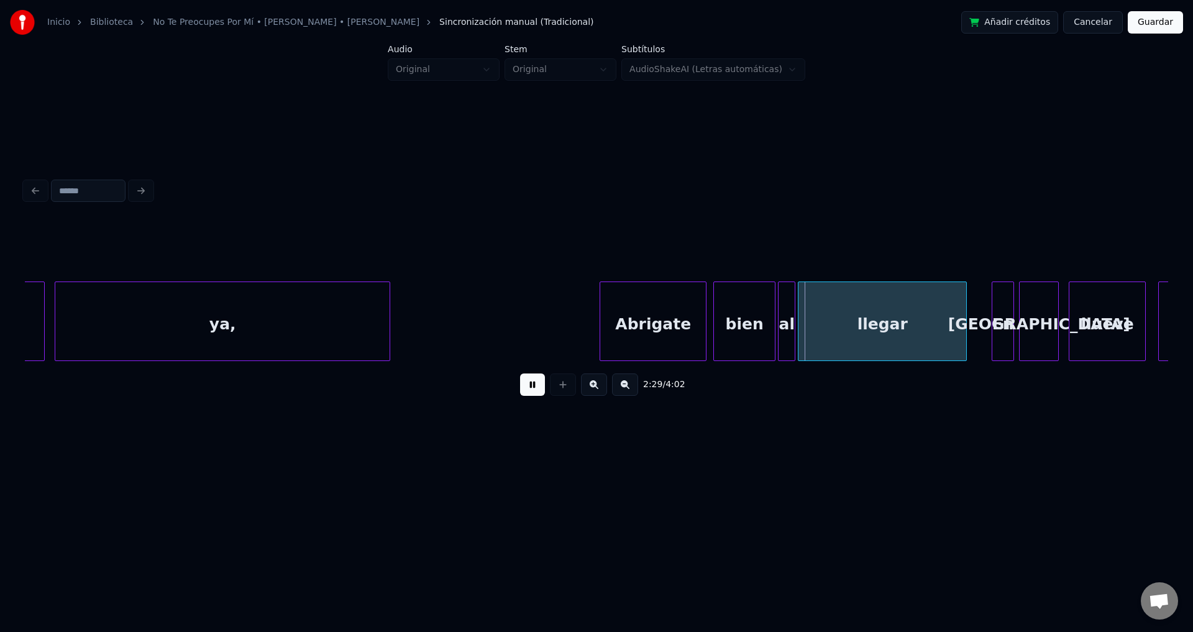
click at [705, 321] on div at bounding box center [704, 321] width 4 height 78
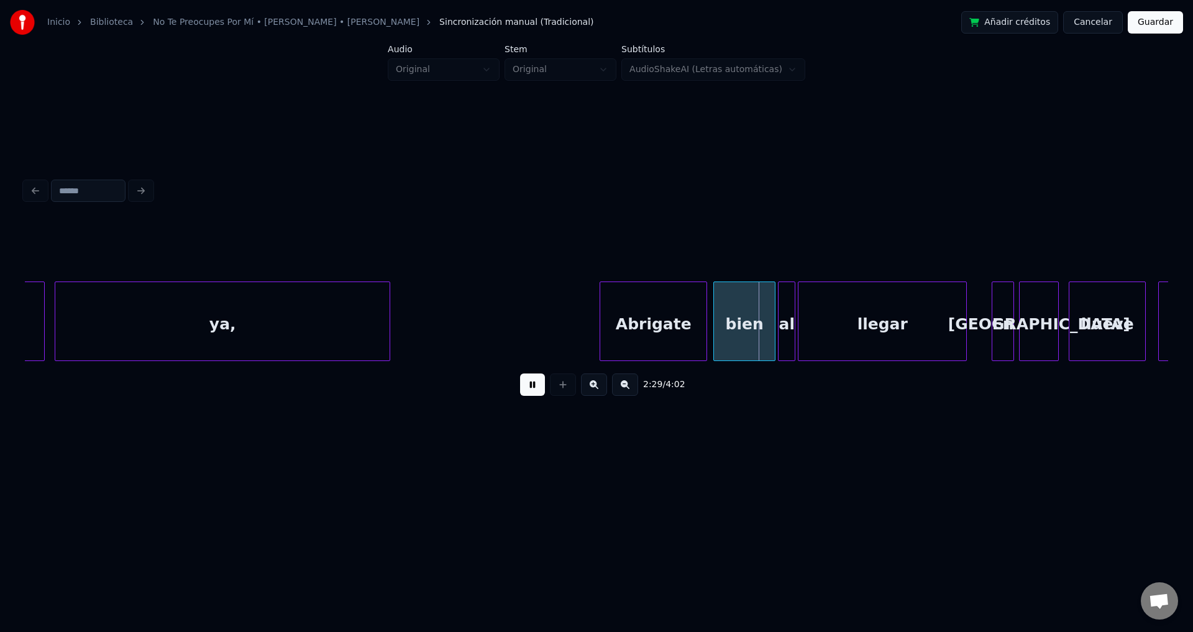
drag, startPoint x: 729, startPoint y: 369, endPoint x: 737, endPoint y: 368, distance: 7.6
click at [737, 368] on div "2:29 / 4:02" at bounding box center [596, 384] width 1143 height 47
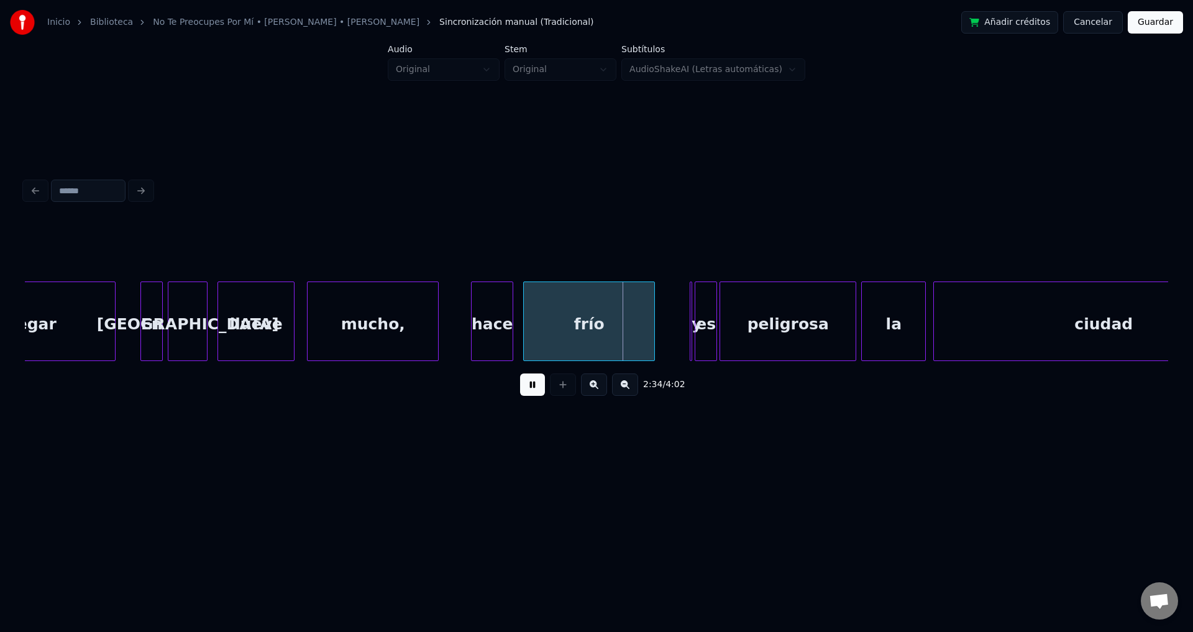
scroll to position [0, 18710]
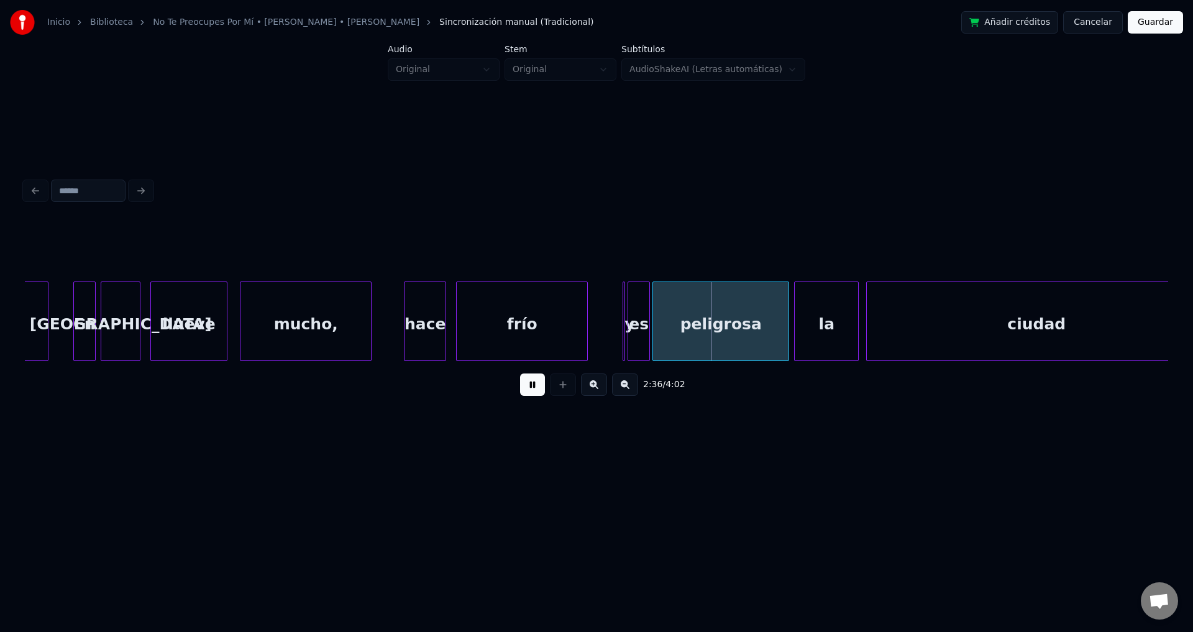
click at [623, 326] on div at bounding box center [623, 321] width 4 height 78
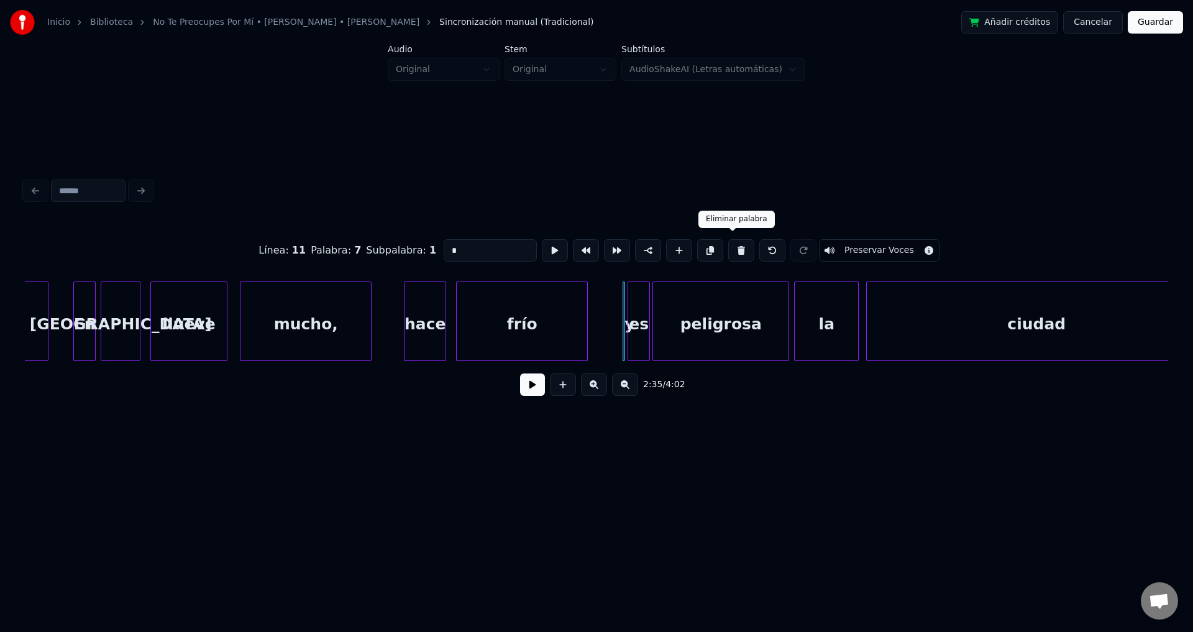
click at [728, 246] on button at bounding box center [741, 250] width 26 height 22
type input "**"
click at [632, 320] on div "es" at bounding box center [634, 324] width 21 height 84
click at [533, 388] on button at bounding box center [532, 384] width 25 height 22
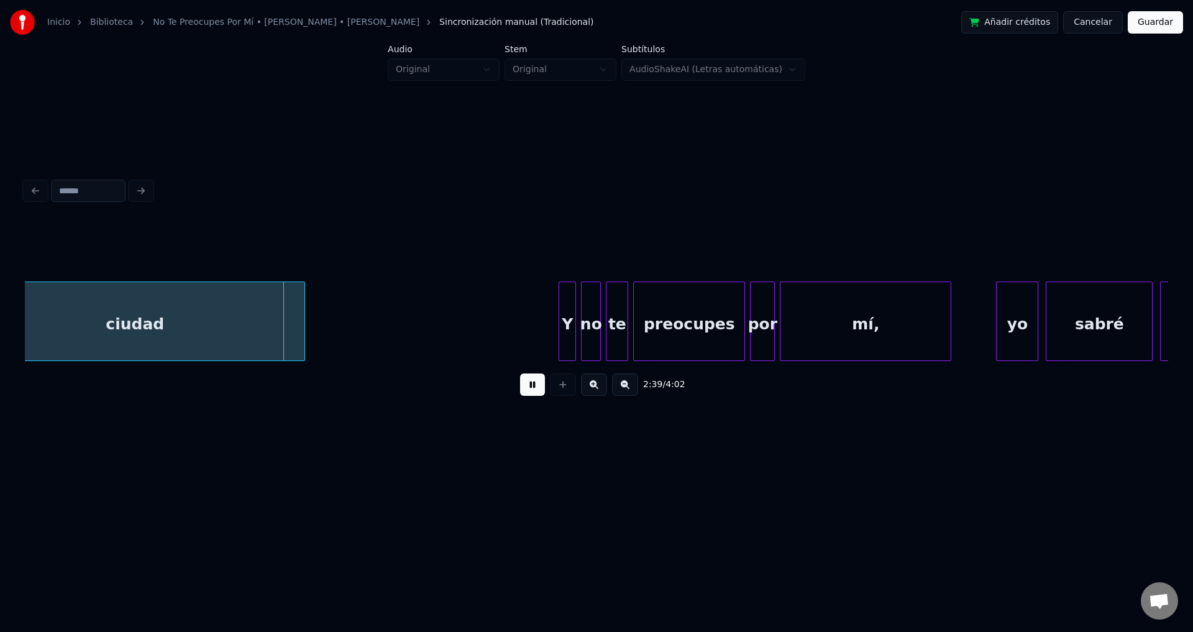
scroll to position [0, 19645]
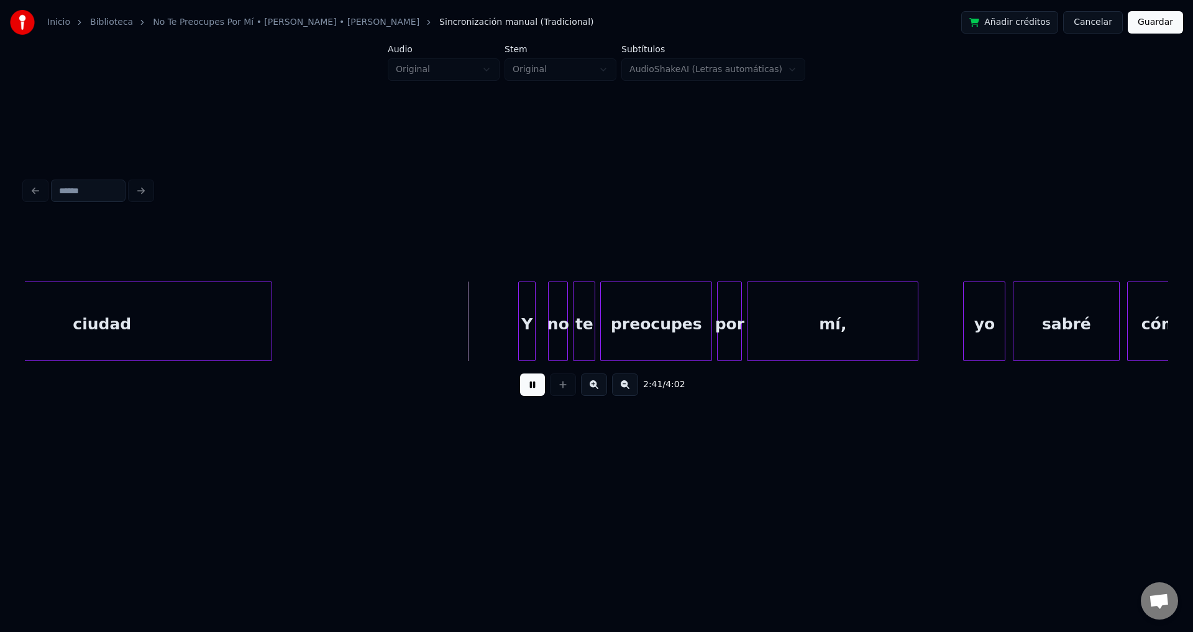
click at [524, 329] on div "Y" at bounding box center [527, 324] width 16 height 84
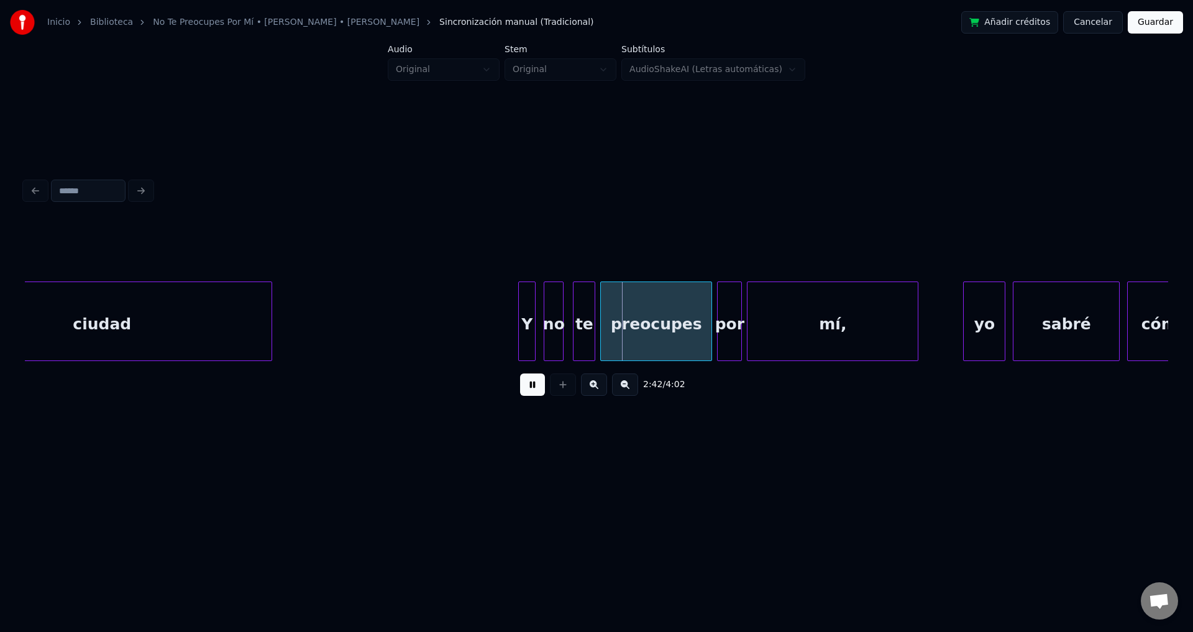
click at [555, 332] on div "no" at bounding box center [553, 324] width 19 height 84
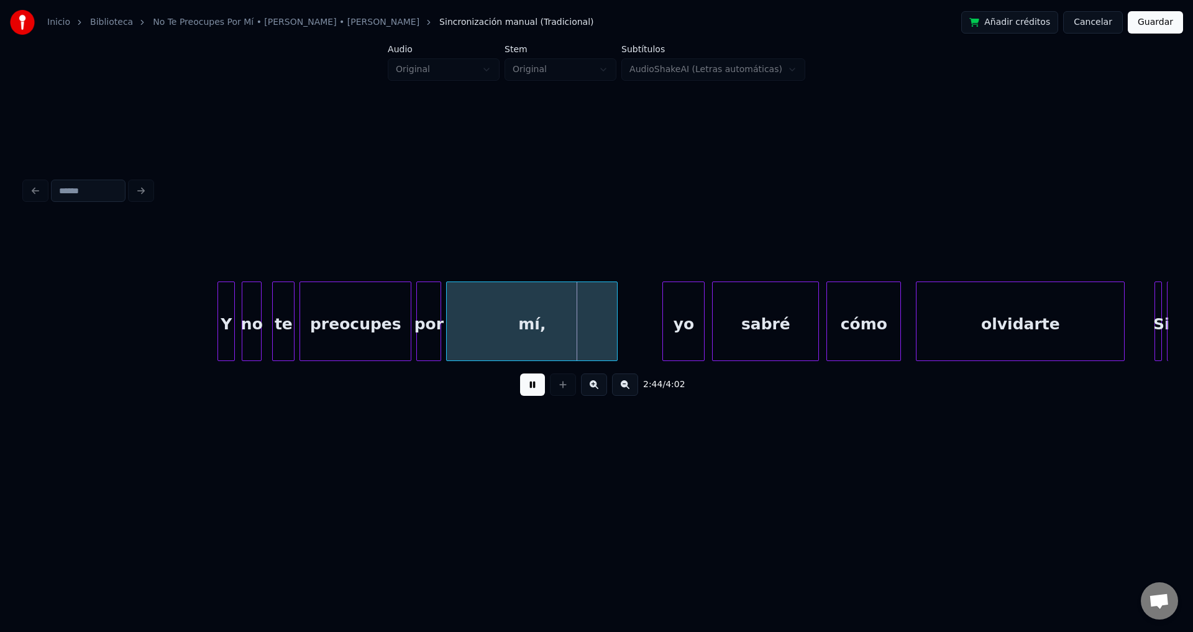
scroll to position [0, 20029]
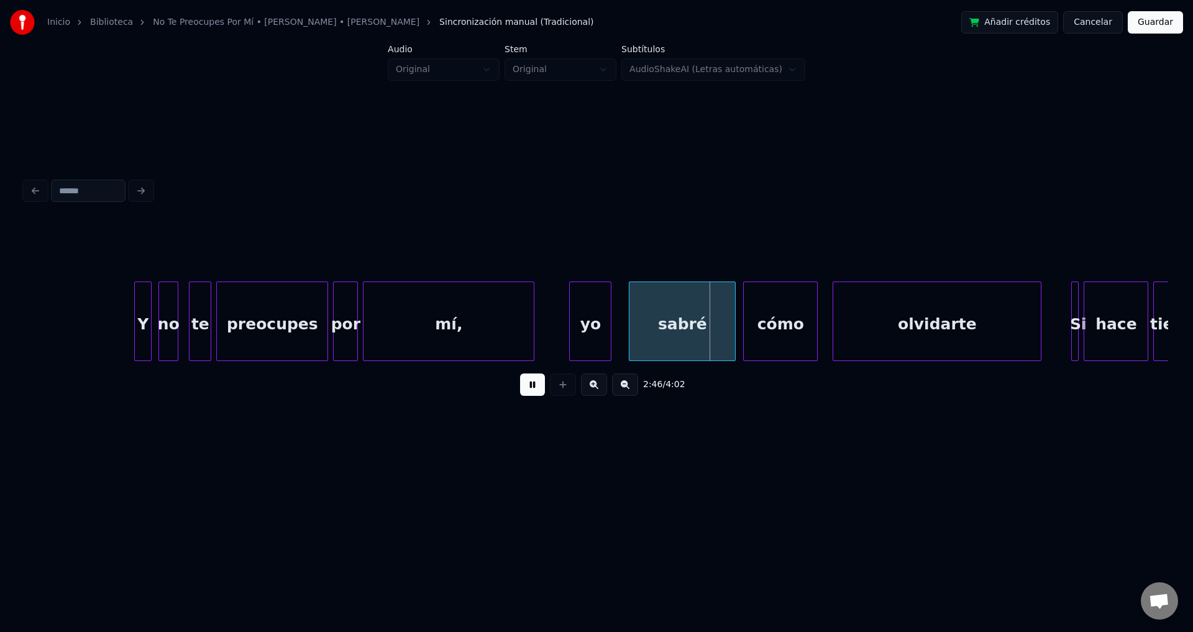
click at [600, 339] on div "yo" at bounding box center [590, 324] width 41 height 84
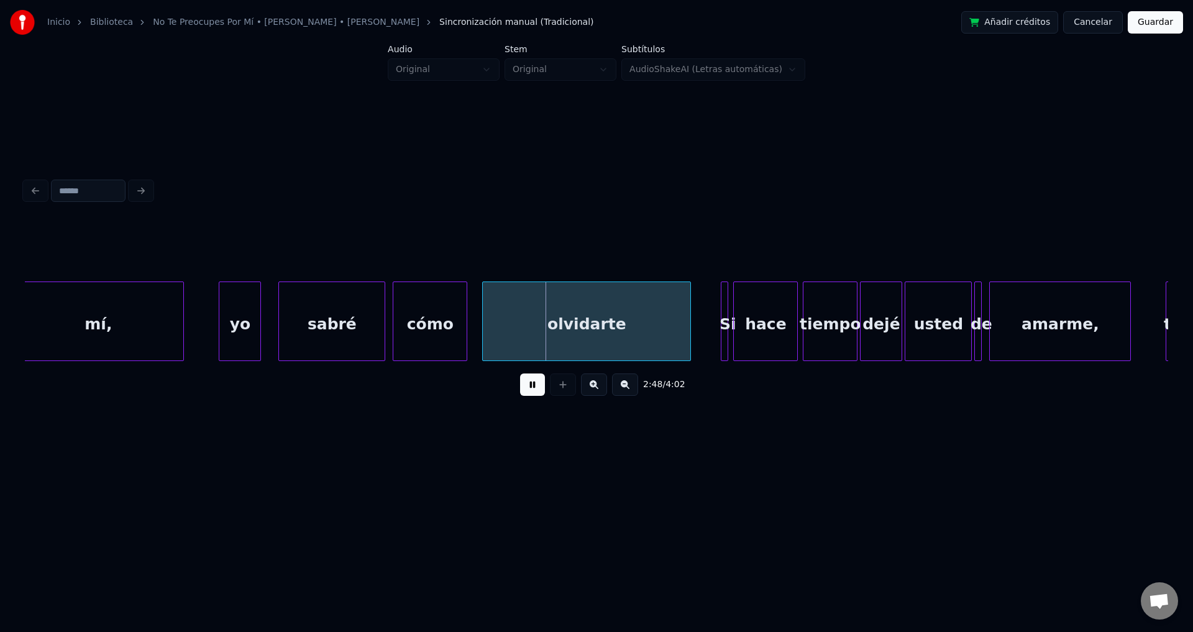
scroll to position [0, 20463]
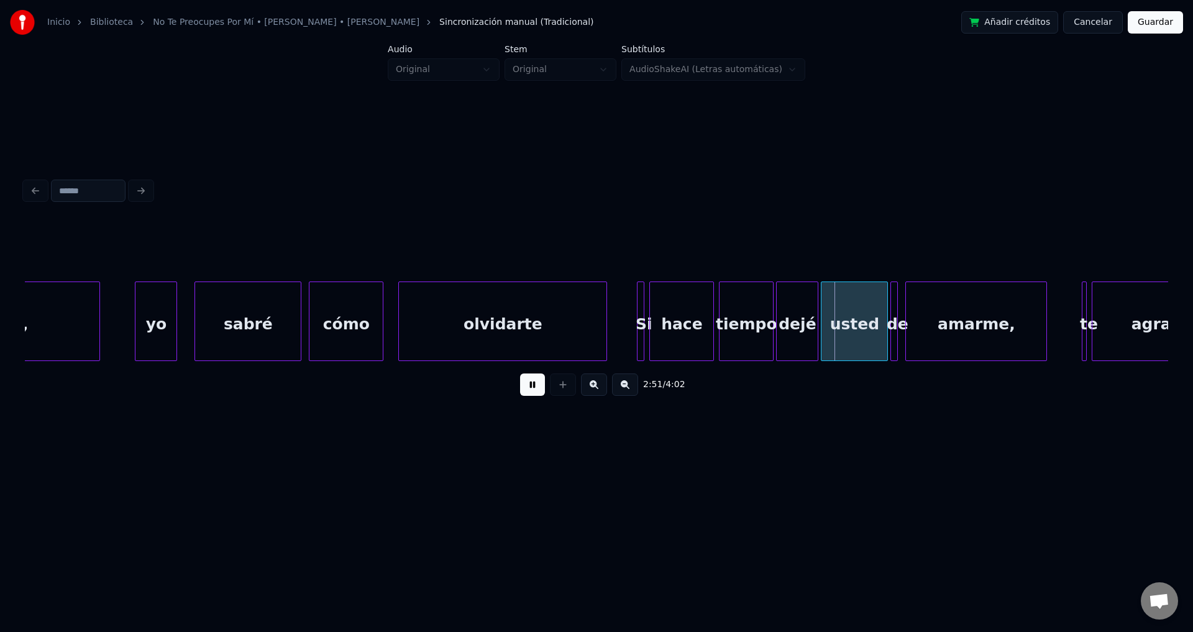
click at [659, 327] on div "hace" at bounding box center [681, 324] width 63 height 84
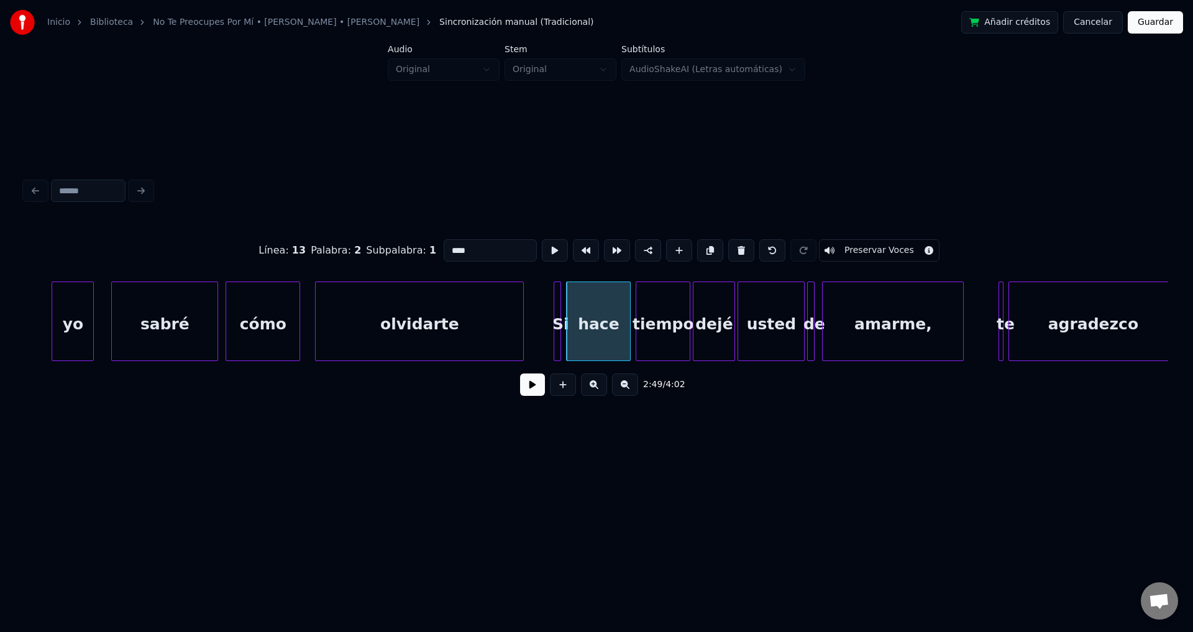
scroll to position [0, 20579]
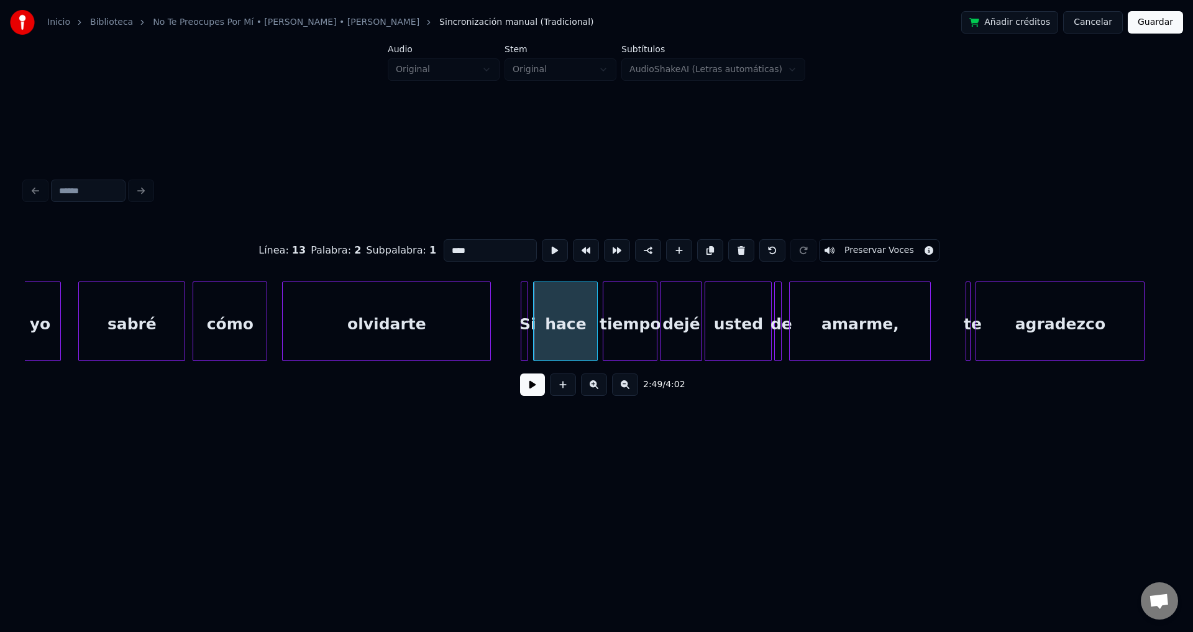
click at [523, 330] on div at bounding box center [523, 321] width 4 height 78
type input "**"
click at [527, 390] on button at bounding box center [532, 384] width 25 height 22
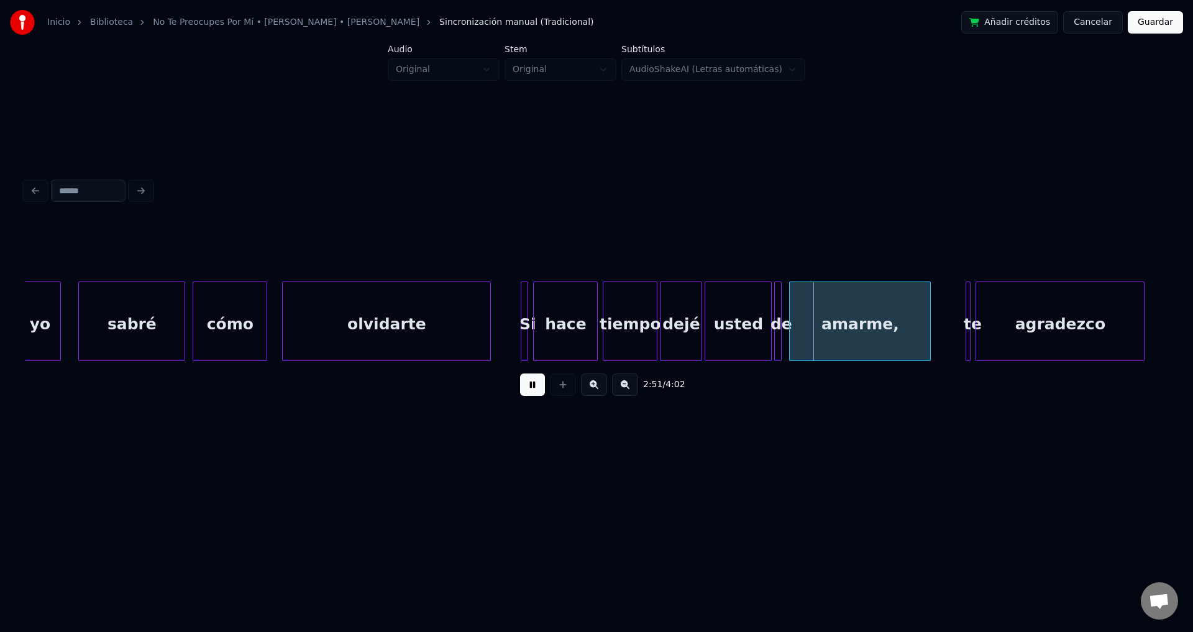
click at [527, 390] on button at bounding box center [532, 384] width 25 height 22
click at [681, 320] on div "dejé" at bounding box center [680, 324] width 41 height 84
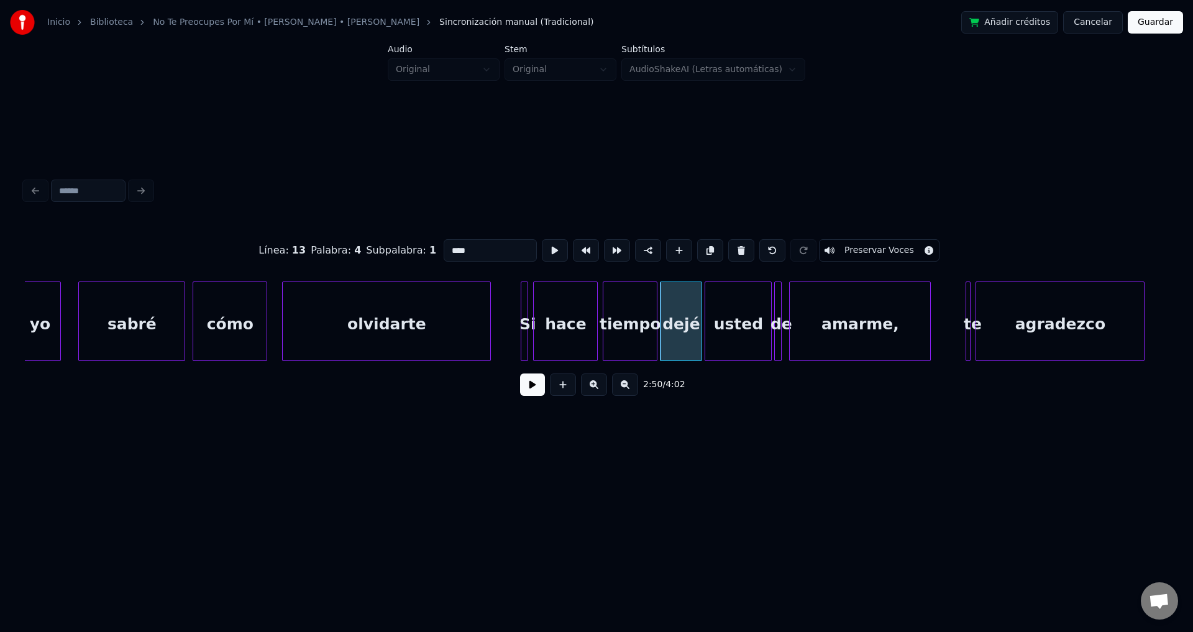
click at [735, 322] on div "usted" at bounding box center [738, 324] width 66 height 84
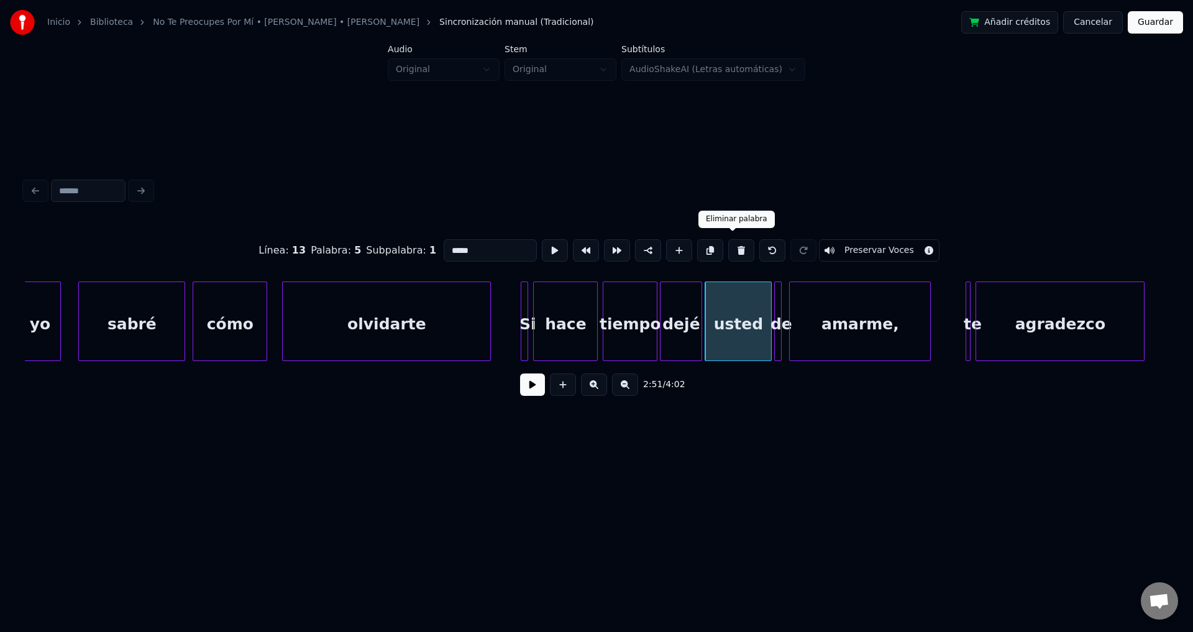
click at [731, 246] on button at bounding box center [741, 250] width 26 height 22
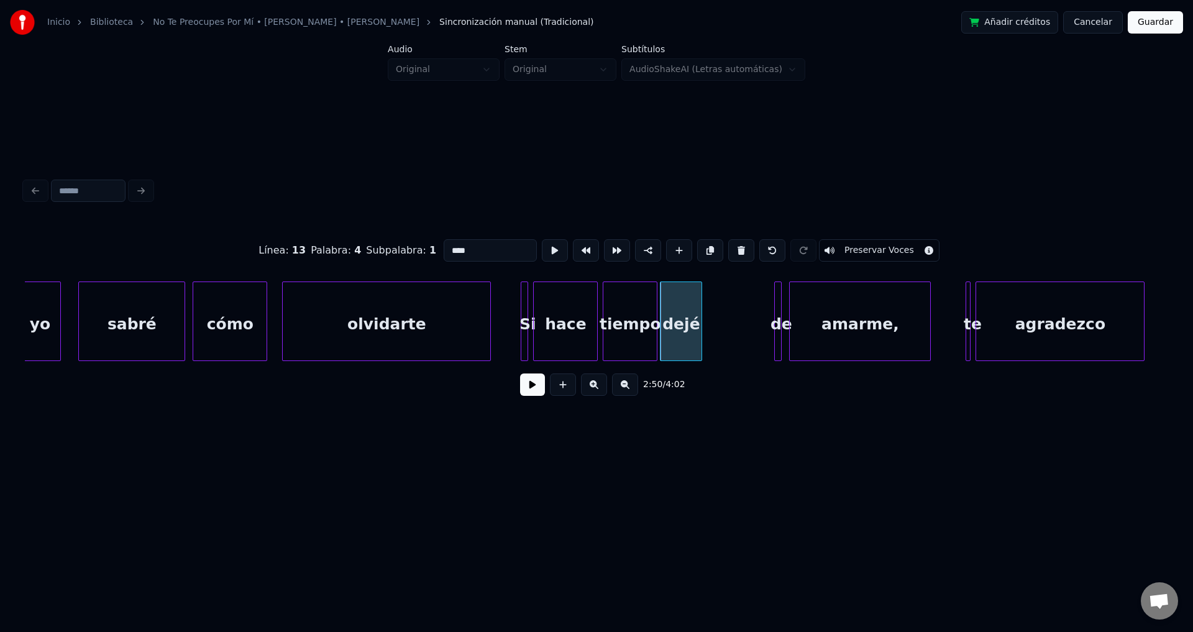
click at [679, 314] on div "dejé" at bounding box center [680, 324] width 41 height 84
drag, startPoint x: 495, startPoint y: 245, endPoint x: 355, endPoint y: 242, distance: 139.8
click at [355, 242] on div "Línea : 13 Palabra : 4 Subpalabra : 1 **** Preservar Voces" at bounding box center [596, 250] width 1143 height 62
click at [706, 321] on div "dejaste" at bounding box center [710, 324] width 41 height 84
click at [527, 311] on div at bounding box center [528, 321] width 4 height 78
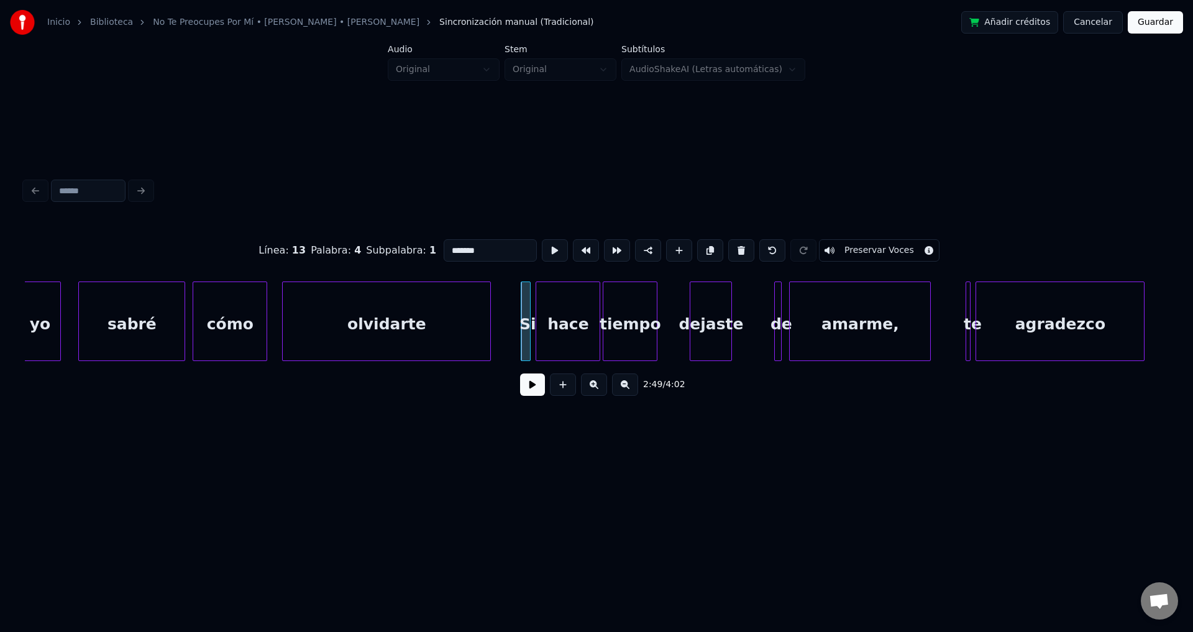
click at [552, 319] on div "hace" at bounding box center [567, 324] width 63 height 84
click at [593, 317] on div at bounding box center [594, 321] width 4 height 78
click at [519, 321] on div at bounding box center [520, 321] width 4 height 78
type input "*******"
click at [529, 383] on button at bounding box center [532, 384] width 25 height 22
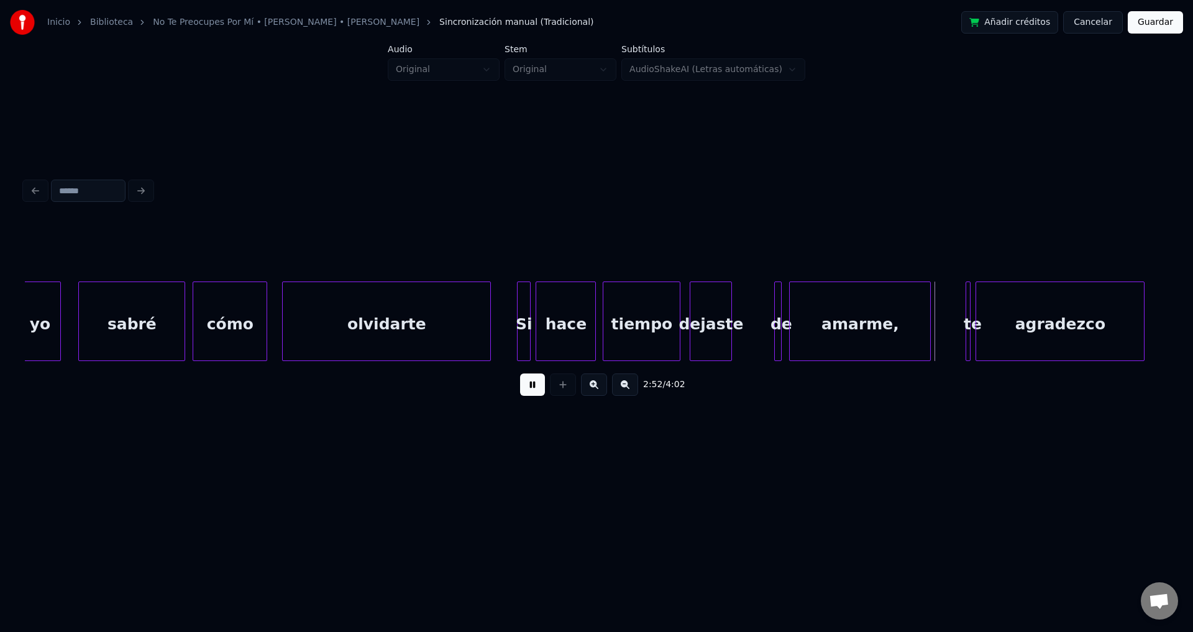
click at [678, 321] on div at bounding box center [678, 321] width 4 height 78
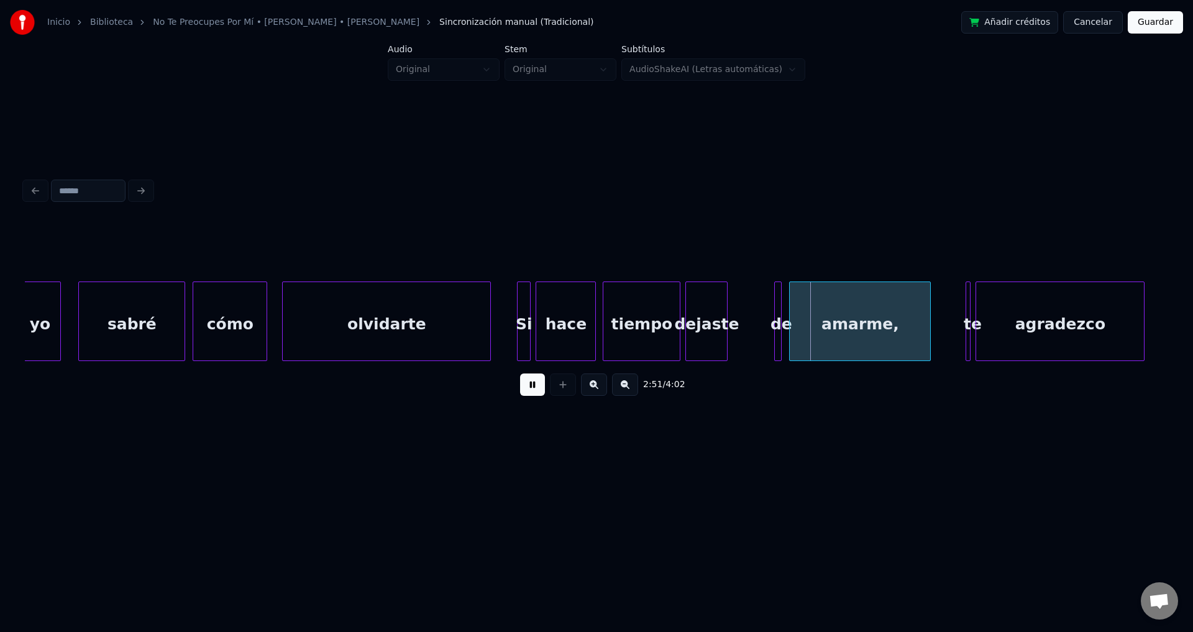
click at [716, 317] on div "dejaste" at bounding box center [706, 324] width 41 height 84
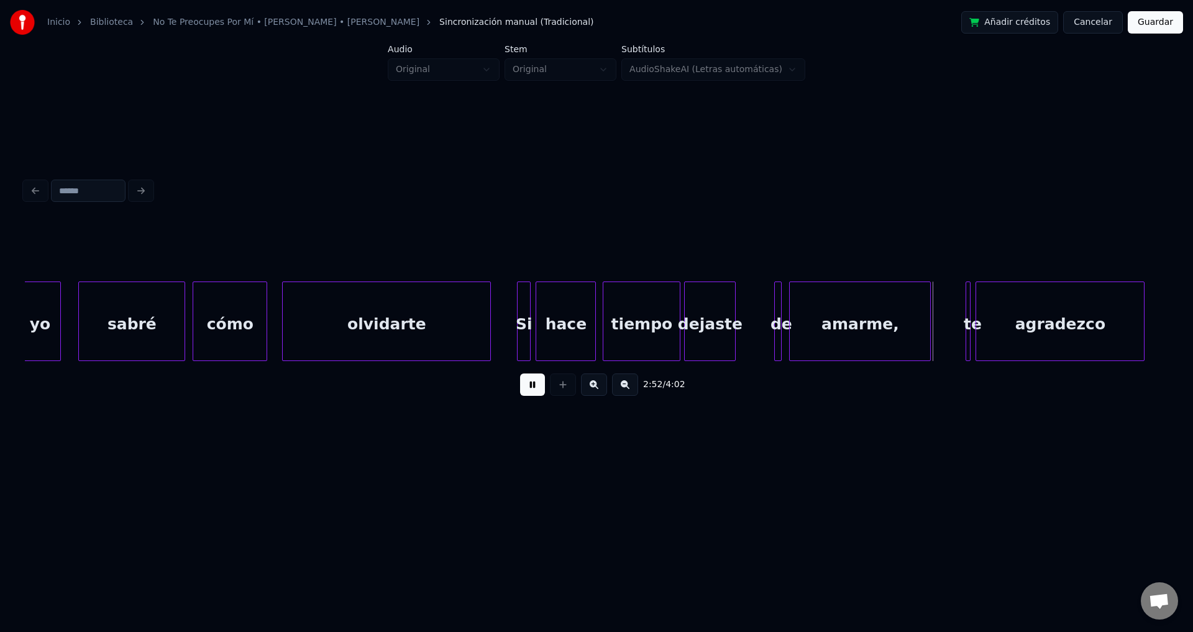
click at [735, 304] on div at bounding box center [733, 321] width 4 height 78
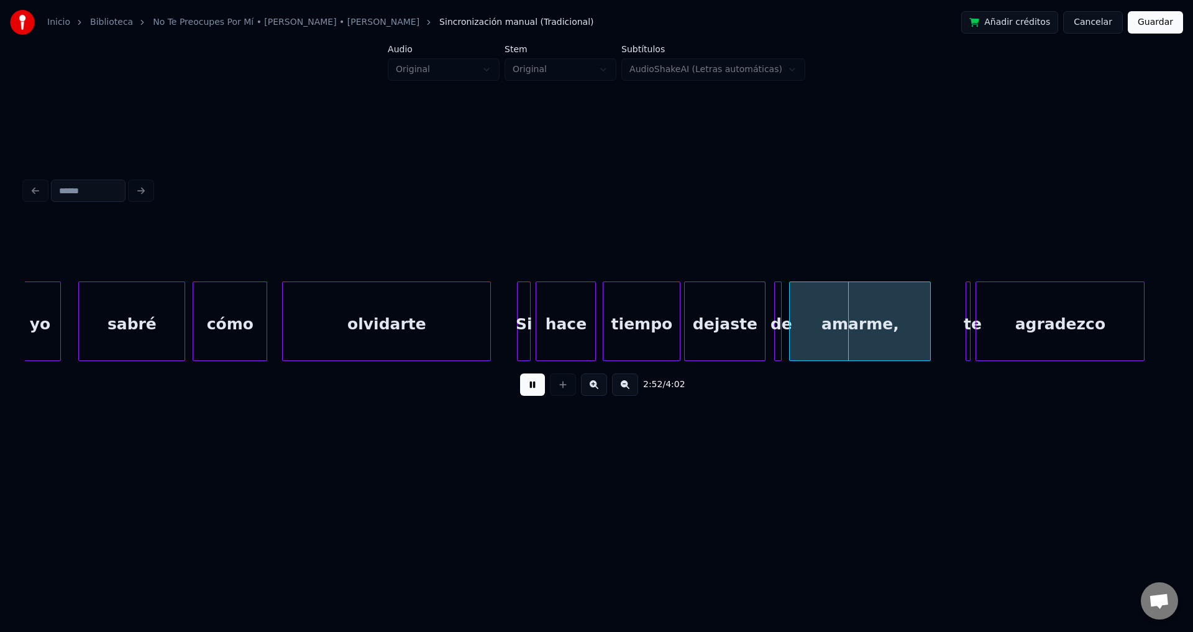
click at [765, 304] on div at bounding box center [763, 321] width 4 height 78
click at [782, 308] on div at bounding box center [782, 321] width 4 height 78
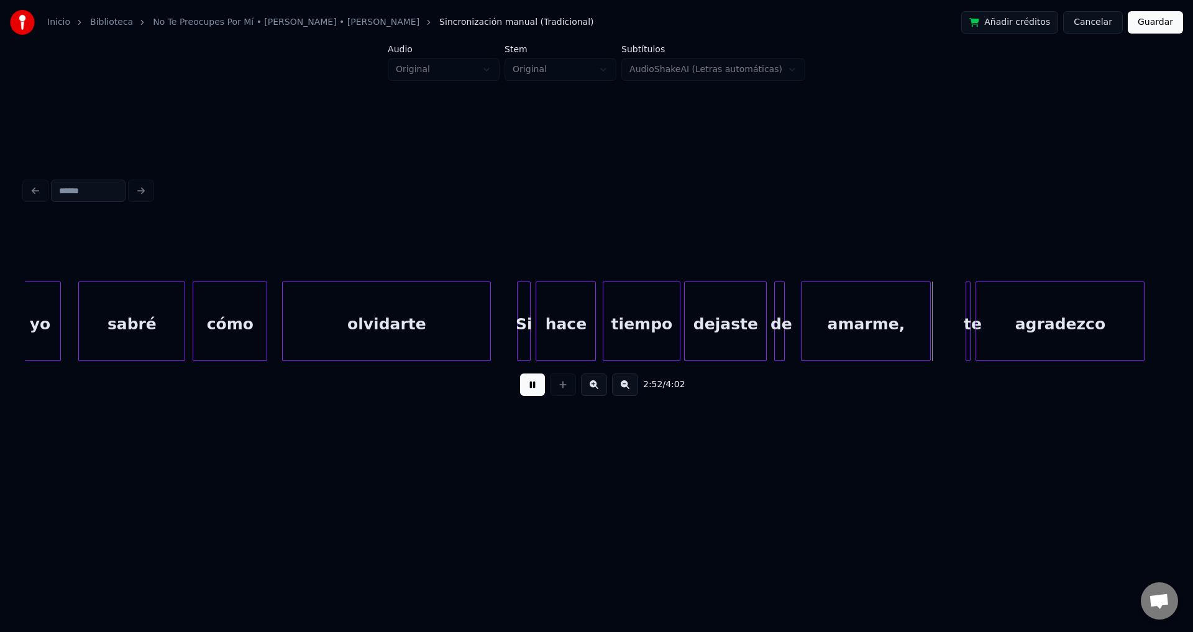
click at [803, 310] on div at bounding box center [803, 321] width 4 height 78
click at [788, 310] on div at bounding box center [787, 321] width 4 height 78
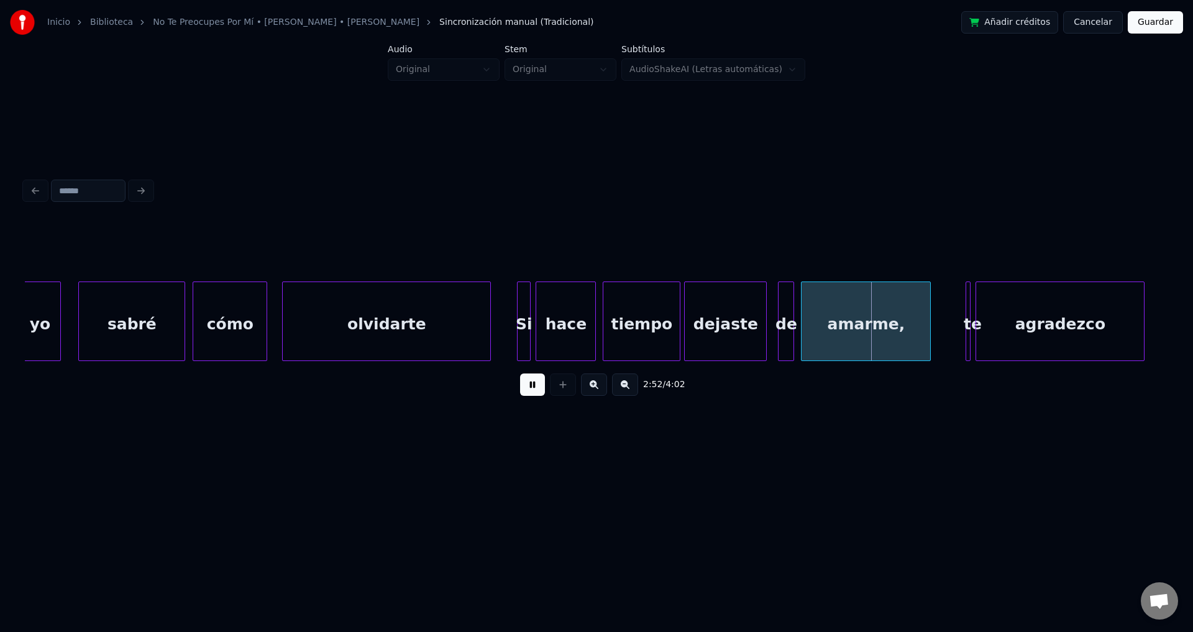
click at [787, 311] on div "de" at bounding box center [785, 324] width 15 height 84
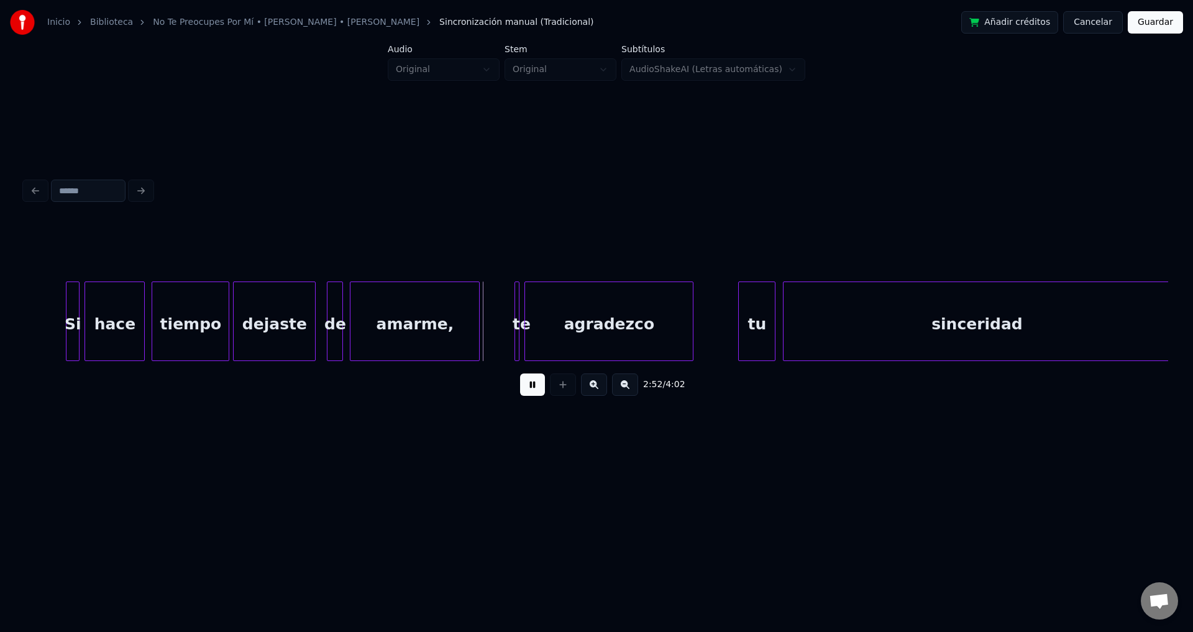
scroll to position [0, 21047]
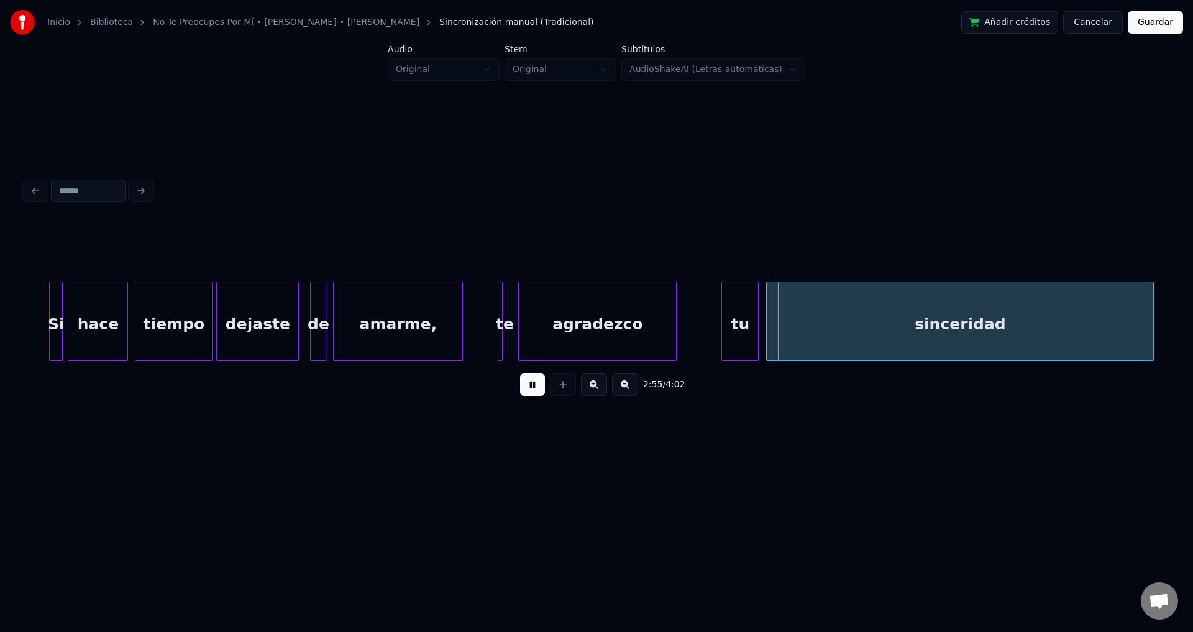
click at [521, 312] on div at bounding box center [521, 321] width 4 height 78
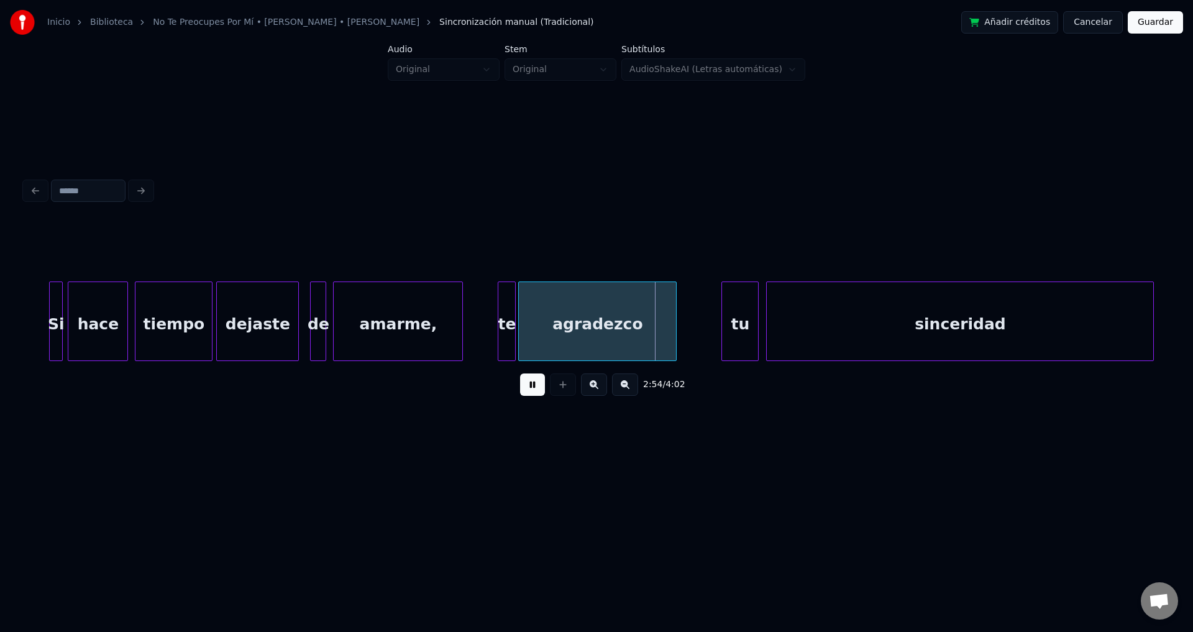
click at [513, 308] on div at bounding box center [513, 321] width 4 height 78
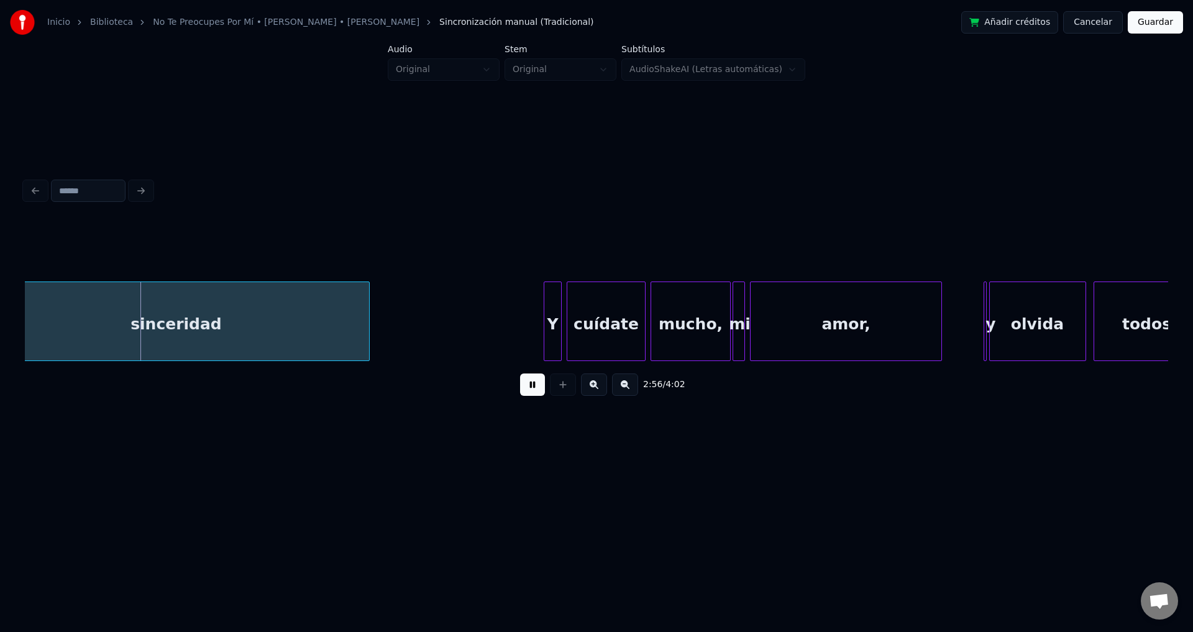
scroll to position [0, 21949]
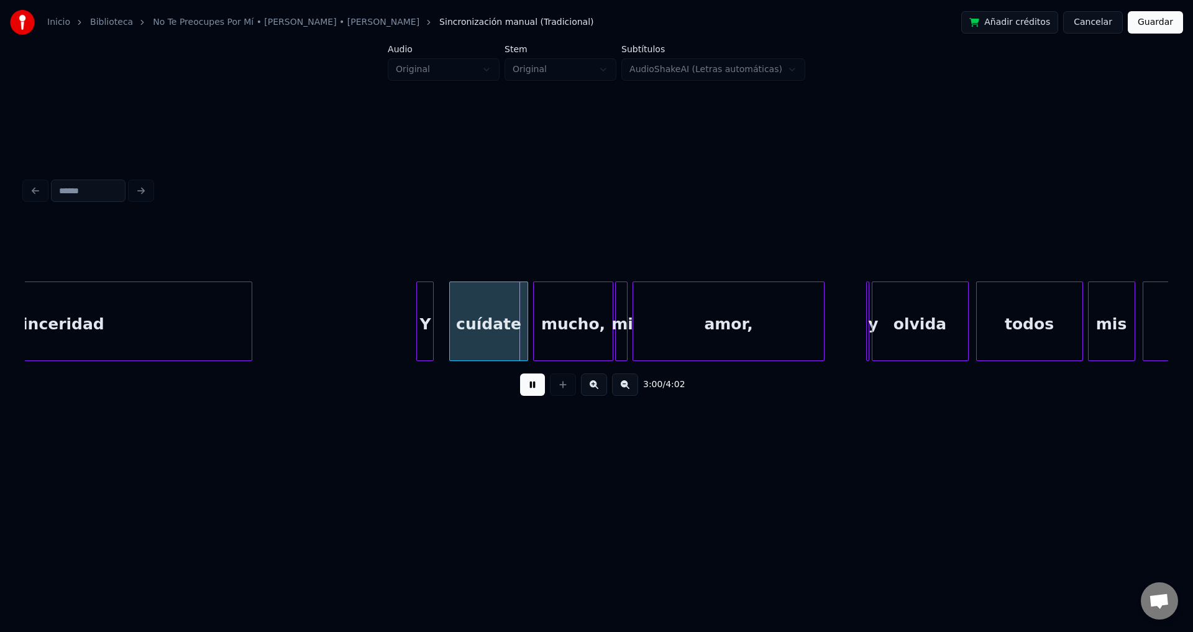
click at [428, 335] on div "Y" at bounding box center [425, 324] width 16 height 84
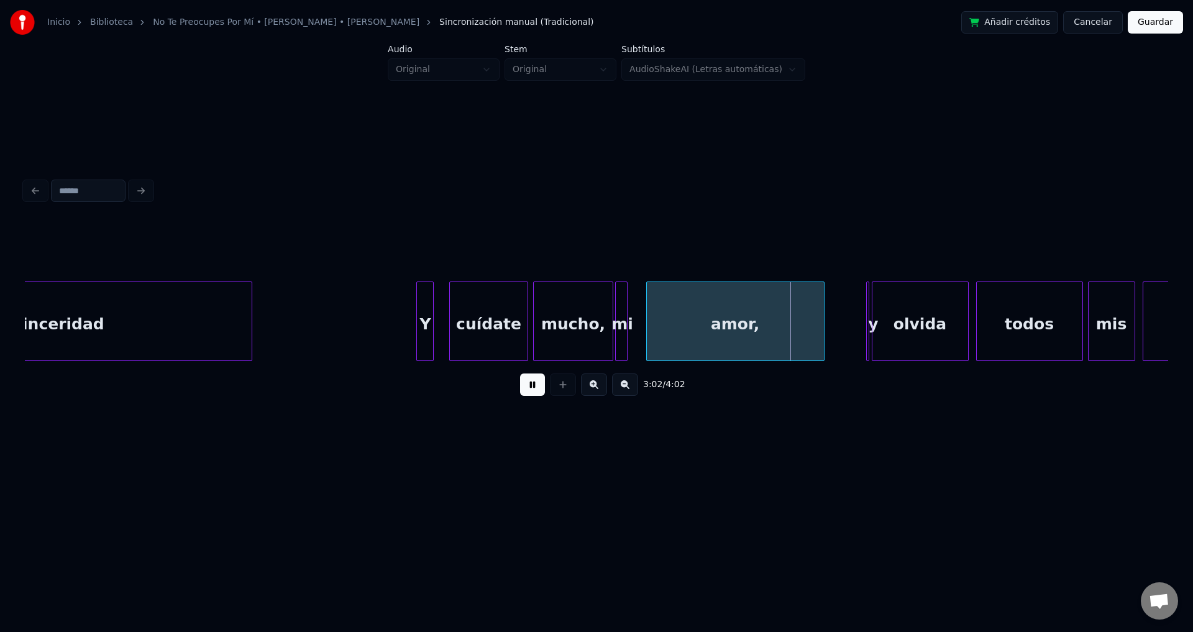
click at [647, 319] on div at bounding box center [649, 321] width 4 height 78
click at [628, 312] on div "mi" at bounding box center [627, 324] width 12 height 84
click at [637, 315] on div at bounding box center [636, 321] width 4 height 78
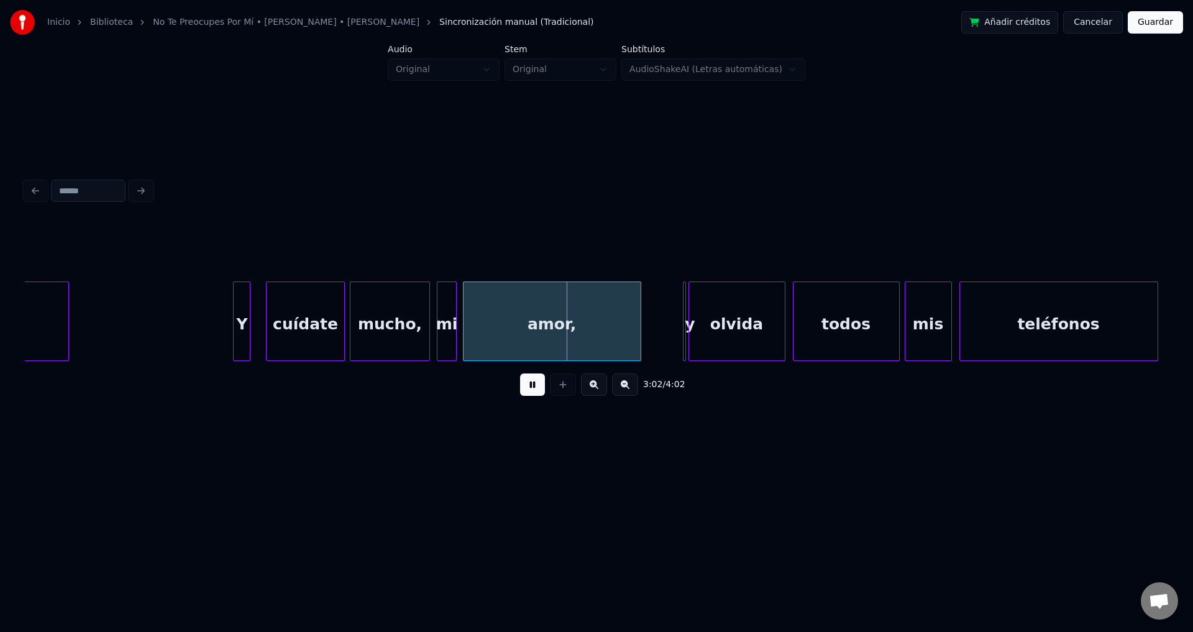
scroll to position [0, 22182]
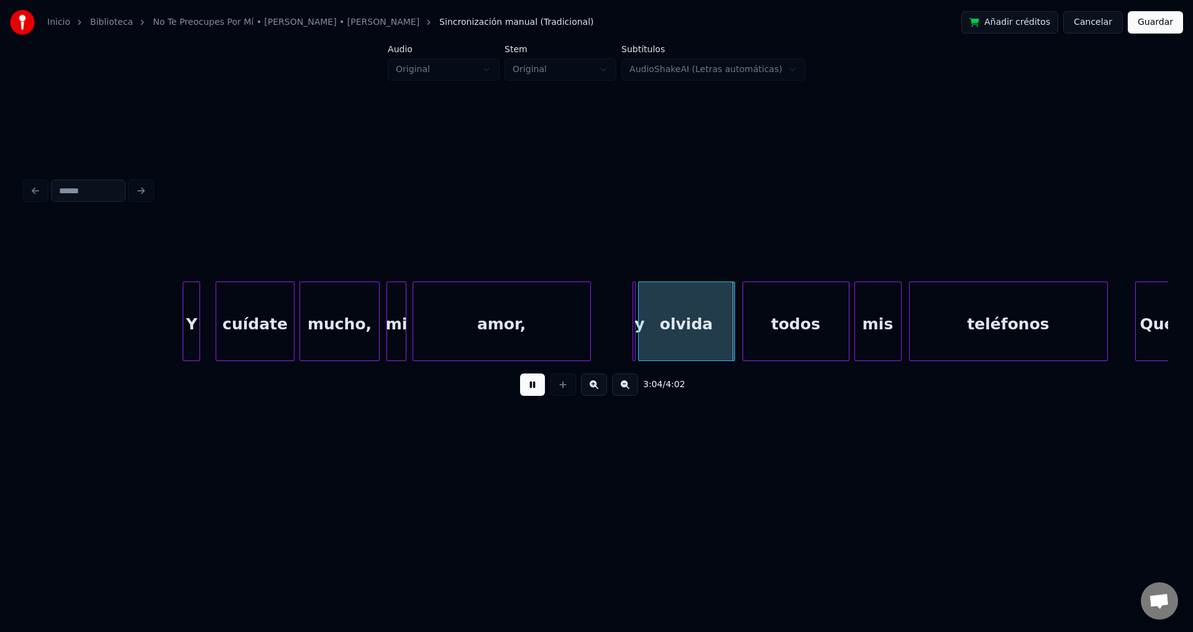
click at [636, 330] on div at bounding box center [635, 321] width 4 height 78
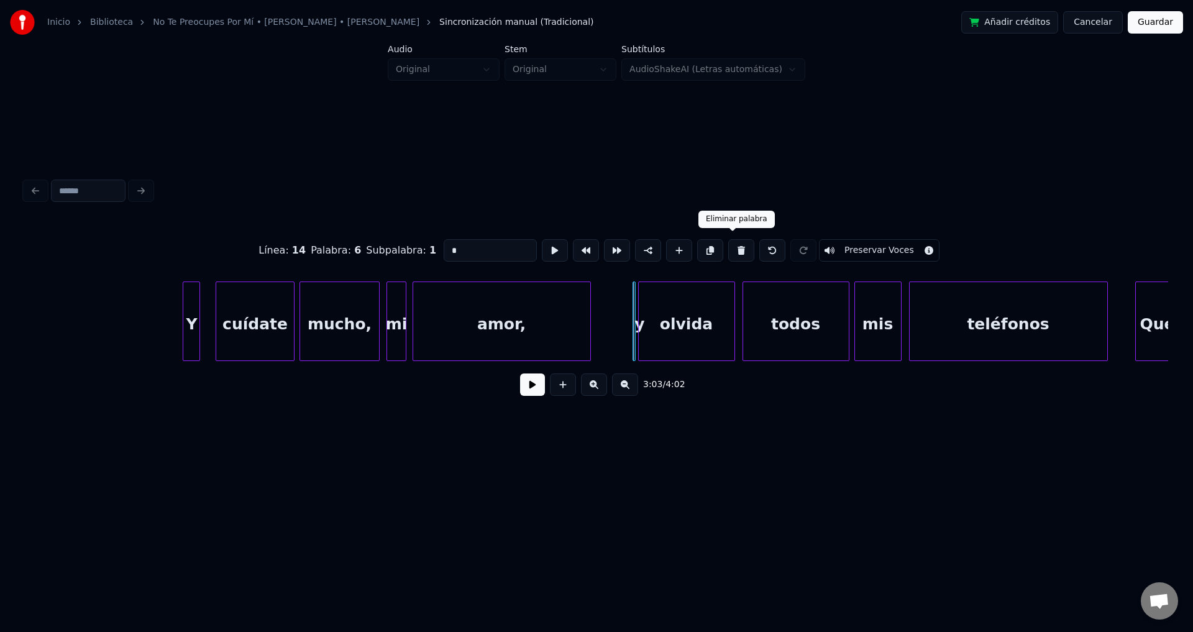
click at [733, 245] on button at bounding box center [741, 250] width 26 height 22
type input "******"
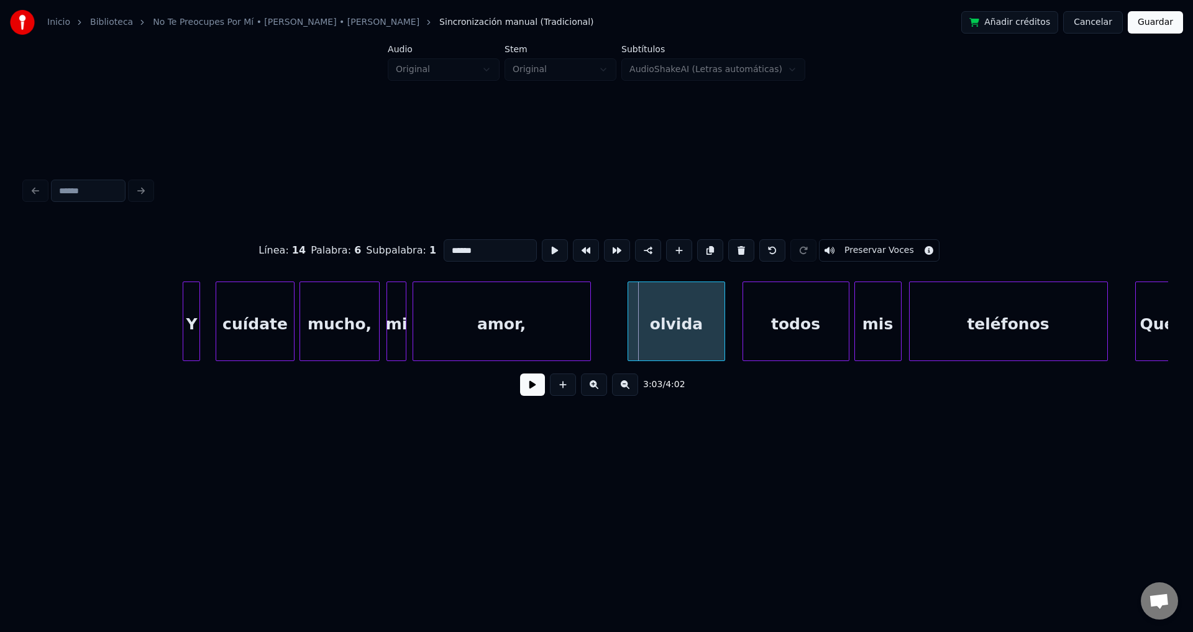
click at [695, 308] on div "olvida" at bounding box center [676, 324] width 96 height 84
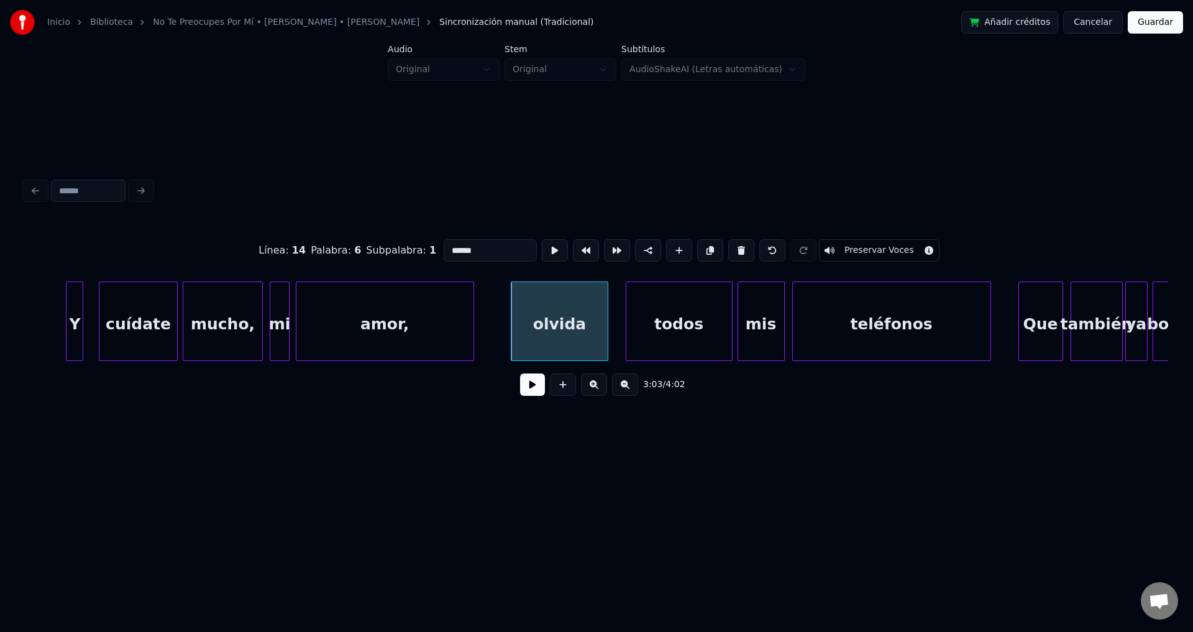
click at [534, 390] on button at bounding box center [532, 384] width 25 height 22
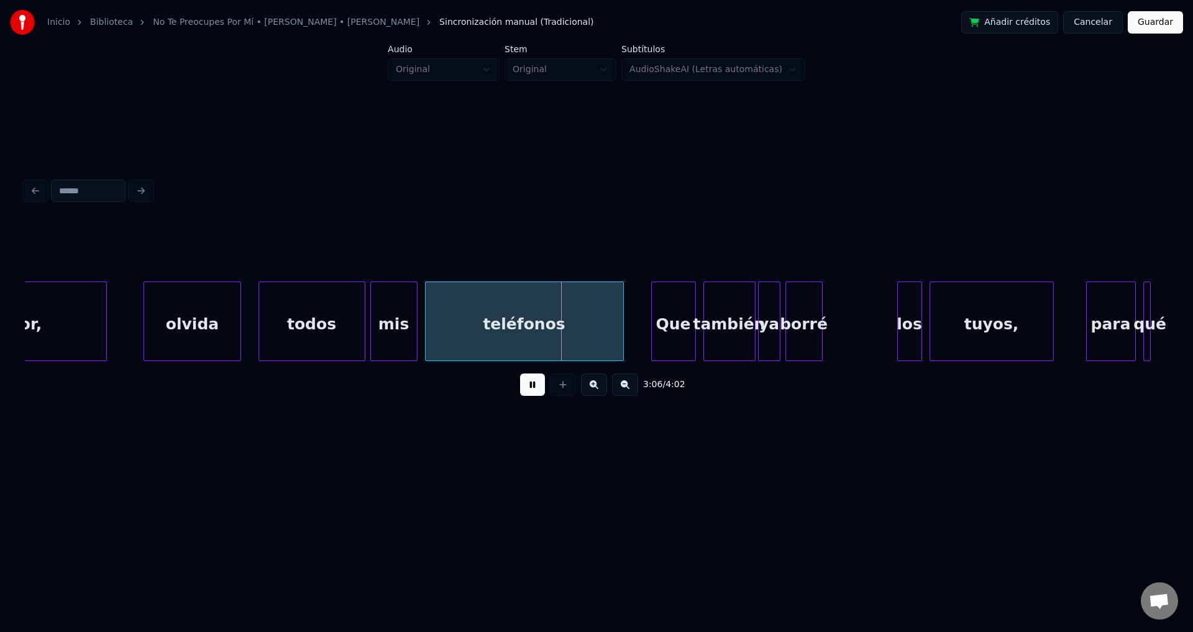
scroll to position [0, 22750]
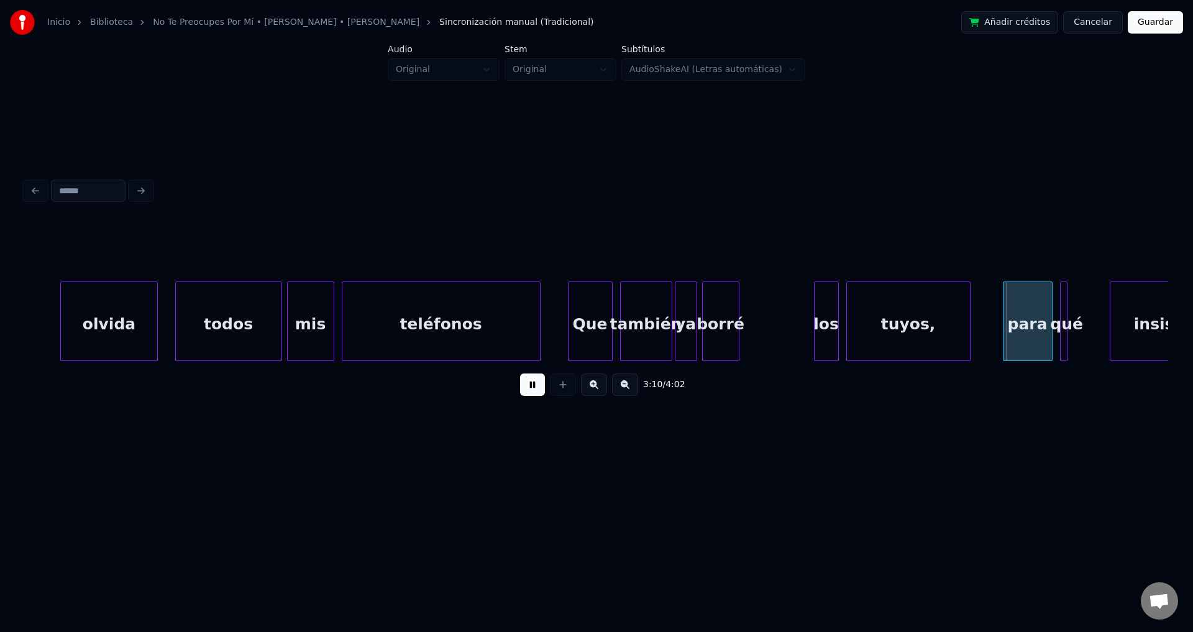
click at [739, 332] on div at bounding box center [737, 321] width 4 height 78
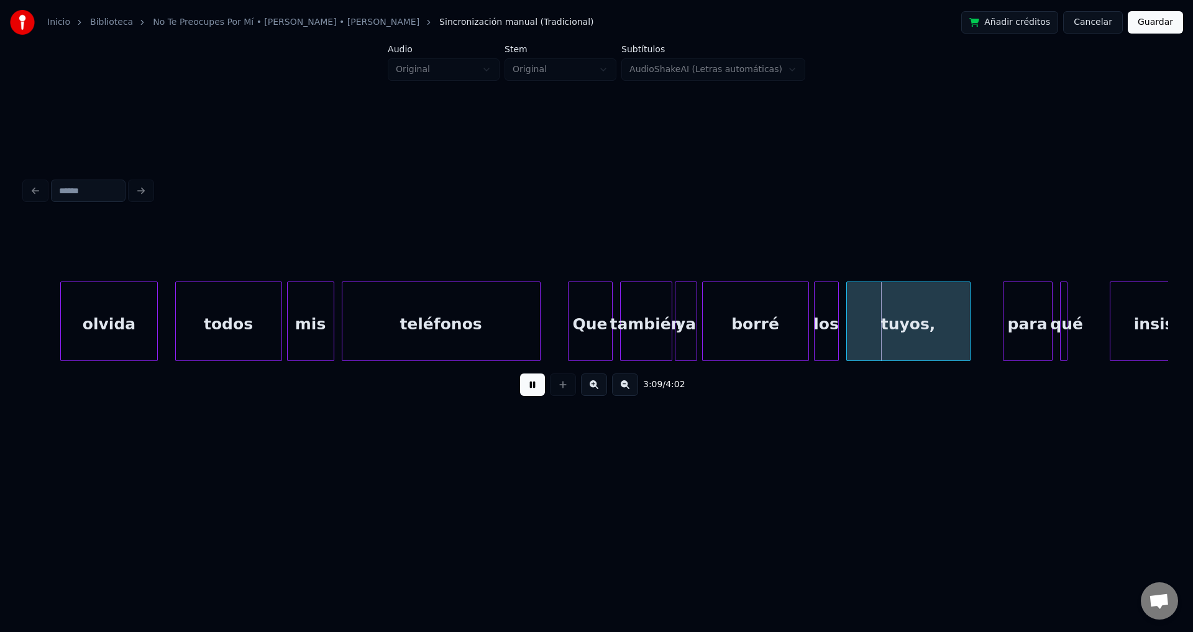
click at [805, 328] on div at bounding box center [807, 321] width 4 height 78
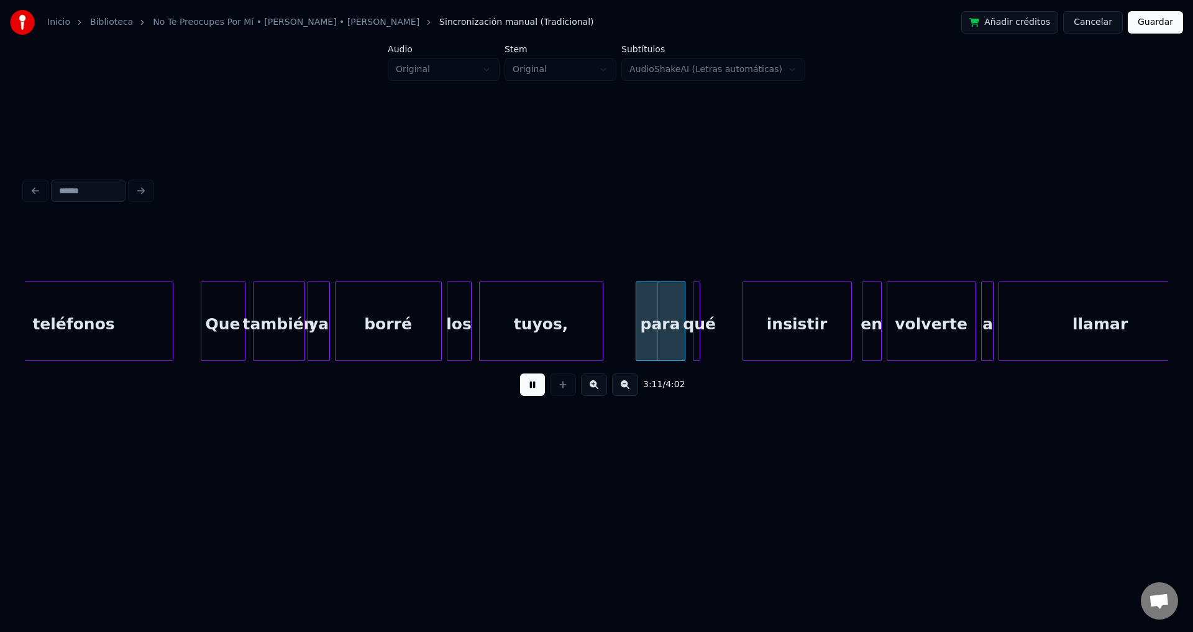
scroll to position [0, 23167]
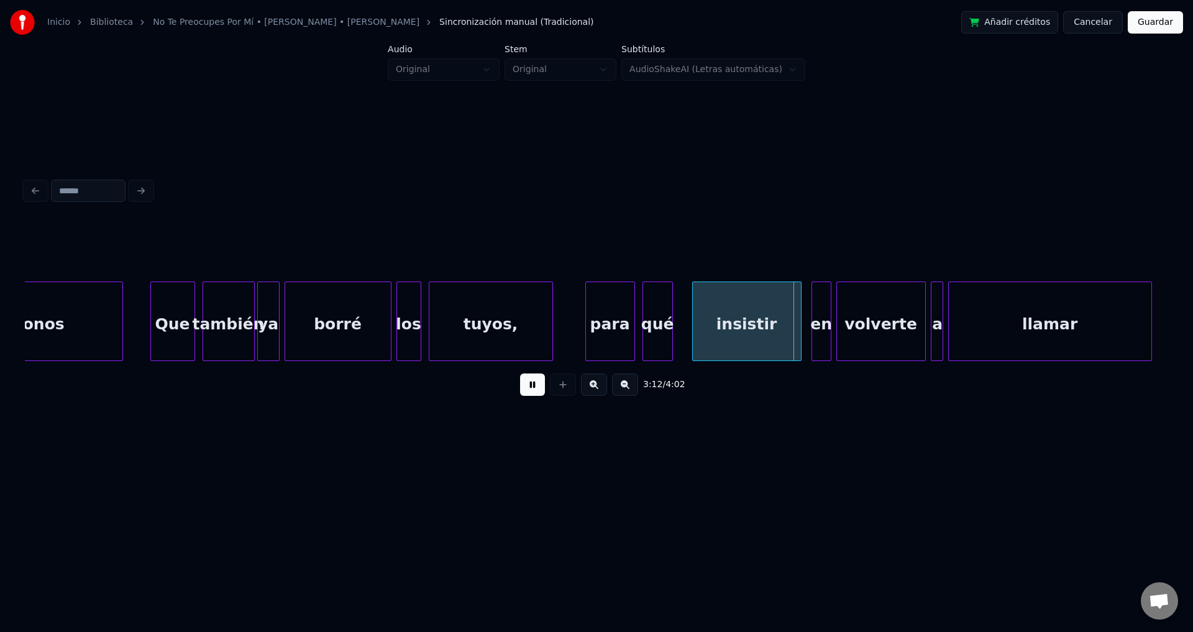
click at [672, 319] on div at bounding box center [671, 321] width 4 height 78
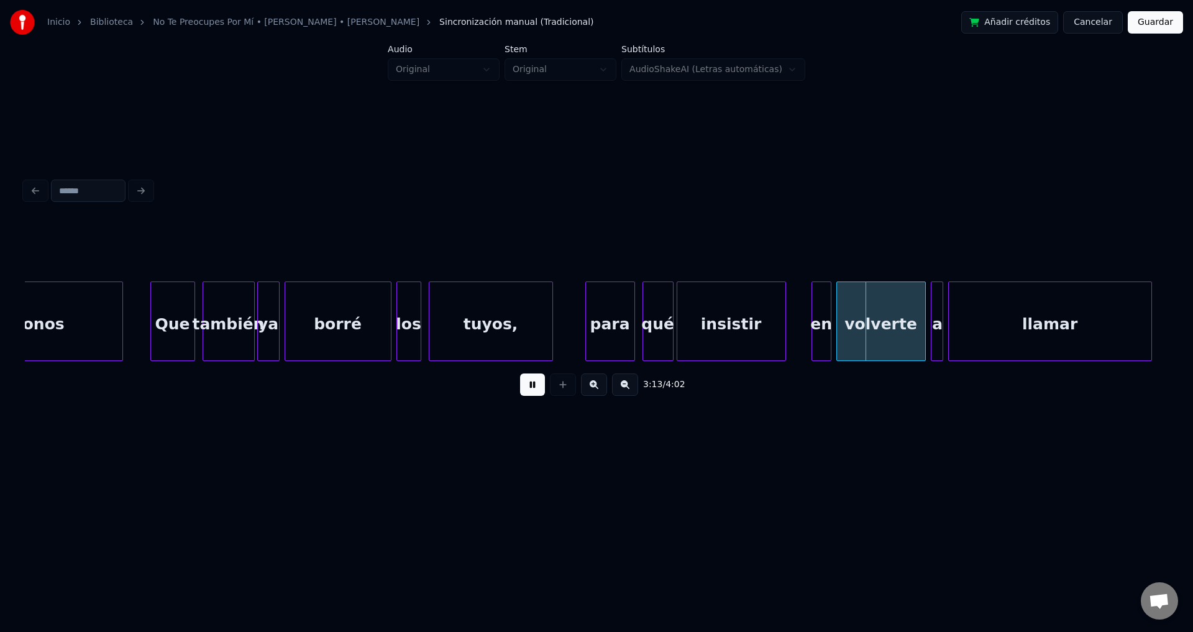
click at [740, 339] on div "insistir" at bounding box center [731, 324] width 108 height 84
click at [813, 337] on div "en" at bounding box center [816, 324] width 19 height 84
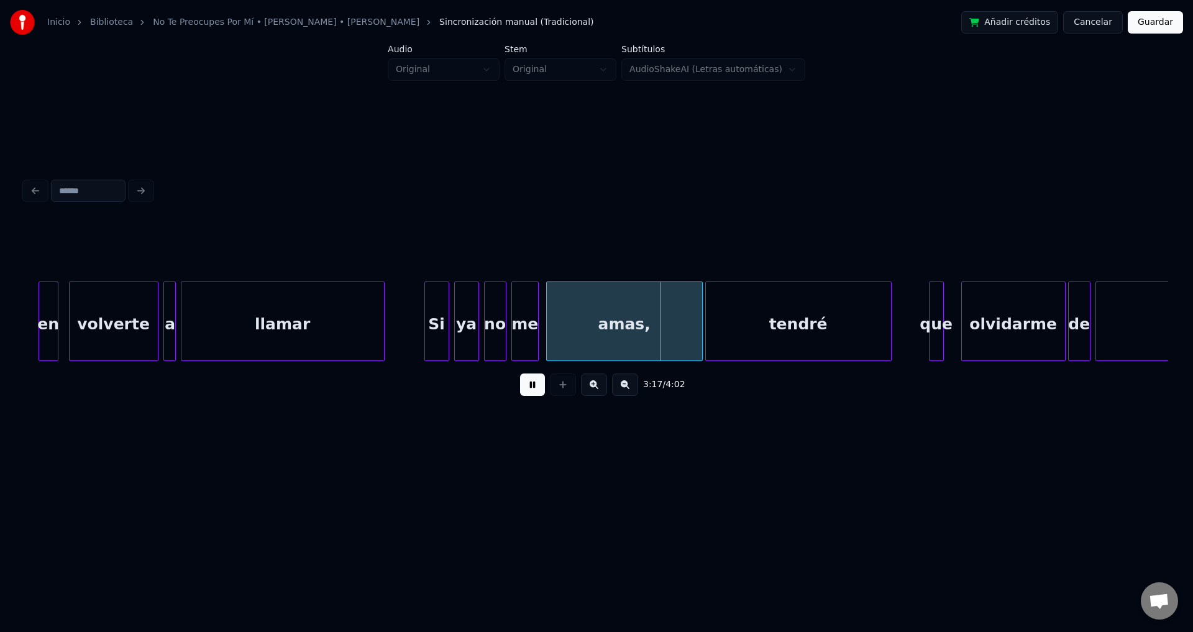
scroll to position [0, 24001]
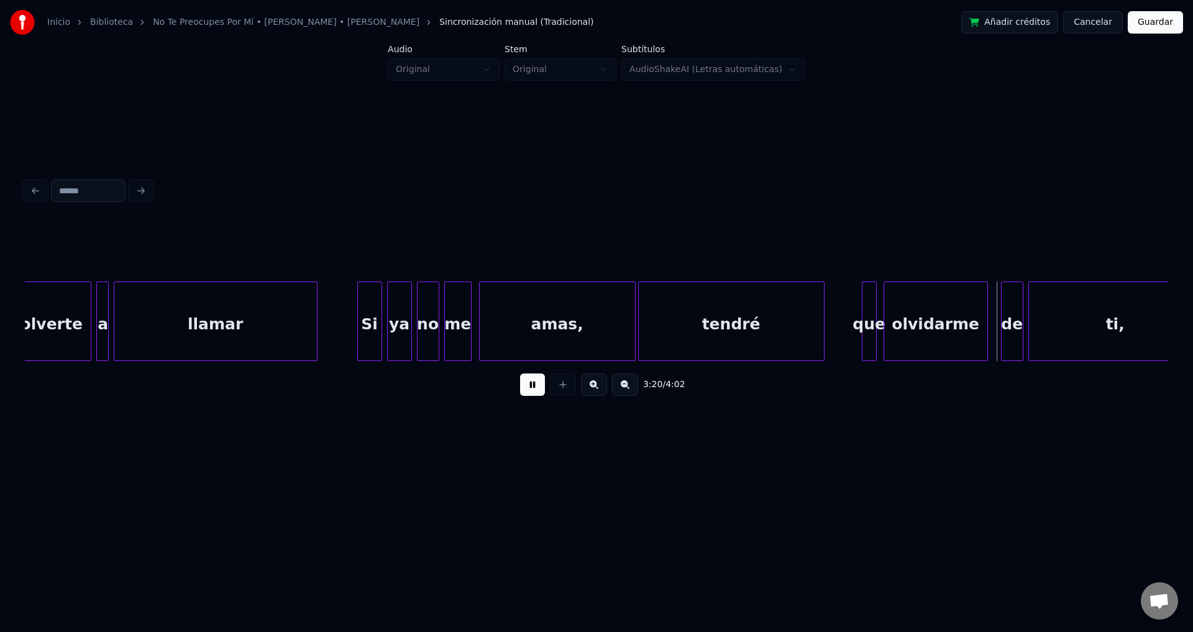
click at [933, 334] on div "olvidarme" at bounding box center [935, 324] width 103 height 84
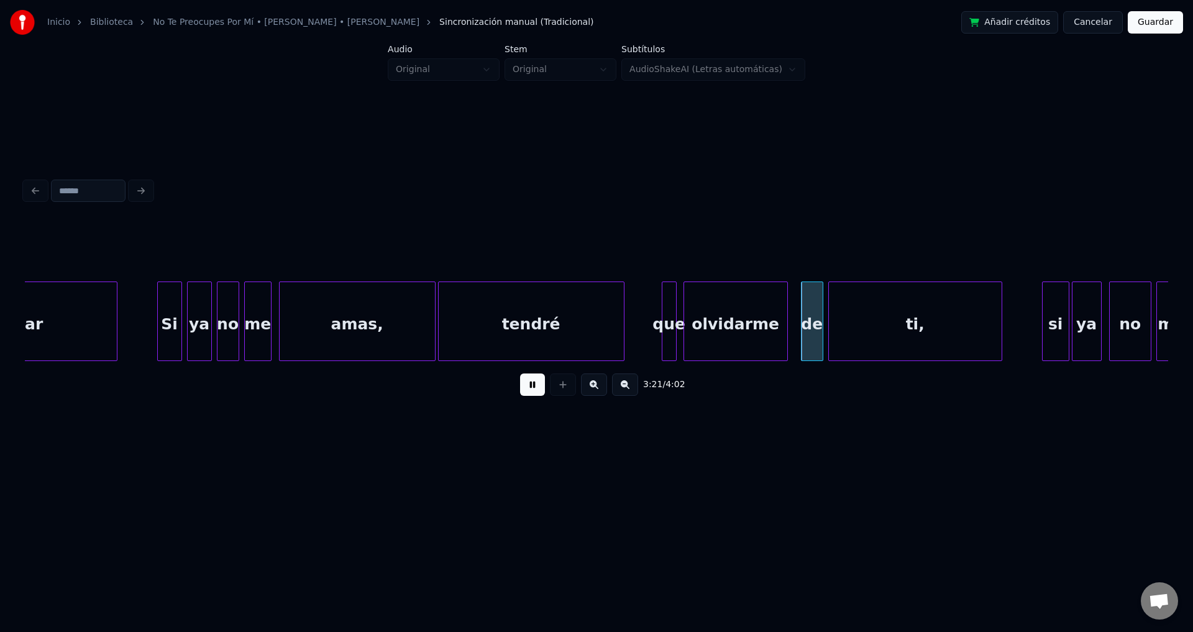
scroll to position [0, 24218]
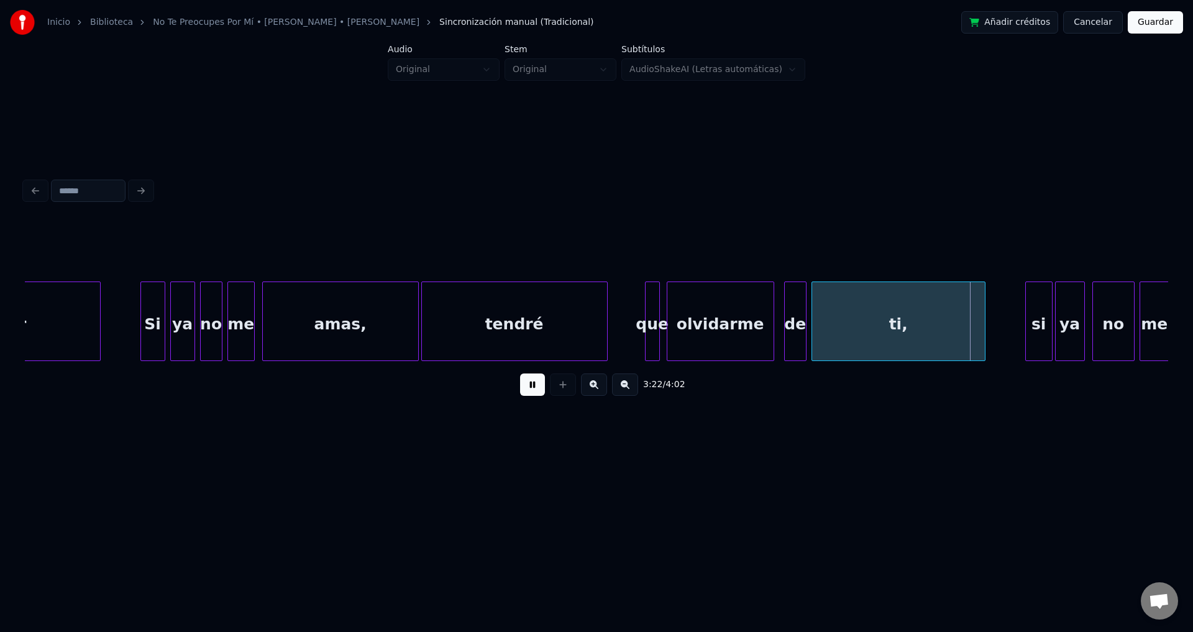
click at [773, 309] on div at bounding box center [772, 321] width 4 height 78
click at [776, 310] on div at bounding box center [776, 321] width 4 height 78
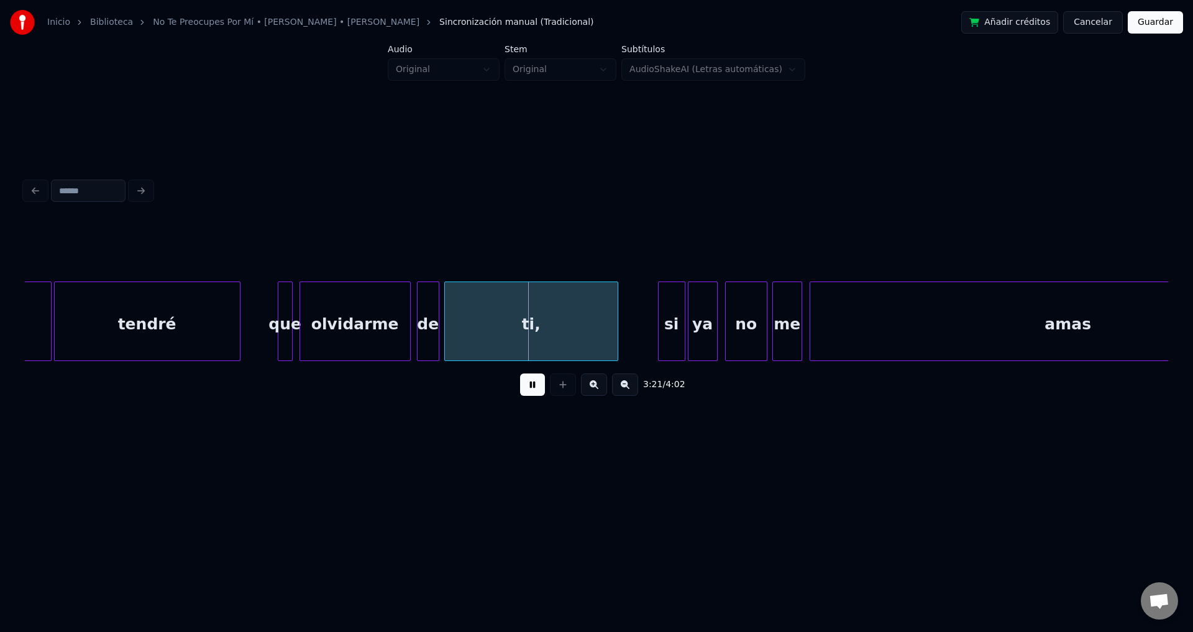
scroll to position [0, 24619]
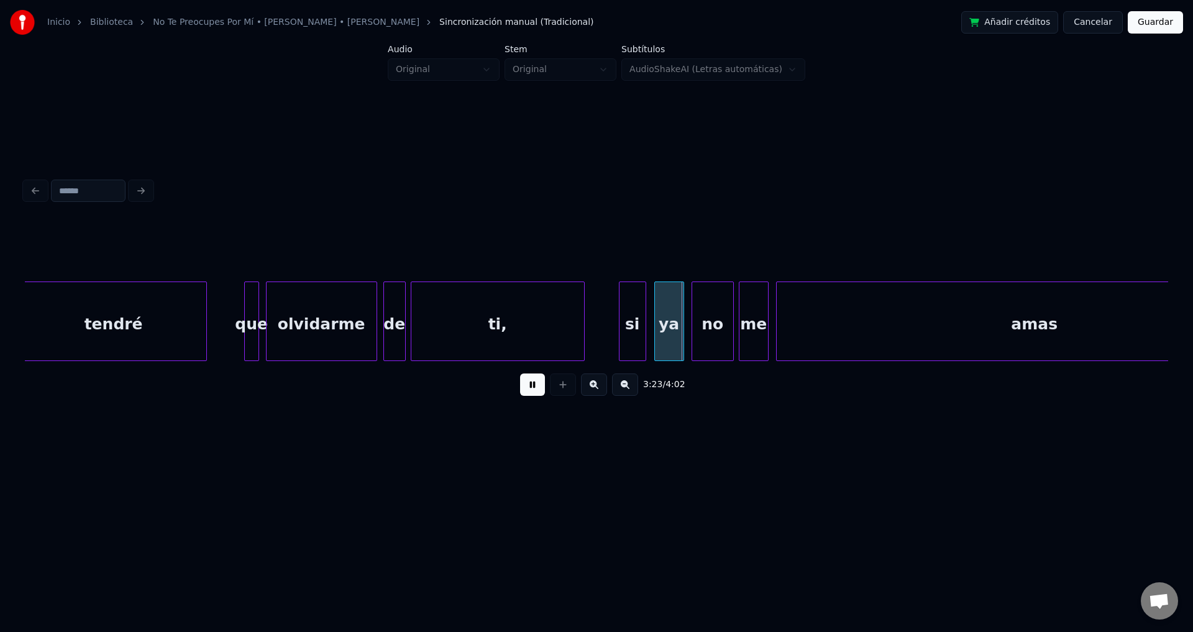
click at [628, 329] on div "si" at bounding box center [632, 324] width 26 height 84
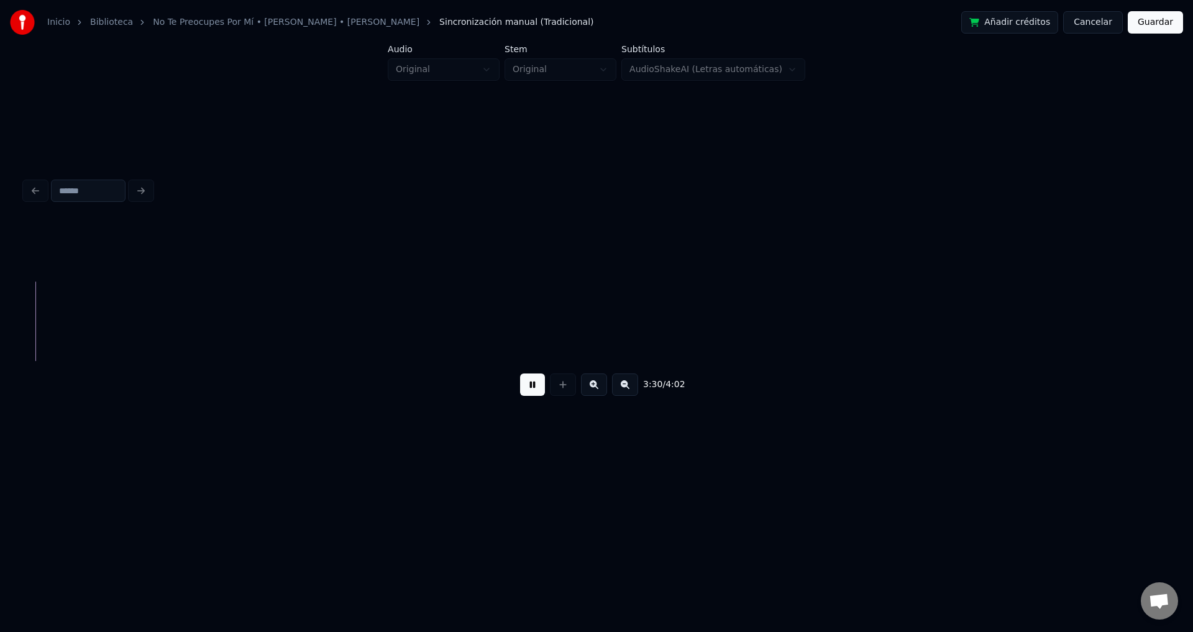
scroll to position [0, 26195]
drag, startPoint x: 539, startPoint y: 390, endPoint x: 567, endPoint y: 380, distance: 30.3
click at [539, 389] on button at bounding box center [532, 384] width 25 height 22
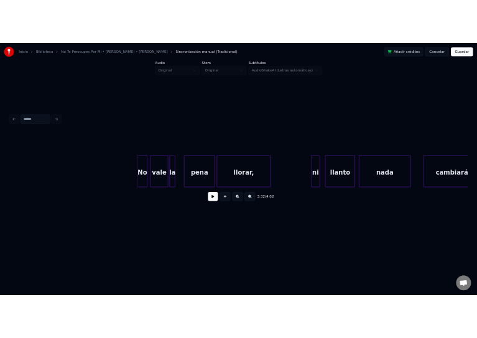
scroll to position [0, 3405]
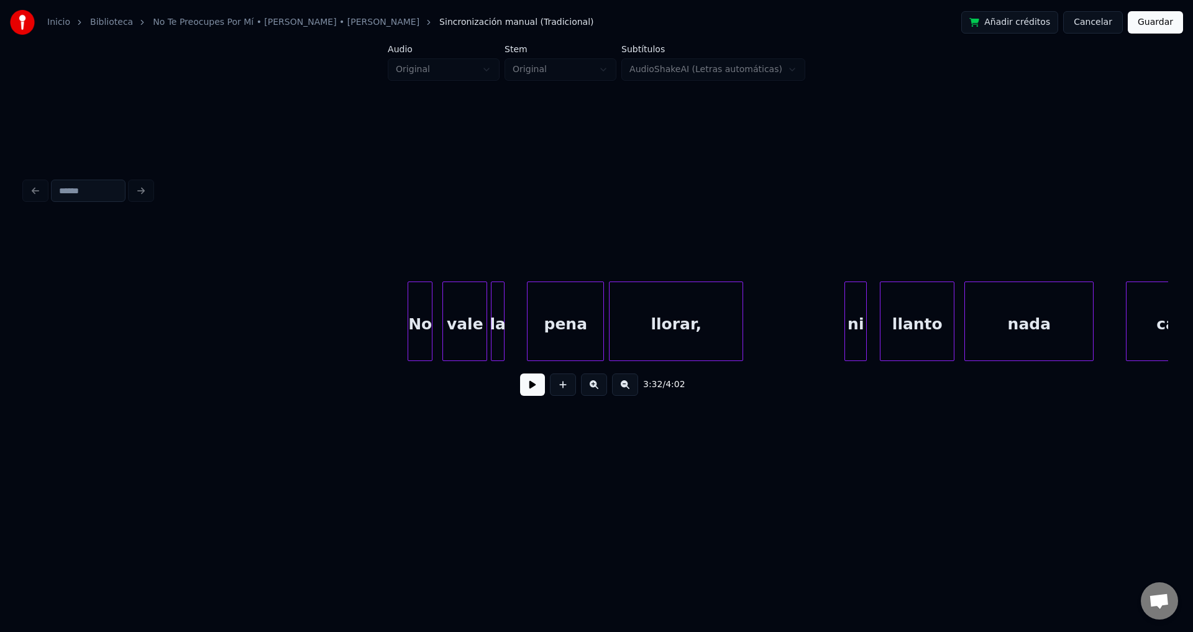
click at [418, 331] on div "No" at bounding box center [420, 324] width 24 height 84
click at [421, 331] on div "No" at bounding box center [423, 324] width 24 height 84
click at [537, 392] on button at bounding box center [532, 384] width 25 height 22
click at [1153, 25] on button "Guardar" at bounding box center [1155, 22] width 55 height 22
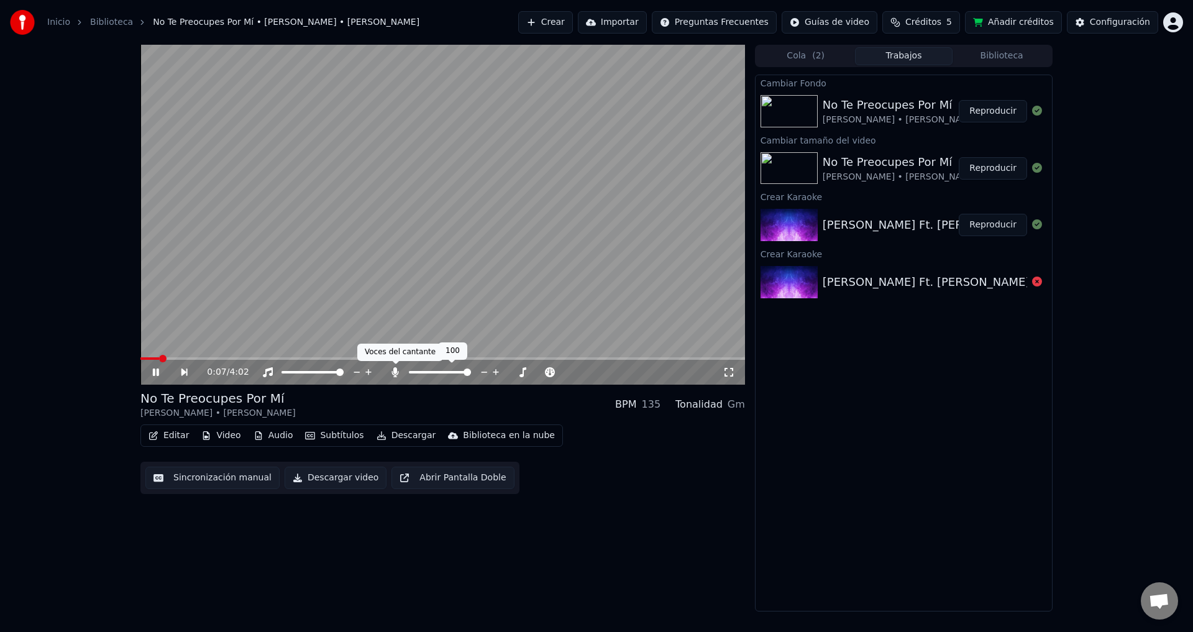
click at [394, 373] on icon at bounding box center [395, 372] width 7 height 10
click at [201, 357] on video at bounding box center [442, 215] width 605 height 340
click at [206, 358] on span at bounding box center [442, 358] width 605 height 2
click at [234, 323] on video at bounding box center [442, 215] width 605 height 340
click at [395, 378] on div at bounding box center [445, 372] width 112 height 12
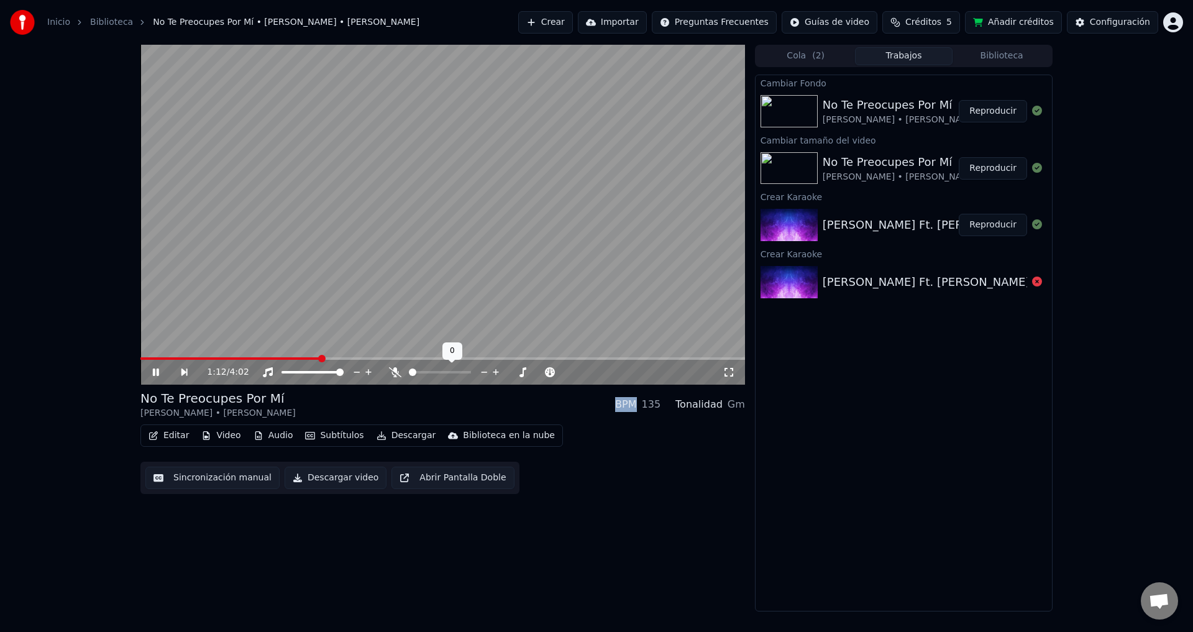
click at [396, 378] on div at bounding box center [445, 372] width 112 height 12
click at [396, 375] on icon at bounding box center [395, 372] width 12 height 10
click at [396, 434] on button "Descargar" at bounding box center [407, 435] width 70 height 17
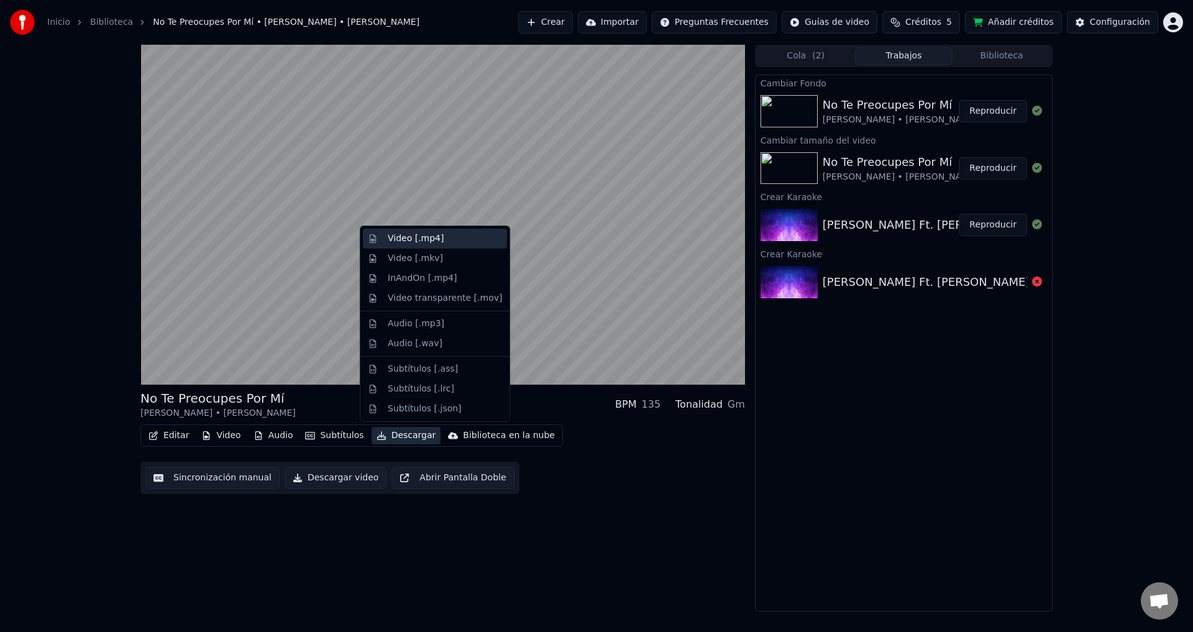
click at [411, 244] on div "Video [.mp4]" at bounding box center [416, 238] width 56 height 12
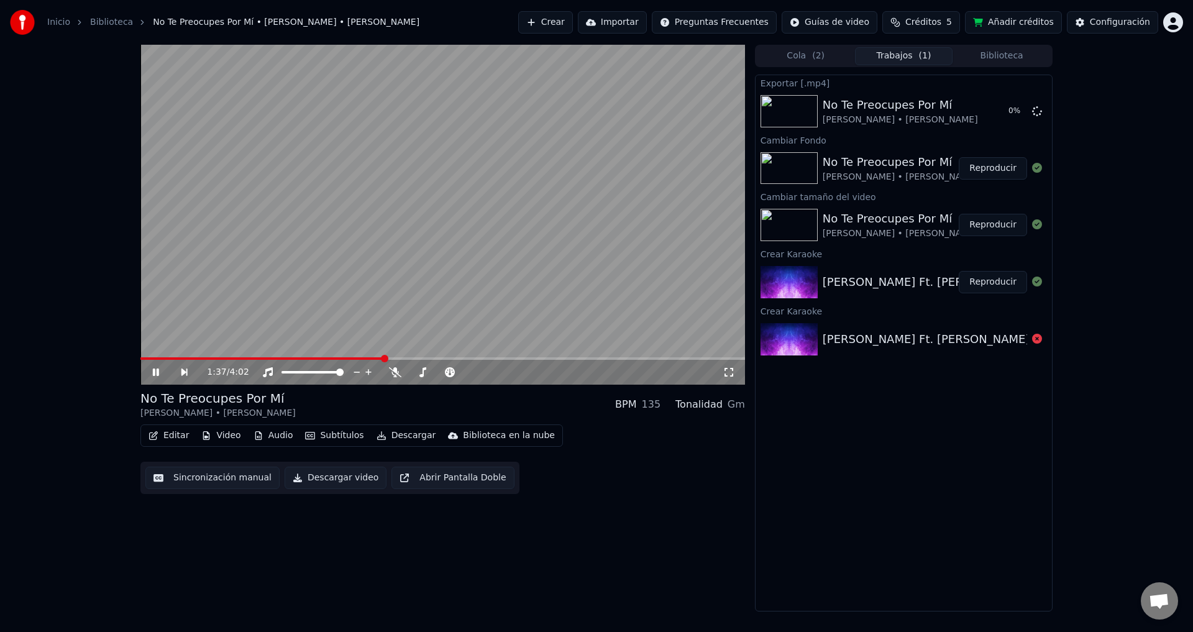
click at [159, 369] on icon at bounding box center [164, 372] width 29 height 10
click at [153, 368] on icon at bounding box center [155, 372] width 7 height 9
click at [377, 358] on span at bounding box center [258, 358] width 237 height 2
click at [156, 370] on icon at bounding box center [164, 372] width 29 height 10
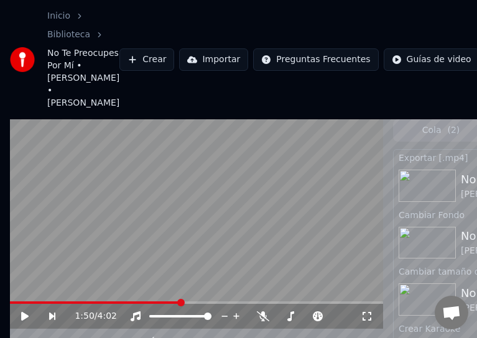
scroll to position [414, 0]
